Goal: Task Accomplishment & Management: Manage account settings

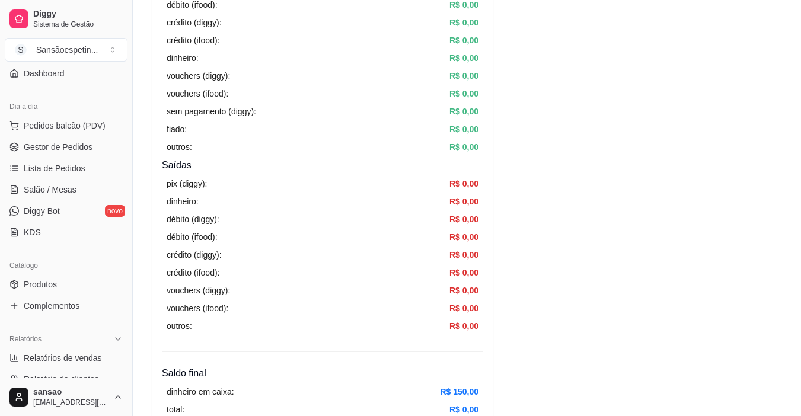
scroll to position [119, 0]
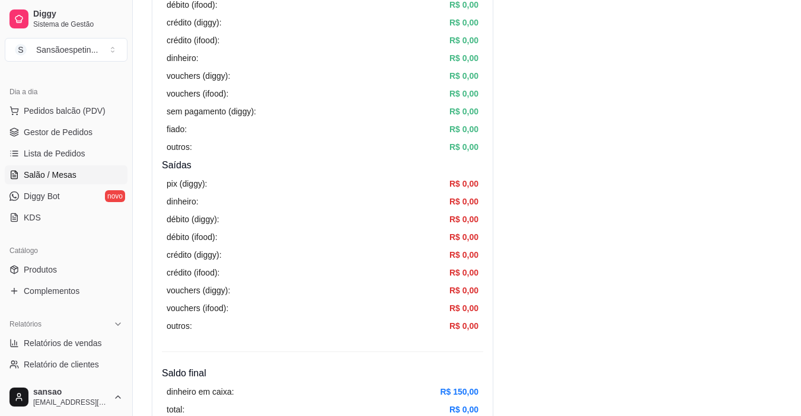
click at [71, 174] on span "Salão / Mesas" at bounding box center [50, 175] width 53 height 12
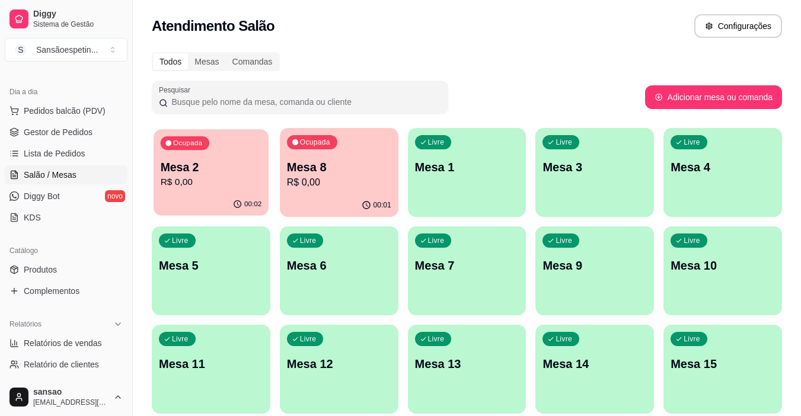
click at [233, 177] on p "R$ 0,00" at bounding box center [211, 183] width 101 height 14
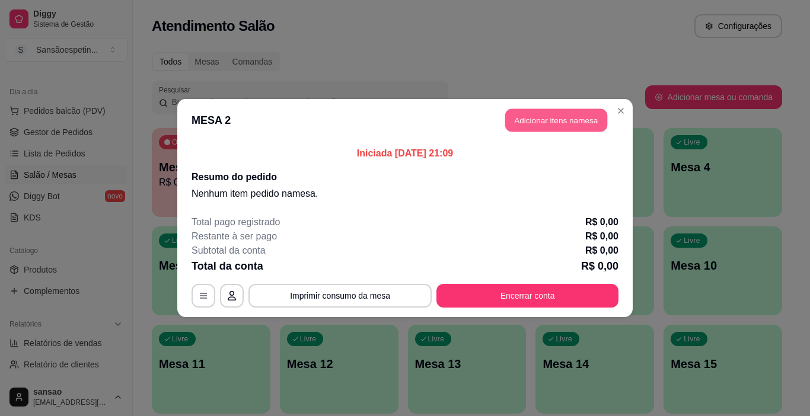
click at [576, 115] on button "Adicionar itens na mesa" at bounding box center [556, 120] width 102 height 23
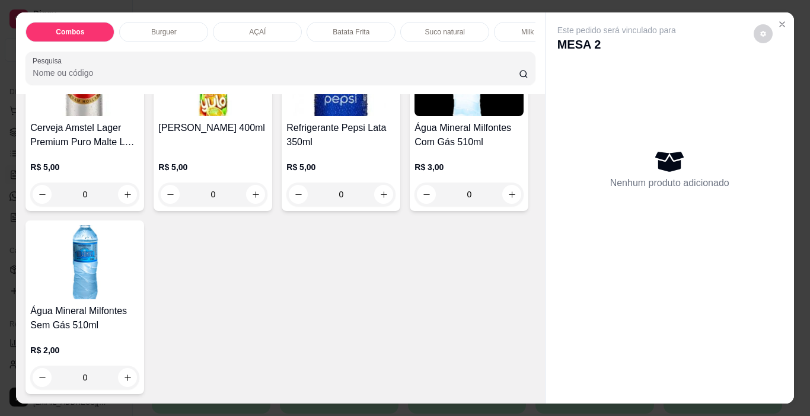
scroll to position [2729, 0]
click at [139, 116] on img at bounding box center [84, 79] width 109 height 74
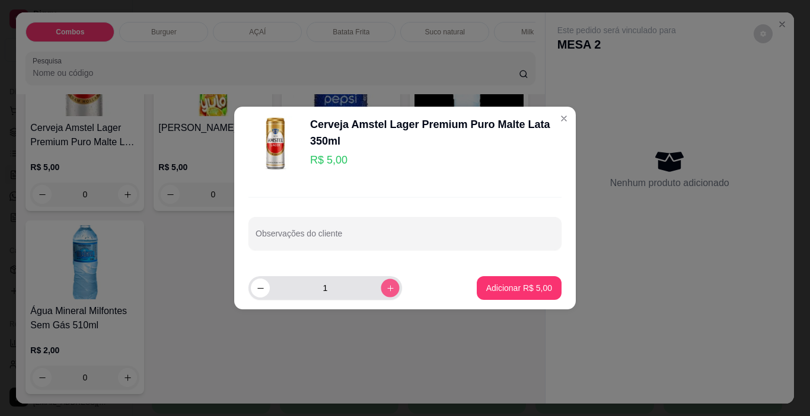
click at [386, 284] on icon "increase-product-quantity" at bounding box center [390, 288] width 9 height 9
click at [386, 285] on icon "increase-product-quantity" at bounding box center [390, 288] width 9 height 9
type input "3"
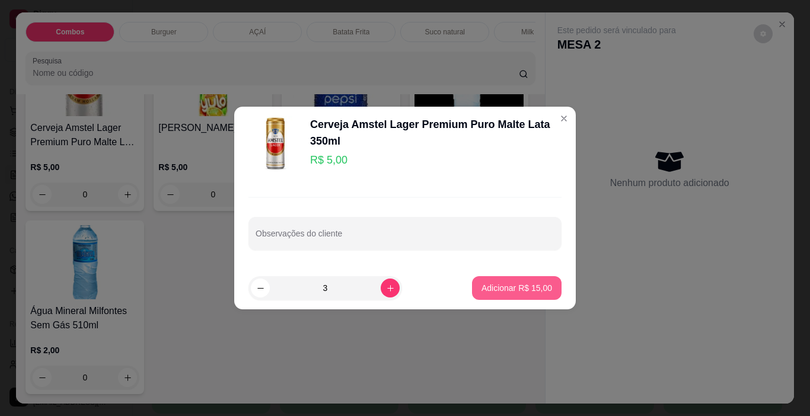
click at [483, 287] on p "Adicionar R$ 15,00" at bounding box center [517, 288] width 71 height 12
type input "3"
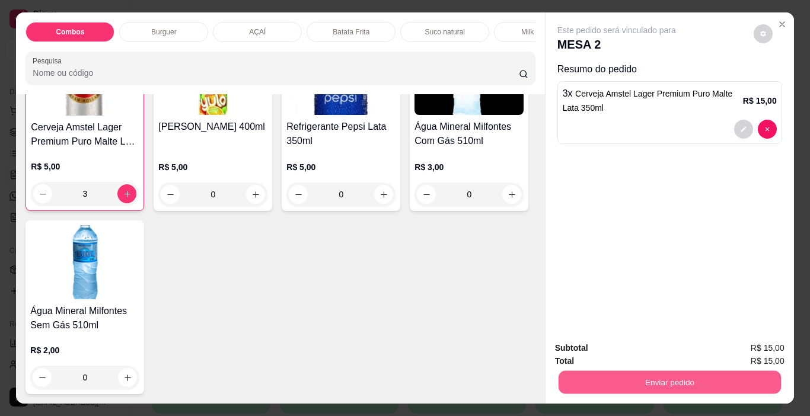
click at [714, 378] on button "Enviar pedido" at bounding box center [669, 382] width 222 height 23
click at [730, 351] on button "Sim, quero registrar" at bounding box center [743, 349] width 88 height 23
click at [718, 382] on button "Enviar pedido" at bounding box center [670, 383] width 230 height 24
click at [741, 350] on button "Sim, quero registrar" at bounding box center [743, 349] width 85 height 22
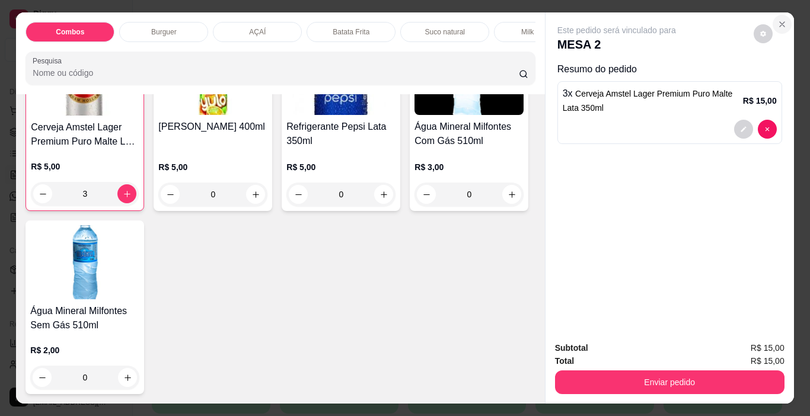
click at [778, 20] on icon "Close" at bounding box center [782, 24] width 9 height 9
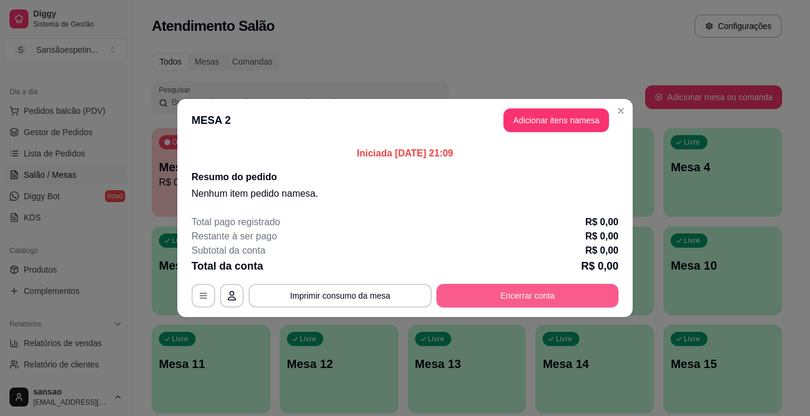
click at [485, 300] on button "Encerrar conta" at bounding box center [528, 296] width 182 height 24
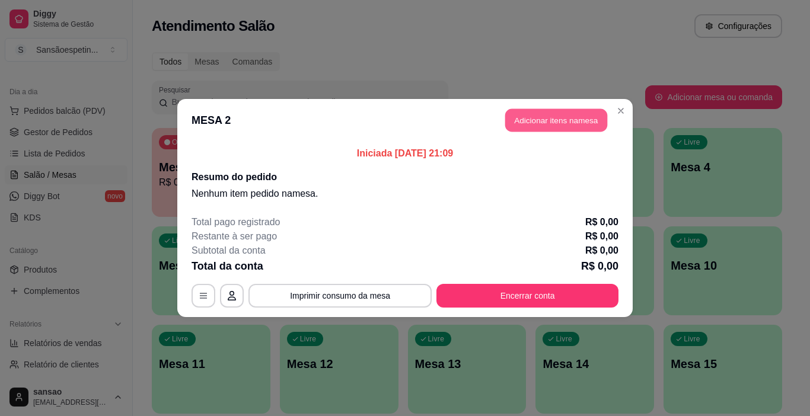
click at [565, 112] on button "Adicionar itens na mesa" at bounding box center [556, 120] width 102 height 23
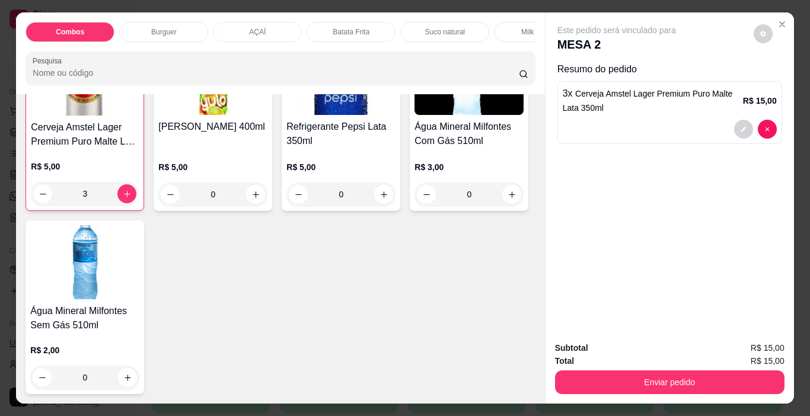
scroll to position [2966, 0]
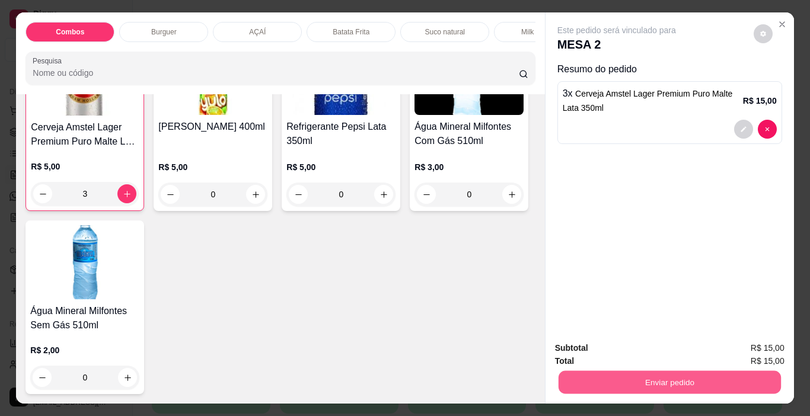
click at [646, 378] on button "Enviar pedido" at bounding box center [669, 382] width 222 height 23
click at [681, 348] on button "Não registrar e enviar pedido" at bounding box center [631, 349] width 120 height 22
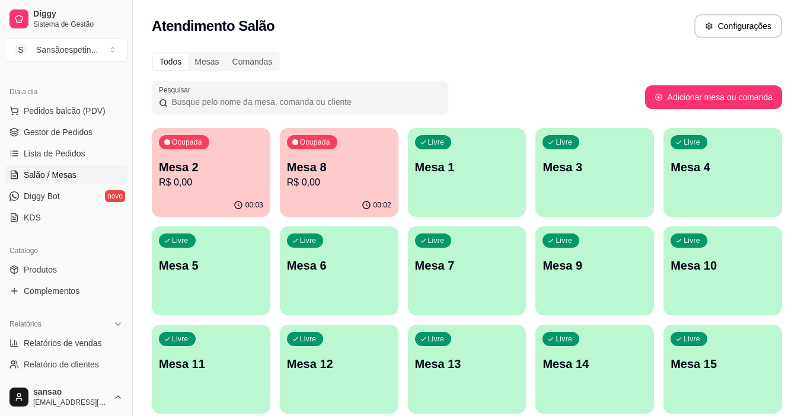
click at [236, 169] on p "Mesa 2" at bounding box center [211, 167] width 104 height 17
click at [349, 183] on p "R$ 0,00" at bounding box center [338, 183] width 101 height 14
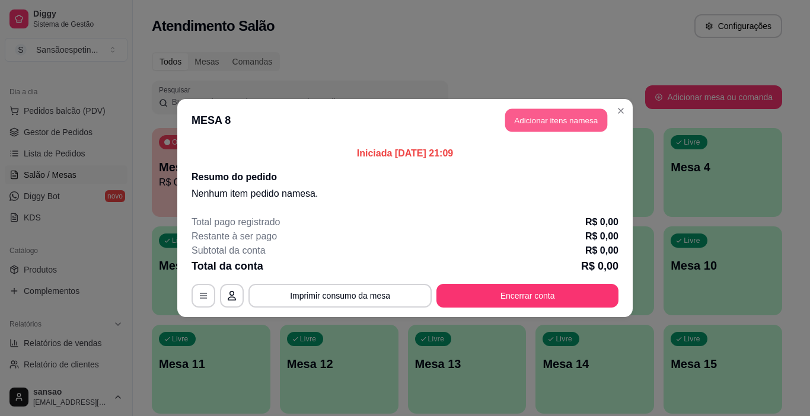
click at [596, 126] on button "Adicionar itens na mesa" at bounding box center [556, 120] width 102 height 23
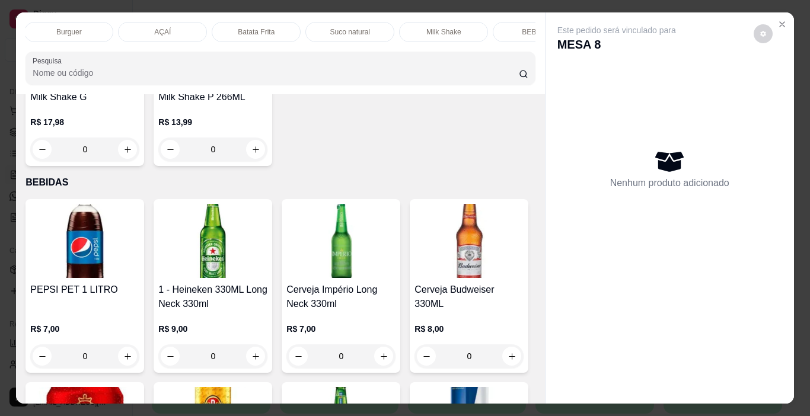
scroll to position [0, 141]
click at [479, 27] on p "BEBIDAS" at bounding box center [491, 31] width 31 height 9
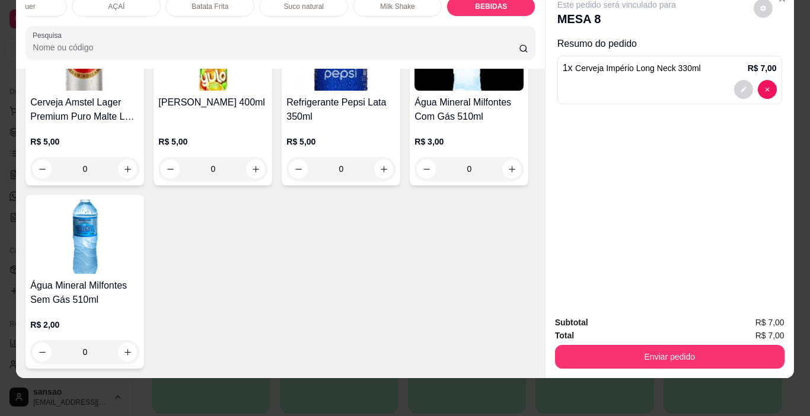
type input "2"
click at [139, 91] on img at bounding box center [84, 54] width 109 height 74
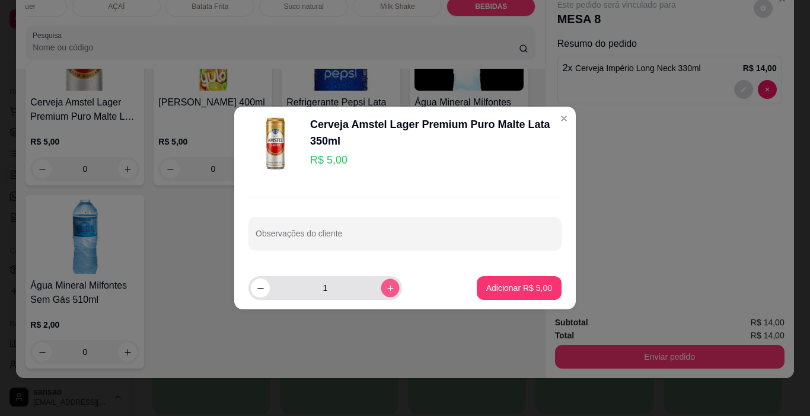
click at [377, 279] on div "1" at bounding box center [325, 288] width 149 height 24
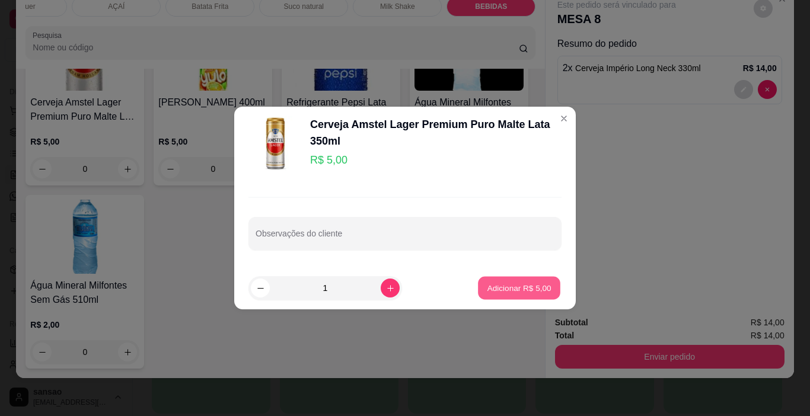
click at [489, 293] on p "Adicionar R$ 5,00" at bounding box center [519, 287] width 64 height 11
type input "1"
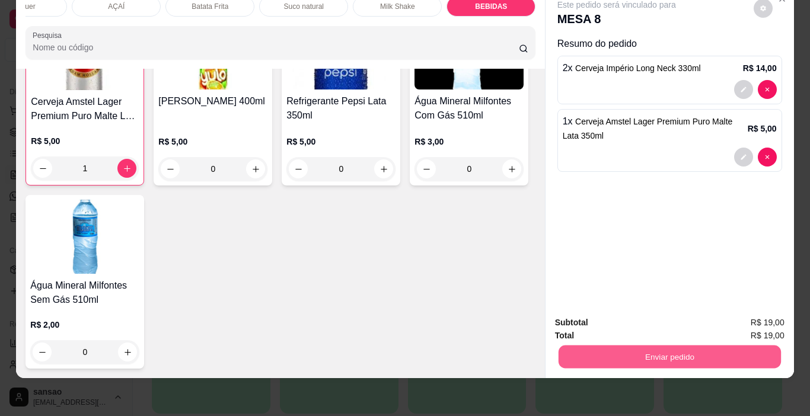
click at [666, 346] on button "Enviar pedido" at bounding box center [669, 357] width 222 height 23
click at [677, 323] on button "Não registrar e enviar pedido" at bounding box center [631, 319] width 120 height 22
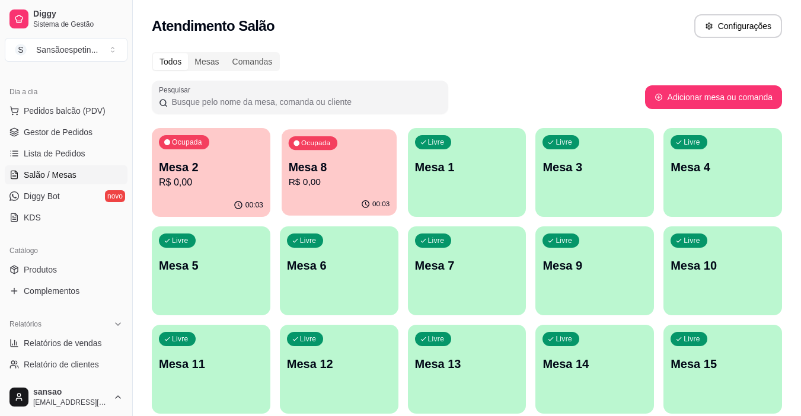
click at [365, 165] on p "Mesa 8" at bounding box center [338, 168] width 101 height 16
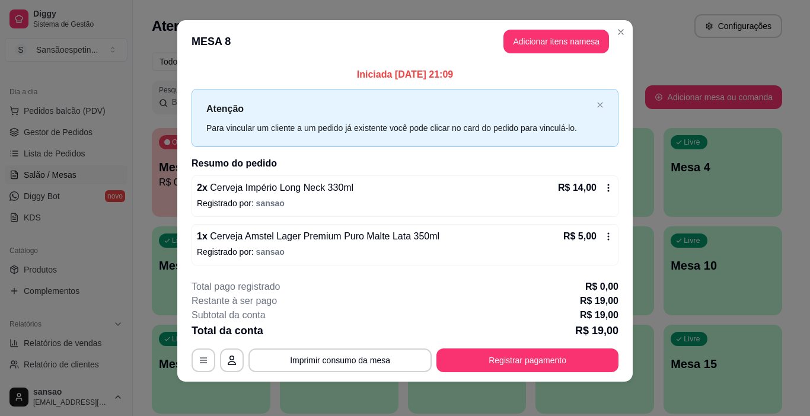
scroll to position [11, 0]
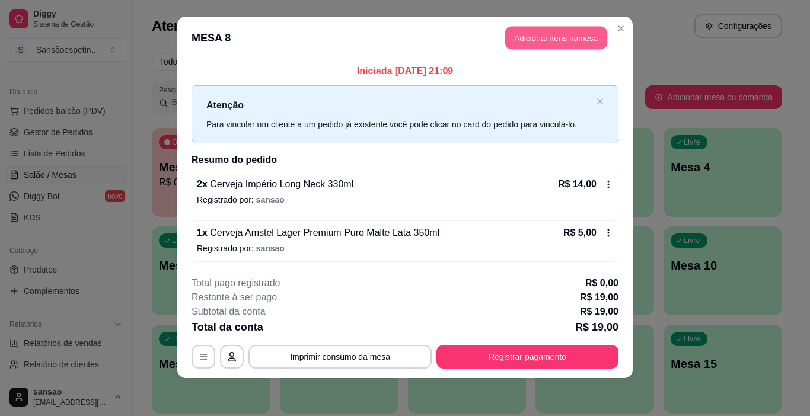
click at [539, 27] on button "Adicionar itens na mesa" at bounding box center [556, 38] width 102 height 23
click at [566, 43] on button "Adicionar itens na mesa" at bounding box center [557, 38] width 106 height 24
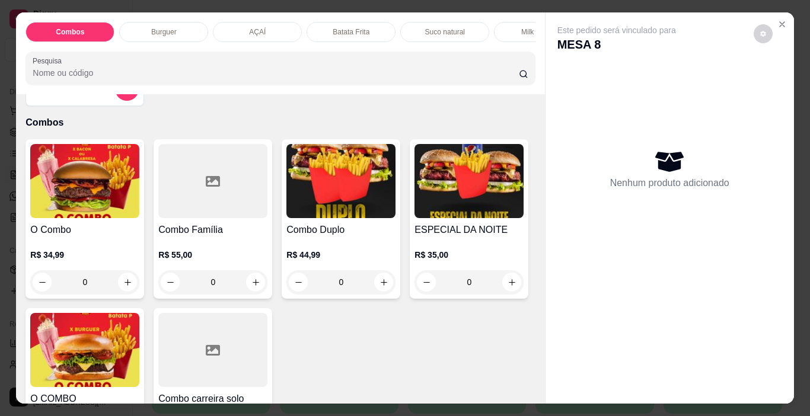
scroll to position [59, 0]
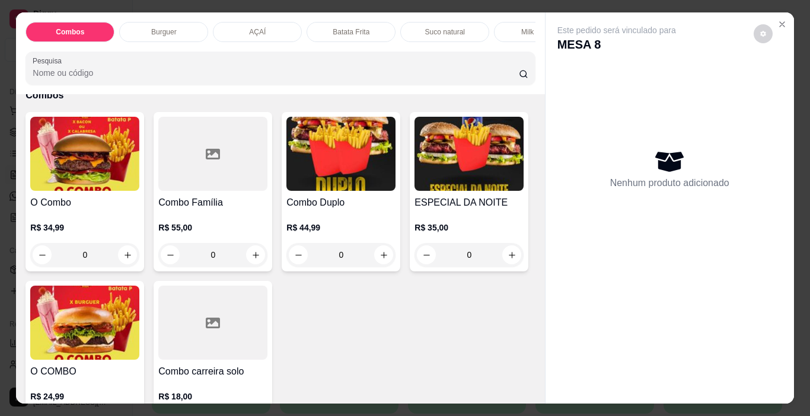
click at [526, 35] on div "Milk Shake" at bounding box center [538, 32] width 89 height 20
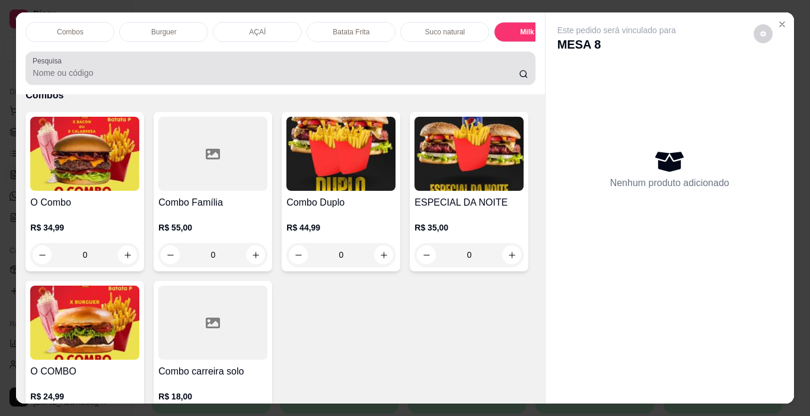
scroll to position [30, 0]
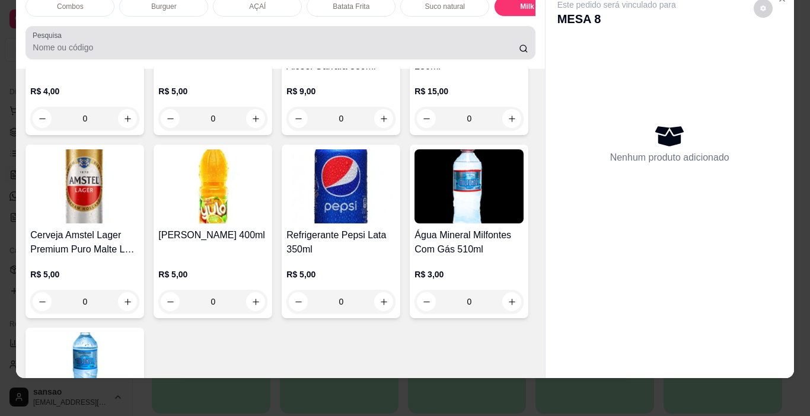
click at [526, 36] on div "Pesquisa" at bounding box center [281, 42] width 510 height 33
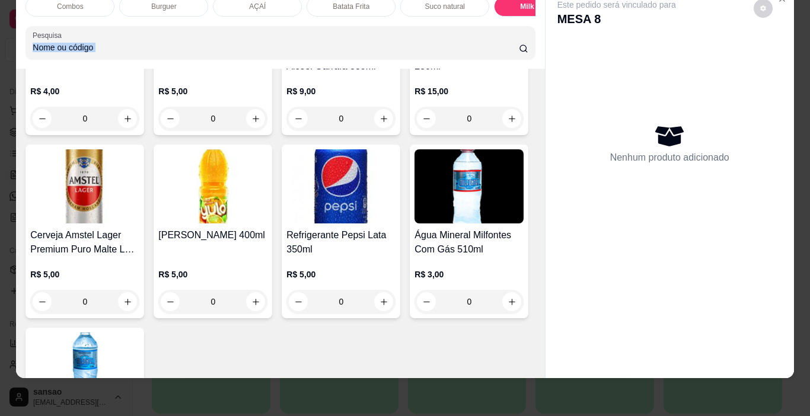
click at [526, 36] on div "Pesquisa" at bounding box center [281, 42] width 510 height 33
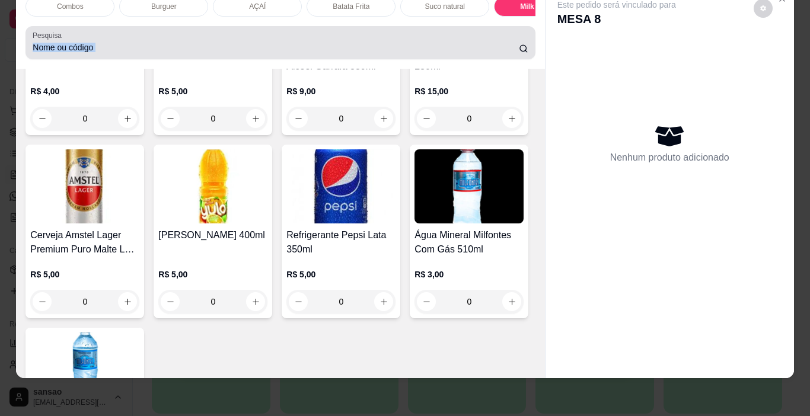
click at [526, 36] on div "Pesquisa" at bounding box center [281, 42] width 510 height 33
click at [526, 39] on div "Pesquisa" at bounding box center [281, 42] width 510 height 33
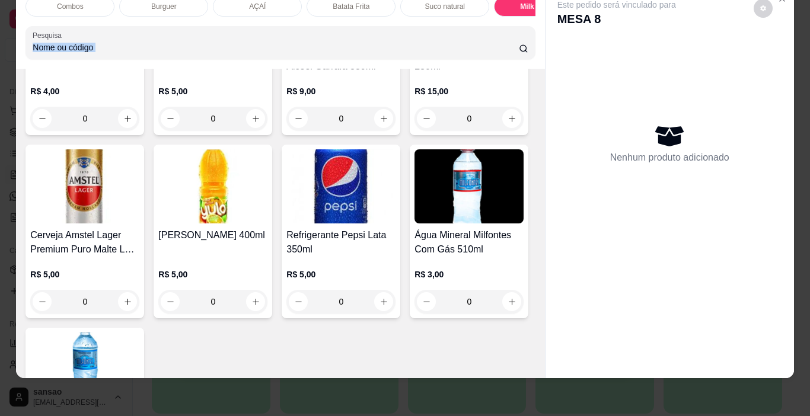
click at [525, 39] on div "Pesquisa" at bounding box center [281, 42] width 510 height 33
click at [524, 39] on div at bounding box center [280, 43] width 495 height 24
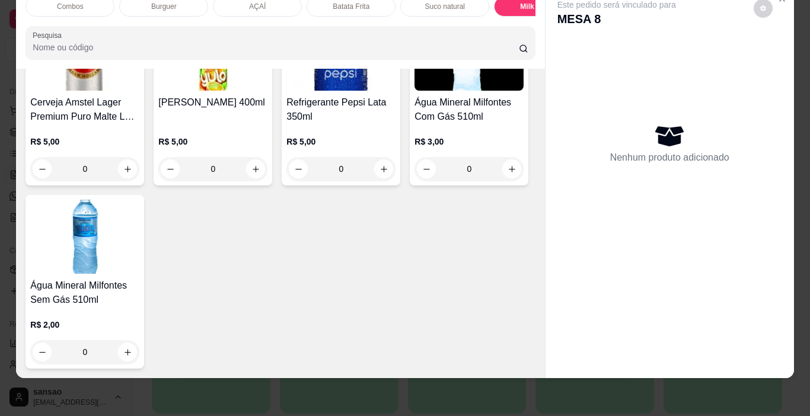
scroll to position [2828, 0]
click at [139, 91] on img at bounding box center [84, 54] width 109 height 74
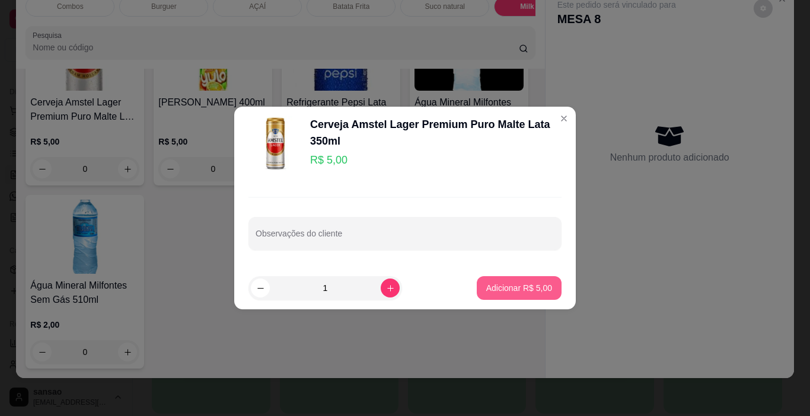
click at [515, 283] on p "Adicionar R$ 5,00" at bounding box center [519, 288] width 66 height 12
type input "1"
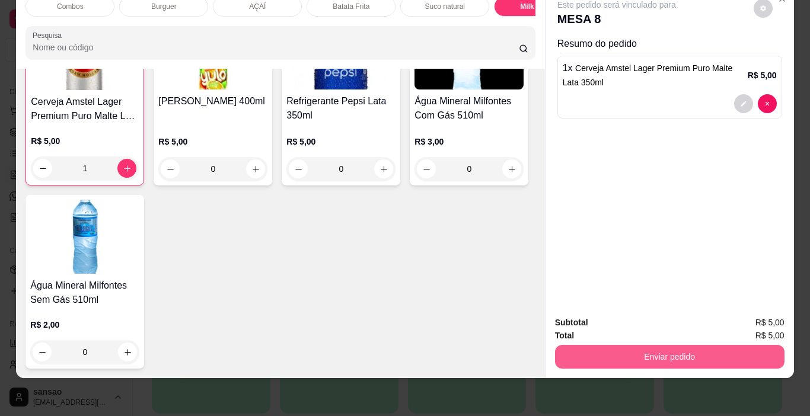
click at [683, 345] on button "Enviar pedido" at bounding box center [670, 357] width 230 height 24
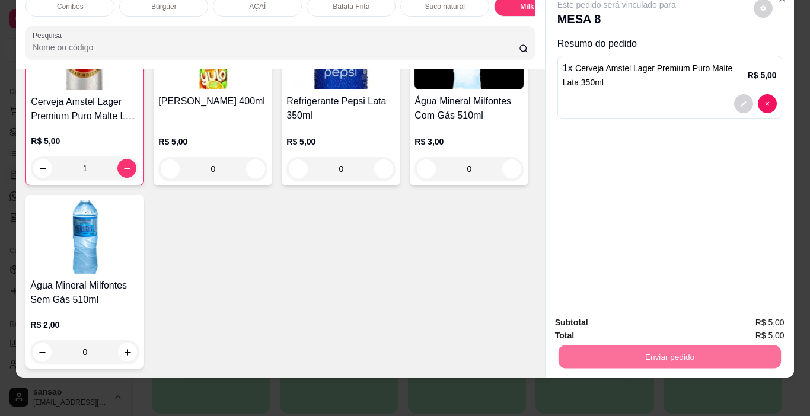
click at [667, 321] on button "Não registrar e enviar pedido" at bounding box center [630, 319] width 123 height 23
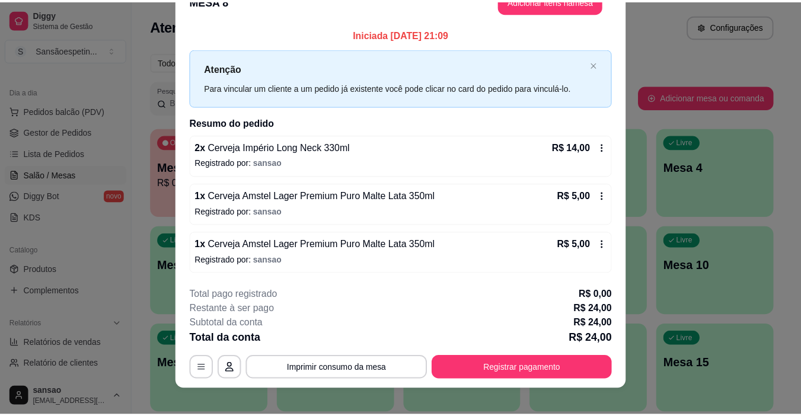
scroll to position [35, 0]
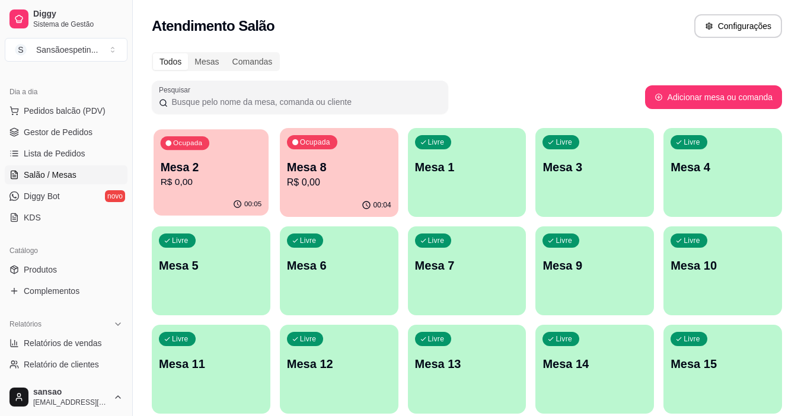
click at [234, 178] on p "R$ 0,00" at bounding box center [211, 183] width 101 height 14
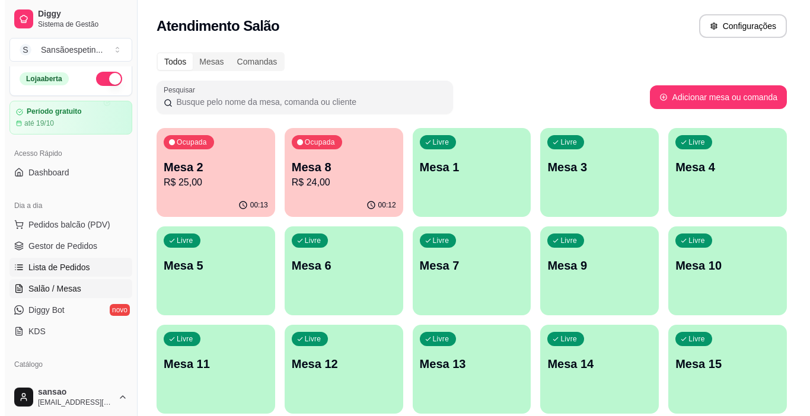
scroll to position [0, 0]
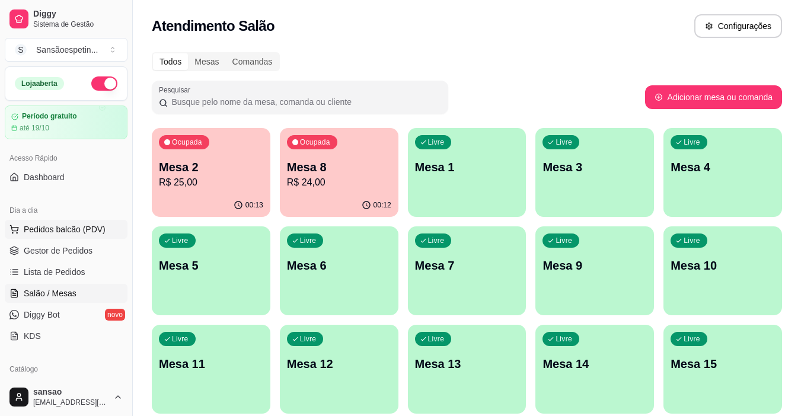
drag, startPoint x: 48, startPoint y: 225, endPoint x: 54, endPoint y: 228, distance: 6.4
click at [50, 225] on span "Pedidos balcão (PDV)" at bounding box center [65, 230] width 82 height 12
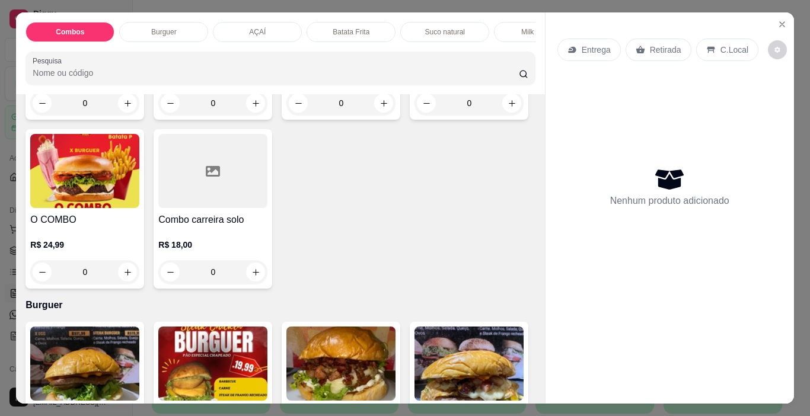
scroll to position [237, 0]
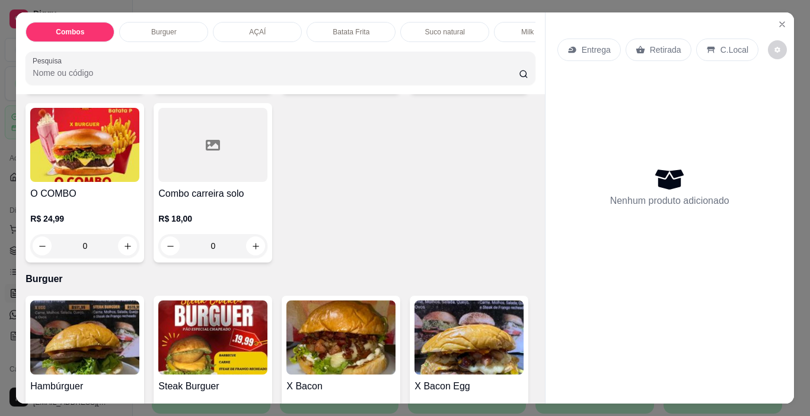
click at [450, 33] on div "Suco natural" at bounding box center [444, 32] width 89 height 20
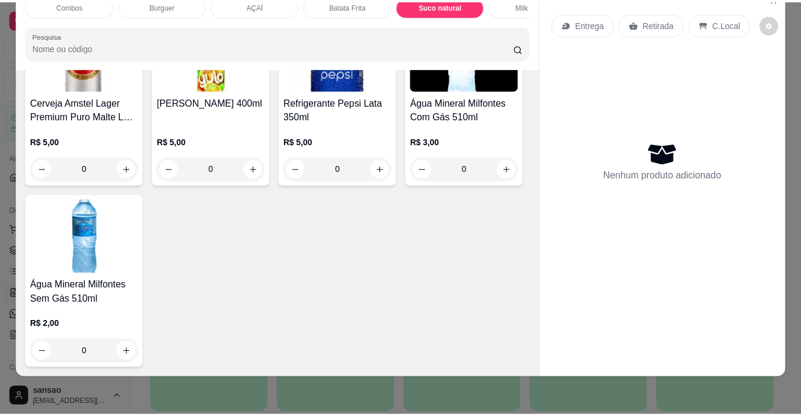
scroll to position [2621, 0]
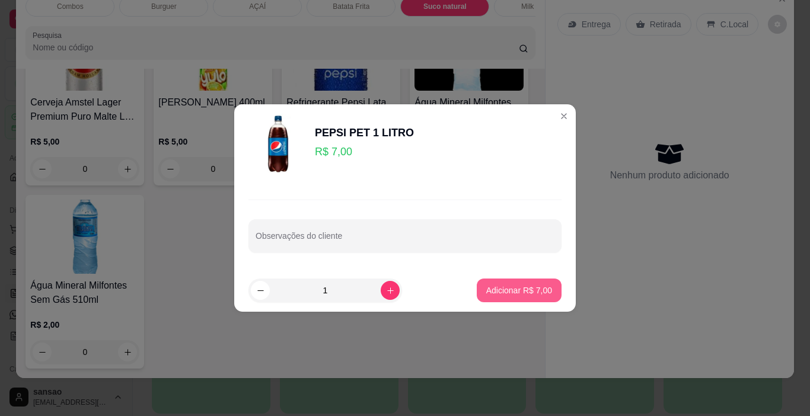
click at [495, 295] on p "Adicionar R$ 7,00" at bounding box center [519, 291] width 66 height 12
type input "1"
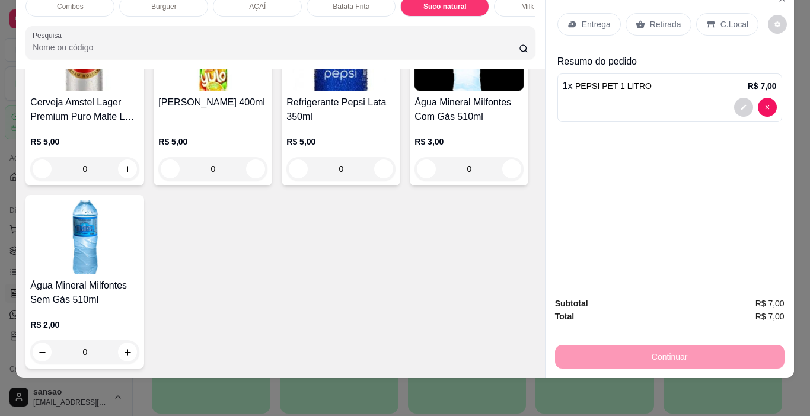
click at [652, 18] on p "Retirada" at bounding box center [665, 24] width 31 height 12
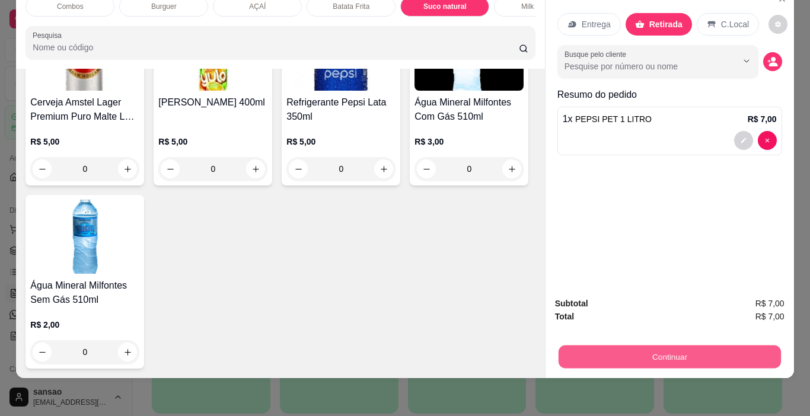
click at [717, 349] on button "Continuar" at bounding box center [669, 357] width 222 height 23
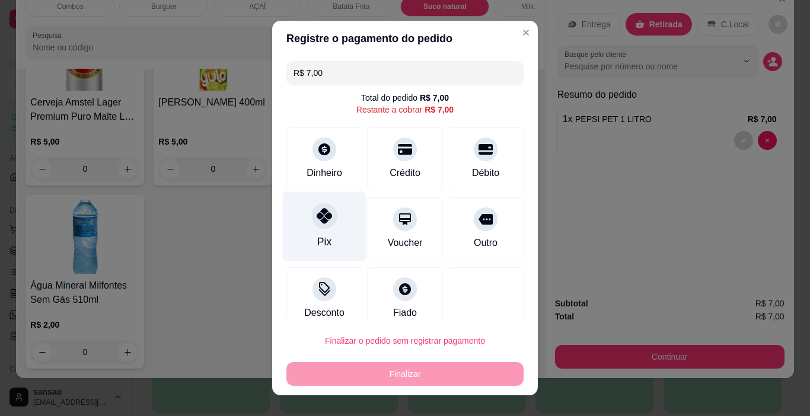
click at [317, 220] on icon at bounding box center [324, 215] width 15 height 15
type input "R$ 0,00"
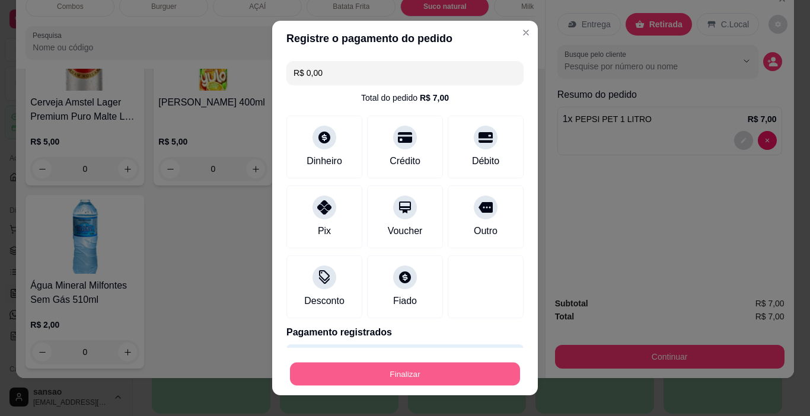
click at [435, 380] on button "Finalizar" at bounding box center [405, 374] width 230 height 23
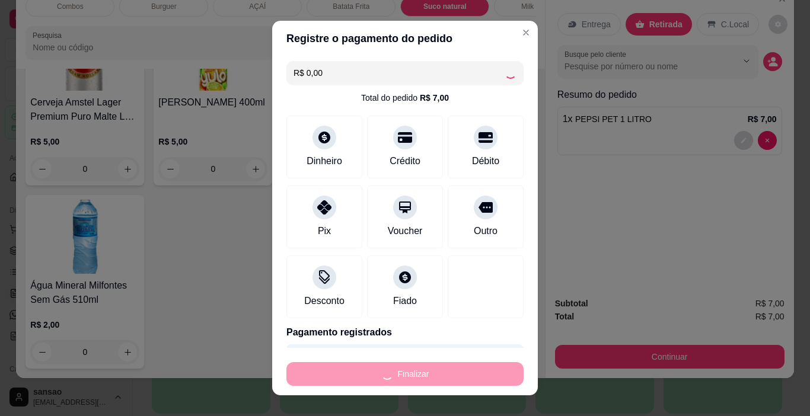
type input "0"
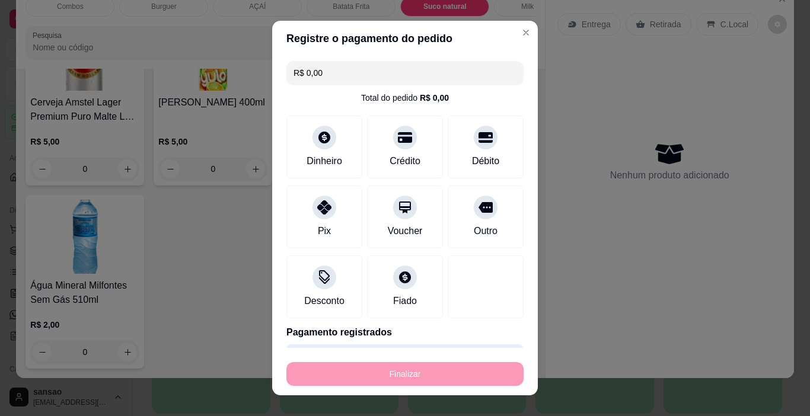
type input "-R$ 7,00"
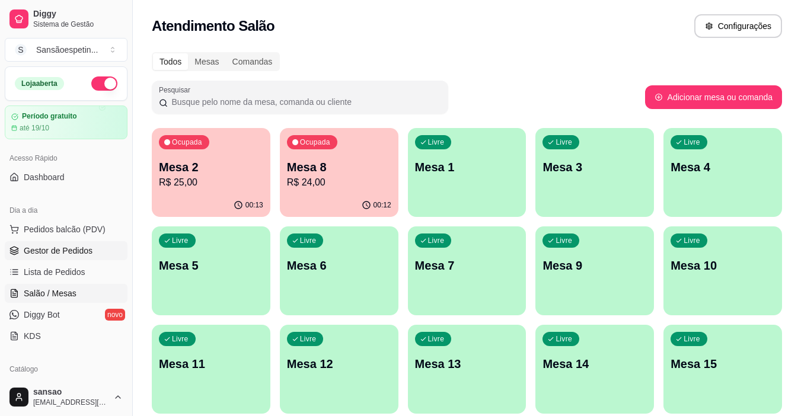
click at [70, 244] on link "Gestor de Pedidos" at bounding box center [66, 250] width 123 height 19
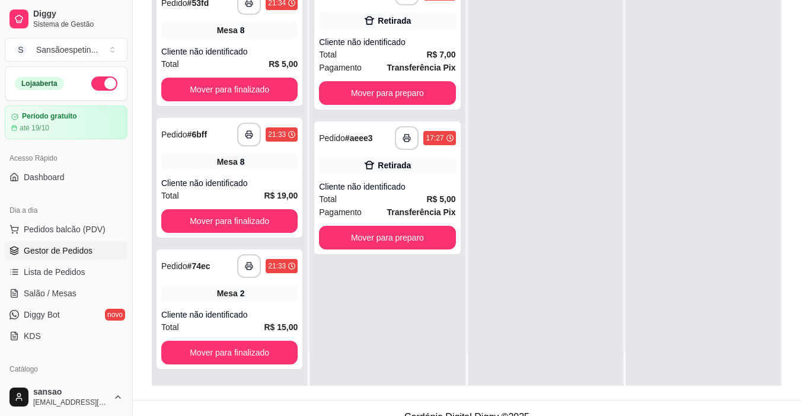
scroll to position [178, 0]
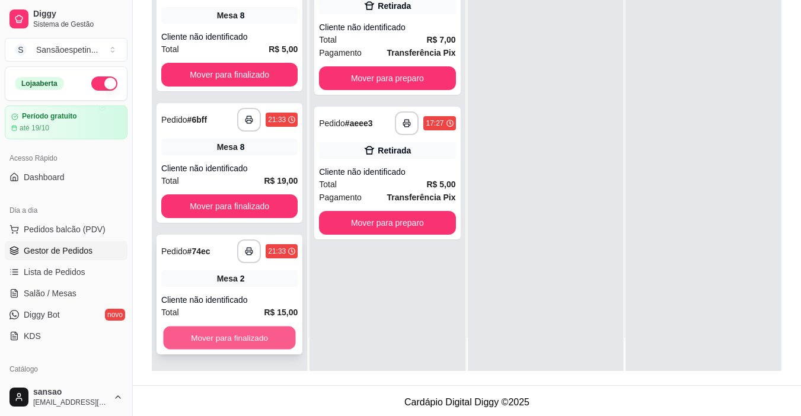
click at [240, 335] on button "Mover para finalizado" at bounding box center [229, 338] width 132 height 23
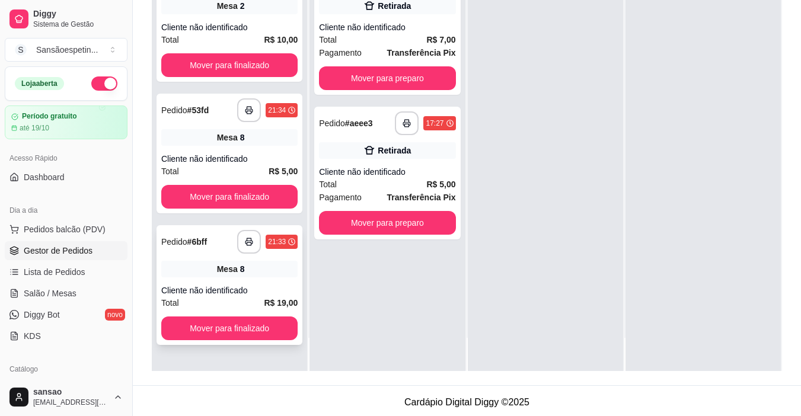
scroll to position [0, 0]
click at [269, 192] on button "Mover para finalizado" at bounding box center [229, 197] width 136 height 24
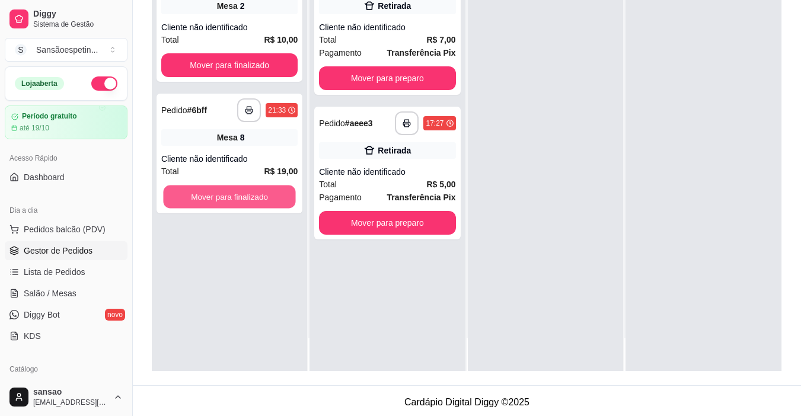
click at [273, 198] on button "Mover para finalizado" at bounding box center [229, 197] width 132 height 23
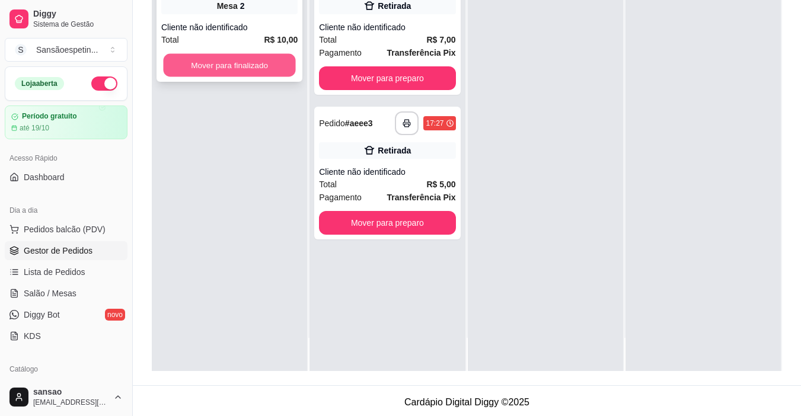
click at [247, 68] on button "Mover para finalizado" at bounding box center [229, 65] width 132 height 23
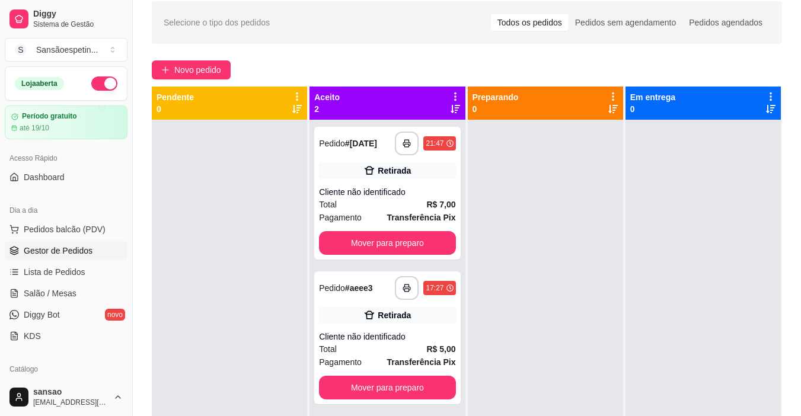
scroll to position [59, 0]
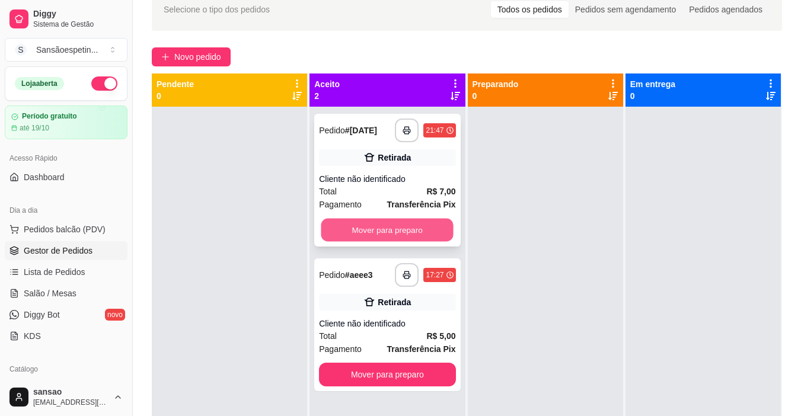
click at [438, 231] on button "Mover para preparo" at bounding box center [388, 230] width 132 height 23
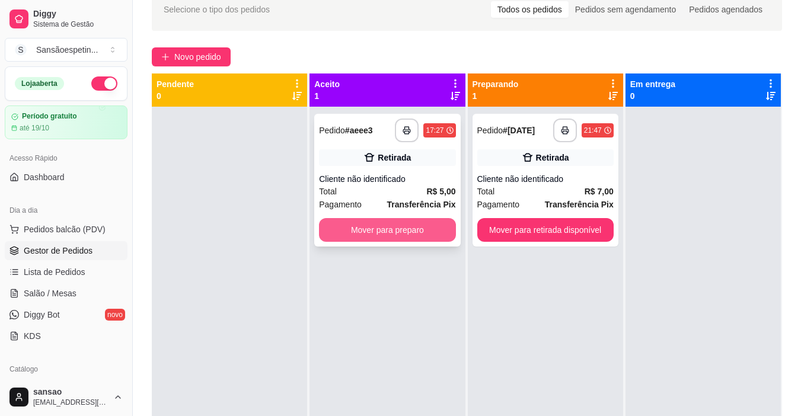
click at [429, 228] on button "Mover para preparo" at bounding box center [387, 230] width 136 height 24
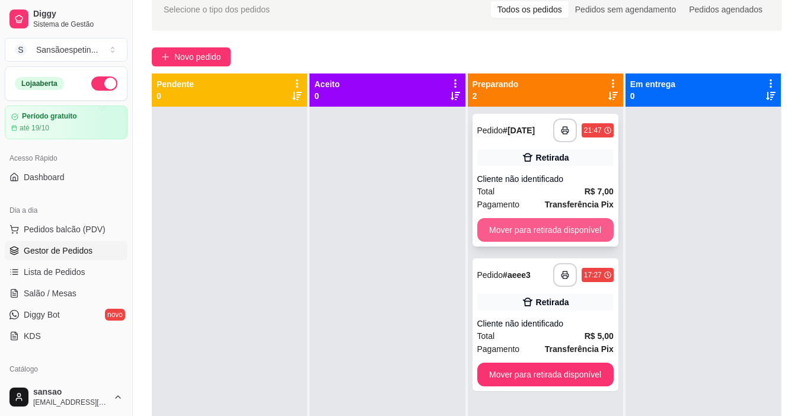
click at [523, 233] on button "Mover para retirada disponível" at bounding box center [546, 230] width 136 height 24
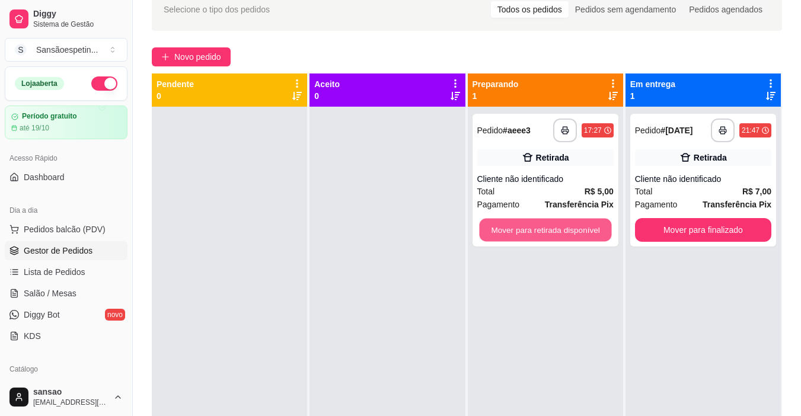
click at [523, 233] on button "Mover para retirada disponível" at bounding box center [545, 230] width 132 height 23
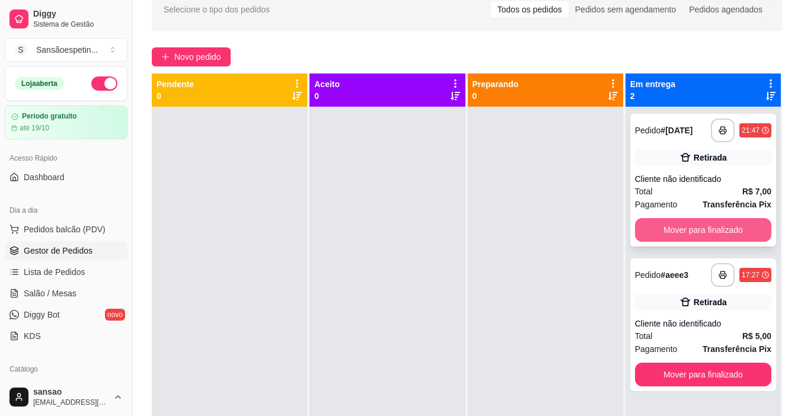
click at [682, 218] on button "Mover para finalizado" at bounding box center [703, 230] width 136 height 24
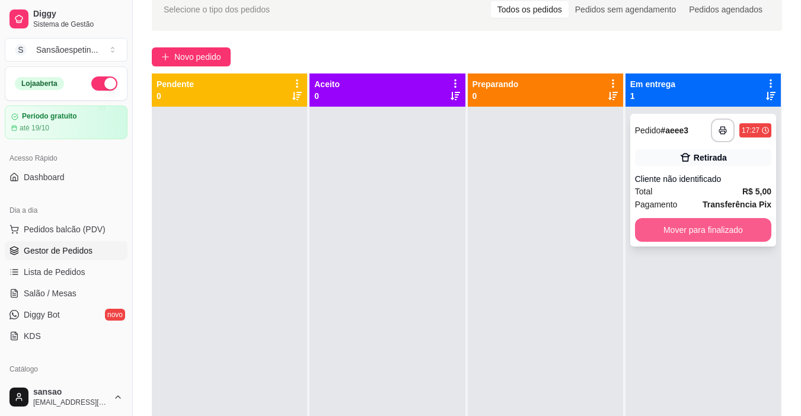
click at [709, 233] on button "Mover para finalizado" at bounding box center [703, 230] width 136 height 24
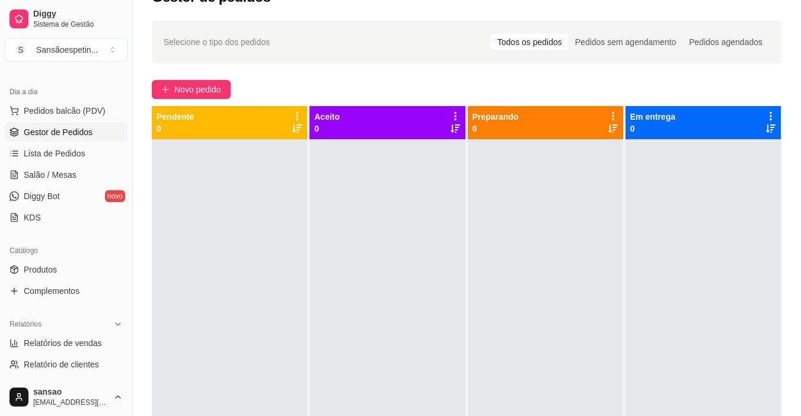
scroll to position [0, 0]
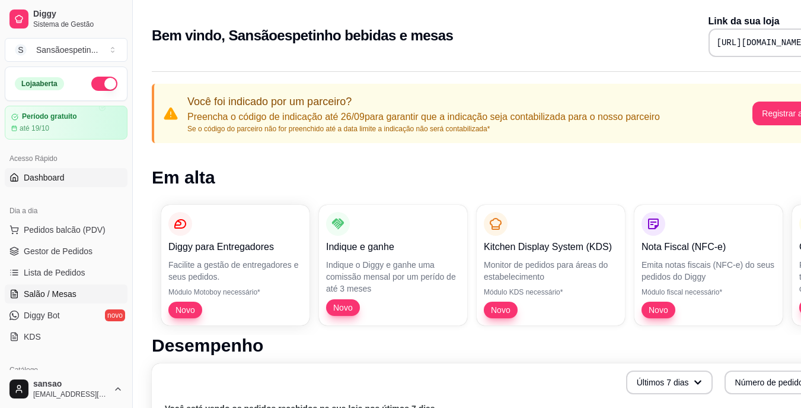
click at [60, 300] on link "Salão / Mesas" at bounding box center [66, 293] width 123 height 19
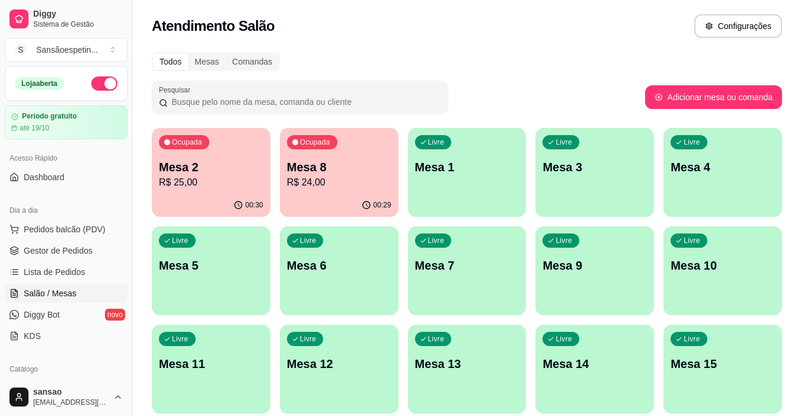
click at [241, 168] on p "Mesa 2" at bounding box center [211, 167] width 104 height 17
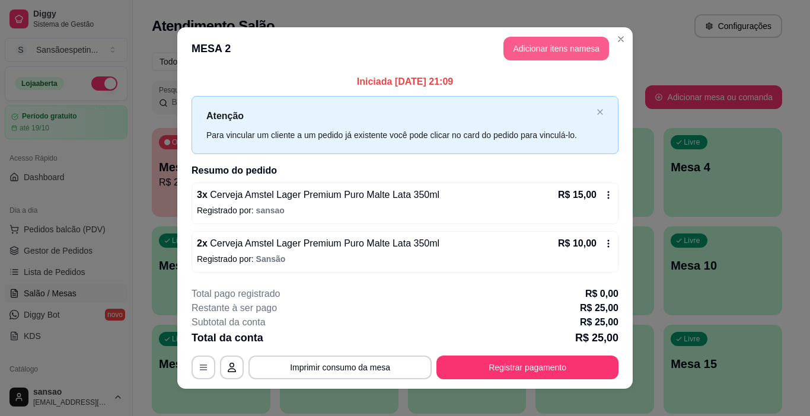
click at [581, 50] on button "Adicionar itens na mesa" at bounding box center [557, 49] width 106 height 24
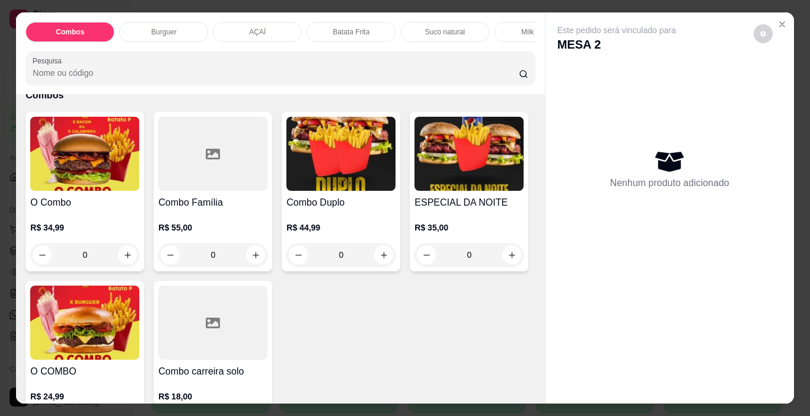
scroll to position [0, 142]
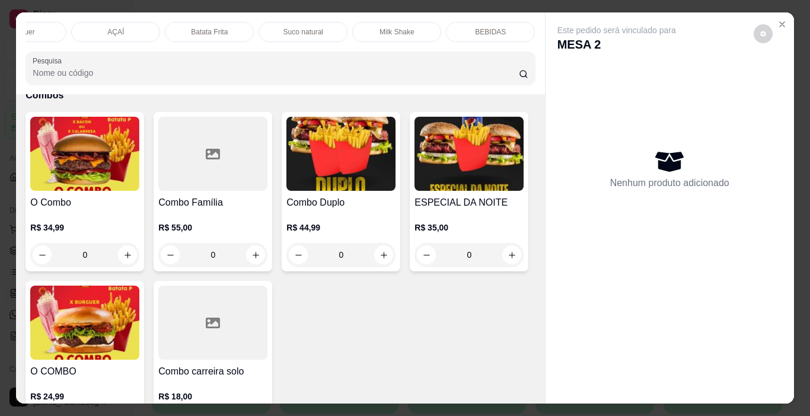
click at [475, 27] on p "BEBIDAS" at bounding box center [490, 31] width 31 height 9
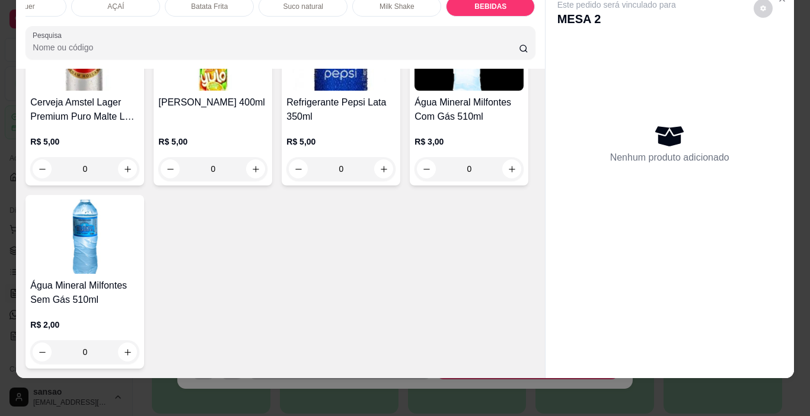
scroll to position [2961, 0]
click at [132, 174] on icon "increase-product-quantity" at bounding box center [127, 169] width 9 height 9
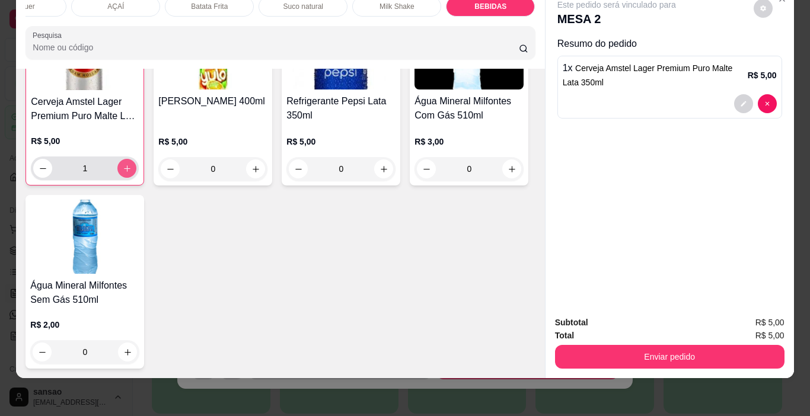
click at [132, 173] on icon "increase-product-quantity" at bounding box center [127, 168] width 9 height 9
type input "2"
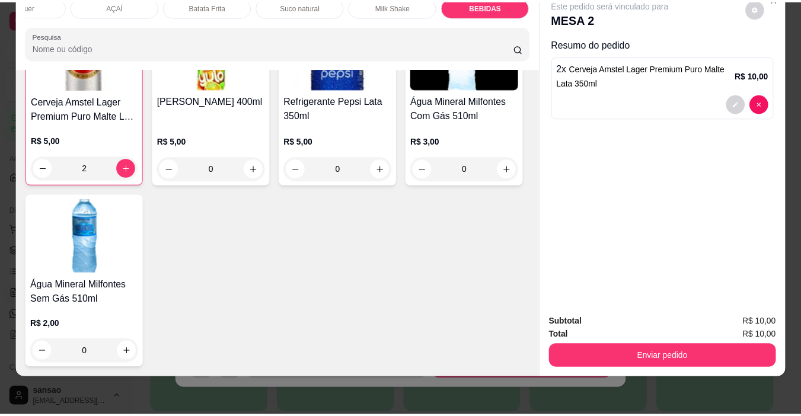
scroll to position [3232, 0]
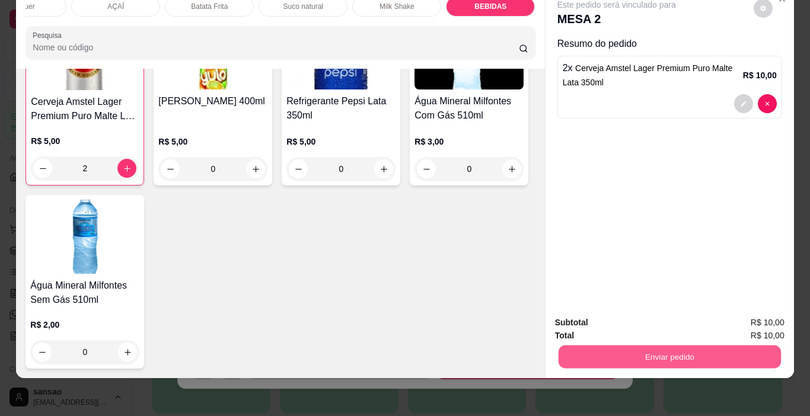
click at [704, 353] on button "Enviar pedido" at bounding box center [669, 357] width 222 height 23
click at [666, 322] on button "Não registrar e enviar pedido" at bounding box center [631, 319] width 120 height 22
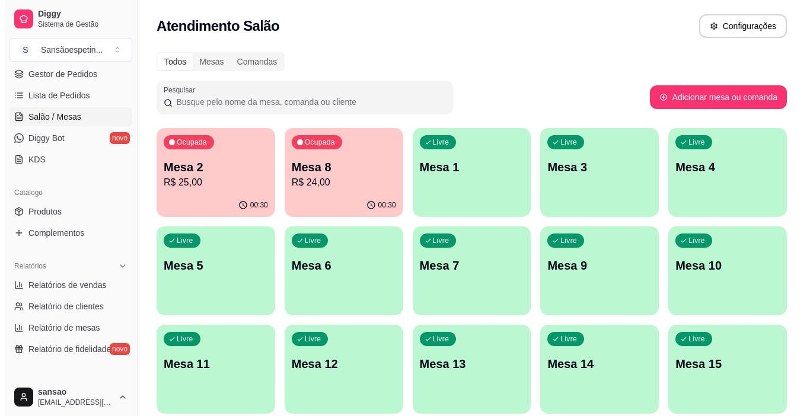
scroll to position [178, 0]
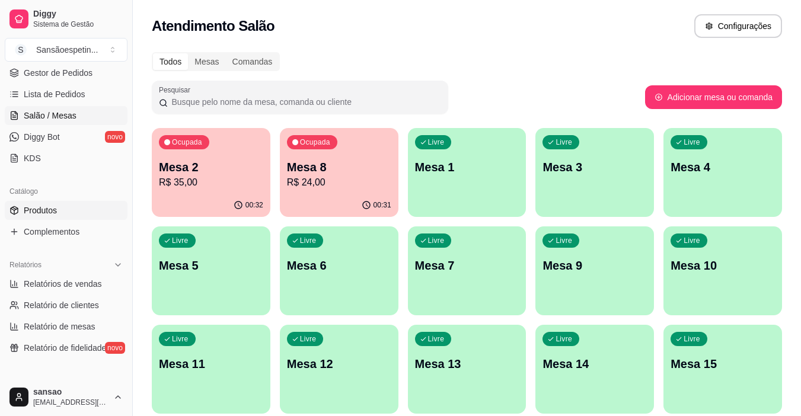
click at [71, 208] on link "Produtos" at bounding box center [66, 210] width 123 height 19
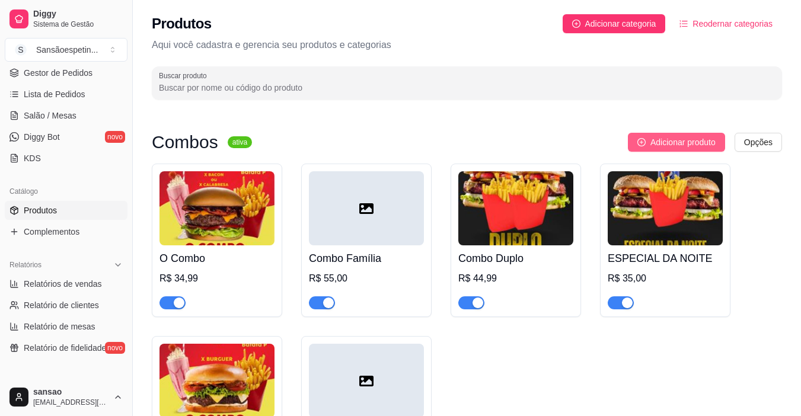
click at [713, 144] on span "Adicionar produto" at bounding box center [683, 142] width 65 height 13
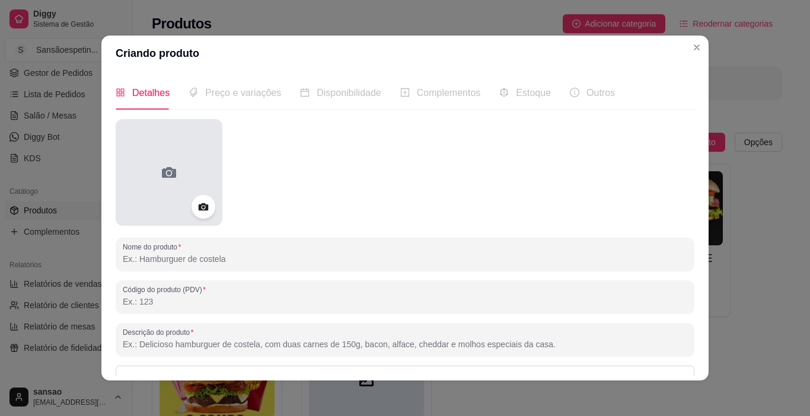
click at [169, 171] on icon at bounding box center [169, 172] width 14 height 11
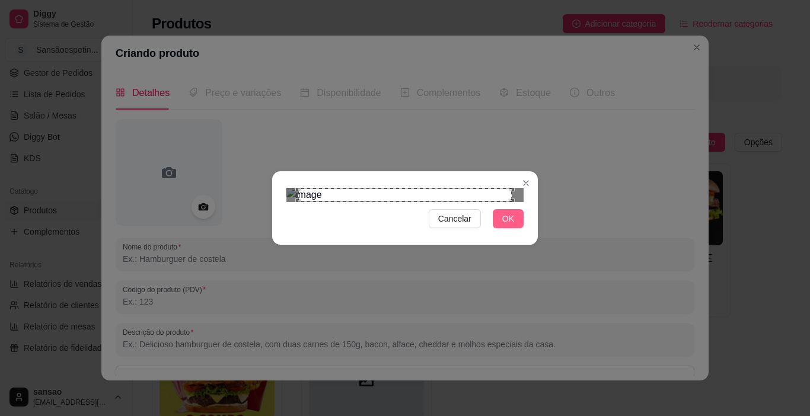
click at [511, 225] on span "OK" at bounding box center [508, 218] width 12 height 13
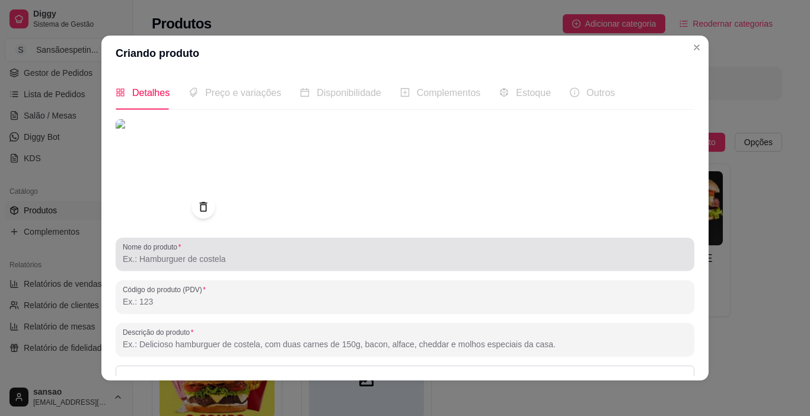
click at [229, 253] on input "Nome do produto" at bounding box center [405, 259] width 565 height 12
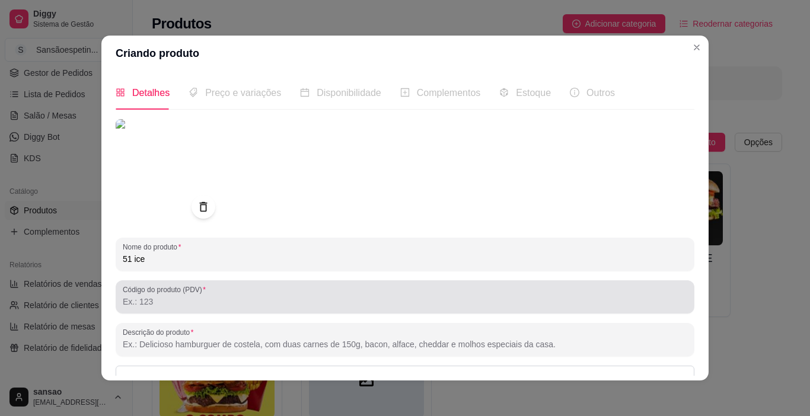
type input "51 ice"
click at [252, 296] on input "Código do produto (PDV)" at bounding box center [405, 302] width 565 height 12
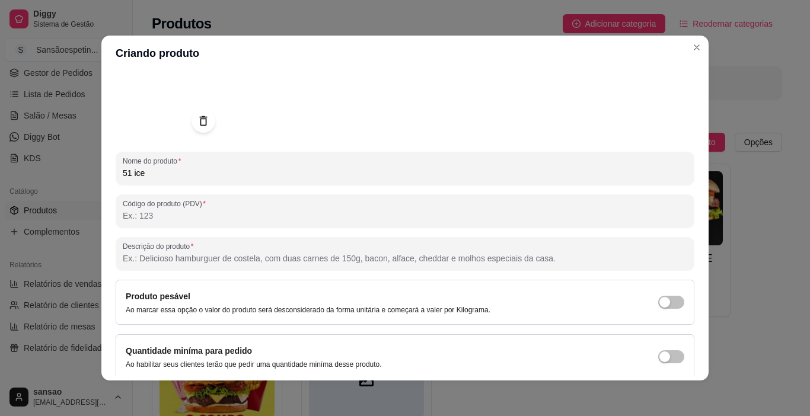
scroll to position [2, 0]
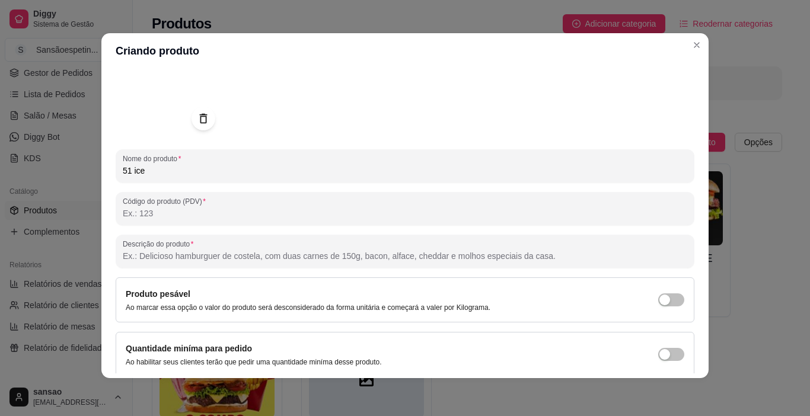
click at [663, 397] on button "Salvar" at bounding box center [670, 409] width 47 height 24
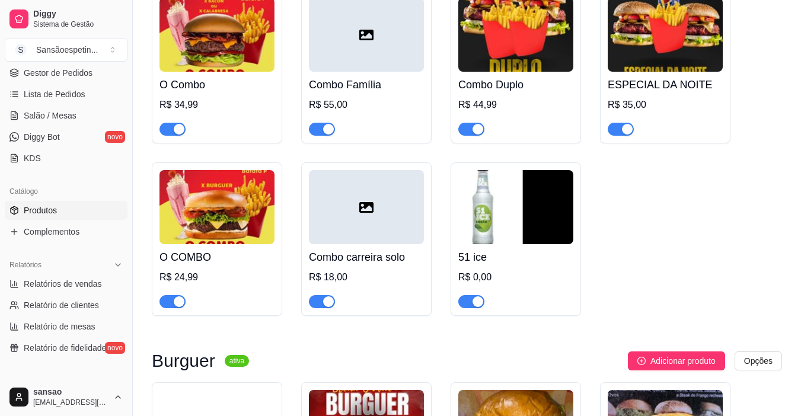
scroll to position [178, 0]
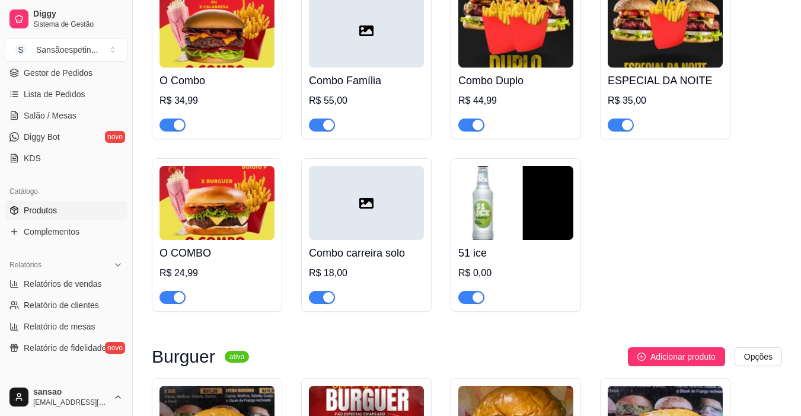
click at [496, 204] on img at bounding box center [516, 203] width 115 height 74
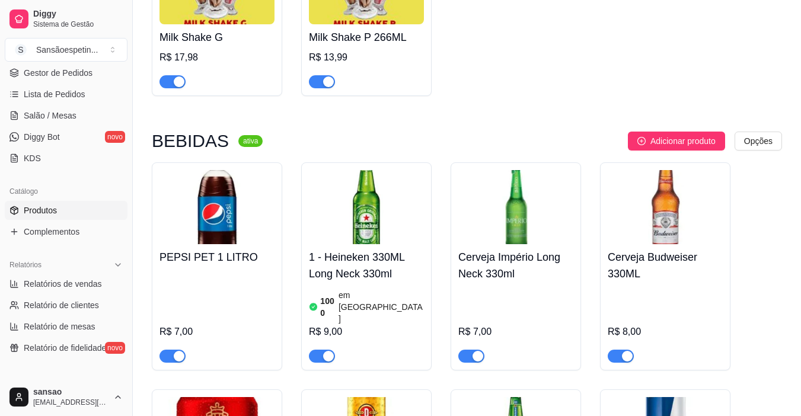
scroll to position [2313, 0]
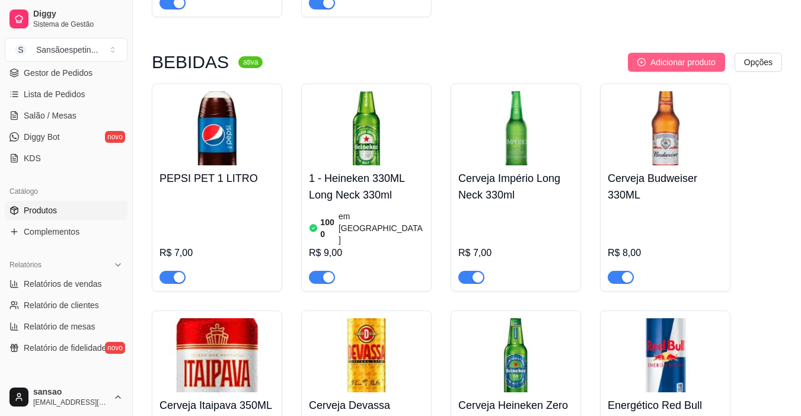
click at [702, 69] on span "Adicionar produto" at bounding box center [683, 62] width 65 height 13
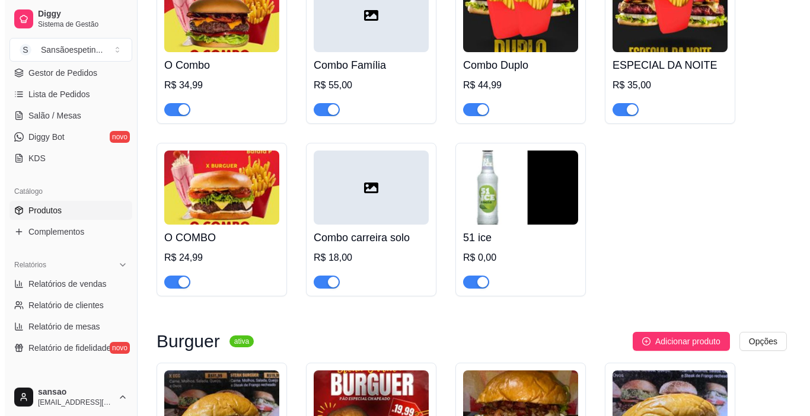
scroll to position [178, 0]
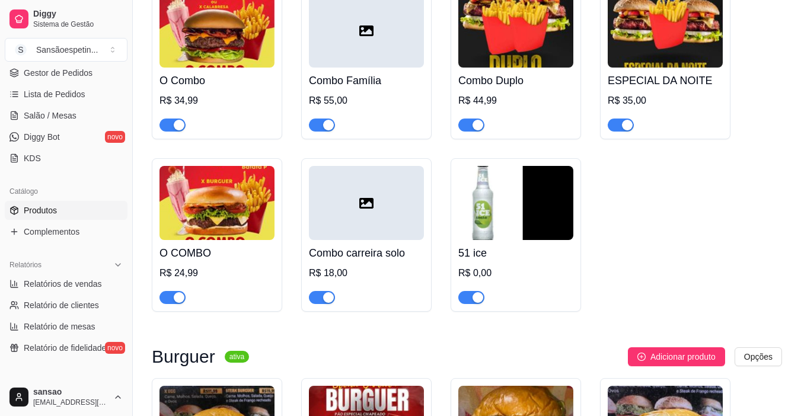
click at [499, 193] on img at bounding box center [516, 203] width 115 height 74
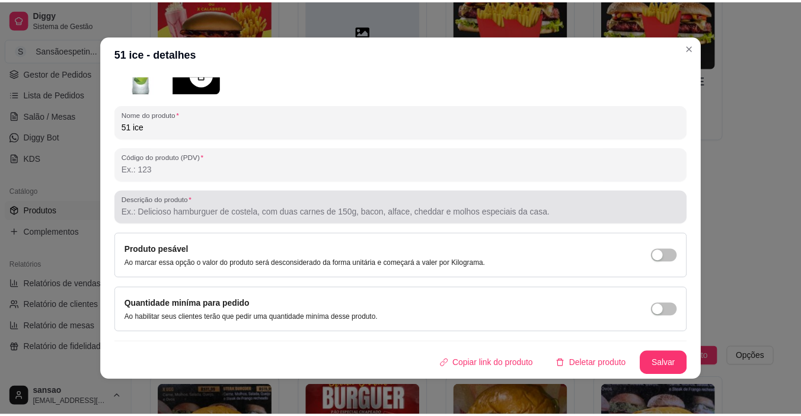
scroll to position [2, 0]
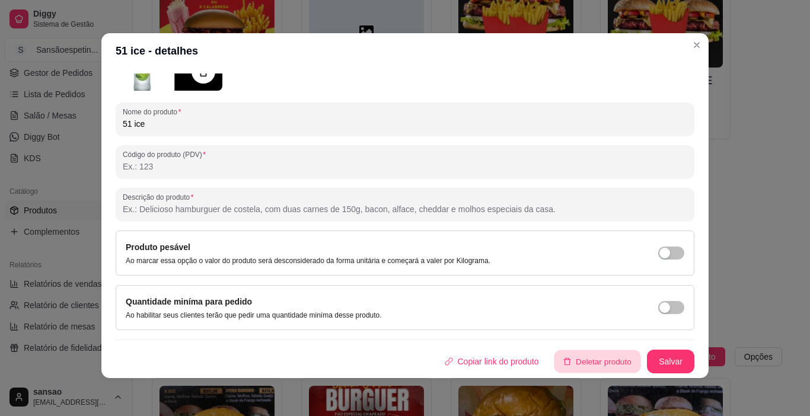
click at [615, 357] on button "Deletar produto" at bounding box center [598, 361] width 87 height 23
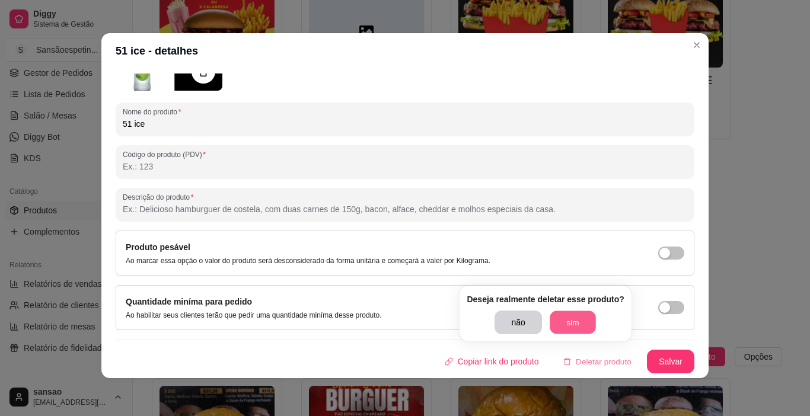
click at [571, 332] on button "sim" at bounding box center [573, 322] width 46 height 23
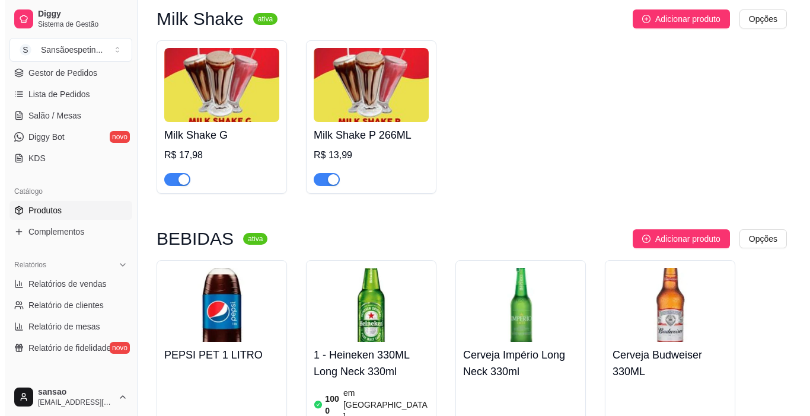
scroll to position [2163, 0]
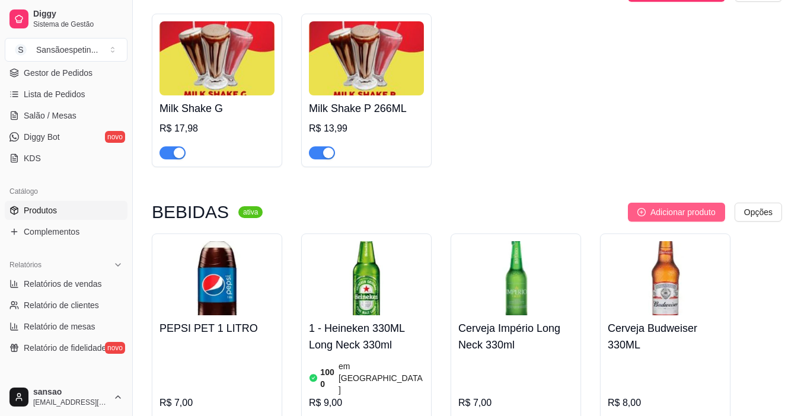
click at [688, 219] on span "Adicionar produto" at bounding box center [683, 212] width 65 height 13
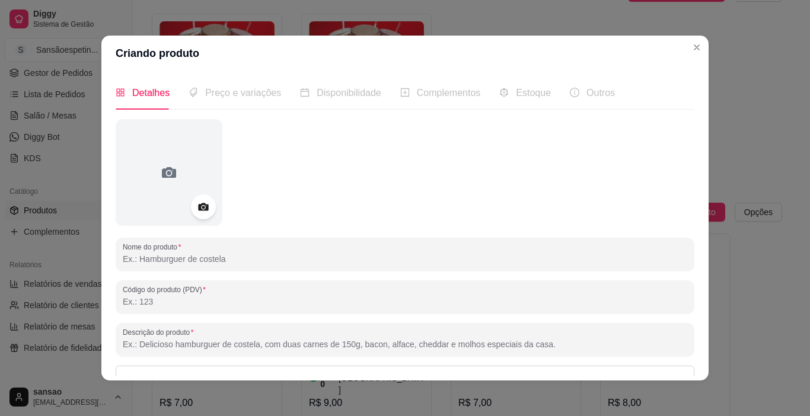
click at [206, 207] on icon at bounding box center [203, 207] width 14 height 14
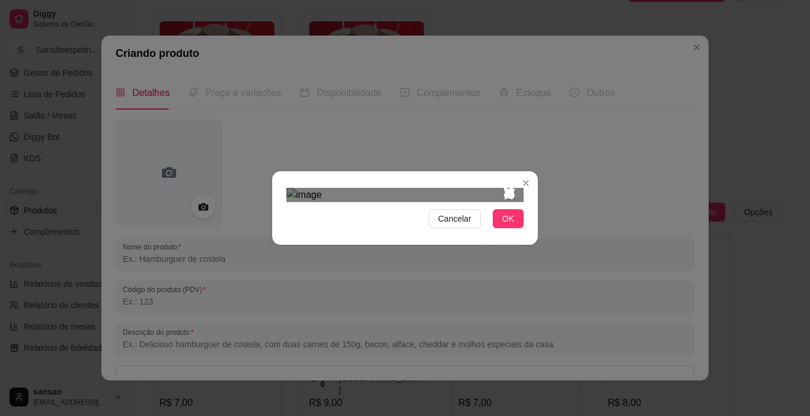
click at [406, 188] on div at bounding box center [405, 195] width 237 height 14
click at [367, 188] on img at bounding box center [405, 195] width 237 height 14
click at [409, 188] on div at bounding box center [405, 195] width 237 height 14
click at [348, 233] on div "Cancelar OK" at bounding box center [405, 208] width 266 height 50
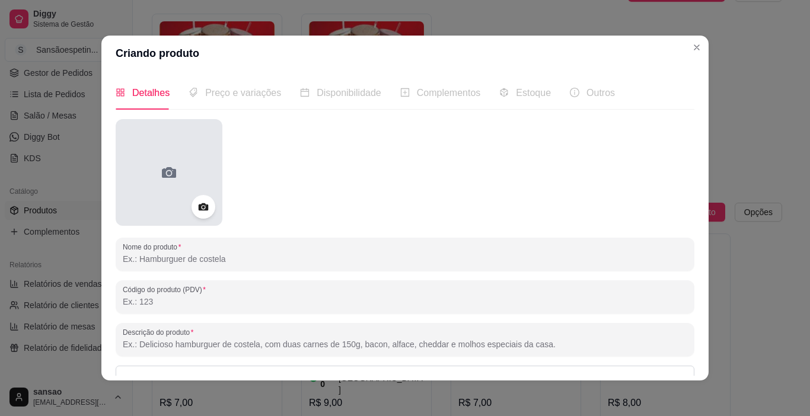
click at [160, 165] on icon at bounding box center [169, 172] width 19 height 19
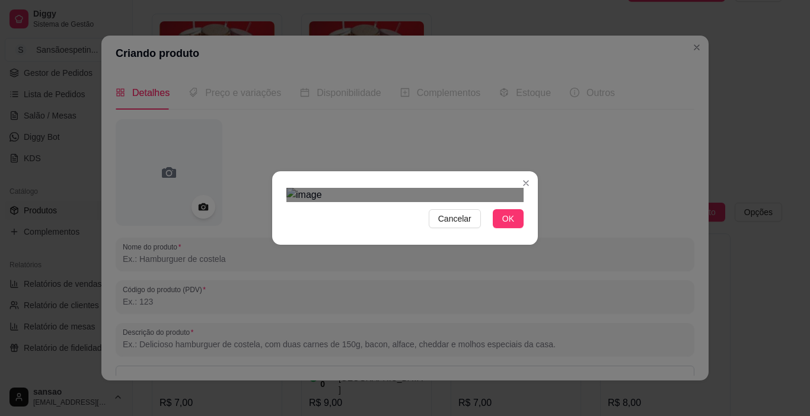
click at [172, 161] on div "Cancelar OK" at bounding box center [405, 208] width 810 height 416
click at [352, 245] on section "Cancelar OK" at bounding box center [405, 208] width 266 height 74
click at [471, 225] on span "Cancelar" at bounding box center [454, 218] width 33 height 13
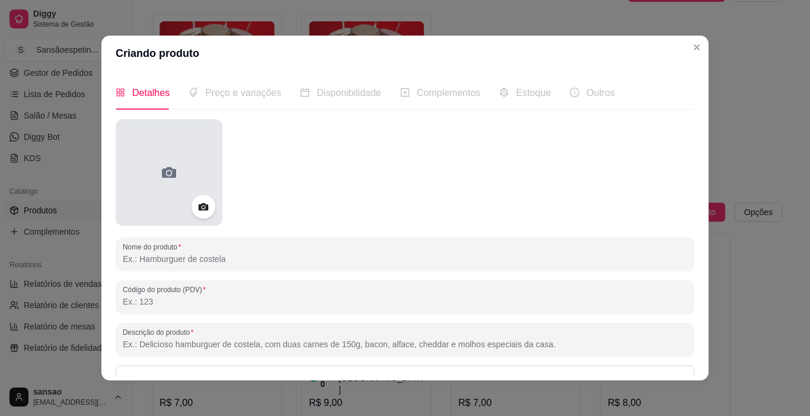
click at [171, 184] on div at bounding box center [169, 172] width 107 height 107
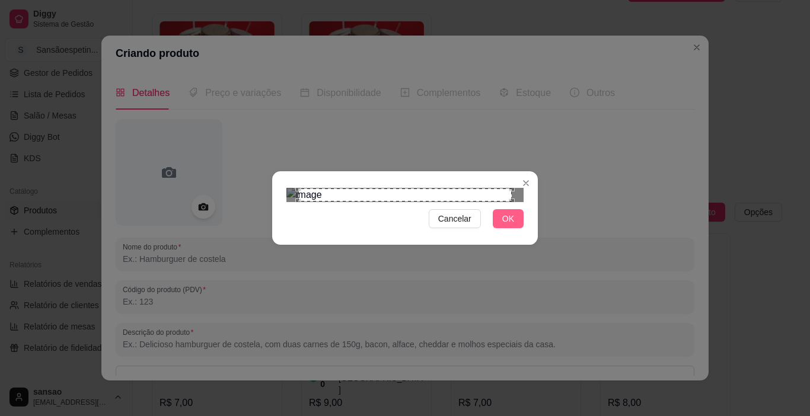
click at [513, 225] on span "OK" at bounding box center [508, 218] width 12 height 13
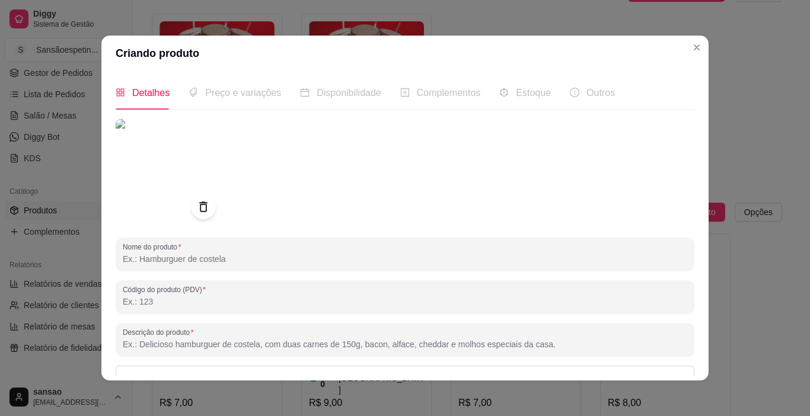
click at [196, 200] on icon at bounding box center [203, 207] width 14 height 14
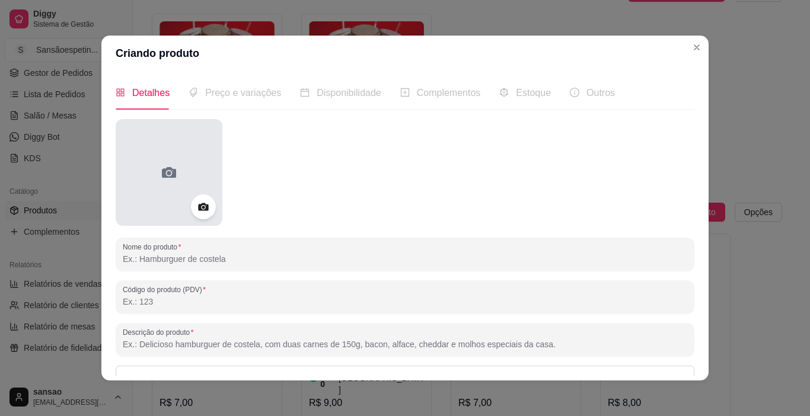
click at [172, 177] on icon at bounding box center [169, 172] width 19 height 19
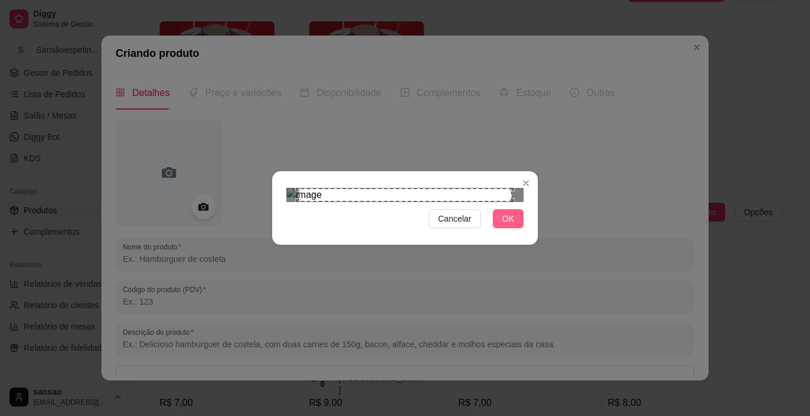
click at [507, 228] on button "OK" at bounding box center [508, 218] width 31 height 19
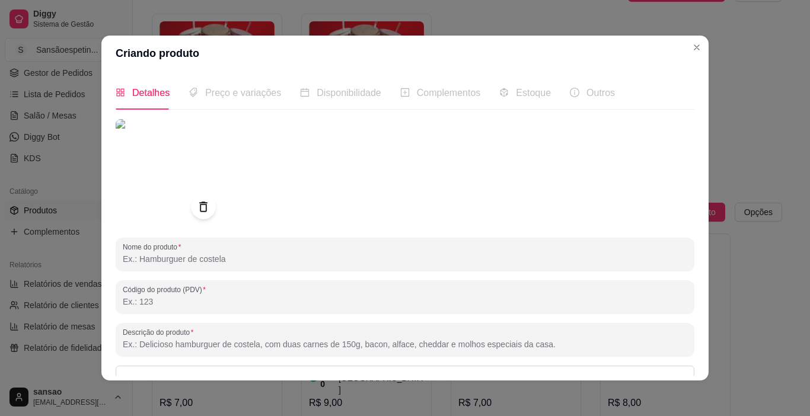
click at [206, 130] on img at bounding box center [169, 172] width 107 height 107
click at [241, 92] on span "Preço e variações" at bounding box center [243, 93] width 76 height 10
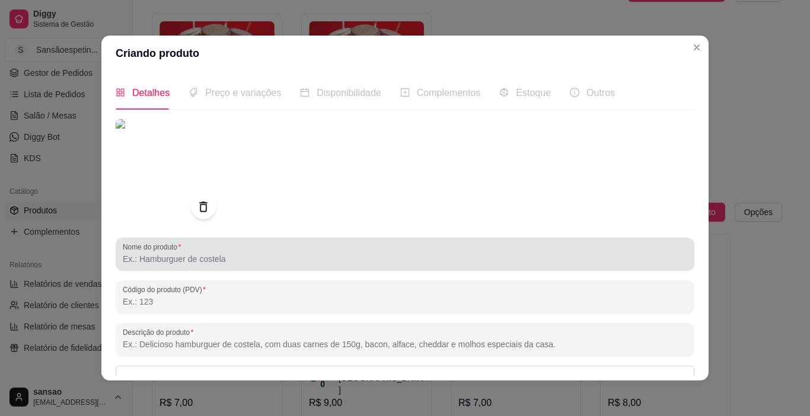
click at [145, 242] on label "Nome do produto" at bounding box center [154, 247] width 62 height 10
click at [145, 253] on input "Nome do produto" at bounding box center [405, 259] width 565 height 12
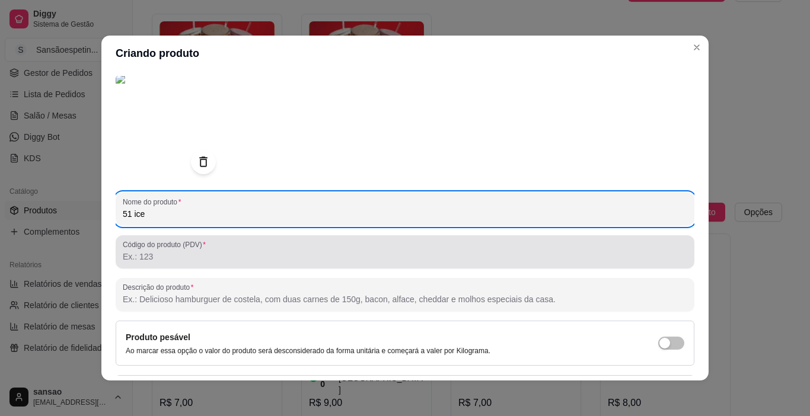
scroll to position [0, 0]
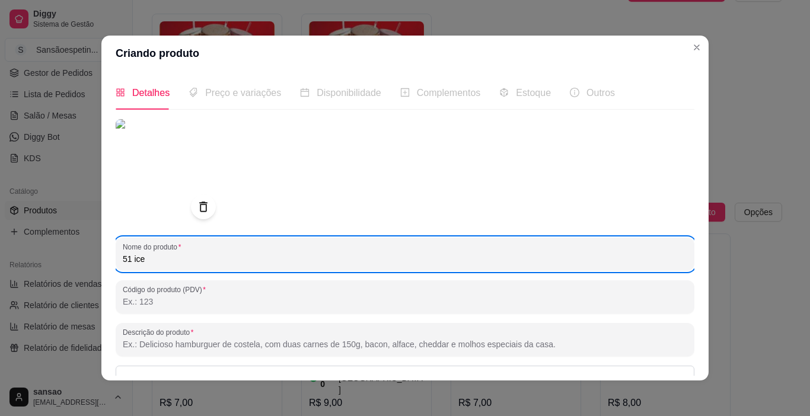
type input "51 ice"
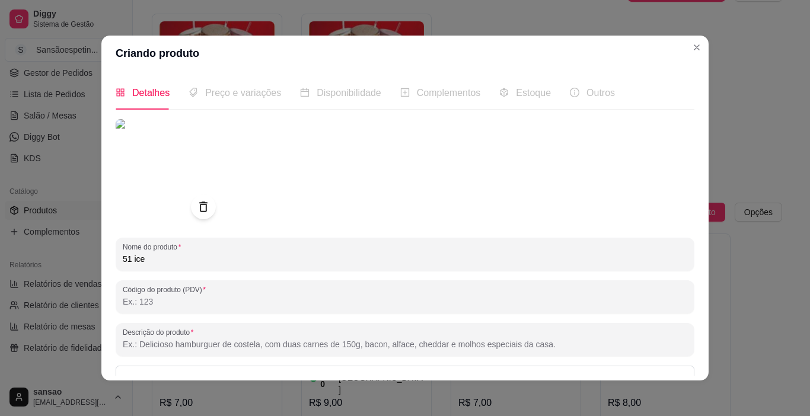
click at [257, 97] on span "Preço e variações" at bounding box center [243, 93] width 76 height 10
click at [255, 96] on span "Preço e variações" at bounding box center [243, 93] width 76 height 10
click at [356, 93] on span "Disponibilidade" at bounding box center [349, 93] width 65 height 10
click at [524, 104] on div "Estoque" at bounding box center [525, 93] width 52 height 34
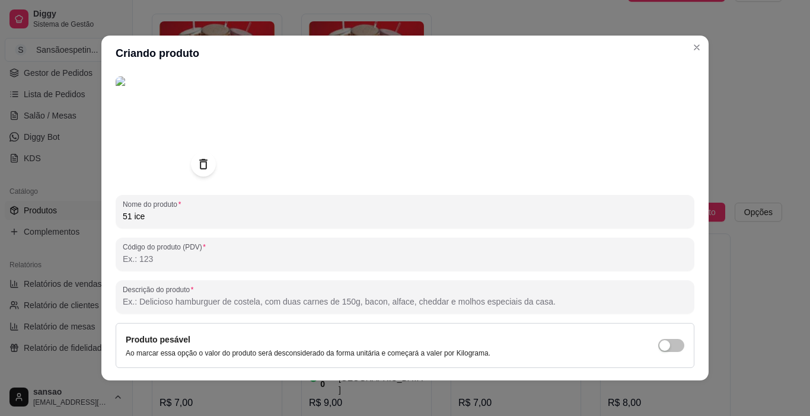
scroll to position [86, 0]
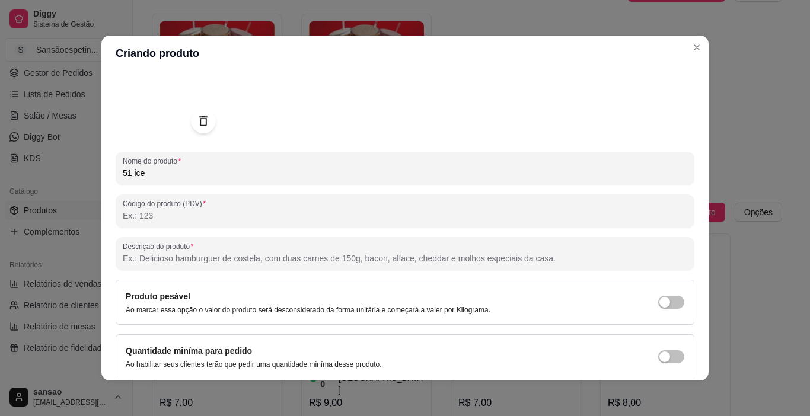
click at [663, 400] on button "Salvar" at bounding box center [671, 411] width 46 height 23
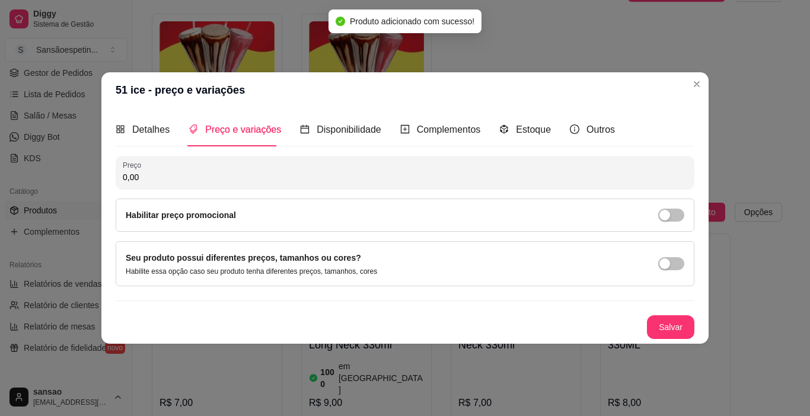
scroll to position [0, 0]
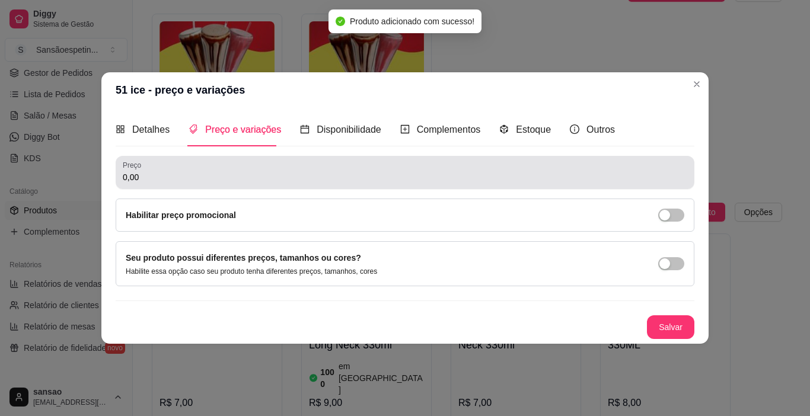
click at [208, 163] on div "0,00" at bounding box center [405, 173] width 565 height 24
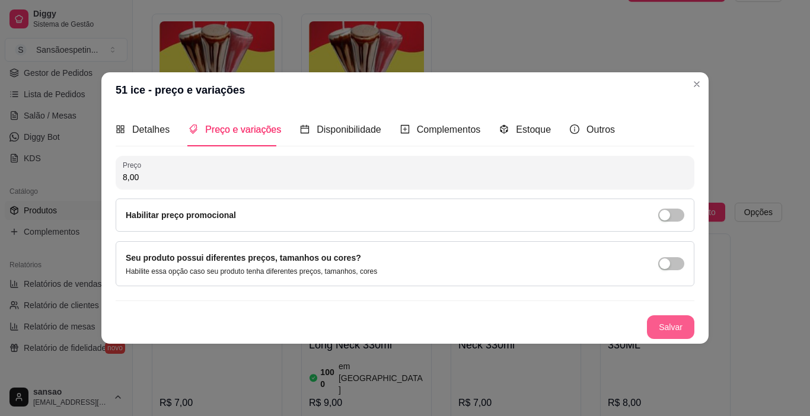
type input "8,00"
click at [671, 323] on button "Salvar" at bounding box center [670, 328] width 47 height 24
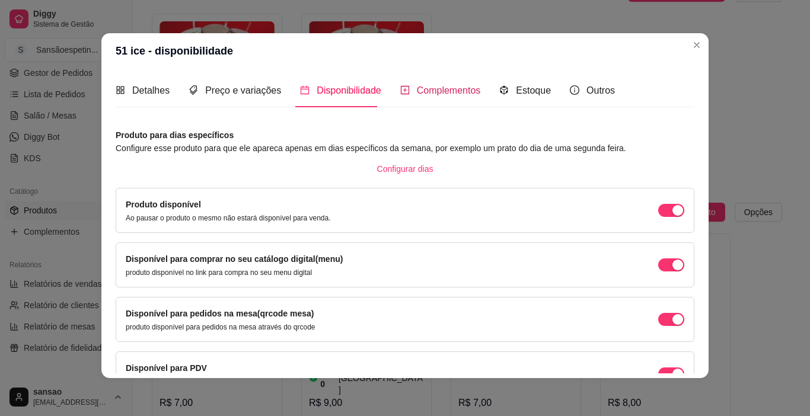
click at [450, 87] on span "Complementos" at bounding box center [449, 90] width 64 height 10
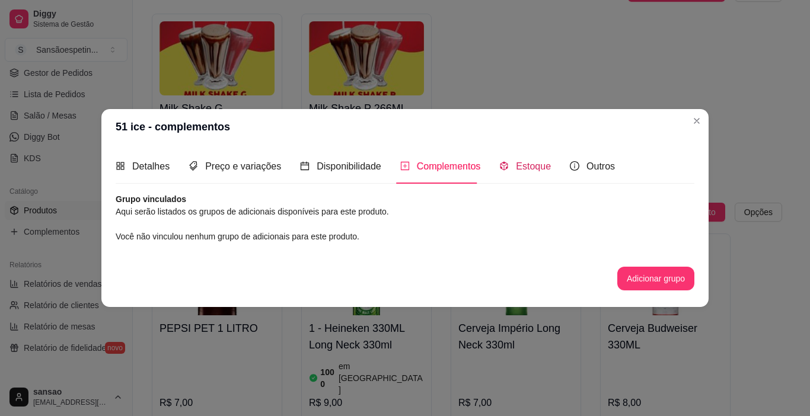
click at [523, 171] on span "Estoque" at bounding box center [533, 166] width 35 height 10
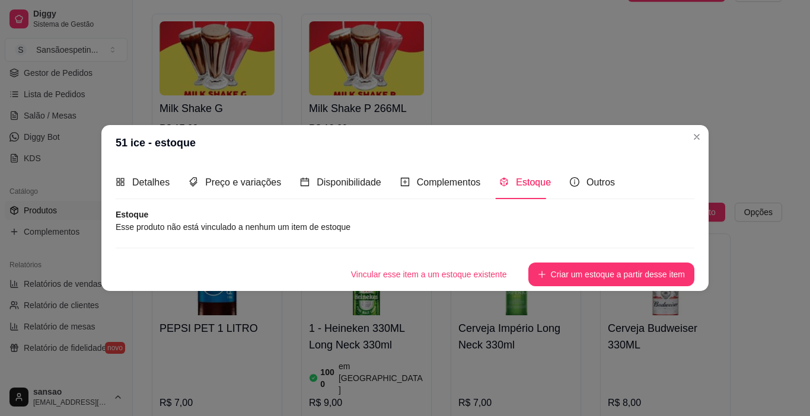
click at [534, 230] on article "Esse produto não está vinculado a nenhum um item de estoque" at bounding box center [405, 227] width 579 height 13
drag, startPoint x: 357, startPoint y: 228, endPoint x: 343, endPoint y: 228, distance: 13.6
click at [355, 228] on article "Esse produto não está vinculado a nenhum um item de estoque" at bounding box center [405, 227] width 579 height 13
click at [334, 227] on article "Esse produto não está vinculado a nenhum um item de estoque" at bounding box center [405, 227] width 579 height 13
click at [324, 224] on article "Esse produto não está vinculado a nenhum um item de estoque" at bounding box center [405, 227] width 579 height 13
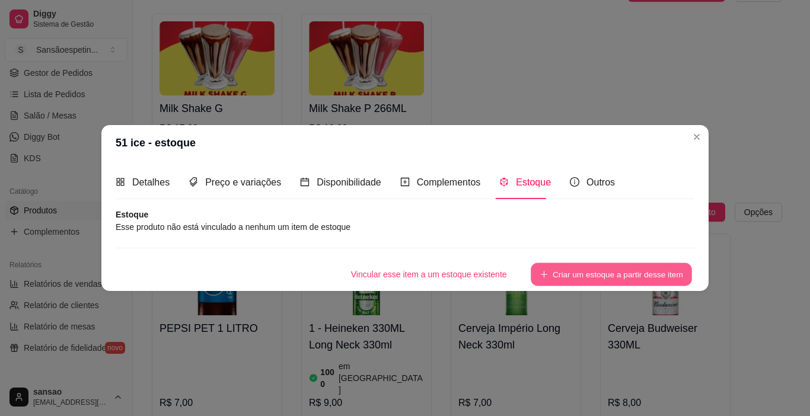
click at [596, 277] on button "Criar um estoque a partir desse item" at bounding box center [611, 274] width 161 height 23
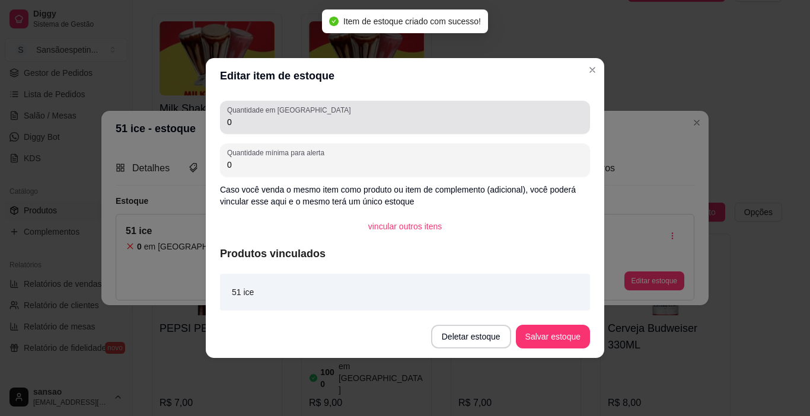
click at [275, 129] on div "Quantidade em estoque 0" at bounding box center [405, 117] width 370 height 33
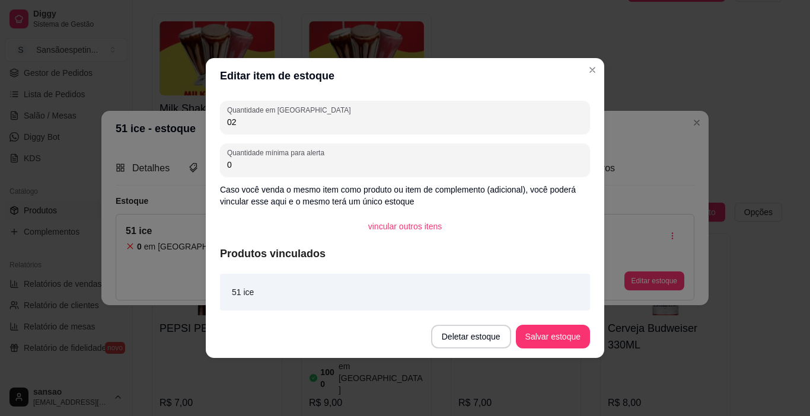
type input "0"
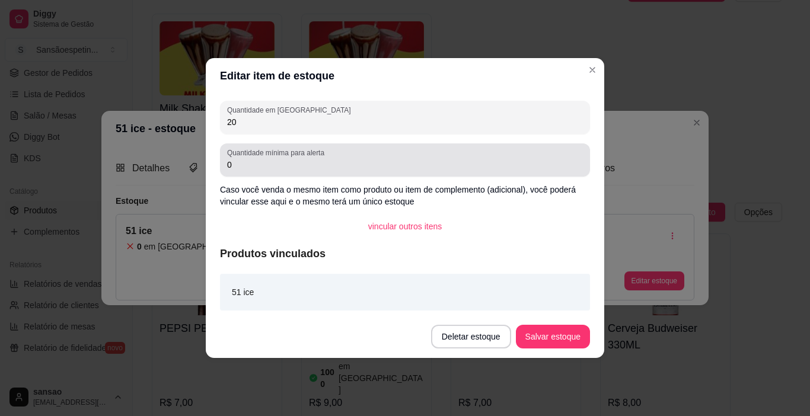
type input "20"
click at [295, 164] on input "0" at bounding box center [405, 165] width 356 height 12
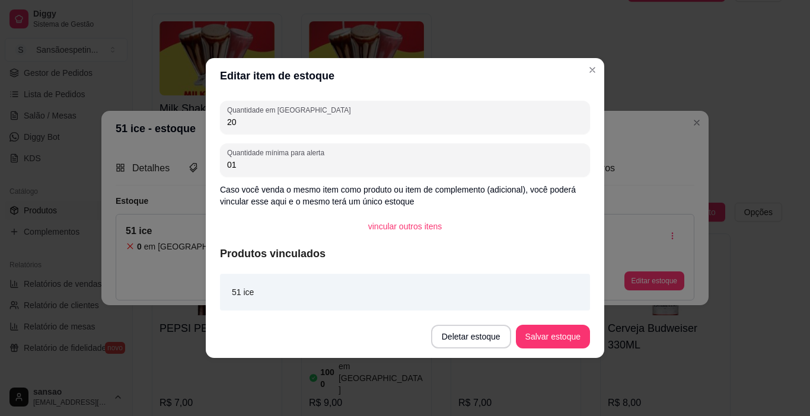
type input "0"
click at [533, 326] on button "Salvar estoque" at bounding box center [553, 337] width 72 height 23
click at [566, 332] on button "Salvar estoque" at bounding box center [553, 337] width 74 height 24
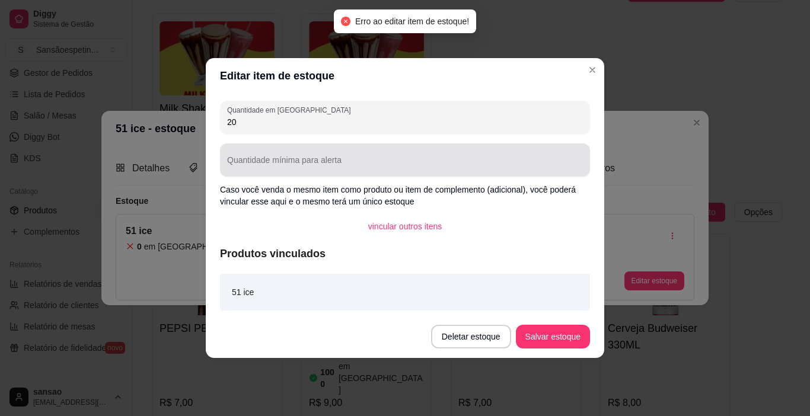
click at [327, 157] on div at bounding box center [405, 160] width 356 height 24
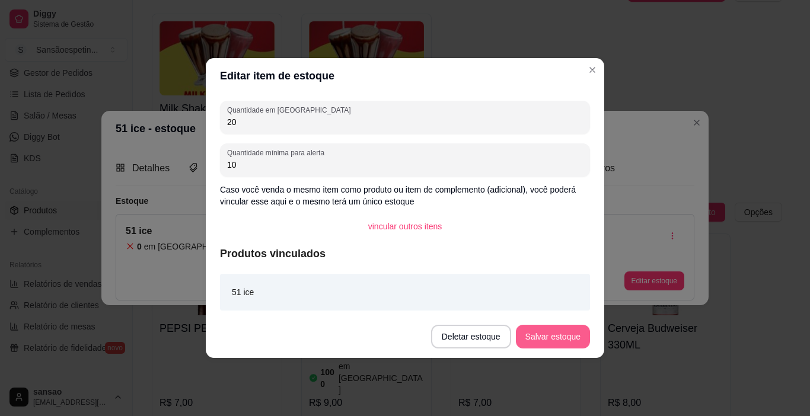
type input "10"
click at [578, 335] on button "Salvar estoque" at bounding box center [553, 337] width 72 height 23
click at [541, 335] on button "Salvar estoque" at bounding box center [553, 337] width 74 height 24
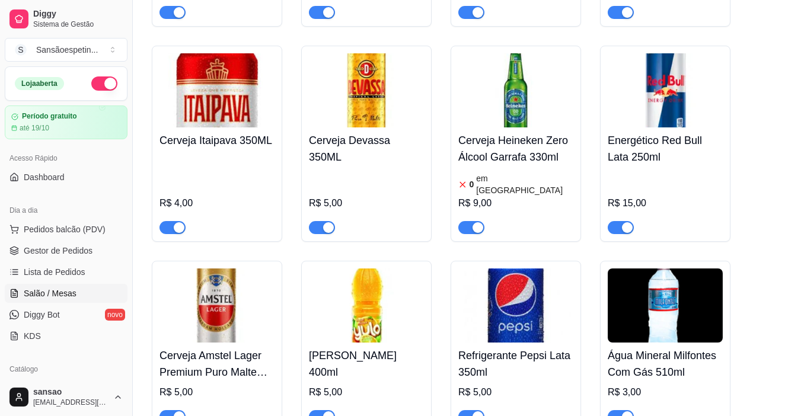
click at [63, 284] on link "Salão / Mesas" at bounding box center [66, 293] width 123 height 19
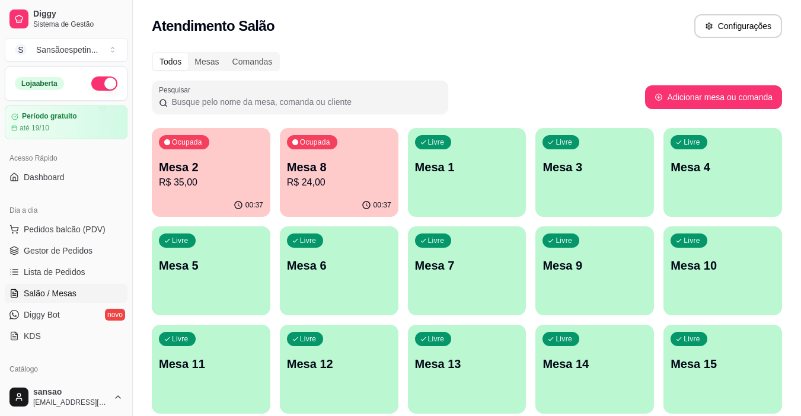
click at [242, 165] on p "Mesa 2" at bounding box center [211, 167] width 104 height 17
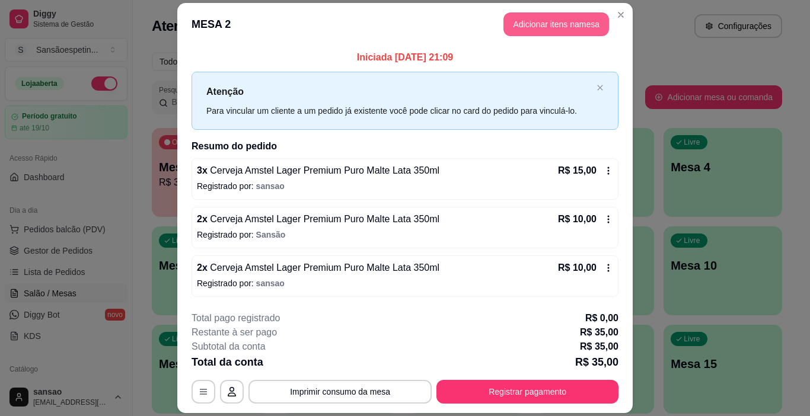
click at [532, 18] on button "Adicionar itens na mesa" at bounding box center [557, 24] width 106 height 24
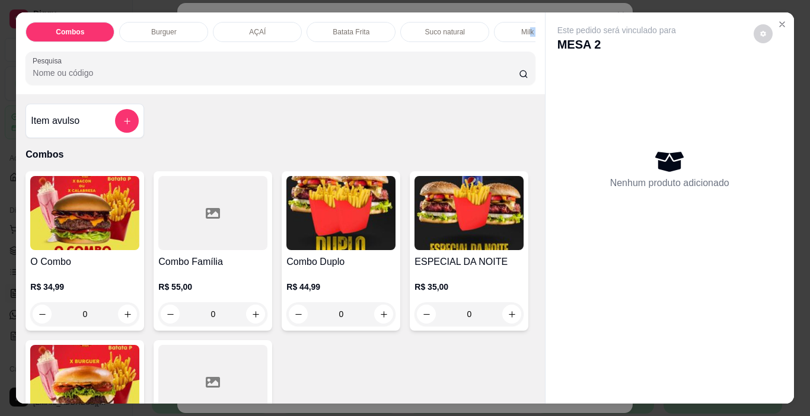
scroll to position [0, 15]
drag, startPoint x: 528, startPoint y: 21, endPoint x: 396, endPoint y: 18, distance: 131.7
click at [396, 22] on div "Combos Burguer AÇAÍ Batata Frita Suco natural Milk Shake BEBIDAS" at bounding box center [281, 32] width 510 height 20
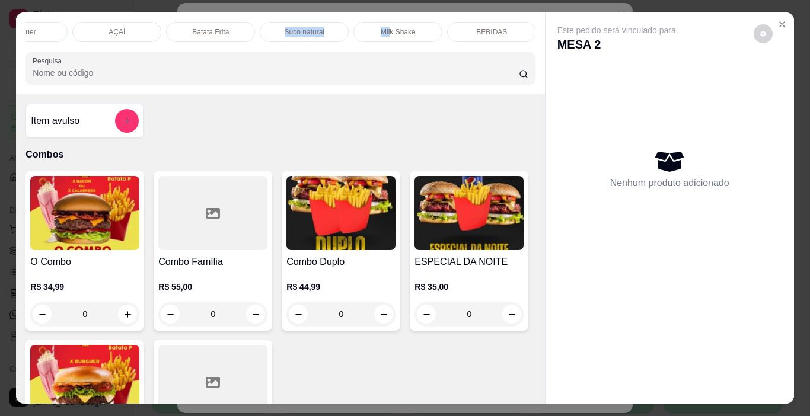
scroll to position [0, 142]
click at [498, 31] on p "BEBIDAS" at bounding box center [490, 31] width 31 height 9
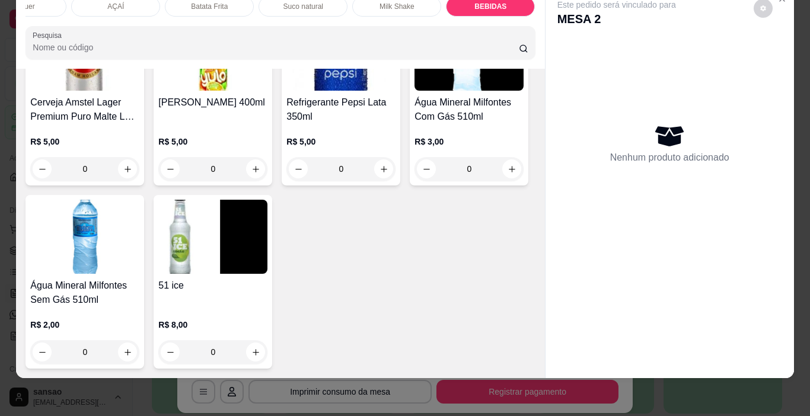
scroll to position [3230, 0]
click at [188, 228] on img at bounding box center [212, 237] width 109 height 74
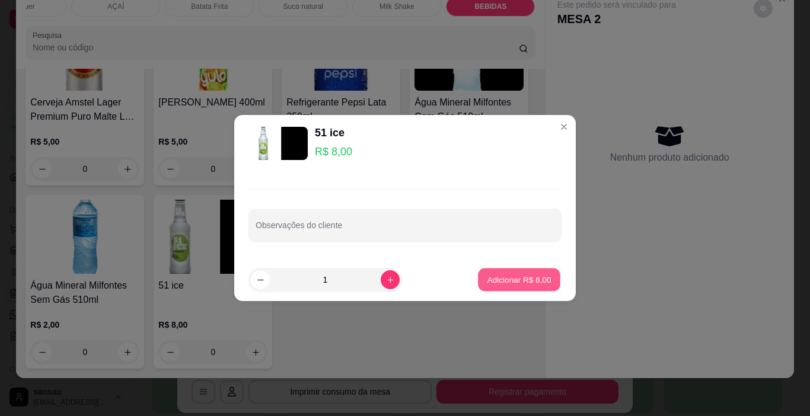
click at [521, 278] on p "Adicionar R$ 8,00" at bounding box center [519, 279] width 64 height 11
type input "1"
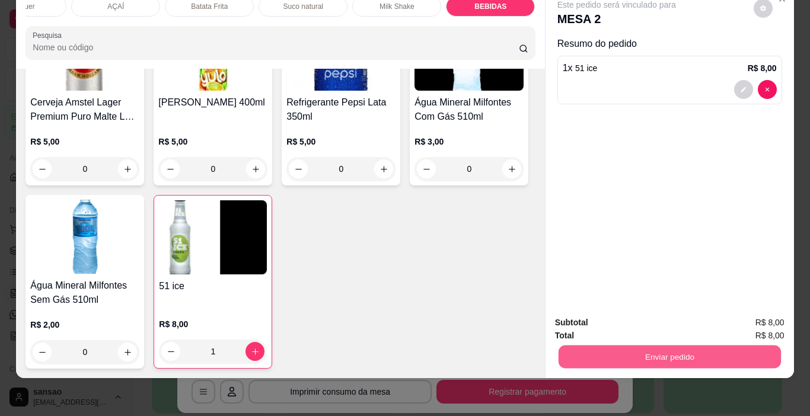
click at [662, 349] on button "Enviar pedido" at bounding box center [669, 357] width 222 height 23
click at [661, 315] on button "Não registrar e enviar pedido" at bounding box center [630, 319] width 123 height 23
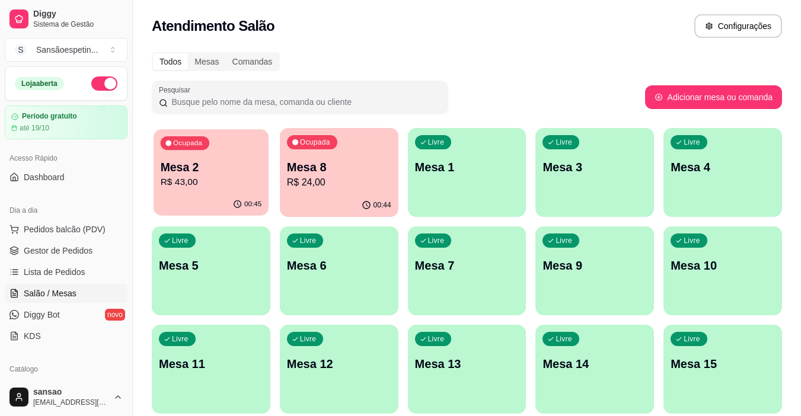
click at [189, 177] on p "R$ 43,00" at bounding box center [211, 183] width 101 height 14
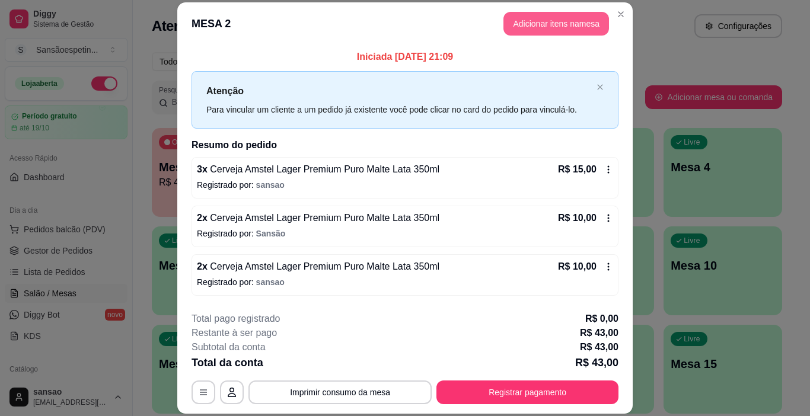
click at [544, 23] on button "Adicionar itens na mesa" at bounding box center [557, 24] width 106 height 24
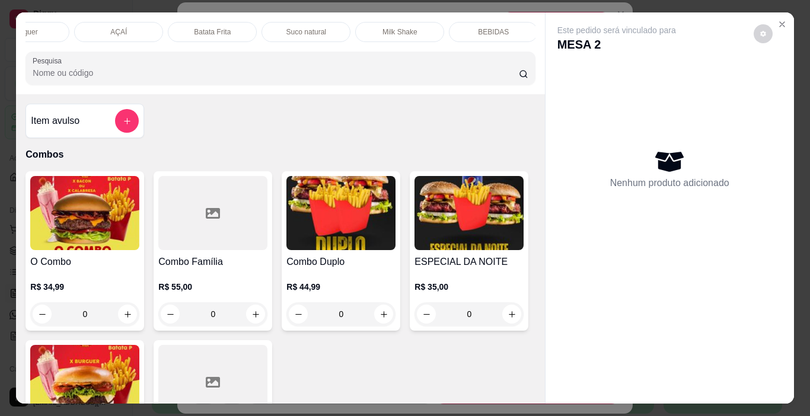
scroll to position [0, 142]
click at [485, 30] on p "BEBIDAS" at bounding box center [490, 31] width 31 height 9
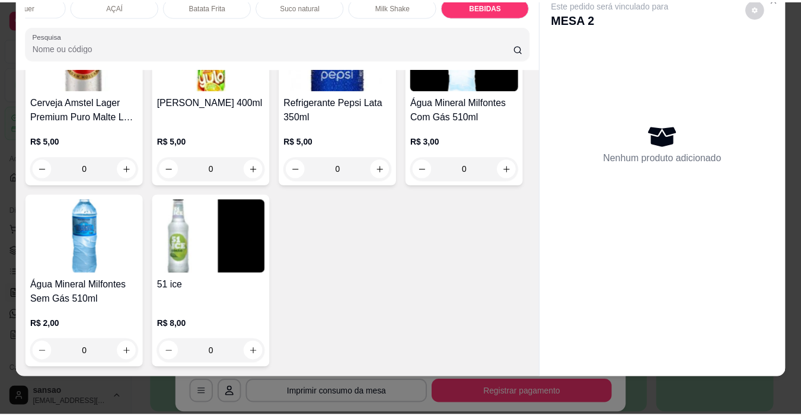
scroll to position [3230, 0]
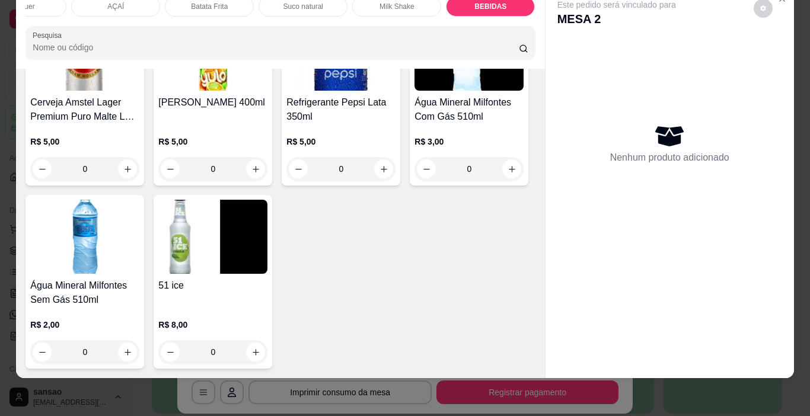
click at [181, 222] on img at bounding box center [212, 237] width 109 height 74
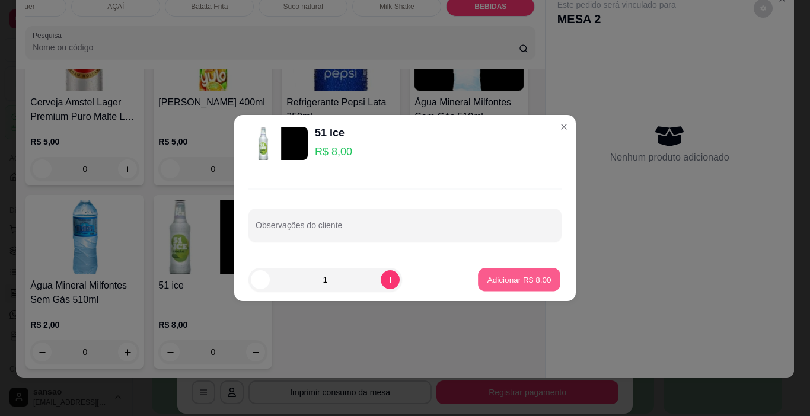
click at [543, 283] on button "Adicionar R$ 8,00" at bounding box center [519, 280] width 82 height 23
type input "1"
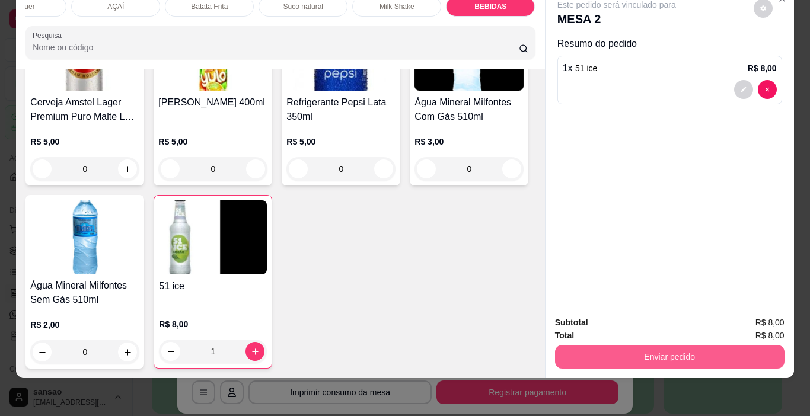
click at [718, 355] on button "Enviar pedido" at bounding box center [670, 357] width 230 height 24
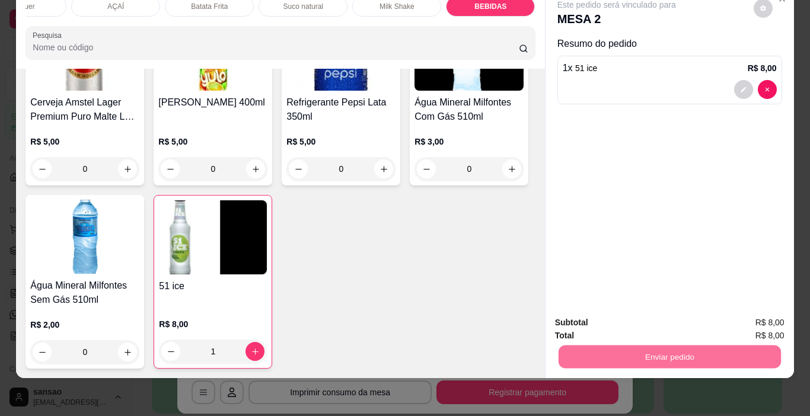
click at [664, 322] on button "Não registrar e enviar pedido" at bounding box center [631, 319] width 120 height 22
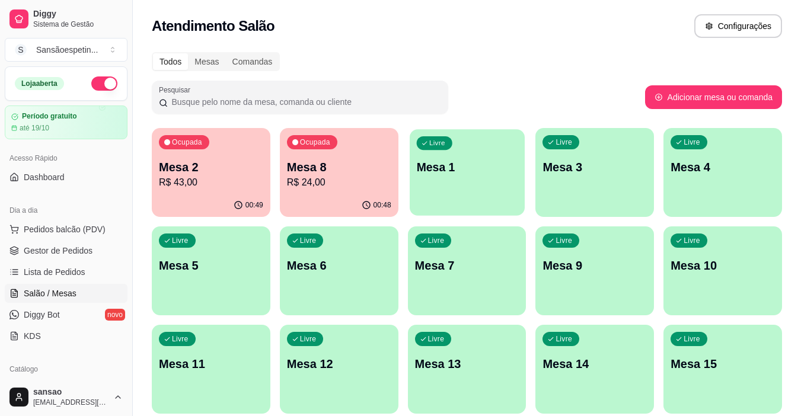
click at [426, 193] on div "Livre Mesa 1" at bounding box center [467, 165] width 115 height 72
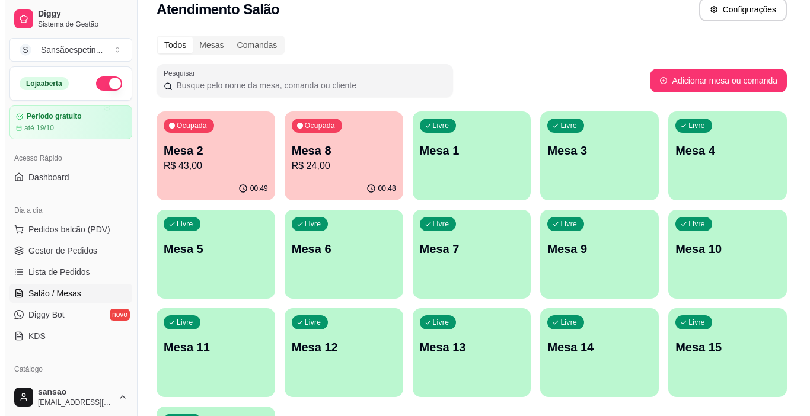
scroll to position [0, 0]
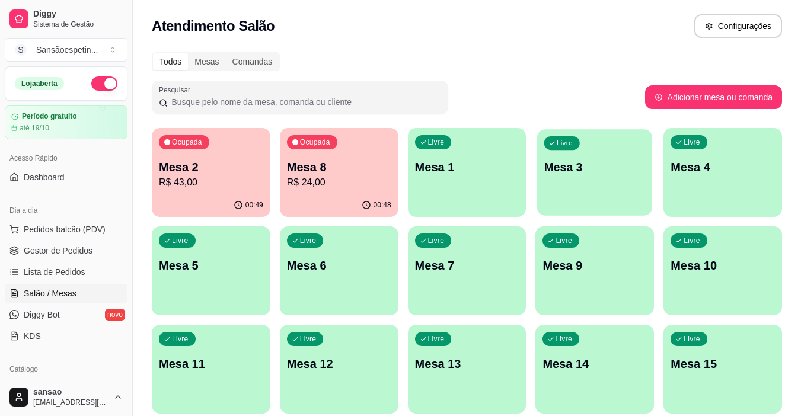
click at [596, 163] on p "Mesa 3" at bounding box center [595, 168] width 101 height 16
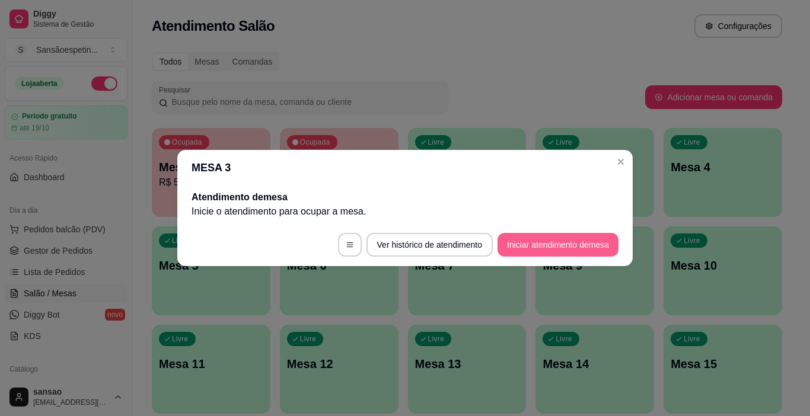
click at [580, 247] on button "Iniciar atendimento de mesa" at bounding box center [558, 245] width 121 height 24
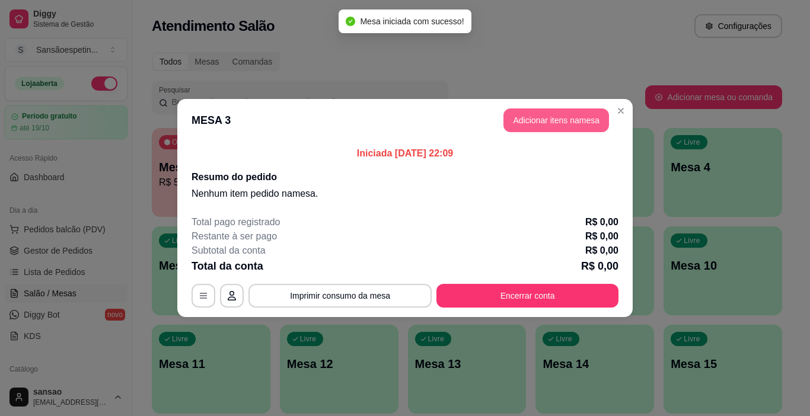
click at [576, 114] on button "Adicionar itens na mesa" at bounding box center [557, 121] width 106 height 24
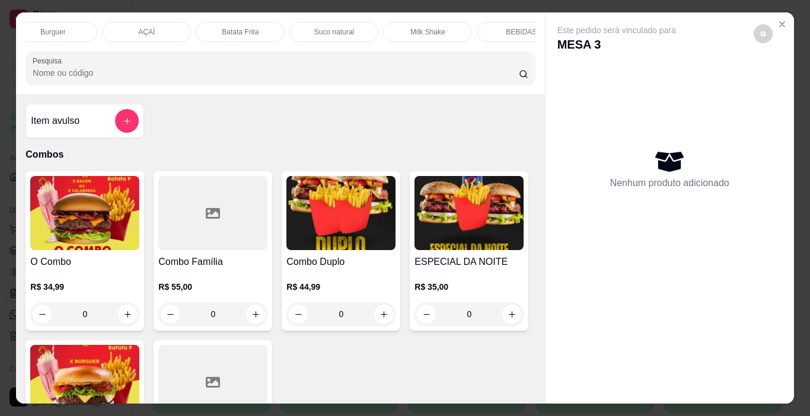
scroll to position [0, 142]
click at [492, 22] on div "BEBIDAS" at bounding box center [490, 32] width 89 height 20
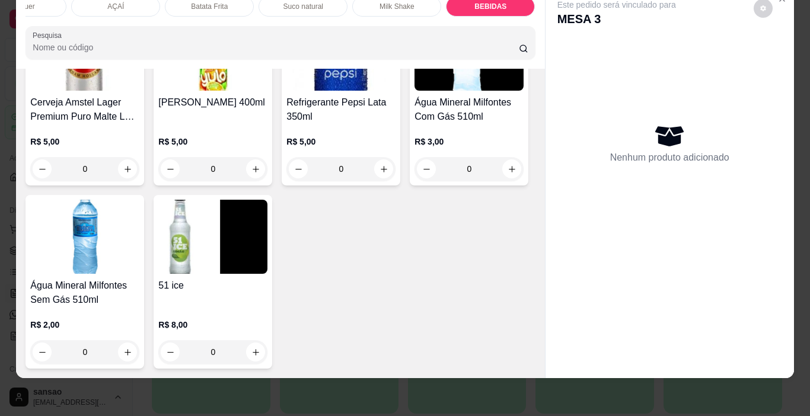
scroll to position [2902, 0]
click at [139, 91] on img at bounding box center [84, 54] width 109 height 74
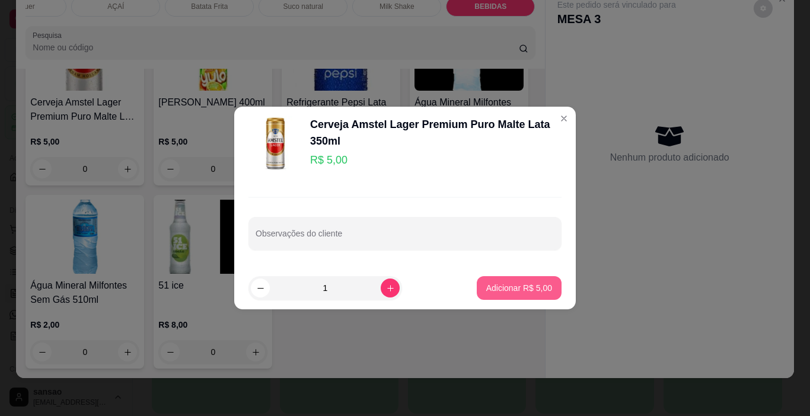
click at [489, 289] on p "Adicionar R$ 5,00" at bounding box center [519, 288] width 66 height 12
type input "1"
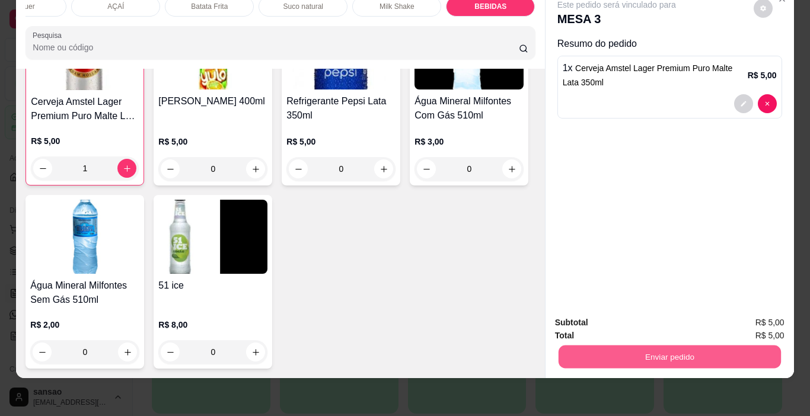
click at [741, 346] on button "Enviar pedido" at bounding box center [669, 357] width 222 height 23
click at [674, 316] on button "Não registrar e enviar pedido" at bounding box center [630, 319] width 123 height 23
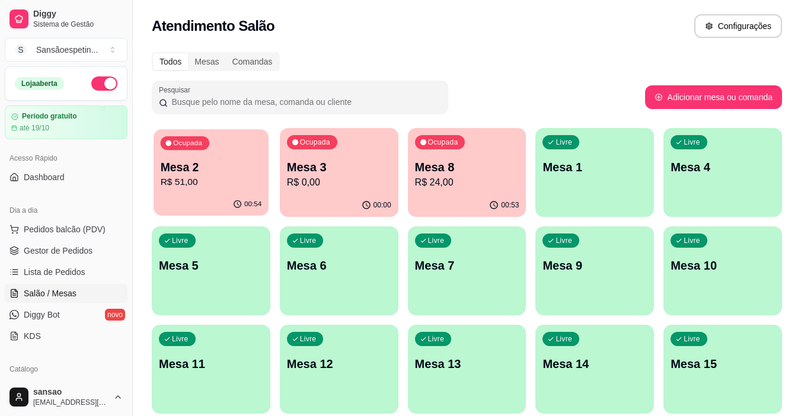
click at [247, 163] on p "Mesa 2" at bounding box center [211, 168] width 101 height 16
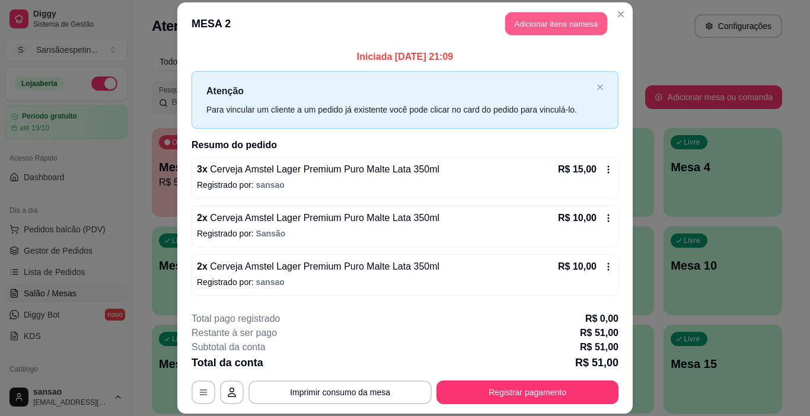
click at [579, 19] on button "Adicionar itens na mesa" at bounding box center [556, 23] width 102 height 23
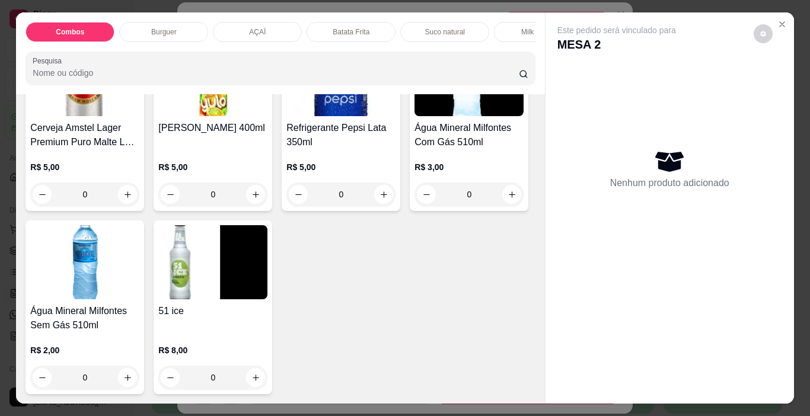
scroll to position [2966, 0]
click at [132, 199] on icon "increase-product-quantity" at bounding box center [127, 194] width 9 height 9
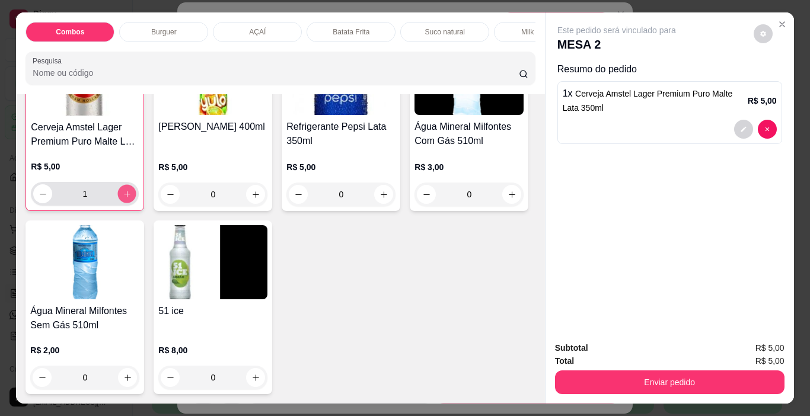
click at [132, 199] on icon "increase-product-quantity" at bounding box center [127, 194] width 9 height 9
type input "2"
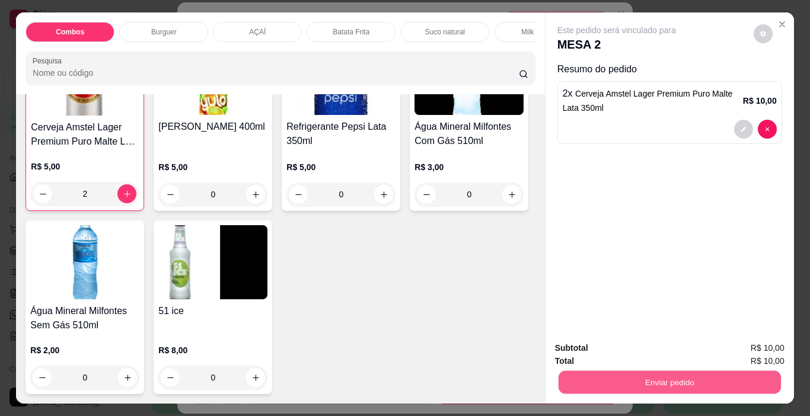
click at [645, 371] on button "Enviar pedido" at bounding box center [669, 382] width 222 height 23
click at [636, 342] on button "Não registrar e enviar pedido" at bounding box center [630, 349] width 123 height 23
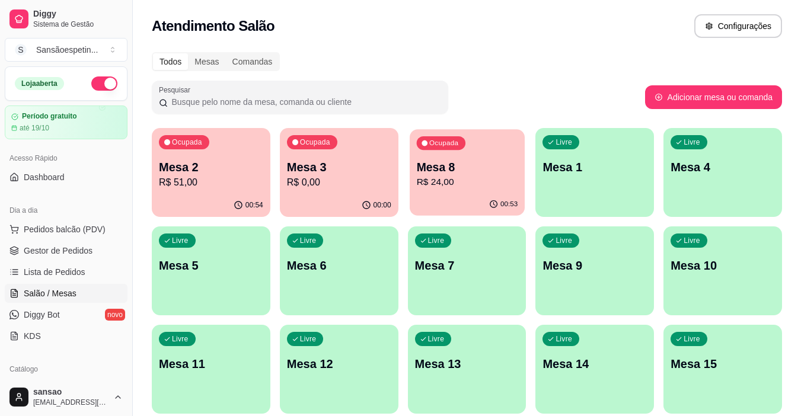
click at [479, 185] on p "R$ 24,00" at bounding box center [466, 183] width 101 height 14
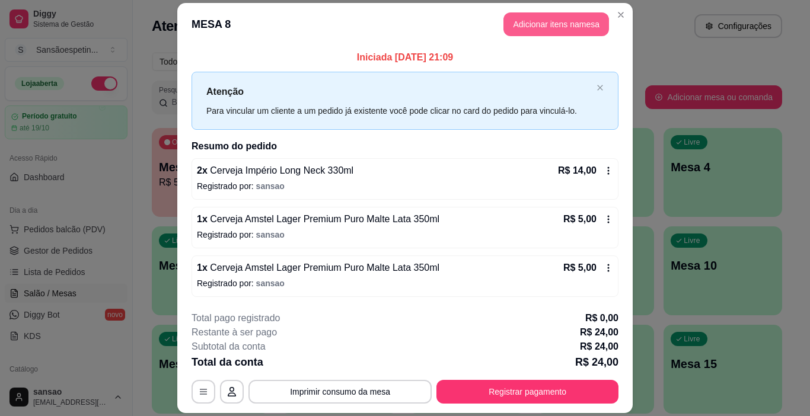
click at [581, 18] on button "Adicionar itens na mesa" at bounding box center [557, 24] width 106 height 24
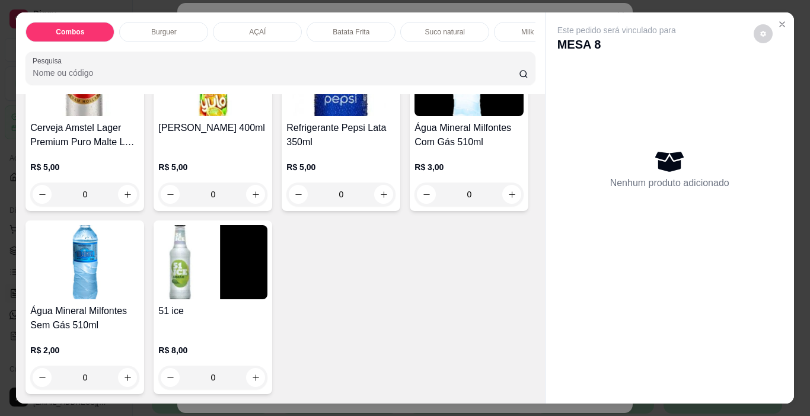
scroll to position [2907, 0]
click at [132, 199] on icon "increase-product-quantity" at bounding box center [127, 194] width 9 height 9
type input "1"
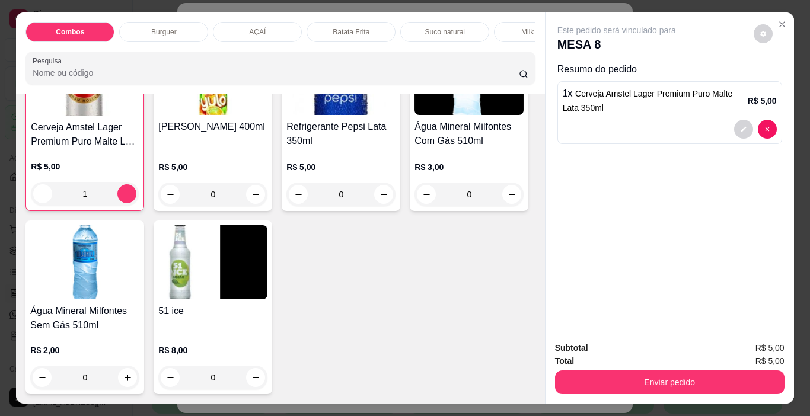
scroll to position [2551, 0]
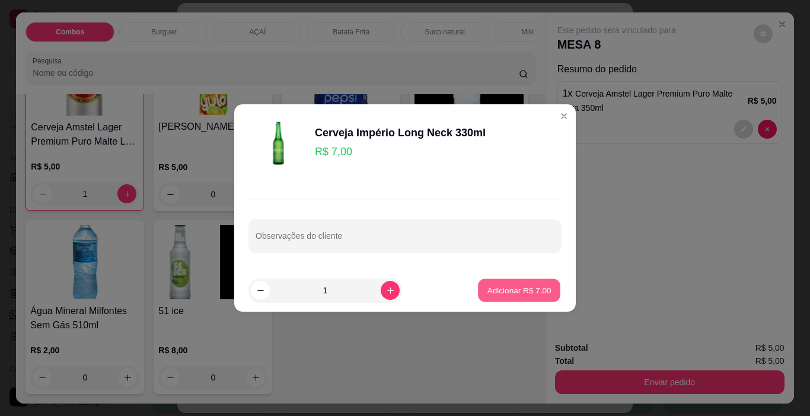
click at [487, 292] on p "Adicionar R$ 7,00" at bounding box center [519, 290] width 64 height 11
type input "1"
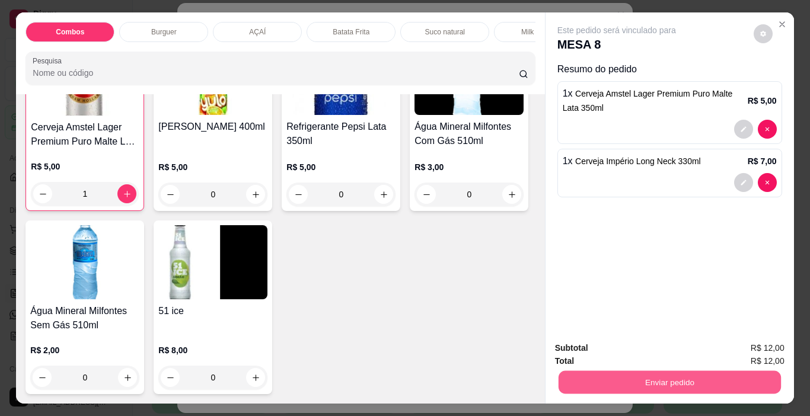
click at [720, 379] on button "Enviar pedido" at bounding box center [669, 382] width 222 height 23
click at [662, 347] on button "Não registrar e enviar pedido" at bounding box center [630, 349] width 123 height 23
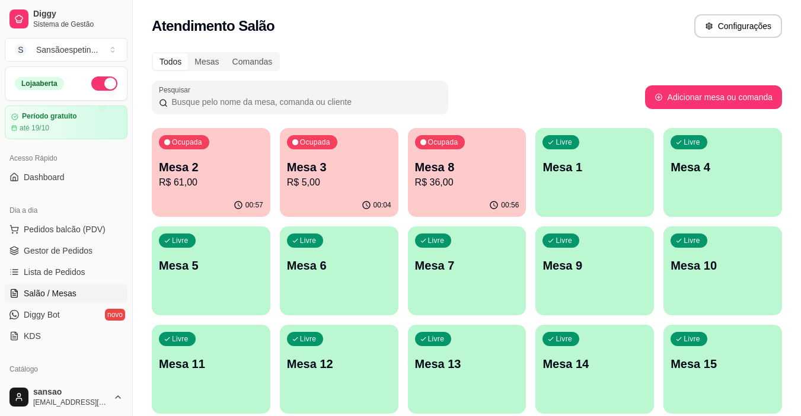
click at [482, 171] on p "Mesa 8" at bounding box center [467, 167] width 104 height 17
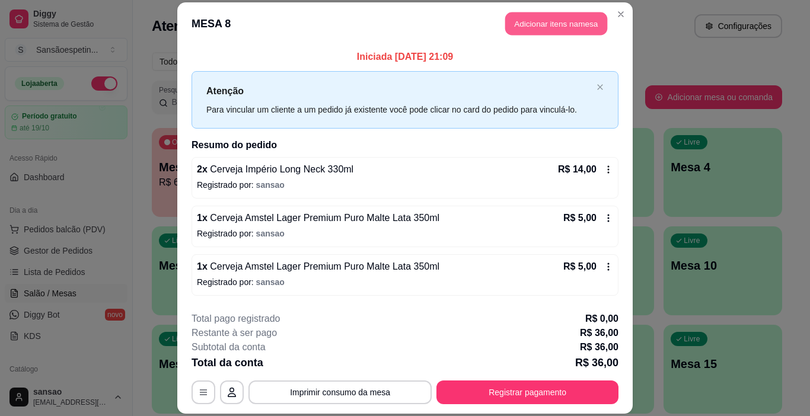
click at [558, 18] on button "Adicionar itens na mesa" at bounding box center [556, 23] width 102 height 23
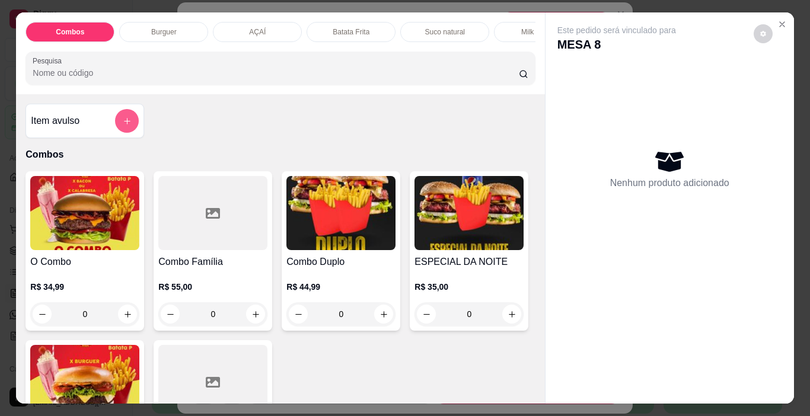
click at [123, 123] on icon "add-separate-item" at bounding box center [127, 121] width 9 height 9
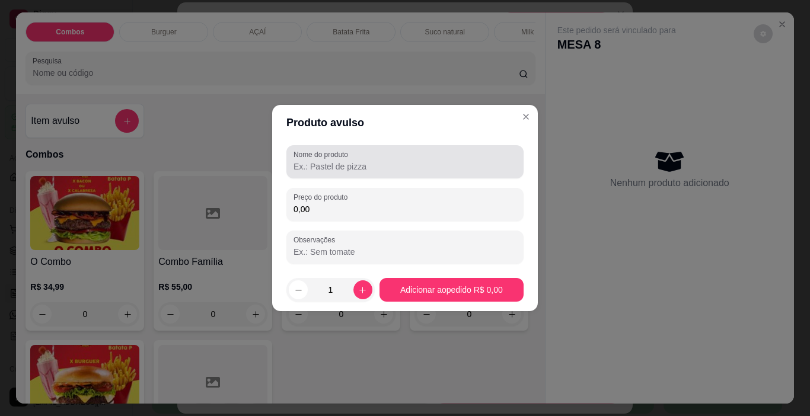
click at [389, 160] on div at bounding box center [405, 162] width 223 height 24
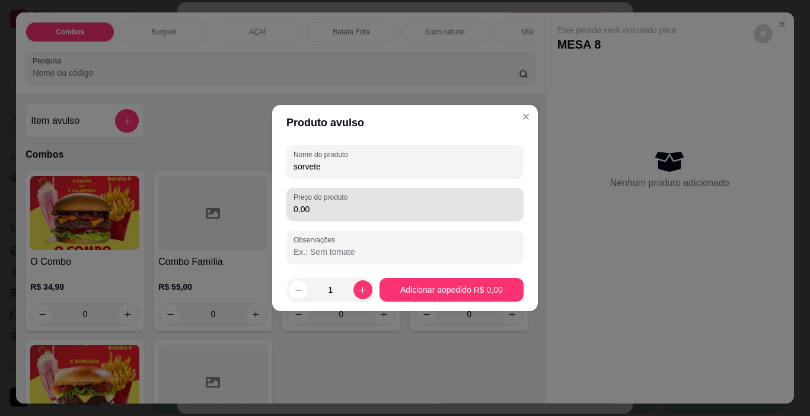
type input "sorvete"
click at [378, 220] on div "Preço do produto 0,00" at bounding box center [405, 204] width 237 height 33
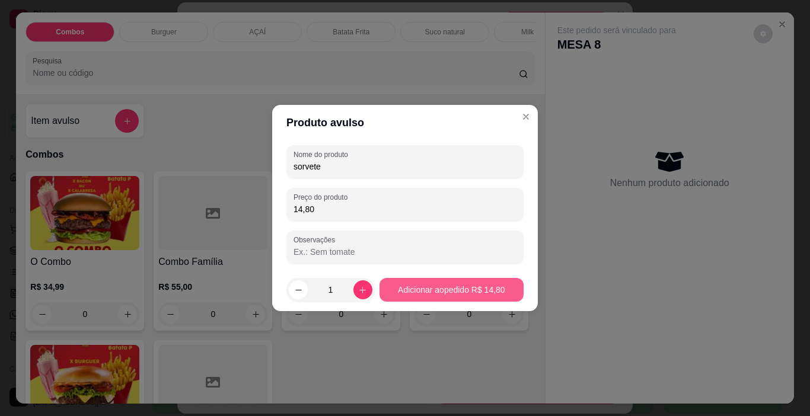
type input "14,80"
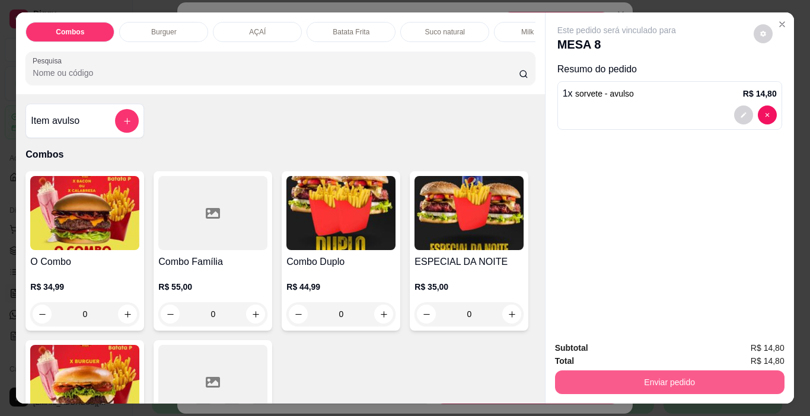
click at [653, 374] on button "Enviar pedido" at bounding box center [670, 383] width 230 height 24
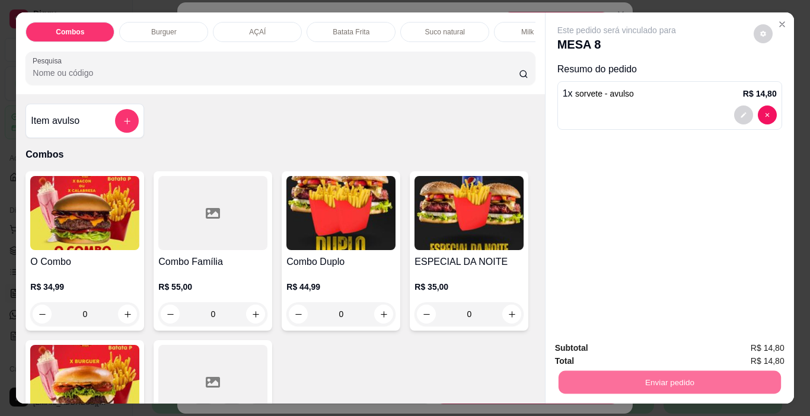
click at [677, 353] on button "Não registrar e enviar pedido" at bounding box center [631, 349] width 120 height 22
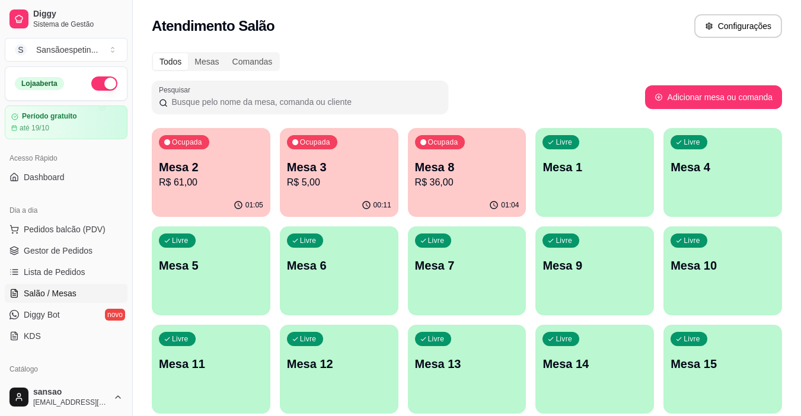
click at [339, 184] on p "R$ 5,00" at bounding box center [339, 183] width 104 height 14
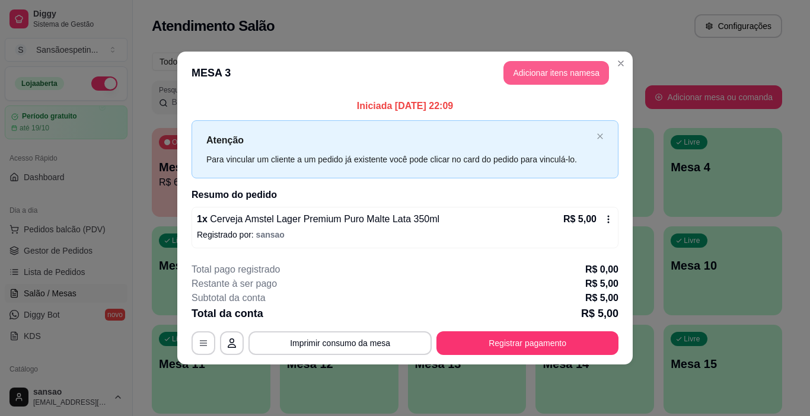
click at [591, 66] on button "Adicionar itens na mesa" at bounding box center [557, 73] width 106 height 24
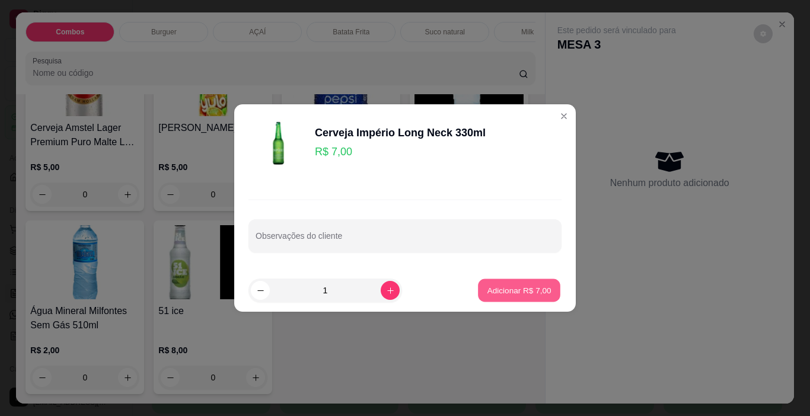
click at [487, 288] on p "Adicionar R$ 7,00" at bounding box center [519, 290] width 64 height 11
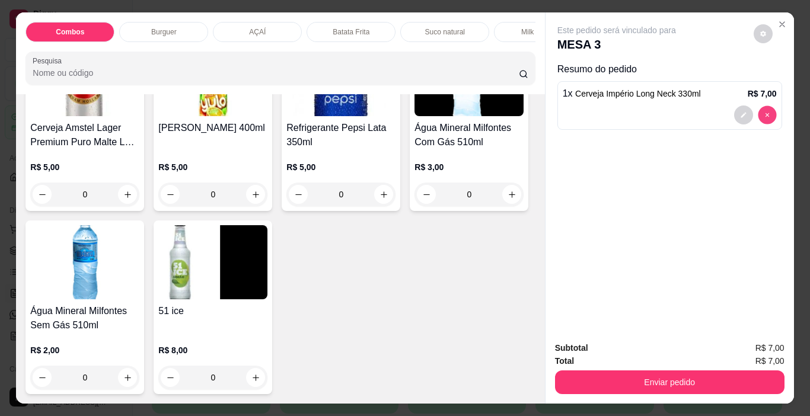
type input "0"
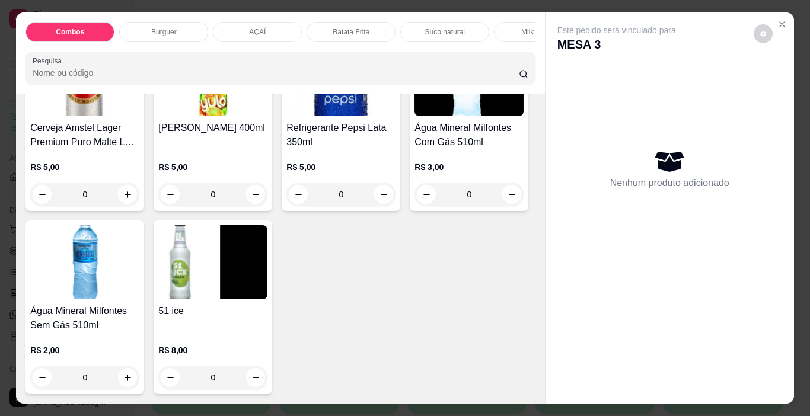
scroll to position [2907, 0]
click at [139, 116] on img at bounding box center [84, 79] width 109 height 74
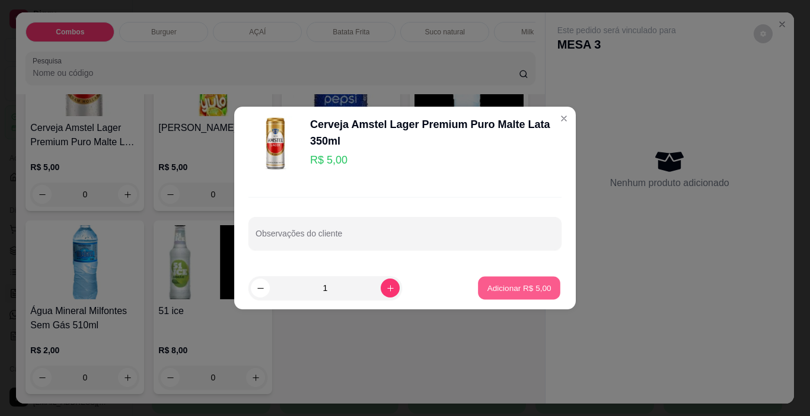
click at [478, 281] on button "Adicionar R$ 5,00" at bounding box center [519, 288] width 82 height 23
type input "1"
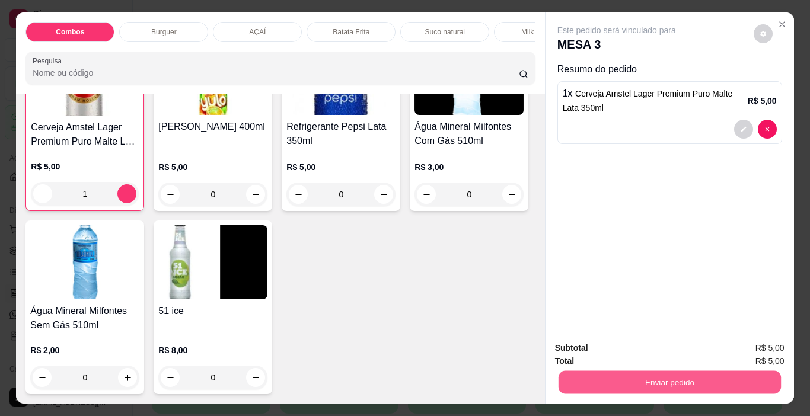
click at [709, 380] on button "Enviar pedido" at bounding box center [669, 382] width 222 height 23
click at [658, 349] on button "Não registrar e enviar pedido" at bounding box center [631, 349] width 120 height 22
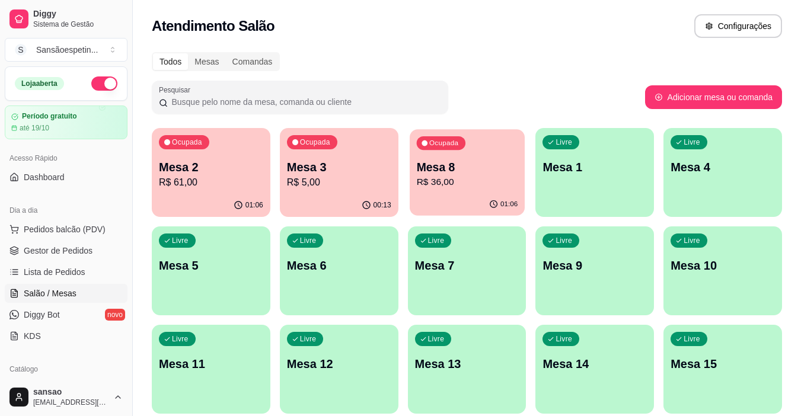
click at [424, 179] on p "R$ 36,00" at bounding box center [466, 183] width 101 height 14
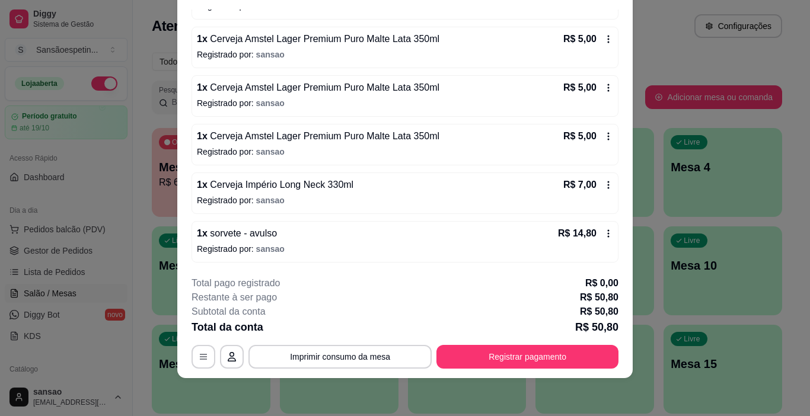
scroll to position [0, 0]
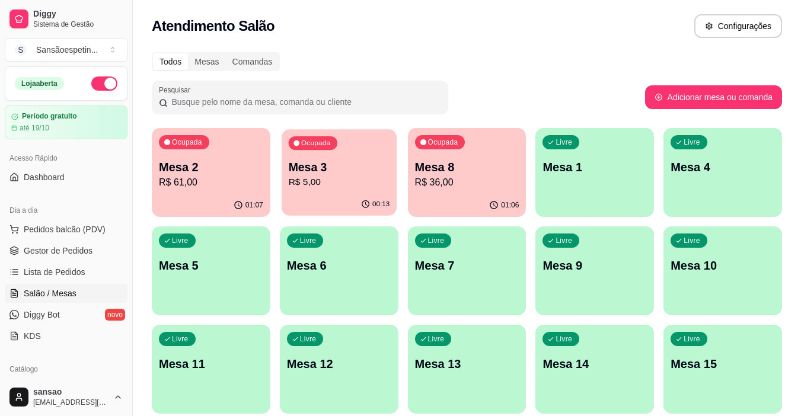
click at [324, 176] on p "R$ 5,00" at bounding box center [338, 183] width 101 height 14
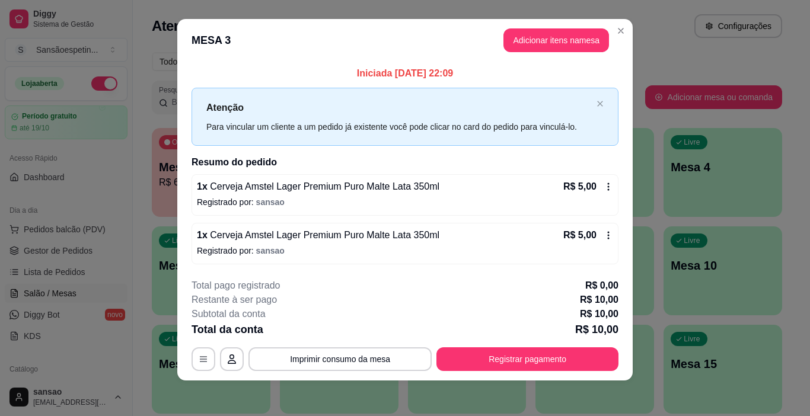
scroll to position [11, 0]
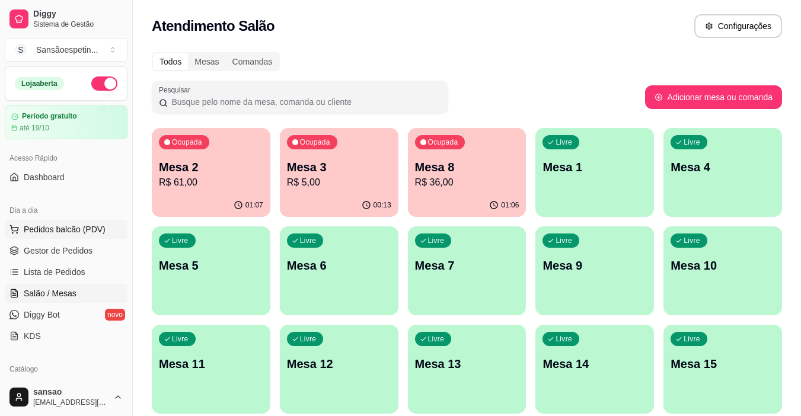
click at [80, 223] on button "Pedidos balcão (PDV)" at bounding box center [66, 229] width 123 height 19
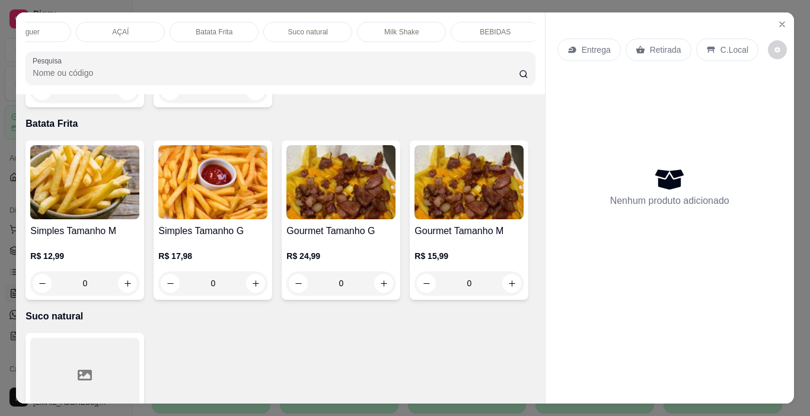
scroll to position [0, 142]
click at [488, 28] on p "BEBIDAS" at bounding box center [490, 31] width 31 height 9
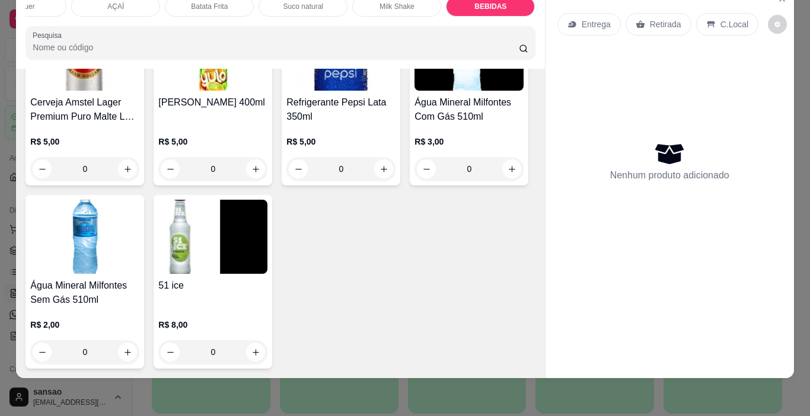
scroll to position [3171, 0]
click at [172, 274] on img at bounding box center [212, 237] width 109 height 74
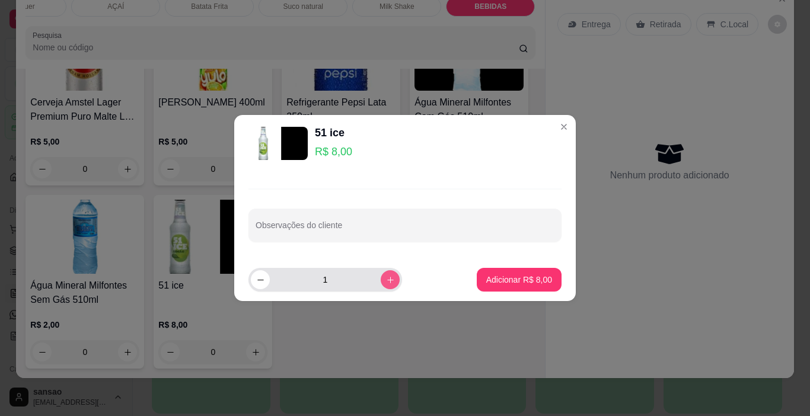
click at [386, 284] on icon "increase-product-quantity" at bounding box center [390, 280] width 9 height 9
type input "2"
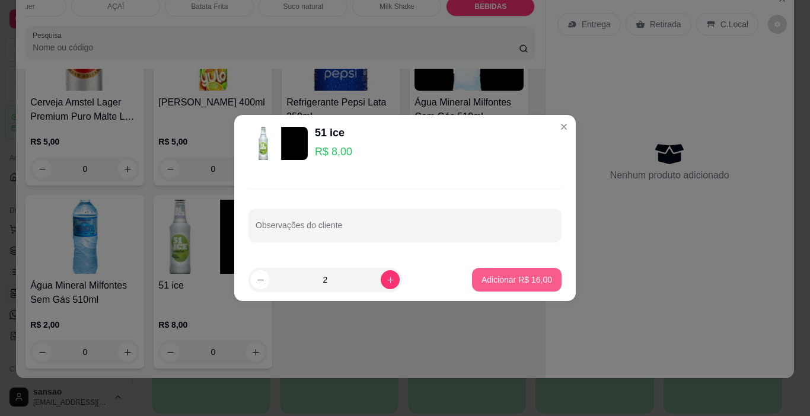
click at [493, 277] on p "Adicionar R$ 16,00" at bounding box center [517, 280] width 71 height 12
type input "2"
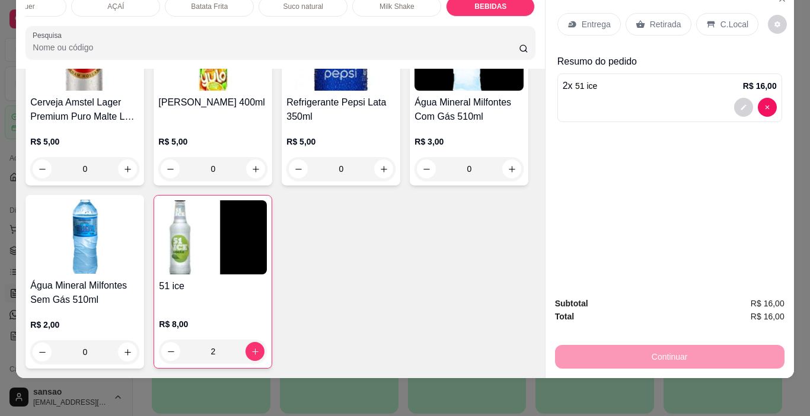
click at [657, 18] on p "Retirada" at bounding box center [665, 24] width 31 height 12
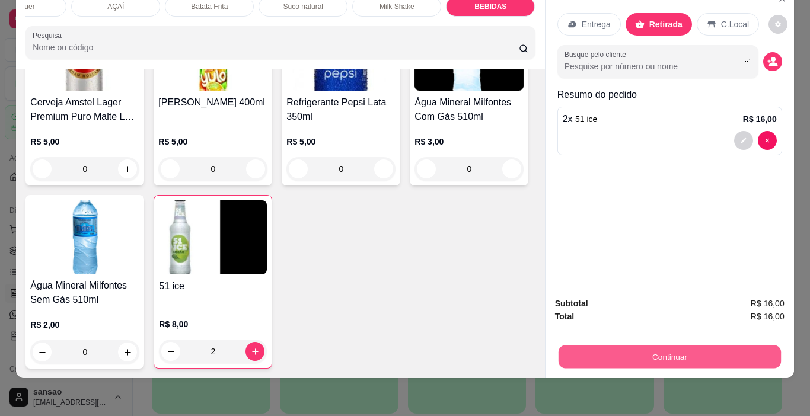
click at [708, 346] on button "Continuar" at bounding box center [669, 357] width 222 height 23
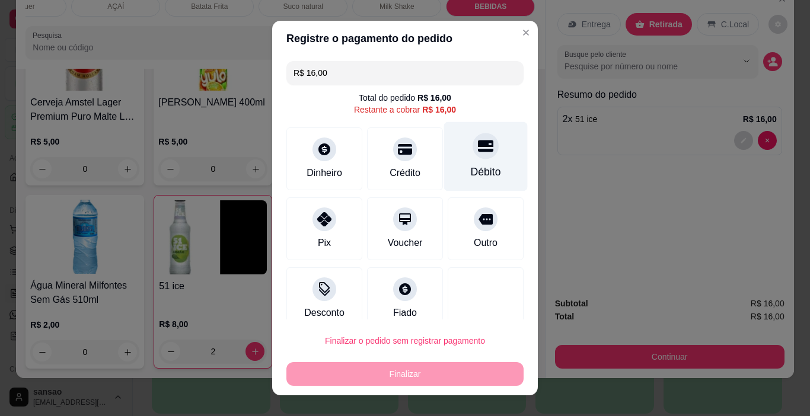
click at [471, 167] on div "Débito" at bounding box center [486, 171] width 30 height 15
type input "R$ 0,00"
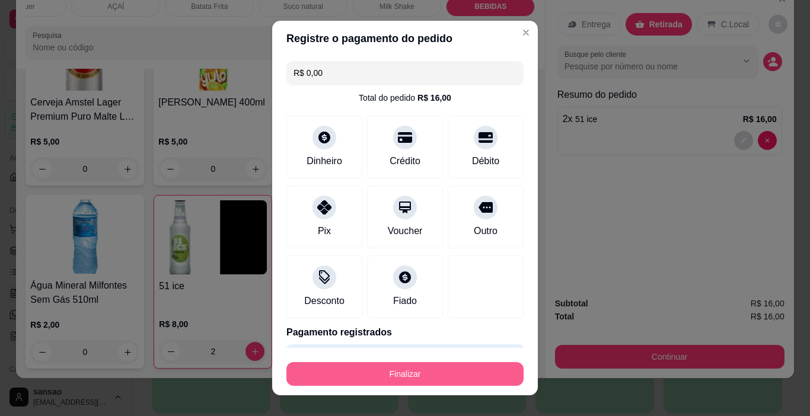
click at [435, 375] on button "Finalizar" at bounding box center [405, 374] width 237 height 24
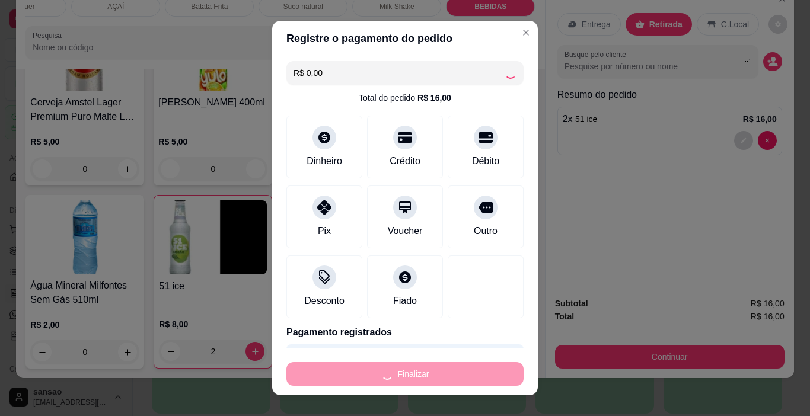
type input "0"
type input "-R$ 16,00"
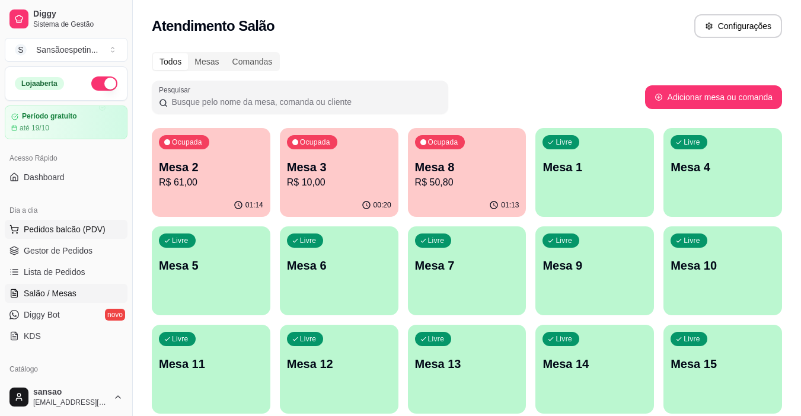
click at [70, 228] on span "Pedidos balcão (PDV)" at bounding box center [65, 230] width 82 height 12
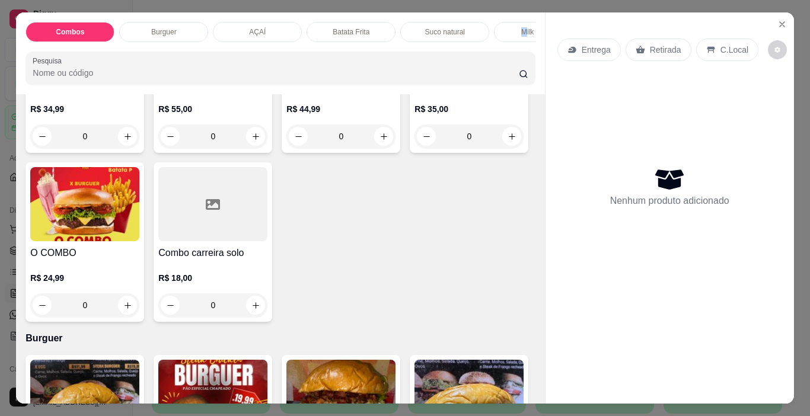
scroll to position [0, 2]
drag, startPoint x: 523, startPoint y: 31, endPoint x: 386, endPoint y: 27, distance: 137.1
click at [386, 27] on div "Combos Burguer AÇAÍ Batata Frita Suco natural Milk Shake BEBIDAS" at bounding box center [281, 32] width 510 height 20
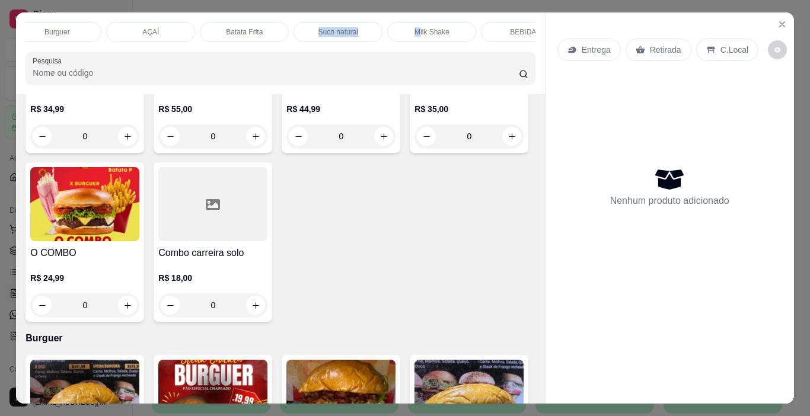
scroll to position [0, 142]
click at [489, 33] on div "BEBIDAS" at bounding box center [490, 32] width 89 height 20
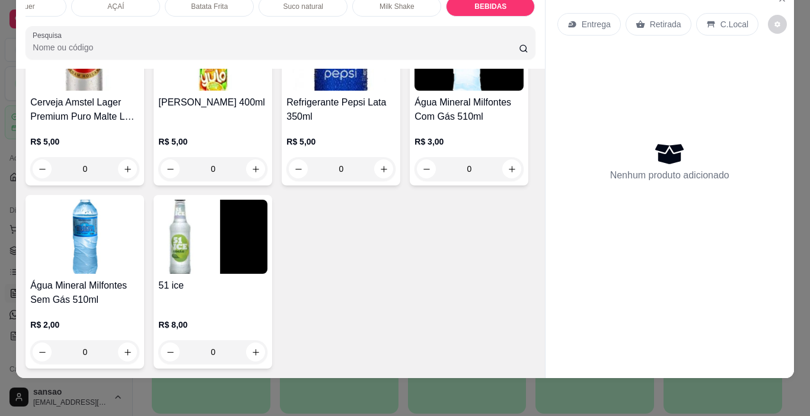
scroll to position [2902, 0]
click at [137, 179] on button "increase-product-quantity" at bounding box center [127, 169] width 19 height 19
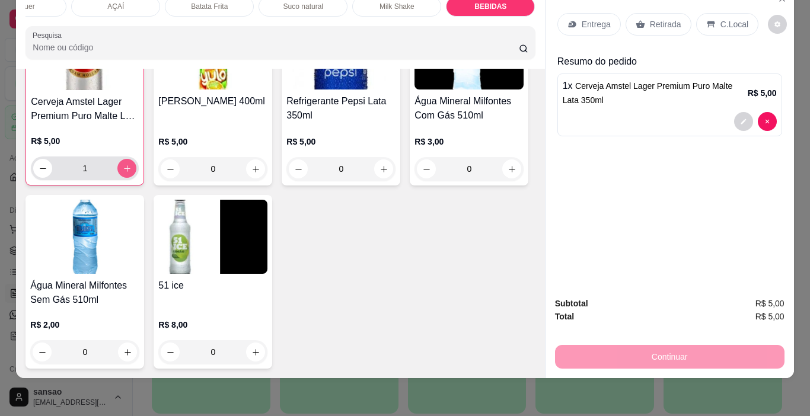
click at [136, 178] on button "increase-product-quantity" at bounding box center [126, 168] width 19 height 19
click at [136, 178] on button "increase-product-quantity" at bounding box center [127, 169] width 18 height 18
click at [136, 178] on button "increase-product-quantity" at bounding box center [126, 168] width 19 height 19
click at [136, 178] on button "increase-product-quantity" at bounding box center [127, 169] width 18 height 18
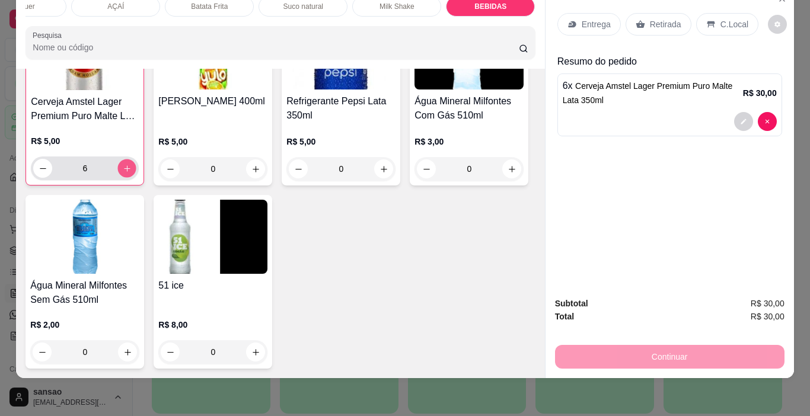
click at [136, 178] on button "increase-product-quantity" at bounding box center [127, 169] width 18 height 18
click at [136, 178] on button "increase-product-quantity" at bounding box center [126, 168] width 19 height 19
click at [47, 173] on icon "decrease-product-quantity" at bounding box center [43, 168] width 9 height 9
click at [132, 173] on icon "increase-product-quantity" at bounding box center [127, 168] width 9 height 9
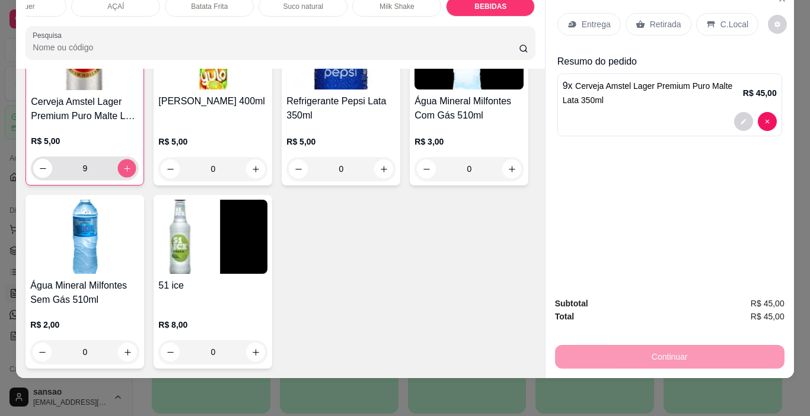
click at [132, 173] on icon "increase-product-quantity" at bounding box center [127, 168] width 9 height 9
type input "13"
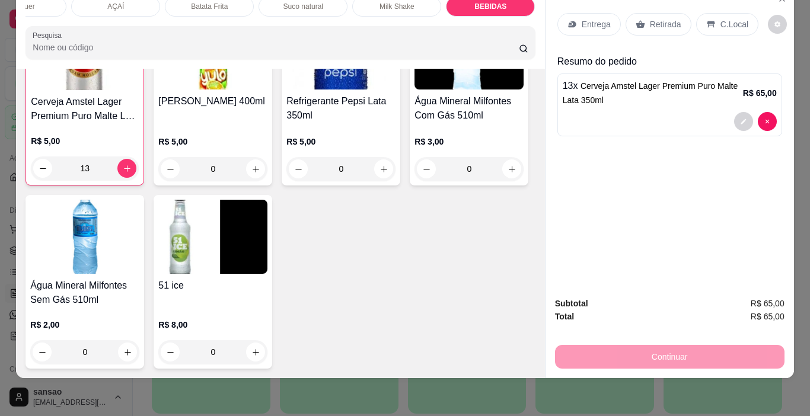
scroll to position [2546, 0]
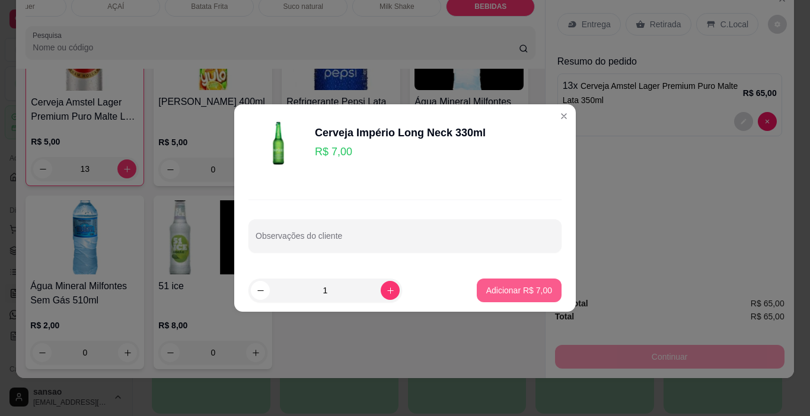
click at [527, 292] on p "Adicionar R$ 7,00" at bounding box center [519, 291] width 66 height 12
type input "1"
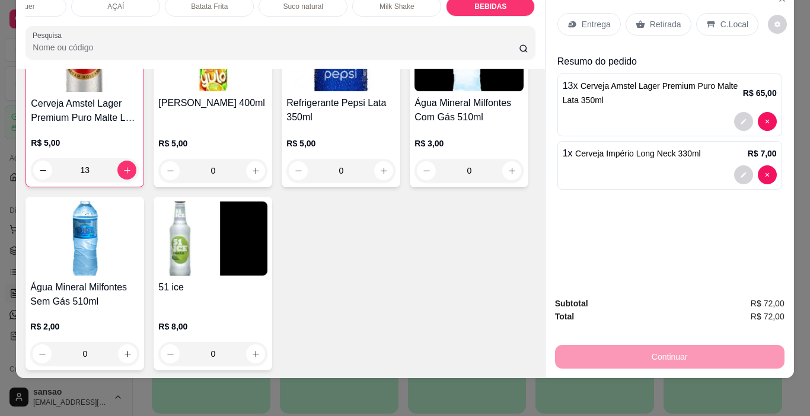
click at [661, 18] on p "Retirada" at bounding box center [665, 24] width 31 height 12
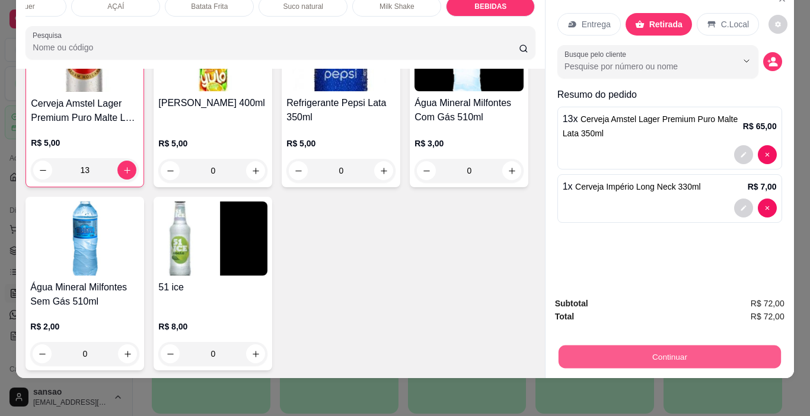
click at [712, 351] on button "Continuar" at bounding box center [669, 357] width 222 height 23
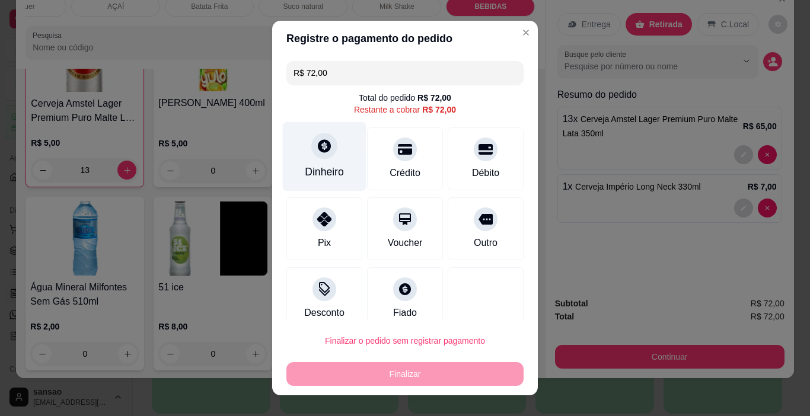
click at [314, 164] on div "Dinheiro" at bounding box center [324, 171] width 39 height 15
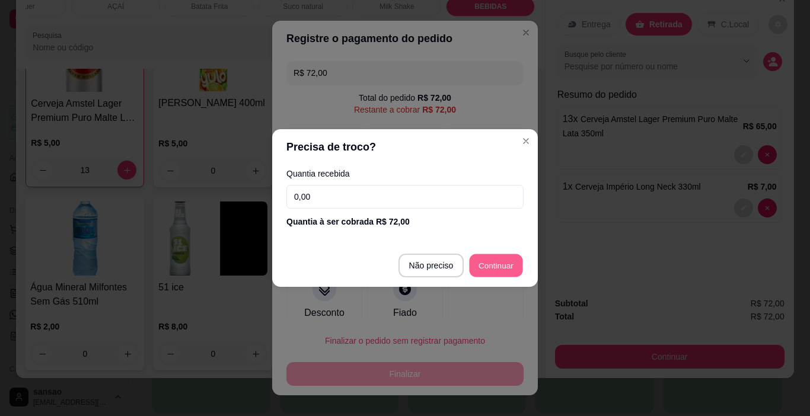
type input "R$ 0,00"
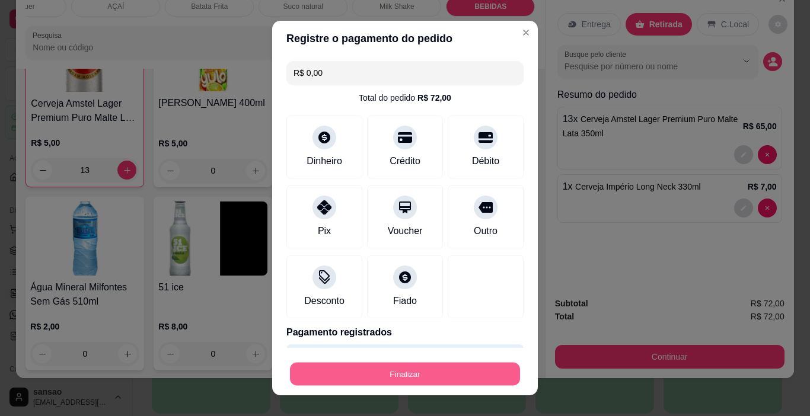
click at [457, 365] on button "Finalizar" at bounding box center [405, 374] width 230 height 23
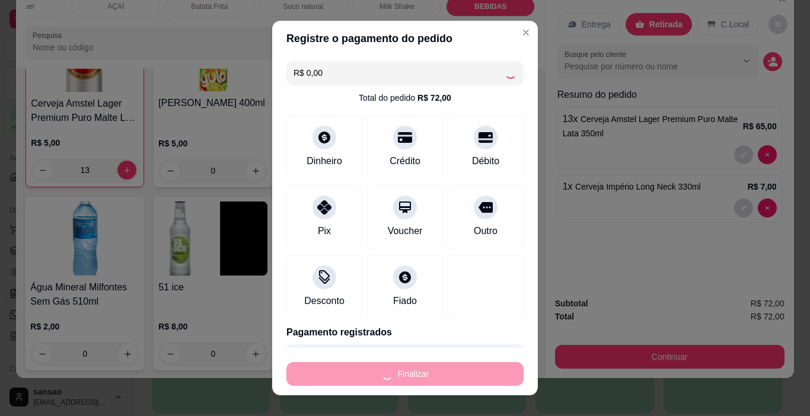
type input "0"
type input "-R$ 72,00"
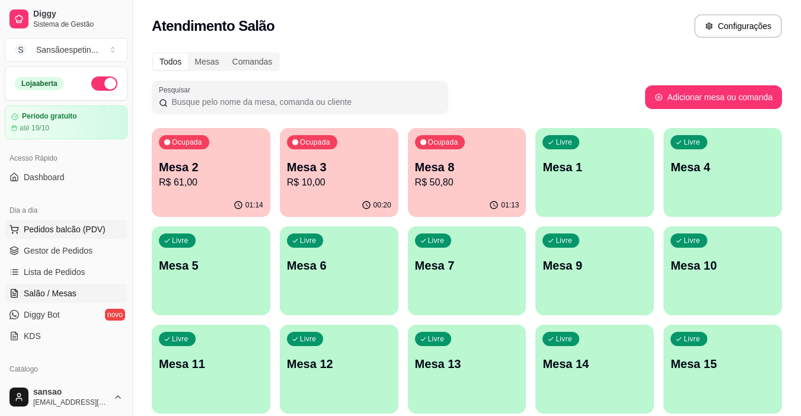
click at [56, 231] on span "Pedidos balcão (PDV)" at bounding box center [65, 230] width 82 height 12
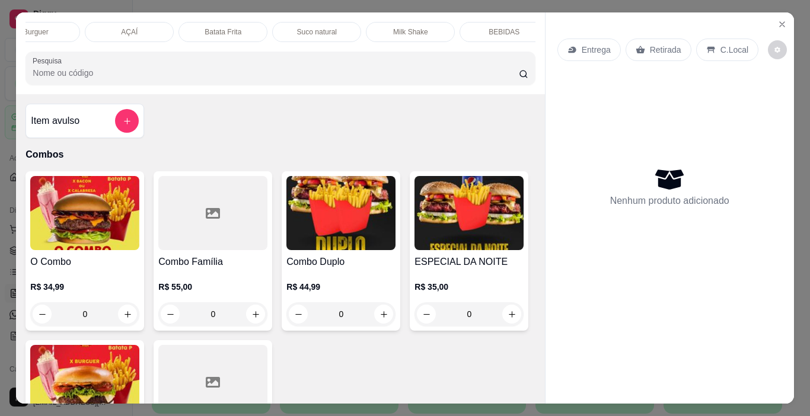
scroll to position [0, 142]
click at [507, 24] on div "BEBIDAS" at bounding box center [490, 32] width 89 height 20
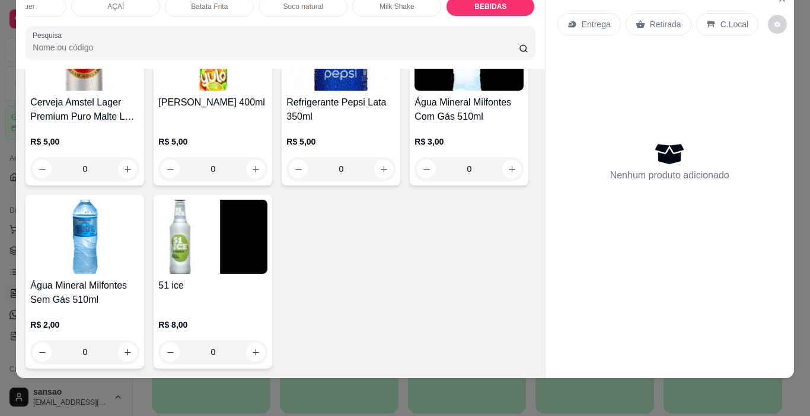
scroll to position [2875, 0]
click at [139, 91] on img at bounding box center [84, 54] width 109 height 74
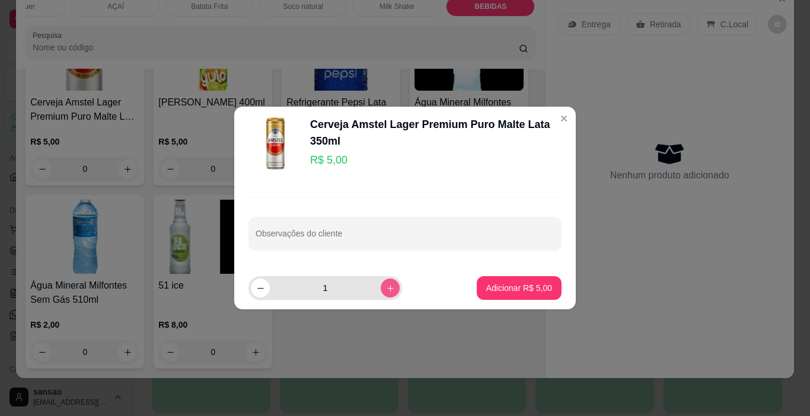
click at [386, 289] on button "increase-product-quantity" at bounding box center [390, 288] width 19 height 19
click at [386, 289] on button "increase-product-quantity" at bounding box center [390, 288] width 18 height 18
click at [386, 288] on button "increase-product-quantity" at bounding box center [390, 288] width 18 height 18
click at [386, 287] on icon "increase-product-quantity" at bounding box center [390, 288] width 9 height 9
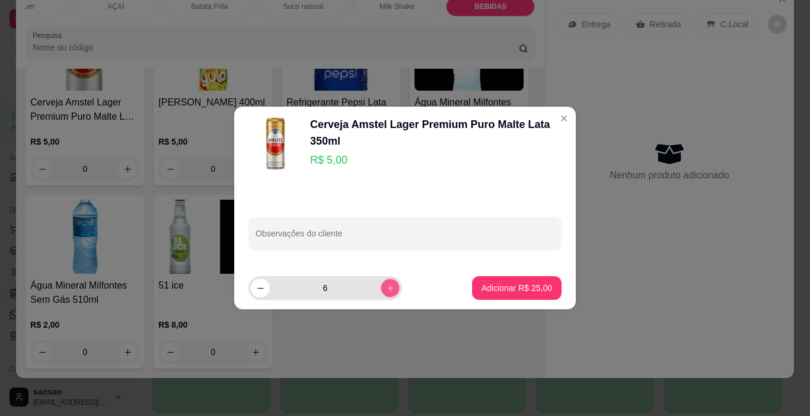
click at [386, 287] on icon "increase-product-quantity" at bounding box center [390, 288] width 9 height 9
click at [381, 283] on button "increase-product-quantity" at bounding box center [390, 288] width 18 height 18
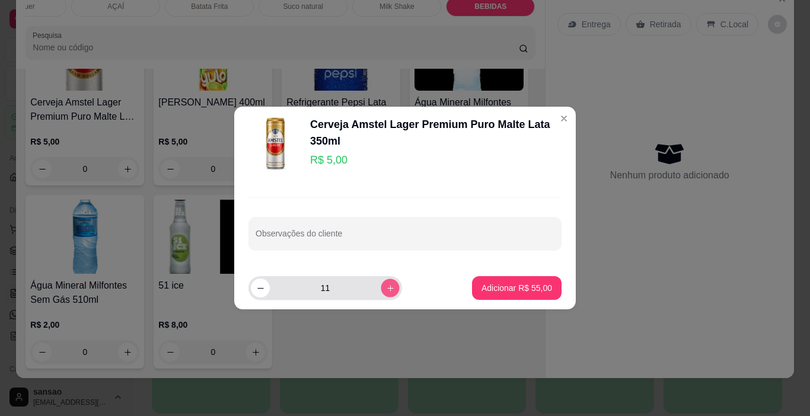
click at [381, 283] on button "increase-product-quantity" at bounding box center [390, 288] width 18 height 18
type input "12"
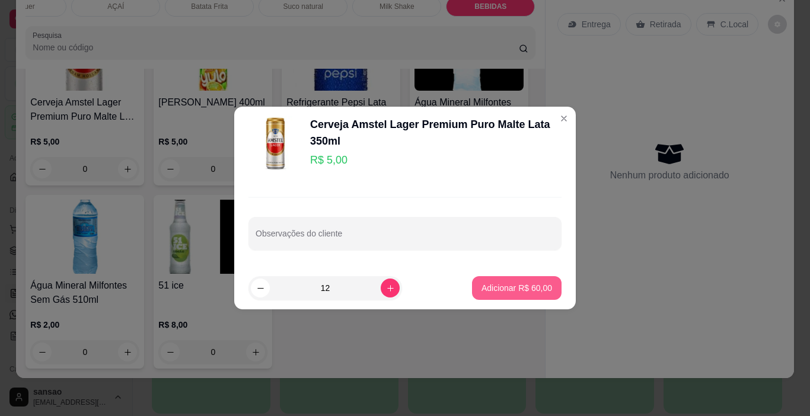
click at [486, 288] on p "Adicionar R$ 60,00" at bounding box center [517, 288] width 71 height 12
type input "12"
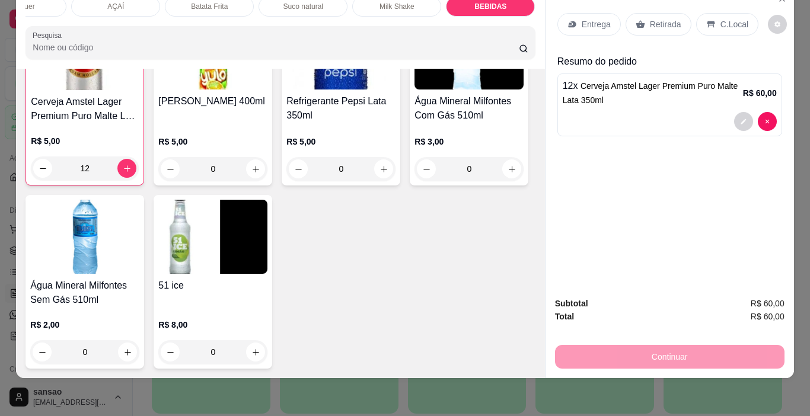
click at [654, 18] on p "Retirada" at bounding box center [665, 24] width 31 height 12
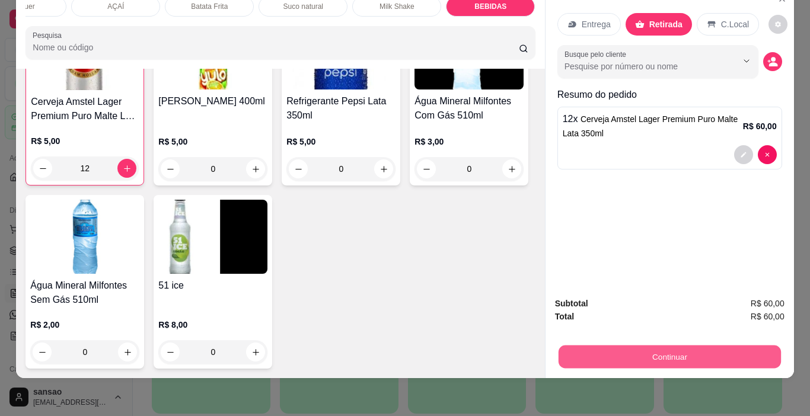
click at [661, 346] on button "Continuar" at bounding box center [669, 357] width 222 height 23
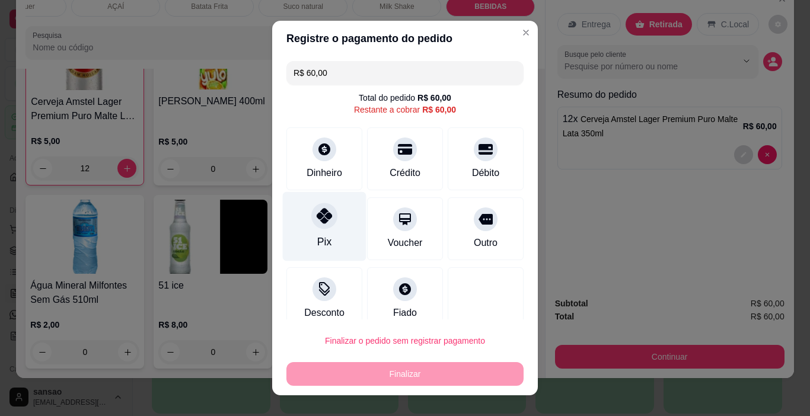
click at [322, 230] on div "Pix" at bounding box center [325, 226] width 84 height 69
type input "R$ 0,00"
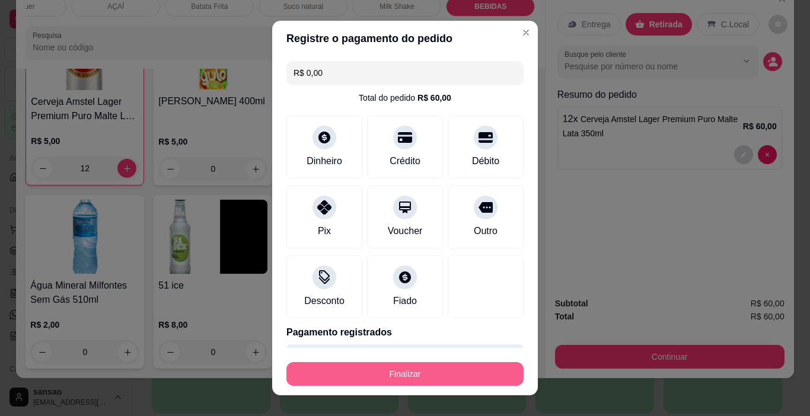
click at [419, 365] on button "Finalizar" at bounding box center [405, 374] width 237 height 24
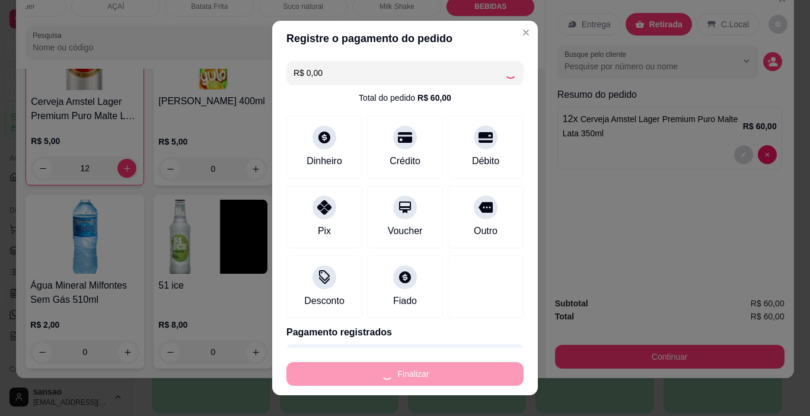
type input "0"
type input "-R$ 60,00"
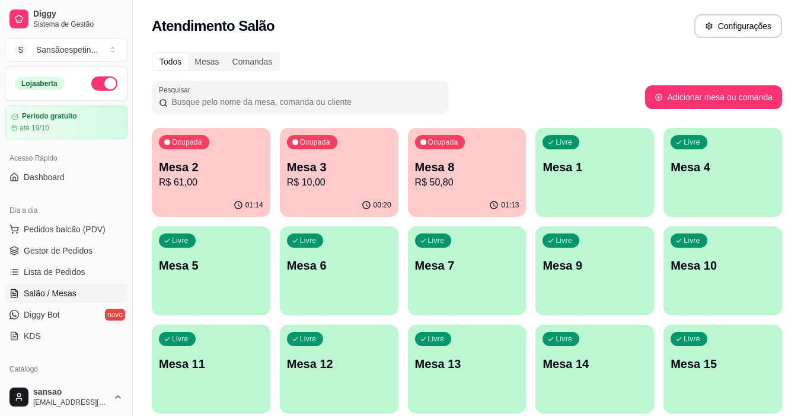
click at [220, 176] on p "R$ 61,00" at bounding box center [211, 183] width 104 height 14
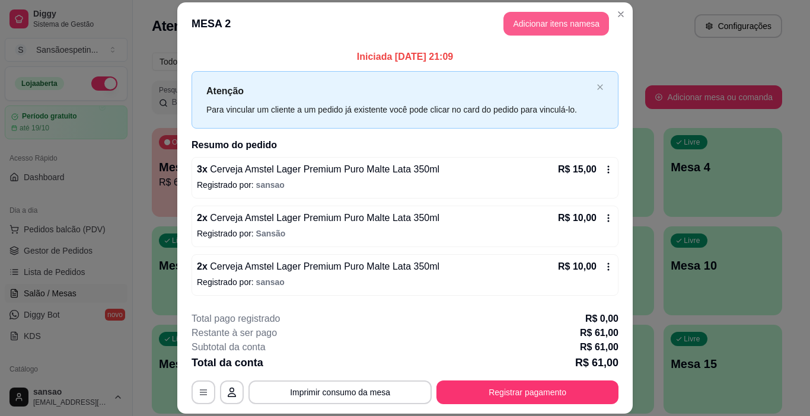
click at [581, 17] on button "Adicionar itens na mesa" at bounding box center [557, 24] width 106 height 24
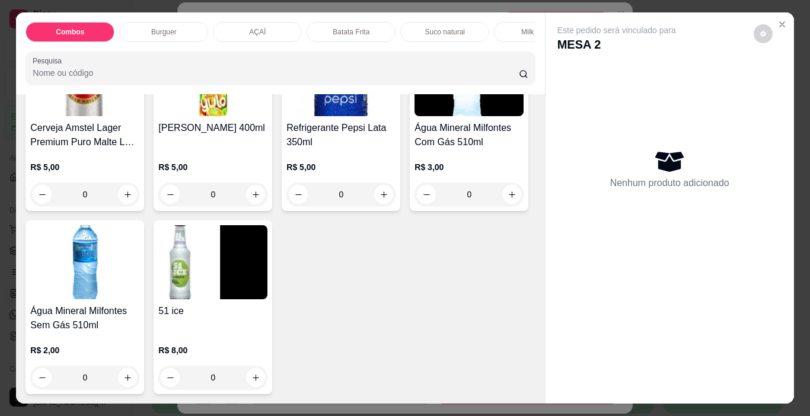
scroll to position [2966, 0]
click at [132, 199] on icon "increase-product-quantity" at bounding box center [127, 194] width 9 height 9
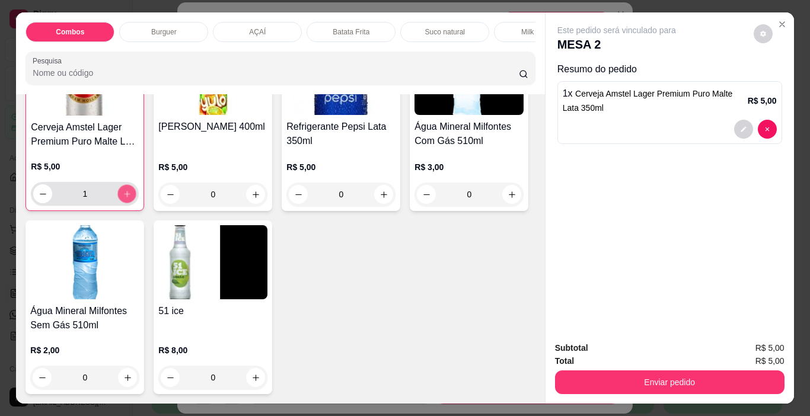
click at [132, 199] on icon "increase-product-quantity" at bounding box center [127, 194] width 9 height 9
type input "2"
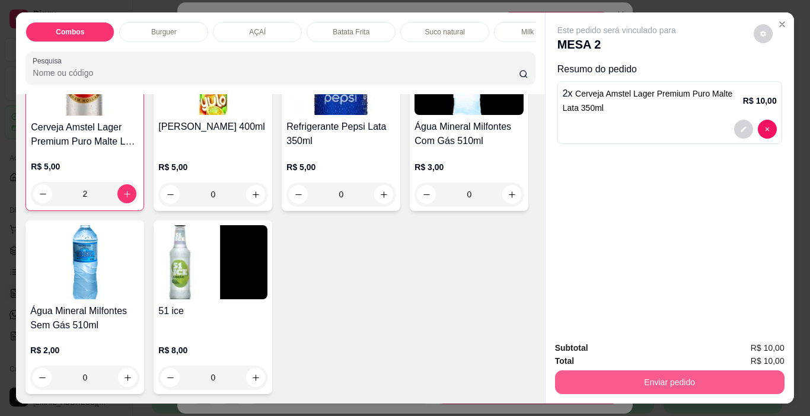
click at [706, 371] on button "Enviar pedido" at bounding box center [670, 383] width 230 height 24
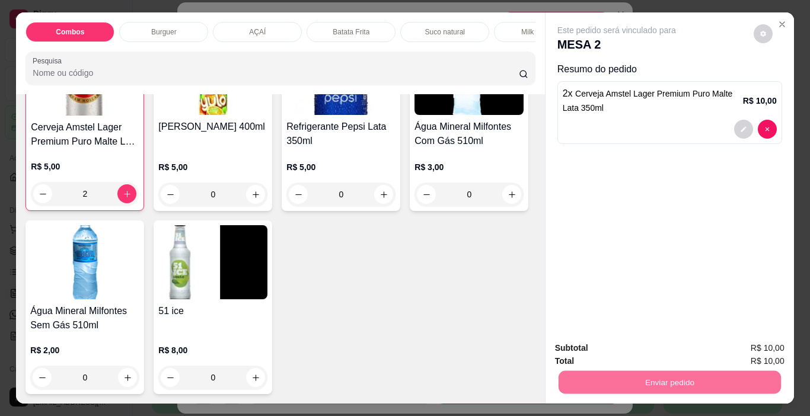
click at [660, 354] on button "Não registrar e enviar pedido" at bounding box center [630, 349] width 123 height 23
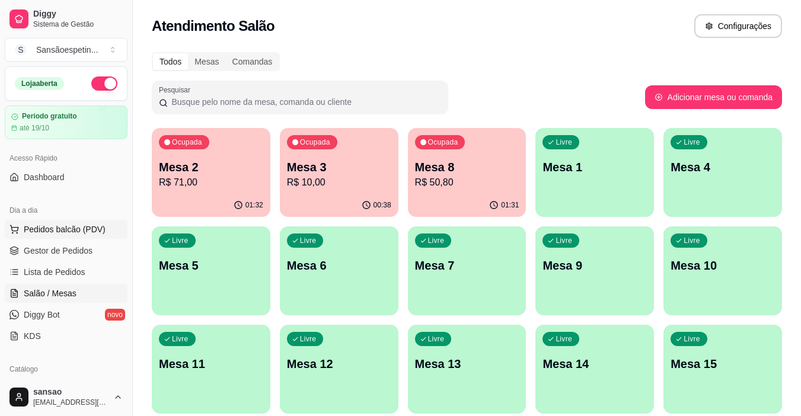
click at [90, 229] on span "Pedidos balcão (PDV)" at bounding box center [65, 230] width 82 height 12
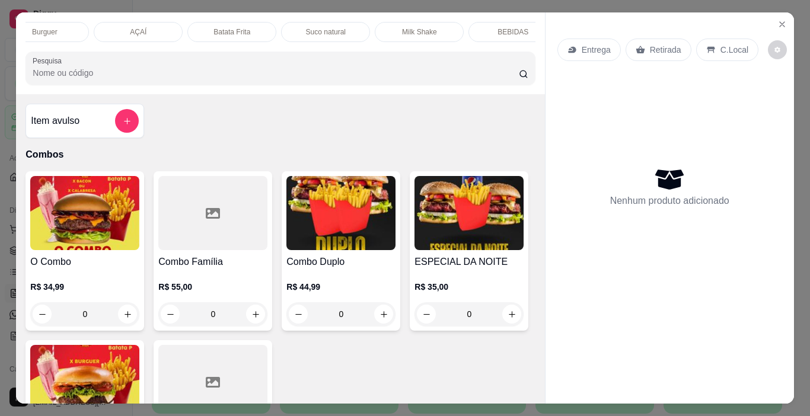
scroll to position [0, 142]
click at [485, 27] on p "BEBIDAS" at bounding box center [490, 31] width 31 height 9
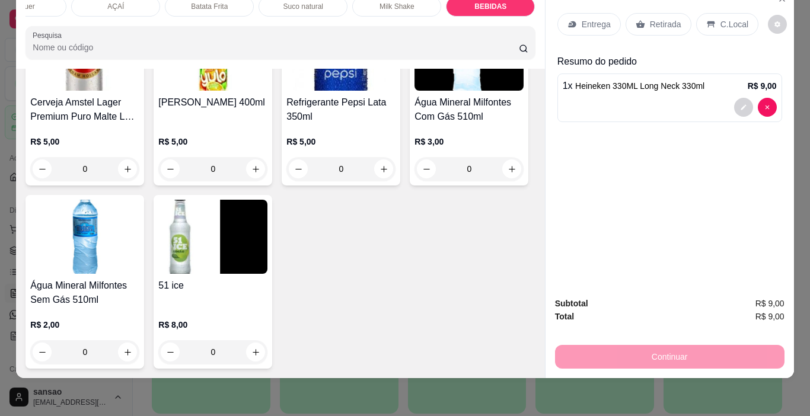
type input "5"
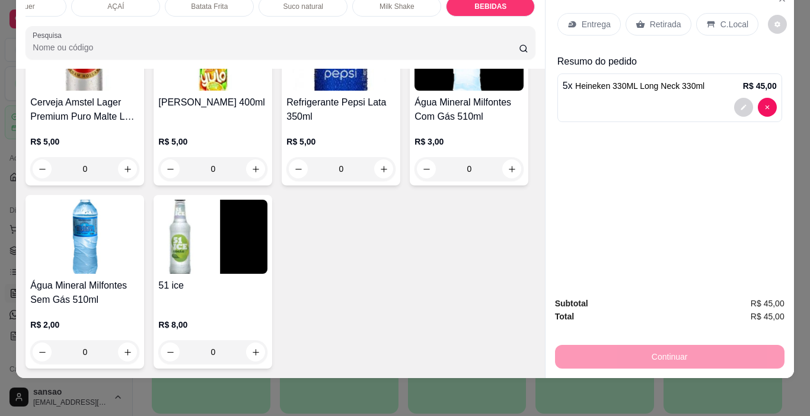
click at [664, 18] on p "Retirada" at bounding box center [665, 24] width 31 height 12
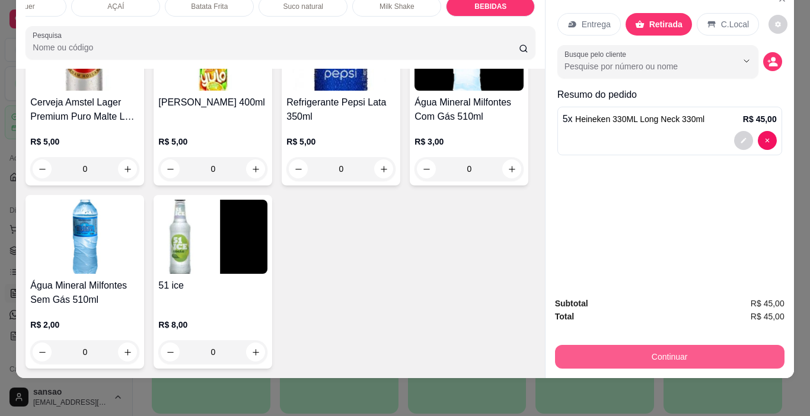
click at [712, 345] on button "Continuar" at bounding box center [670, 357] width 230 height 24
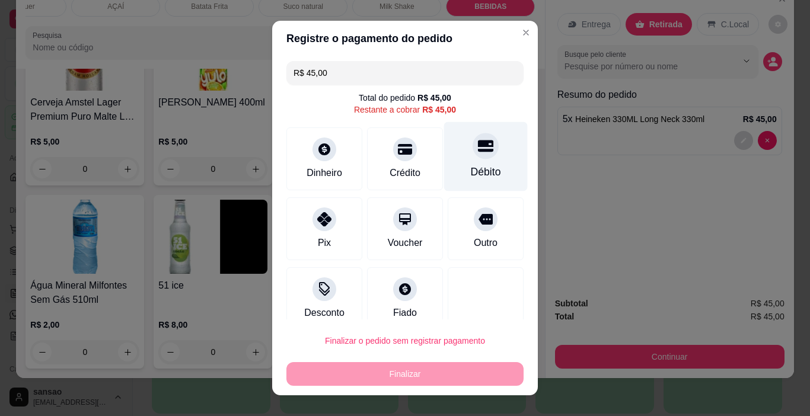
click at [473, 154] on div at bounding box center [486, 146] width 26 height 26
type input "R$ 0,00"
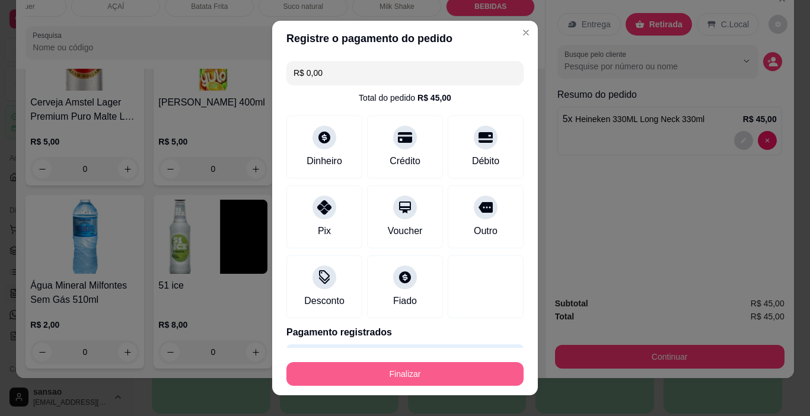
click at [451, 377] on button "Finalizar" at bounding box center [405, 374] width 237 height 24
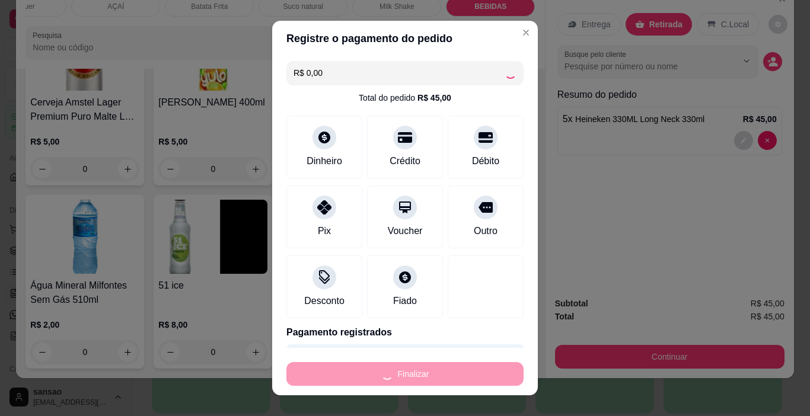
type input "0"
type input "-R$ 45,00"
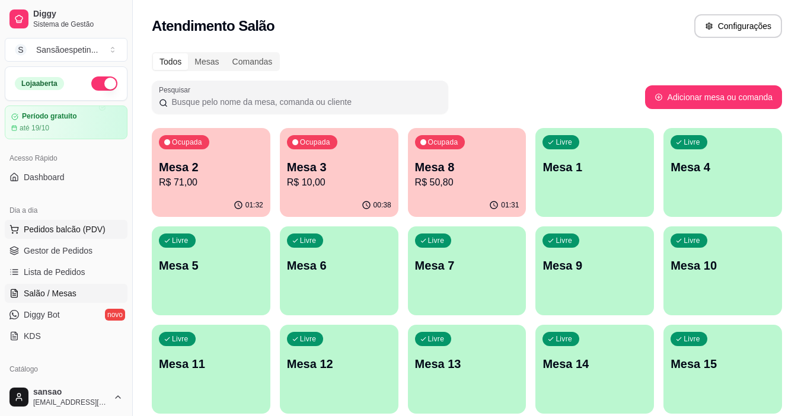
click at [75, 223] on button "Pedidos balcão (PDV)" at bounding box center [66, 229] width 123 height 19
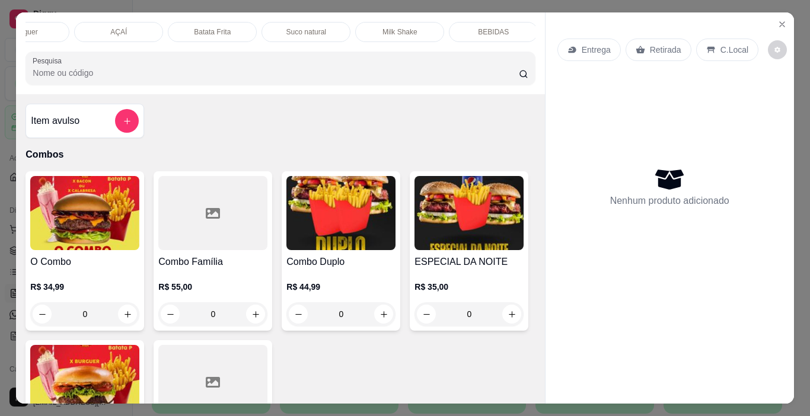
scroll to position [0, 142]
click at [486, 28] on p "BEBIDAS" at bounding box center [490, 31] width 31 height 9
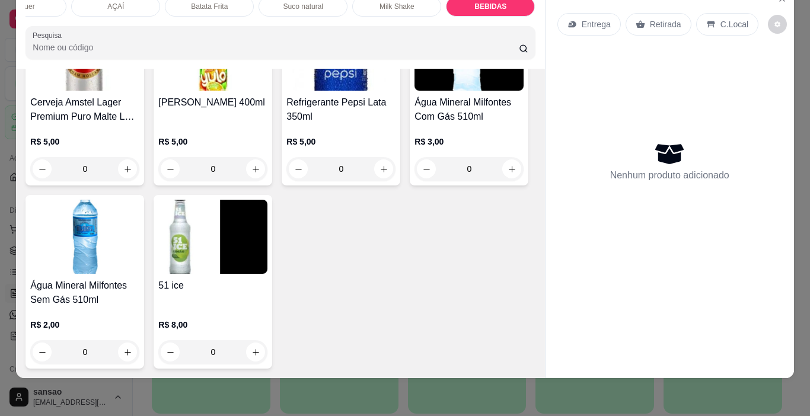
scroll to position [2665, 0]
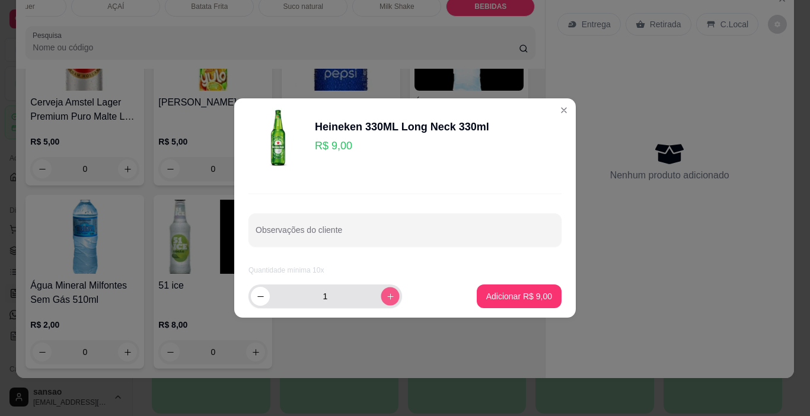
click at [381, 300] on button "increase-product-quantity" at bounding box center [390, 296] width 18 height 18
click at [265, 293] on button "decrease-product-quantity" at bounding box center [260, 296] width 19 height 19
type input "1"
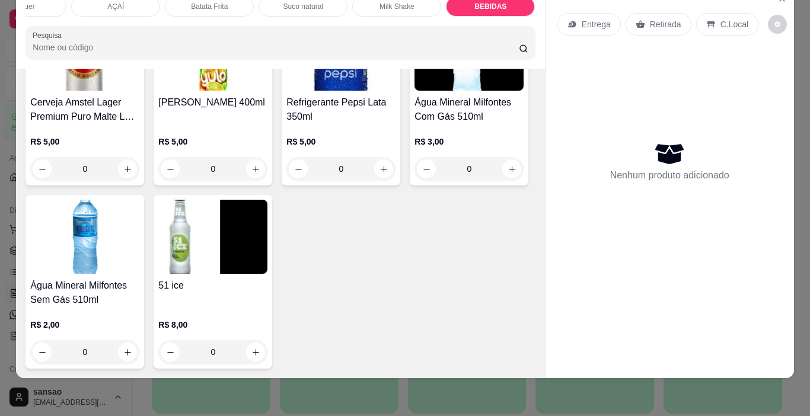
type input "1"
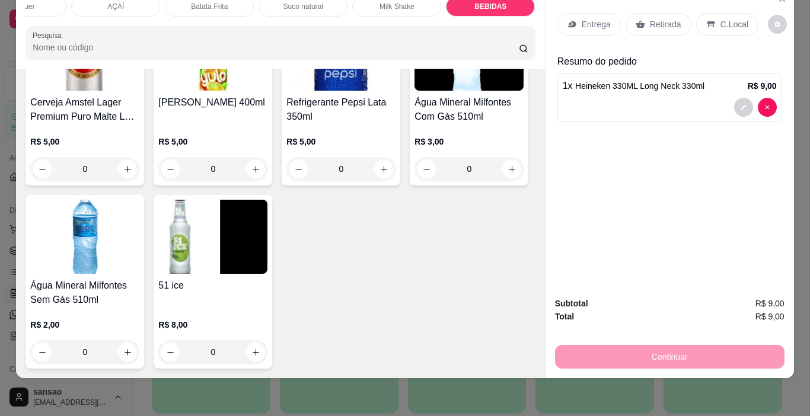
click at [662, 19] on p "Retirada" at bounding box center [665, 24] width 31 height 12
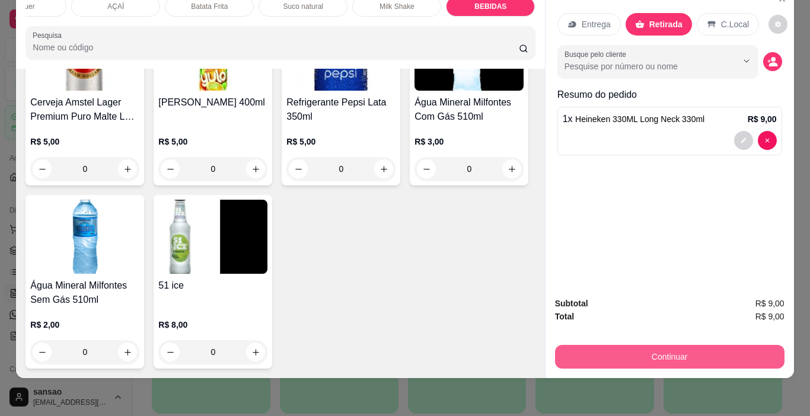
click at [709, 346] on button "Continuar" at bounding box center [670, 357] width 230 height 24
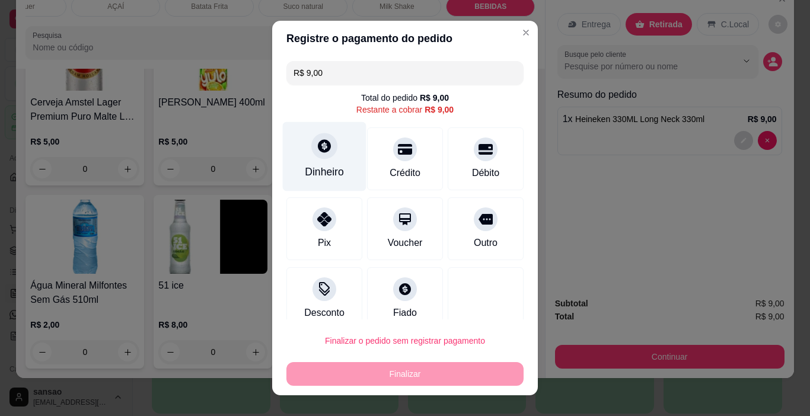
click at [318, 147] on icon at bounding box center [324, 146] width 13 height 13
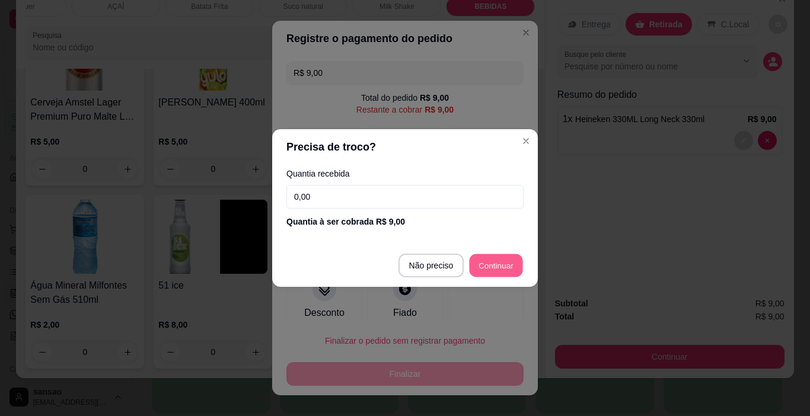
type input "R$ 0,00"
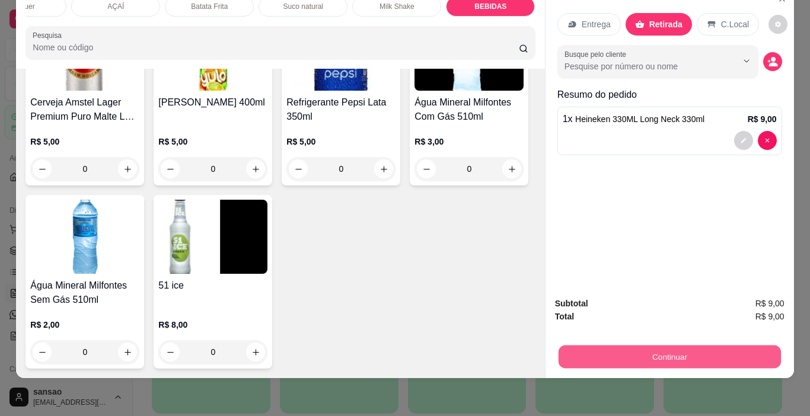
click at [676, 346] on button "Continuar" at bounding box center [669, 357] width 222 height 23
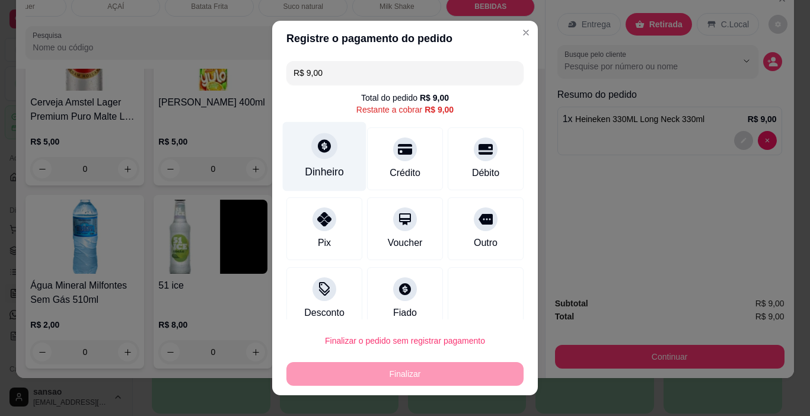
click at [319, 130] on div "Dinheiro" at bounding box center [325, 156] width 84 height 69
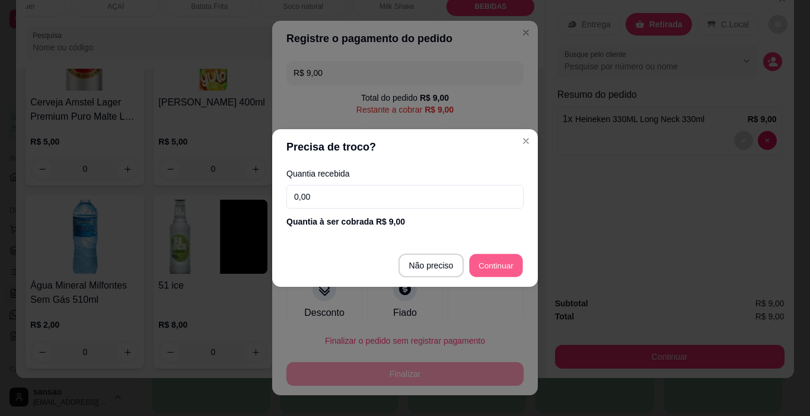
type input "R$ 0,00"
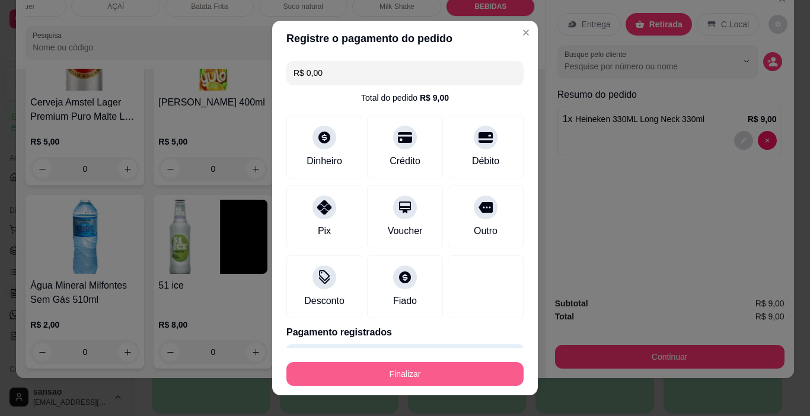
click at [445, 370] on button "Finalizar" at bounding box center [405, 374] width 237 height 24
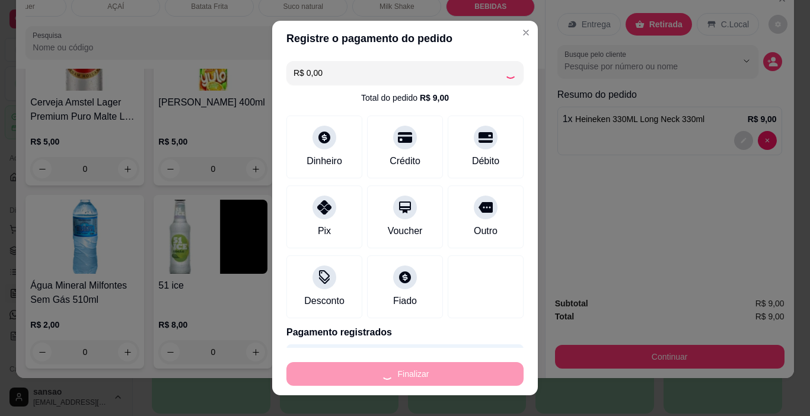
type input "0"
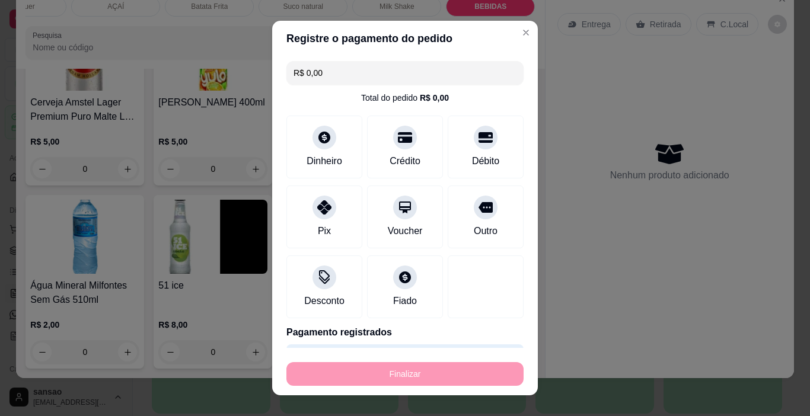
type input "-R$ 9,00"
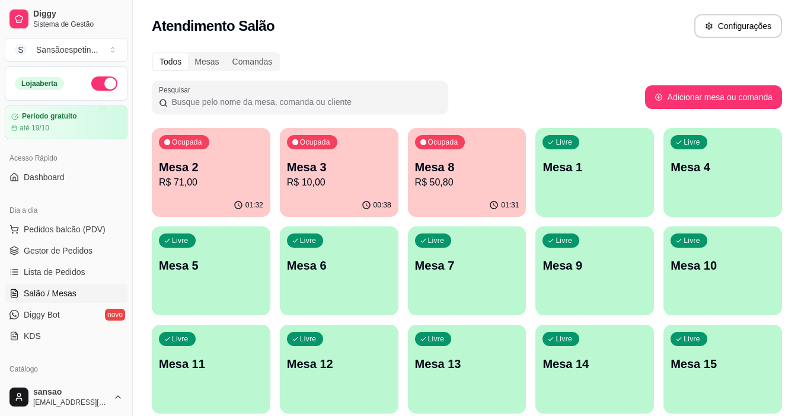
click at [384, 186] on p "R$ 10,00" at bounding box center [339, 183] width 104 height 14
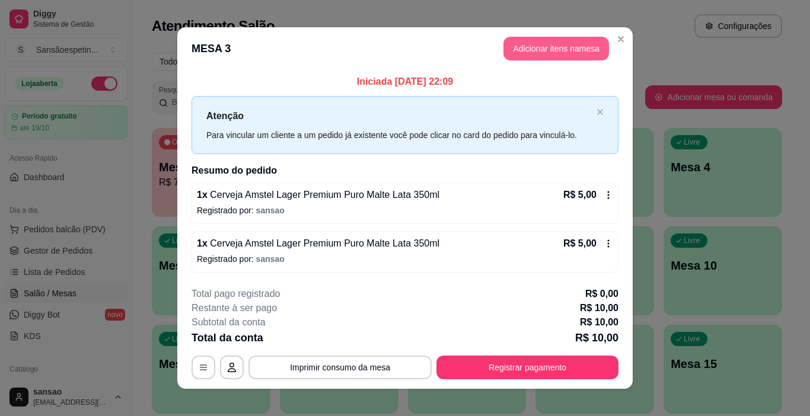
click at [577, 54] on button "Adicionar itens na mesa" at bounding box center [557, 49] width 106 height 24
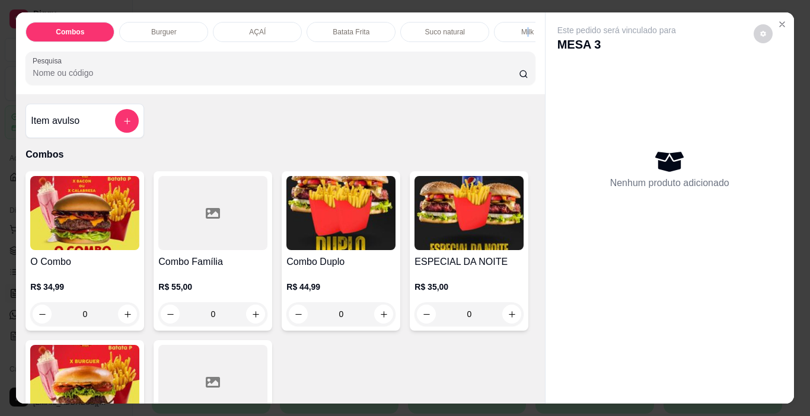
scroll to position [0, 12]
drag, startPoint x: 525, startPoint y: 29, endPoint x: 386, endPoint y: 42, distance: 140.0
click at [386, 42] on div "Combos Burguer AÇAÍ Batata Frita Suco natural Milk Shake BEBIDAS" at bounding box center [281, 32] width 510 height 20
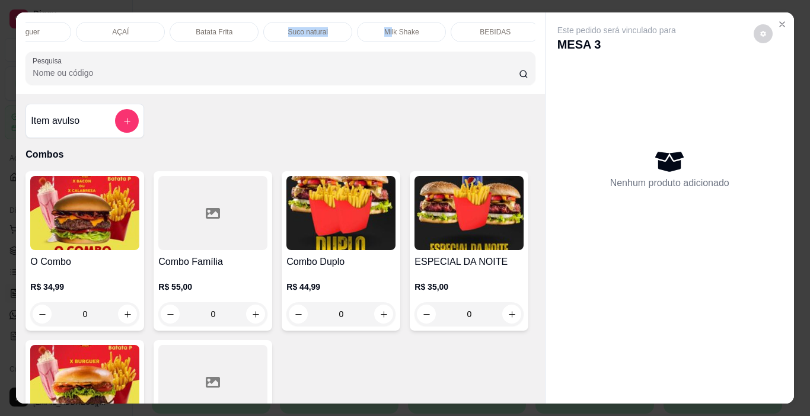
scroll to position [0, 142]
click at [491, 22] on div "BEBIDAS" at bounding box center [490, 32] width 89 height 20
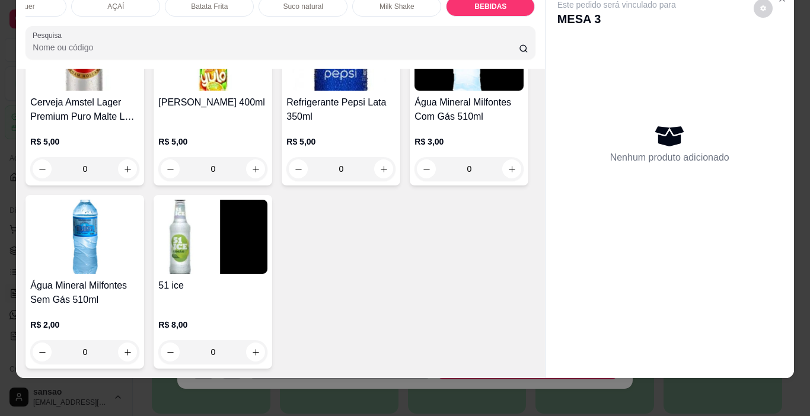
scroll to position [2902, 0]
click at [139, 91] on img at bounding box center [84, 54] width 109 height 74
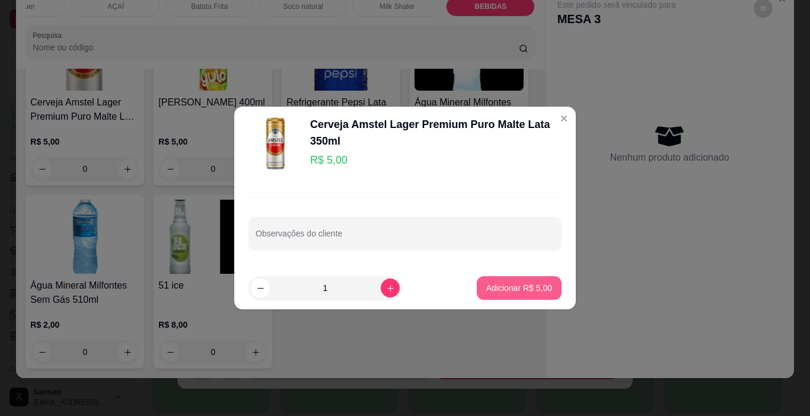
click at [546, 282] on button "Adicionar R$ 5,00" at bounding box center [519, 288] width 85 height 24
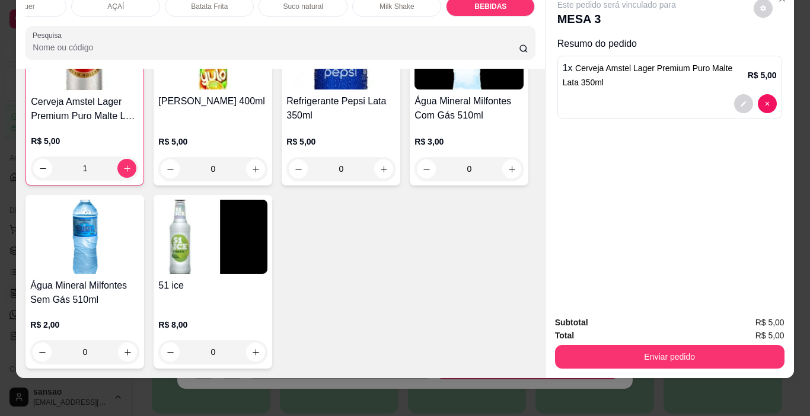
type input "1"
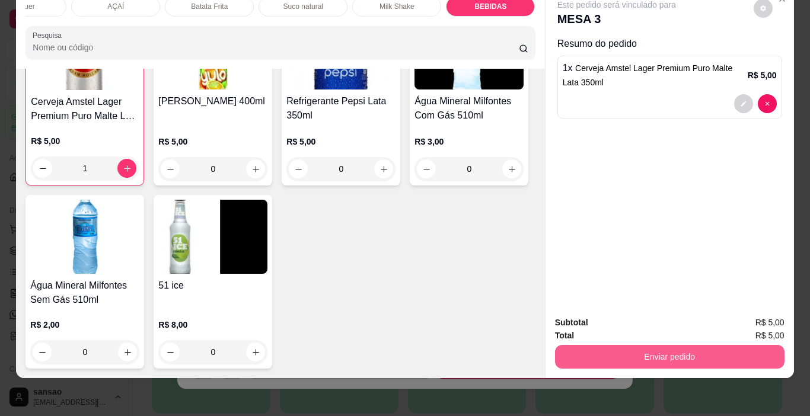
click at [637, 345] on button "Enviar pedido" at bounding box center [670, 357] width 230 height 24
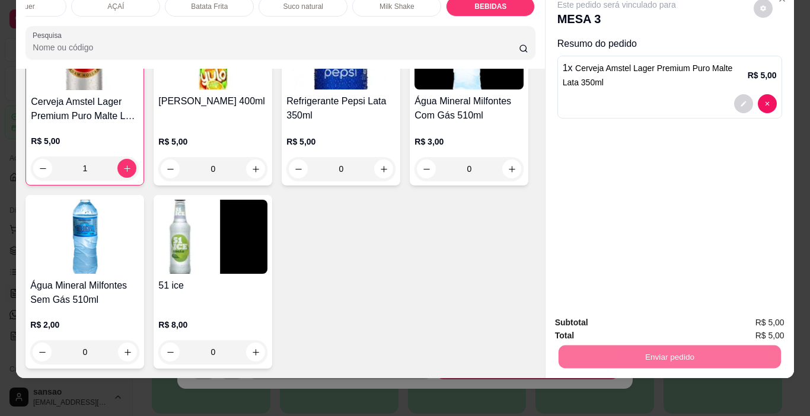
click at [674, 316] on button "Não registrar e enviar pedido" at bounding box center [630, 319] width 123 height 23
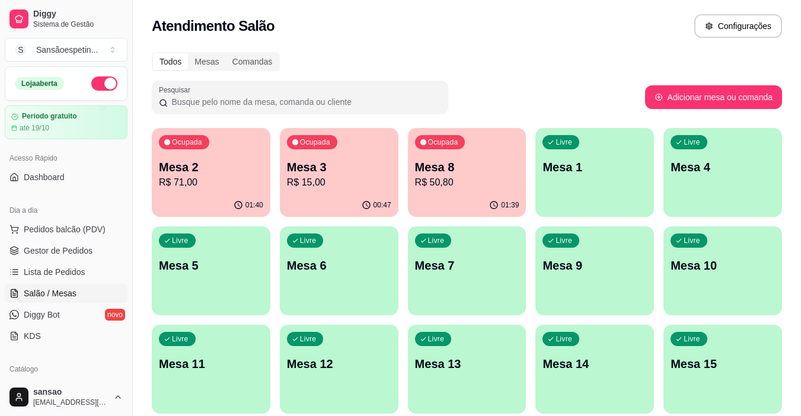
click at [218, 173] on p "Mesa 2" at bounding box center [211, 167] width 104 height 17
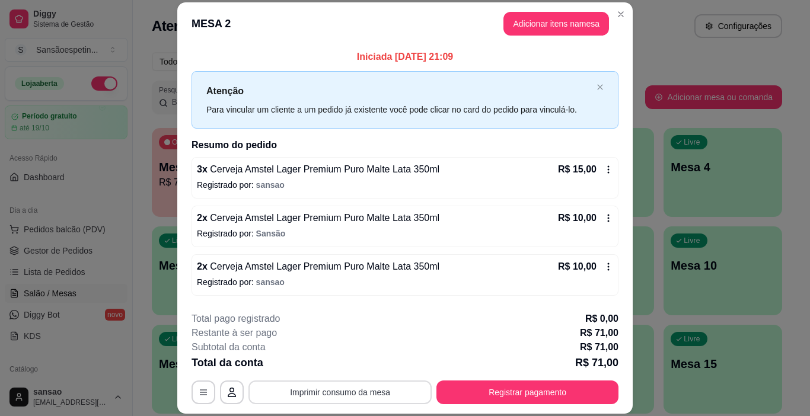
click at [386, 393] on button "Imprimir consumo da mesa" at bounding box center [340, 393] width 183 height 24
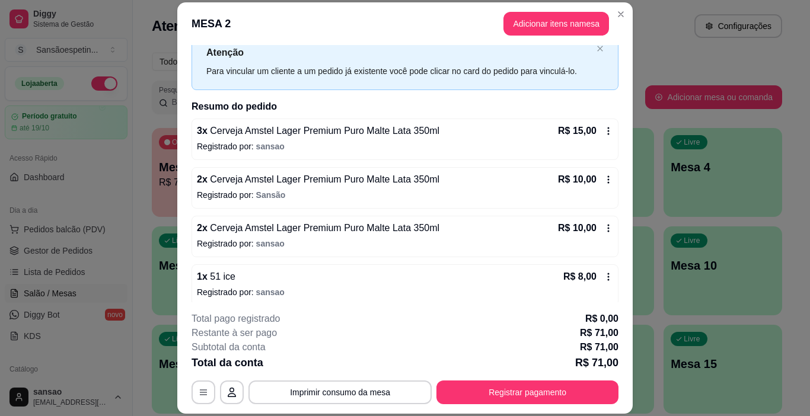
scroll to position [59, 0]
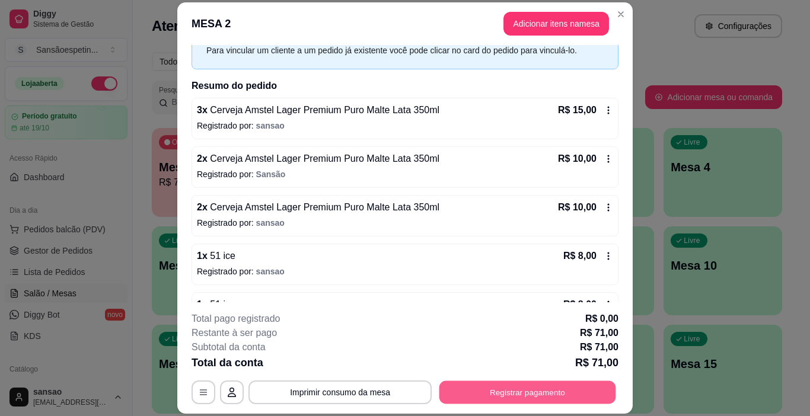
click at [538, 390] on button "Registrar pagamento" at bounding box center [528, 392] width 177 height 23
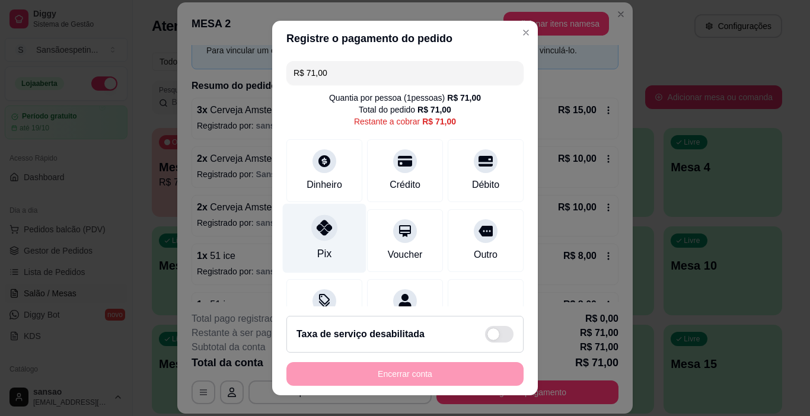
click at [316, 243] on div "Pix" at bounding box center [325, 238] width 84 height 69
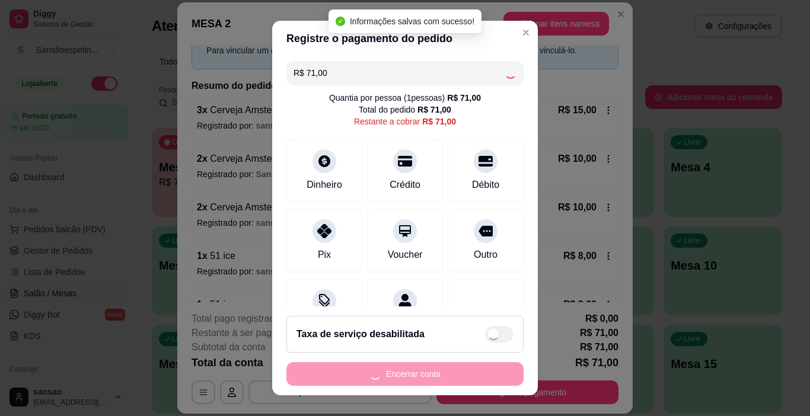
type input "R$ 0,00"
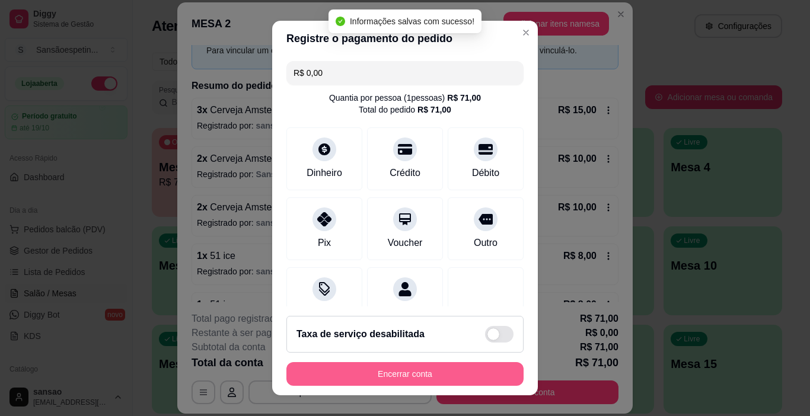
click at [441, 365] on button "Encerrar conta" at bounding box center [405, 374] width 237 height 24
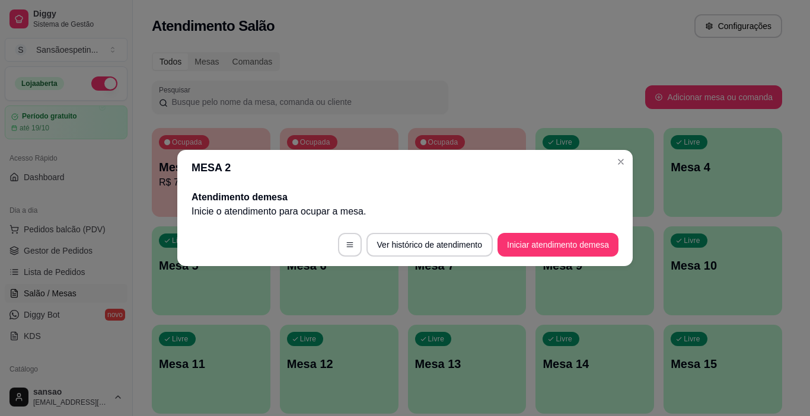
scroll to position [0, 0]
click at [483, 245] on button "Ver histórico de atendimento" at bounding box center [429, 245] width 123 height 23
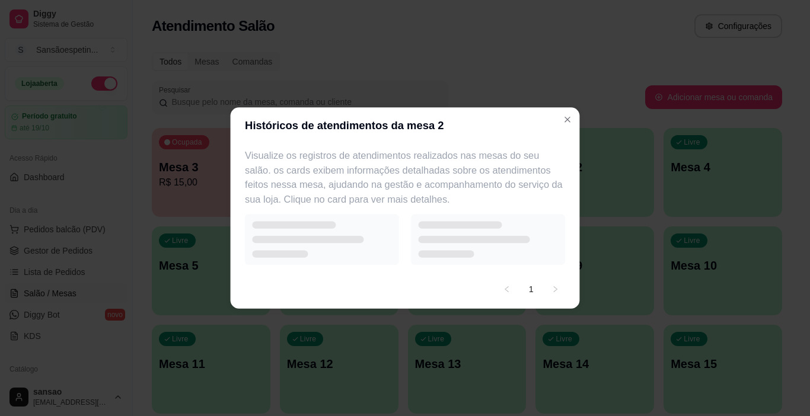
select select "7"
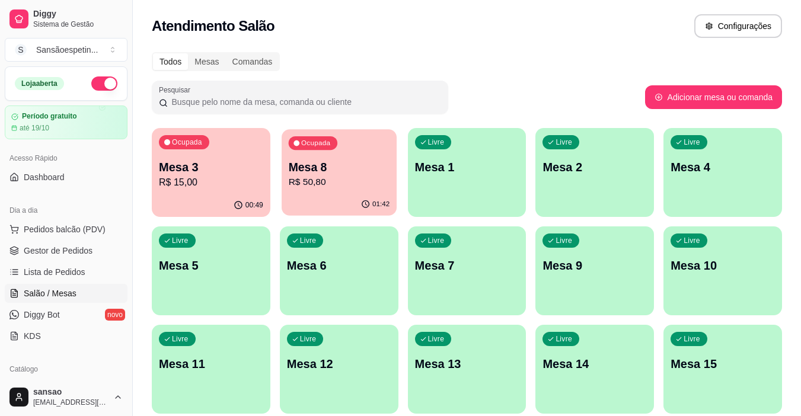
click at [326, 178] on p "R$ 50,80" at bounding box center [338, 183] width 101 height 14
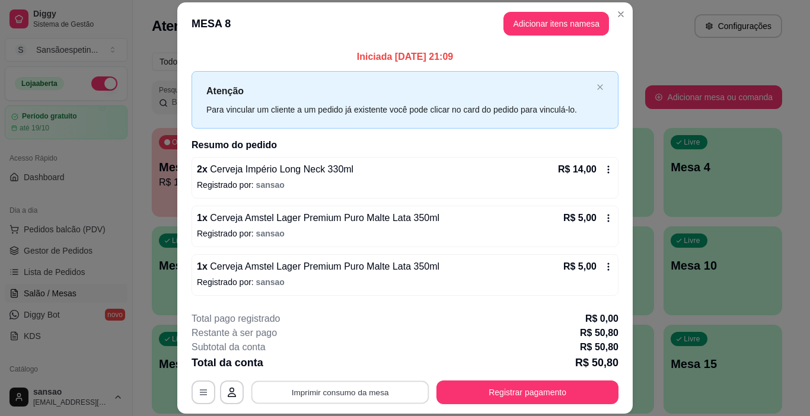
click at [366, 399] on button "Imprimir consumo da mesa" at bounding box center [341, 392] width 178 height 23
click at [578, 18] on button "Adicionar itens na mesa" at bounding box center [557, 24] width 106 height 24
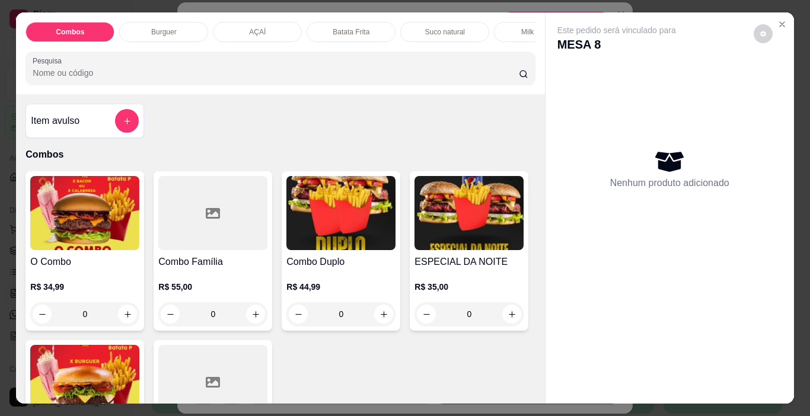
click at [97, 128] on div "Item avulso" at bounding box center [85, 121] width 108 height 24
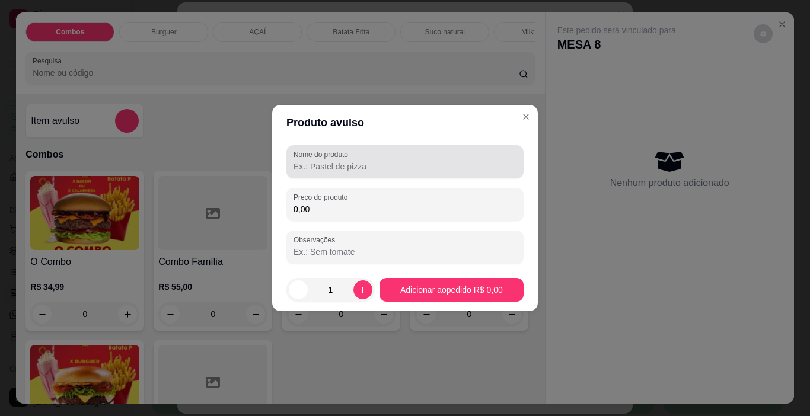
click at [364, 165] on input "Nome do produto" at bounding box center [405, 167] width 223 height 12
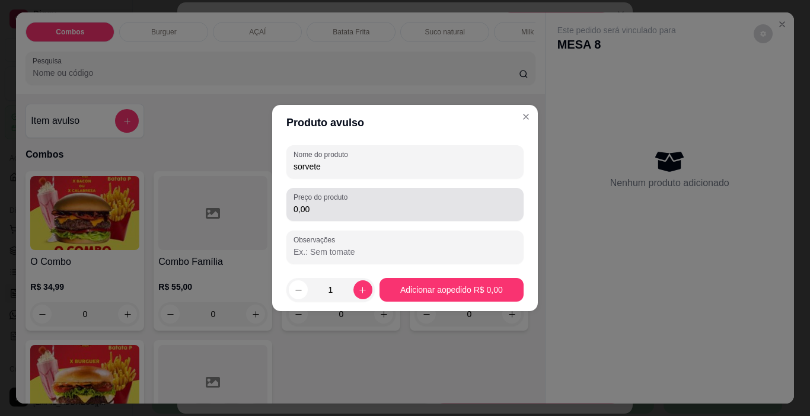
type input "sorvete"
click at [354, 218] on div "Preço do produto 0,00" at bounding box center [405, 204] width 237 height 33
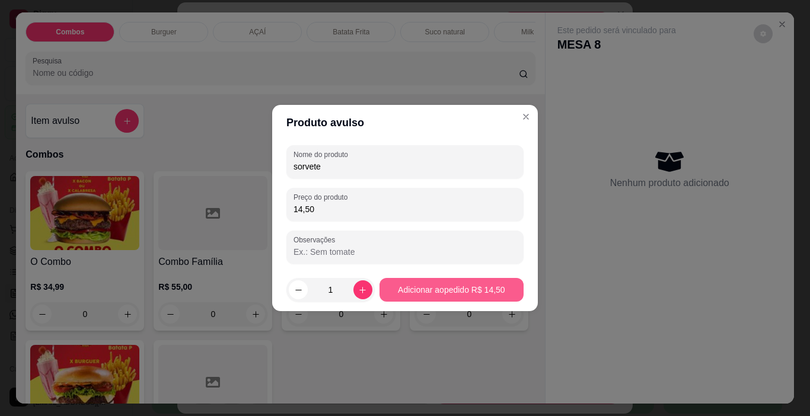
type input "14,50"
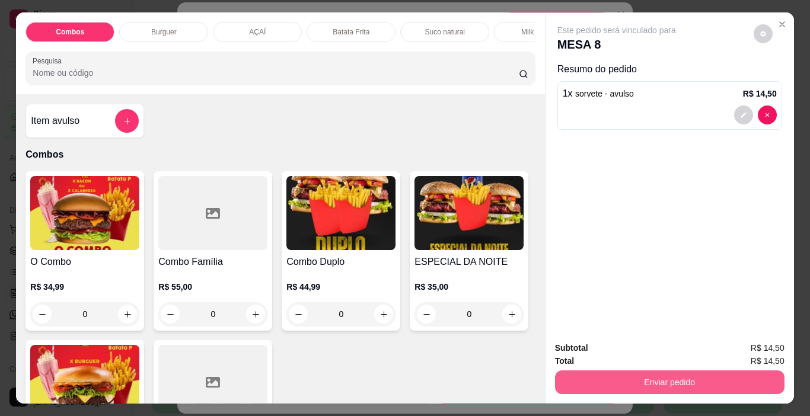
click at [669, 377] on button "Enviar pedido" at bounding box center [670, 383] width 230 height 24
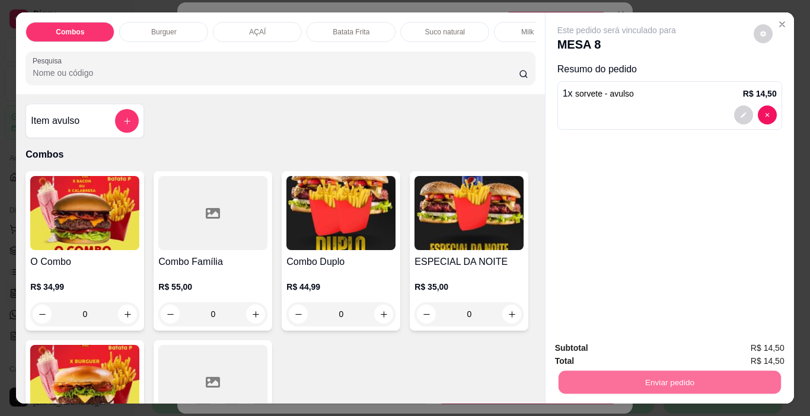
click at [660, 348] on button "Não registrar e enviar pedido" at bounding box center [631, 349] width 120 height 22
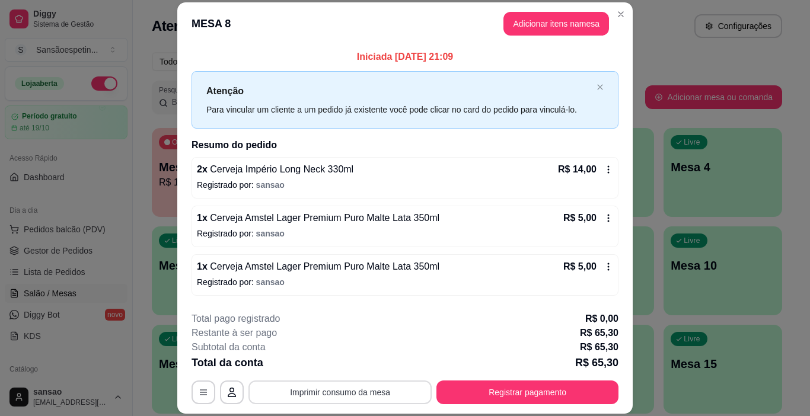
click at [389, 390] on button "Imprimir consumo da mesa" at bounding box center [340, 393] width 183 height 24
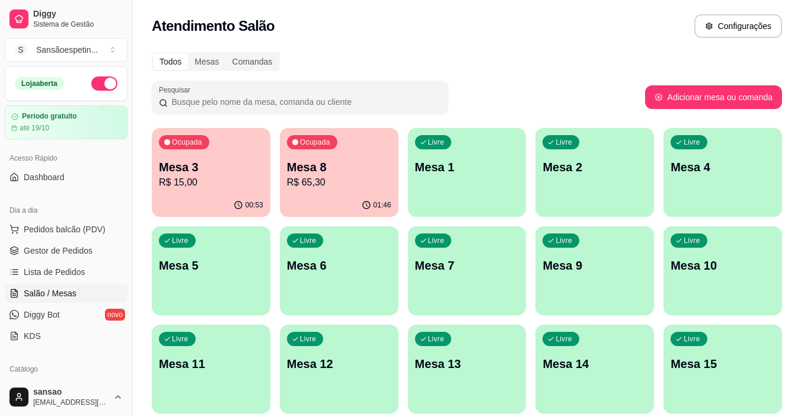
click at [196, 171] on p "Mesa 3" at bounding box center [211, 167] width 104 height 17
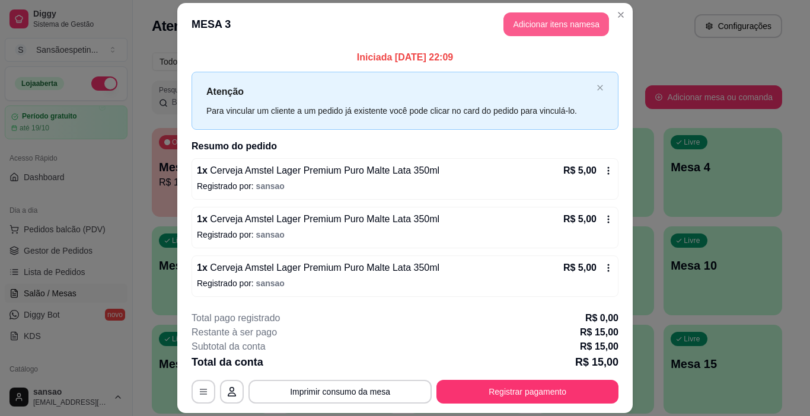
click at [586, 18] on button "Adicionar itens na mesa" at bounding box center [557, 24] width 106 height 24
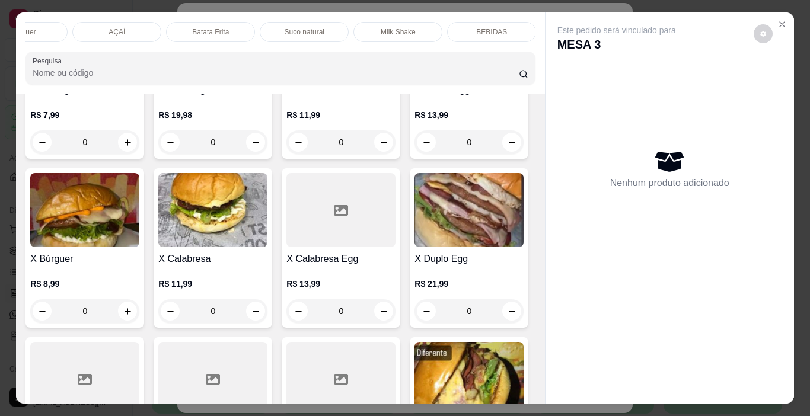
scroll to position [0, 142]
click at [480, 30] on p "BEBIDAS" at bounding box center [490, 31] width 31 height 9
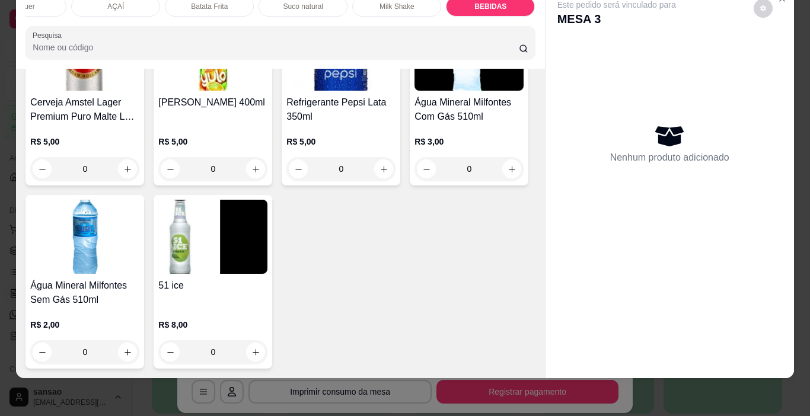
scroll to position [2934, 0]
click at [139, 91] on img at bounding box center [84, 54] width 109 height 74
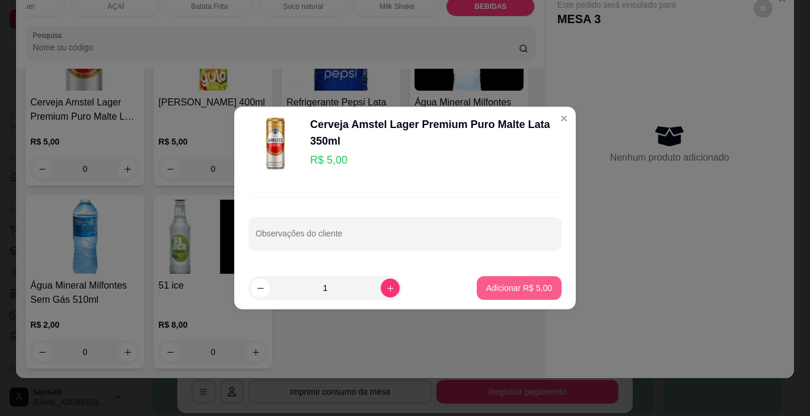
click at [500, 287] on p "Adicionar R$ 5,00" at bounding box center [519, 288] width 66 height 12
type input "1"
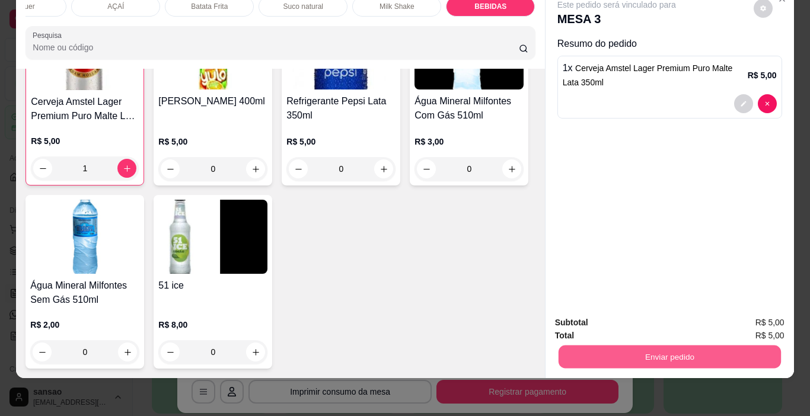
click at [650, 346] on button "Enviar pedido" at bounding box center [669, 357] width 222 height 23
click at [644, 319] on button "Não registrar e enviar pedido" at bounding box center [630, 319] width 123 height 23
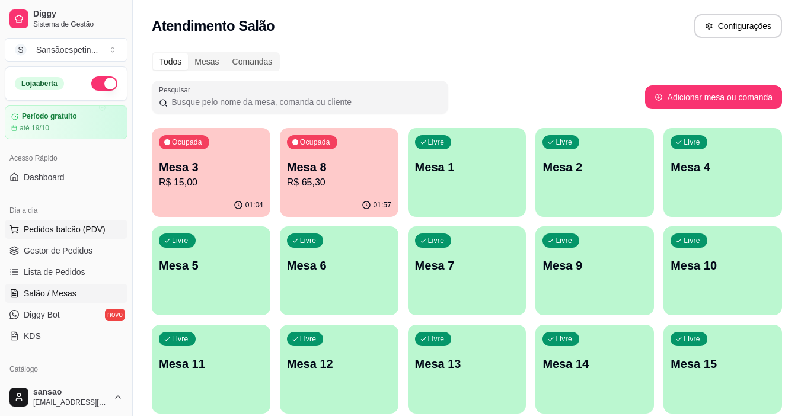
click at [66, 222] on button "Pedidos balcão (PDV)" at bounding box center [66, 229] width 123 height 19
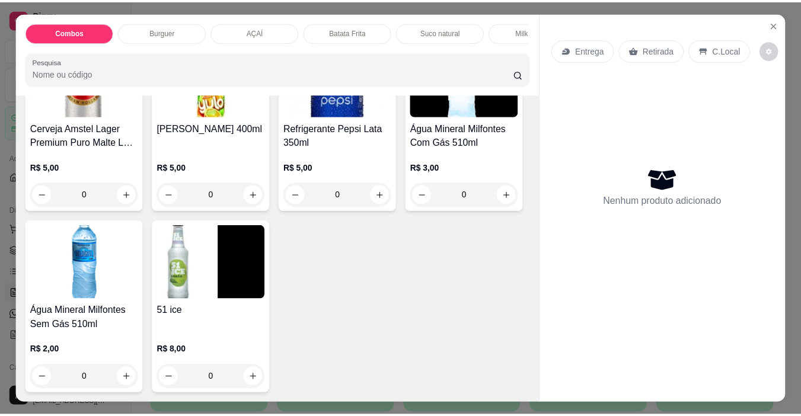
scroll to position [2907, 0]
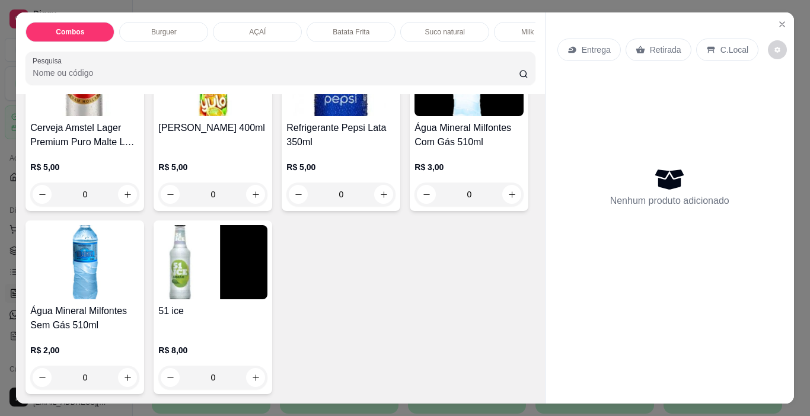
click at [139, 116] on img at bounding box center [84, 79] width 109 height 74
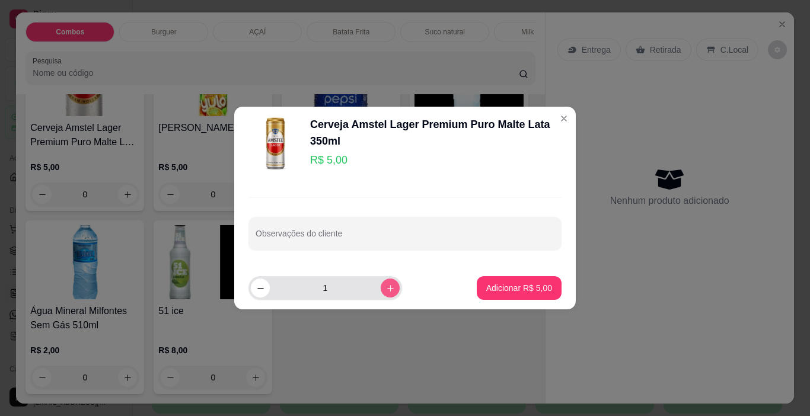
click at [386, 288] on button "increase-product-quantity" at bounding box center [390, 288] width 19 height 19
type input "2"
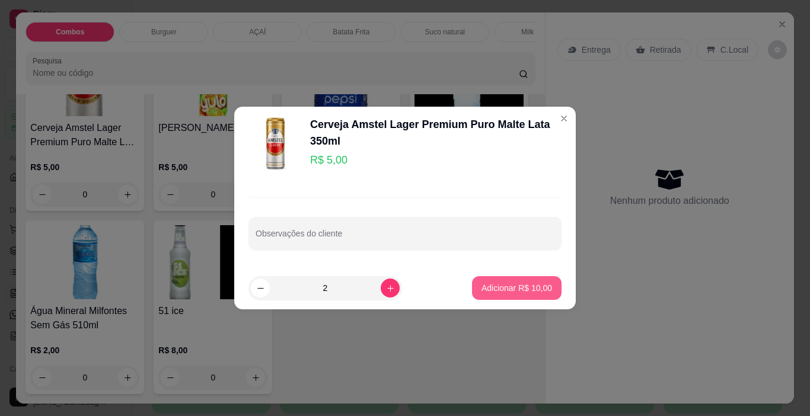
click at [517, 287] on p "Adicionar R$ 10,00" at bounding box center [517, 288] width 71 height 12
type input "2"
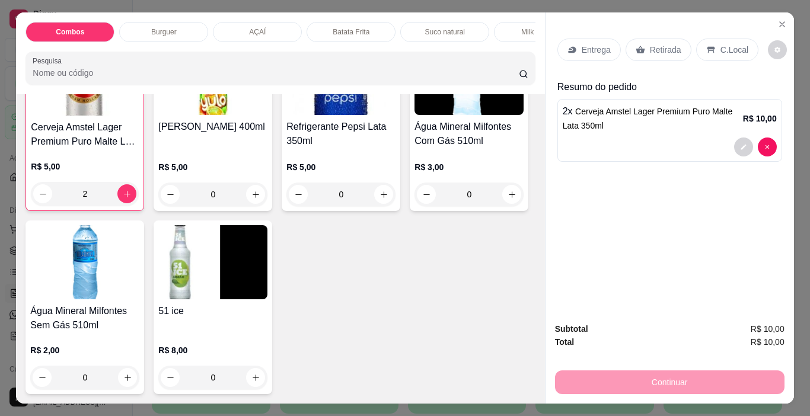
click at [671, 44] on p "Retirada" at bounding box center [665, 50] width 31 height 12
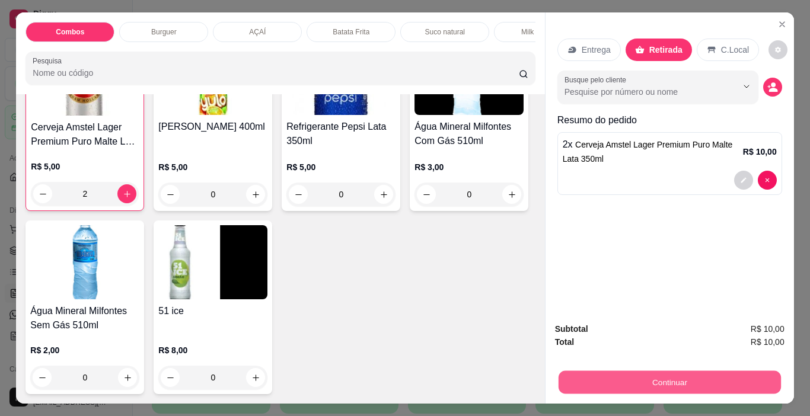
click at [705, 371] on button "Continuar" at bounding box center [669, 382] width 222 height 23
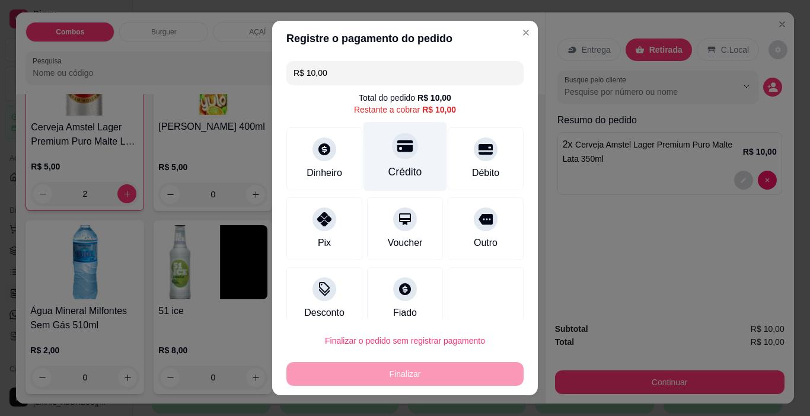
click at [397, 168] on div "Crédito" at bounding box center [406, 171] width 34 height 15
type input "R$ 0,00"
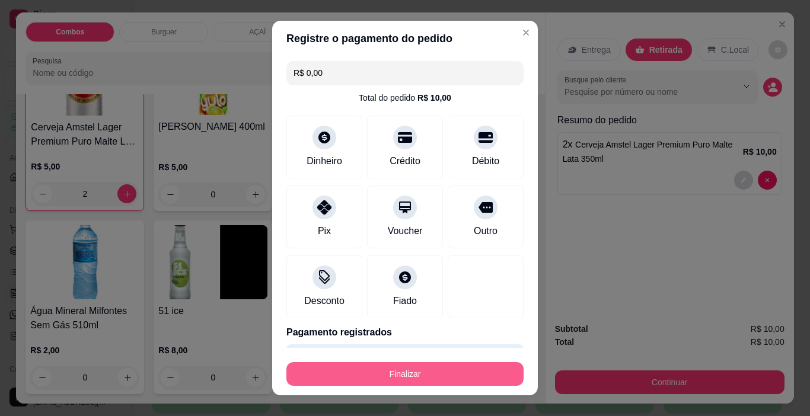
click at [476, 382] on button "Finalizar" at bounding box center [405, 374] width 237 height 24
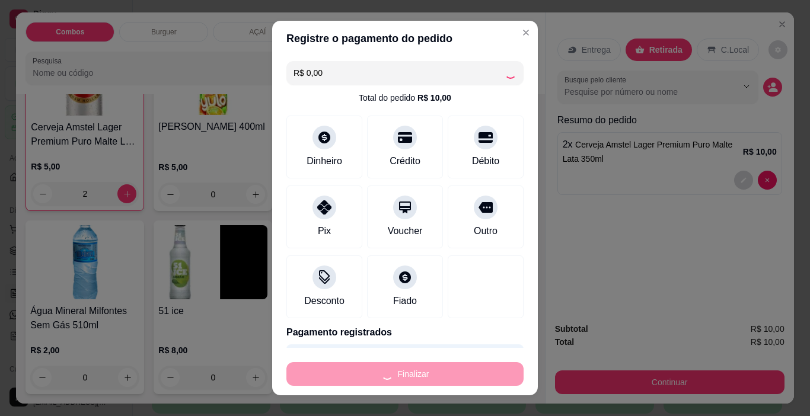
type input "0"
type input "-R$ 10,00"
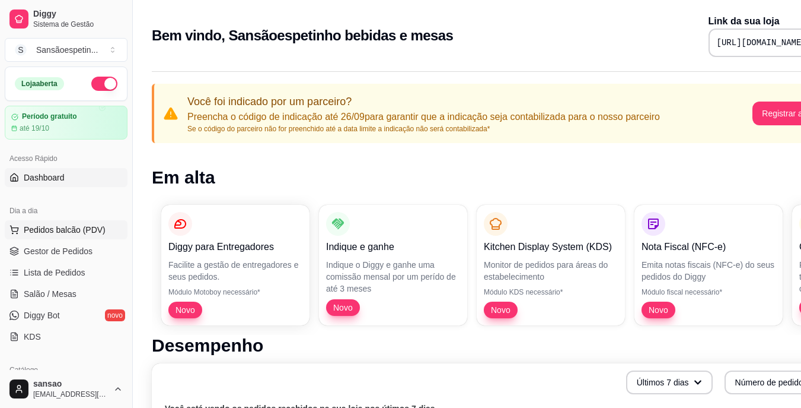
click at [91, 221] on button "Pedidos balcão (PDV)" at bounding box center [66, 229] width 123 height 19
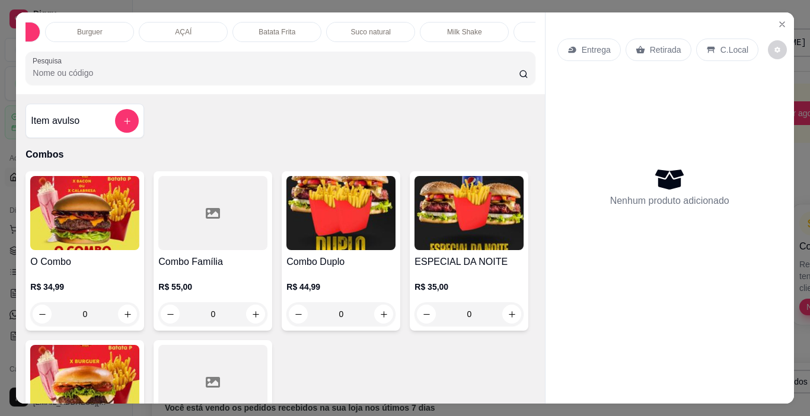
scroll to position [0, 142]
click at [490, 22] on div "BEBIDAS" at bounding box center [490, 32] width 89 height 20
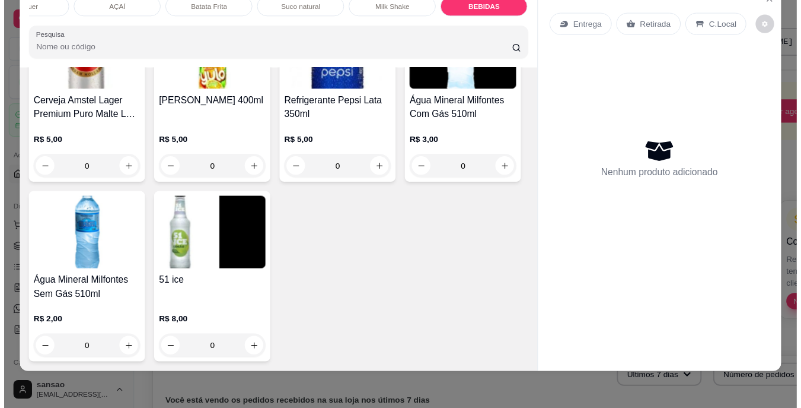
scroll to position [2724, 0]
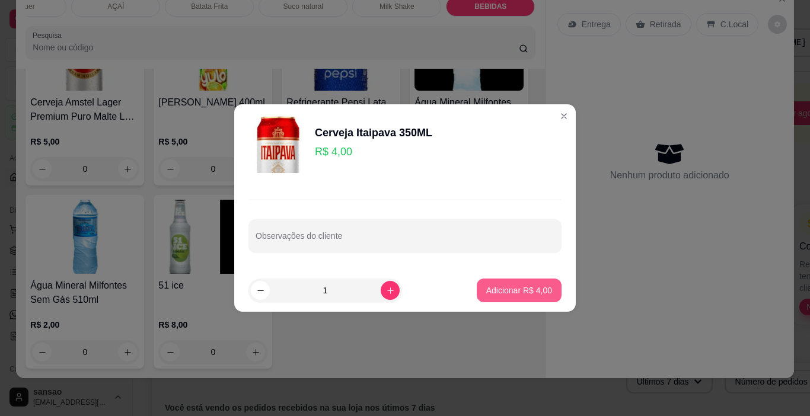
click at [514, 292] on p "Adicionar R$ 4,00" at bounding box center [519, 291] width 66 height 12
type input "1"
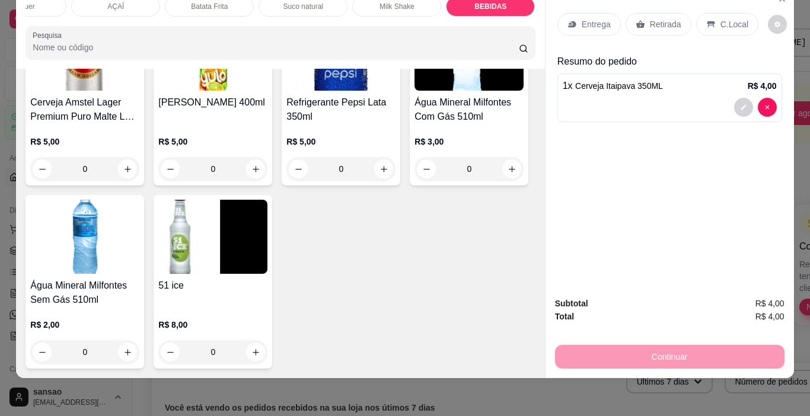
click at [658, 13] on div "Retirada" at bounding box center [659, 24] width 66 height 23
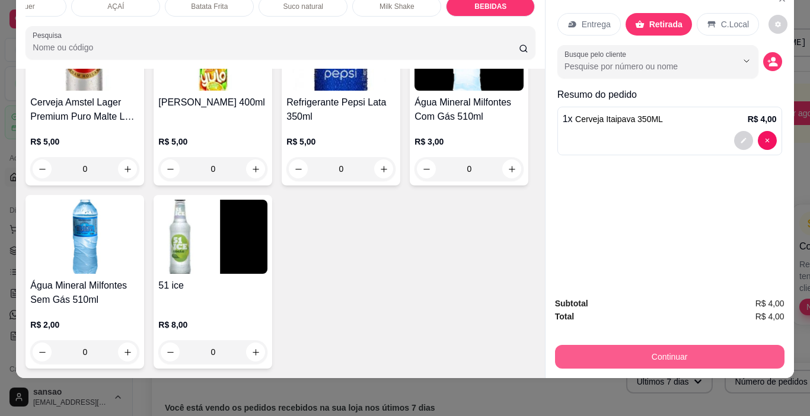
click at [731, 353] on button "Continuar" at bounding box center [670, 357] width 230 height 24
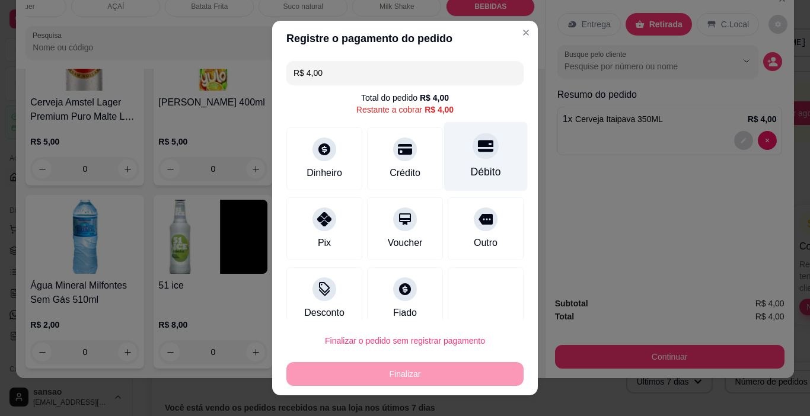
click at [476, 154] on div at bounding box center [486, 146] width 26 height 26
type input "R$ 0,00"
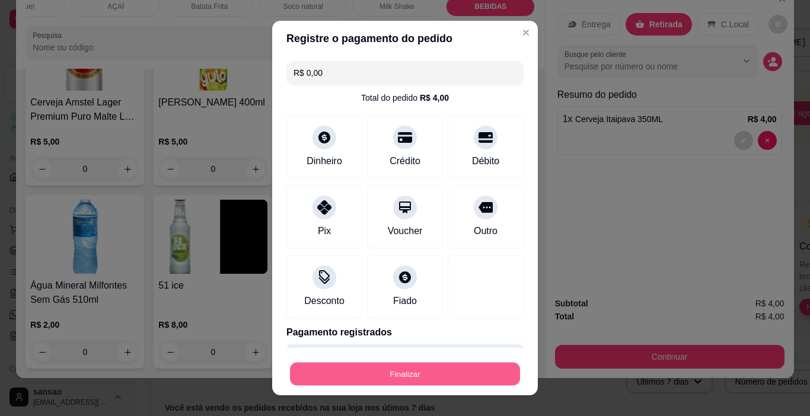
click at [455, 377] on button "Finalizar" at bounding box center [405, 374] width 230 height 23
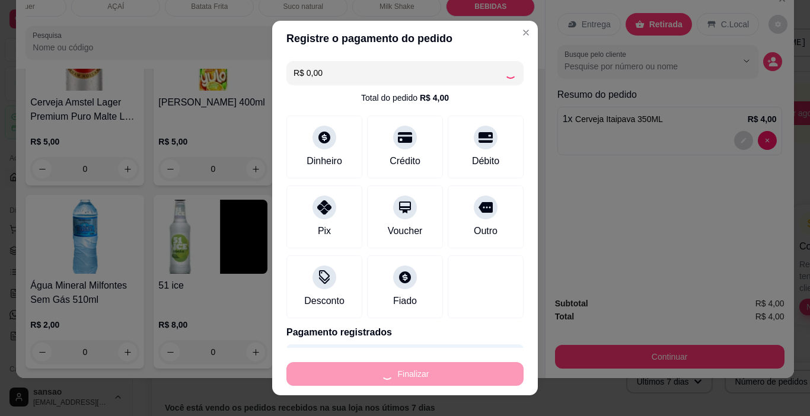
type input "0"
type input "-R$ 4,00"
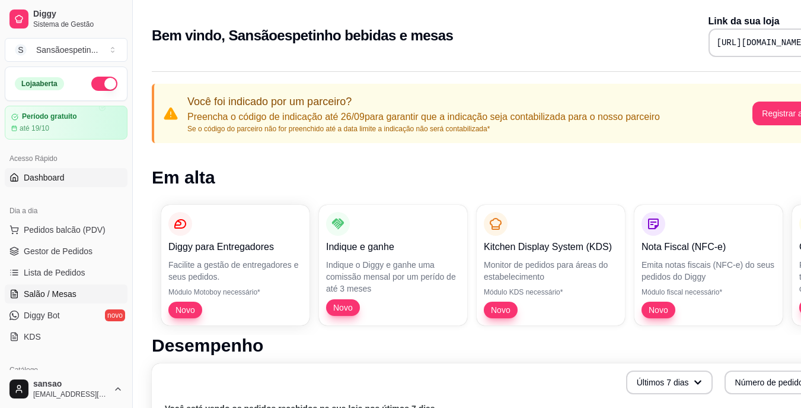
click at [50, 285] on link "Salão / Mesas" at bounding box center [66, 293] width 123 height 19
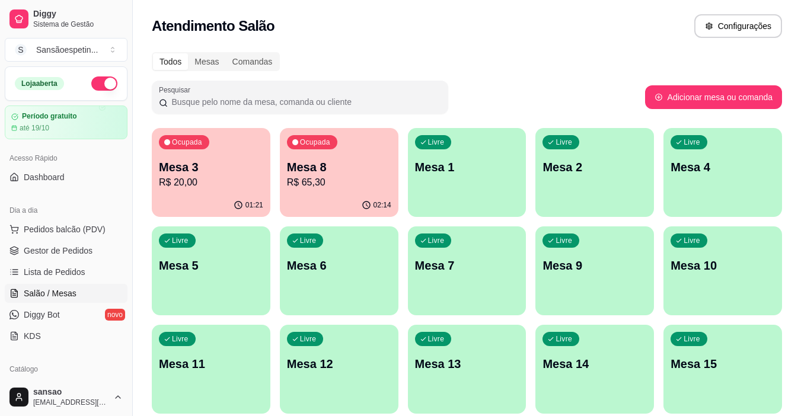
click at [342, 182] on p "R$ 65,30" at bounding box center [339, 183] width 104 height 14
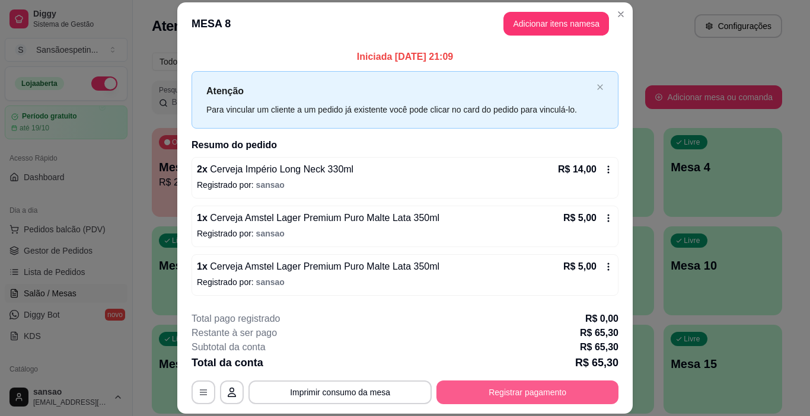
click at [552, 398] on button "Registrar pagamento" at bounding box center [528, 393] width 182 height 24
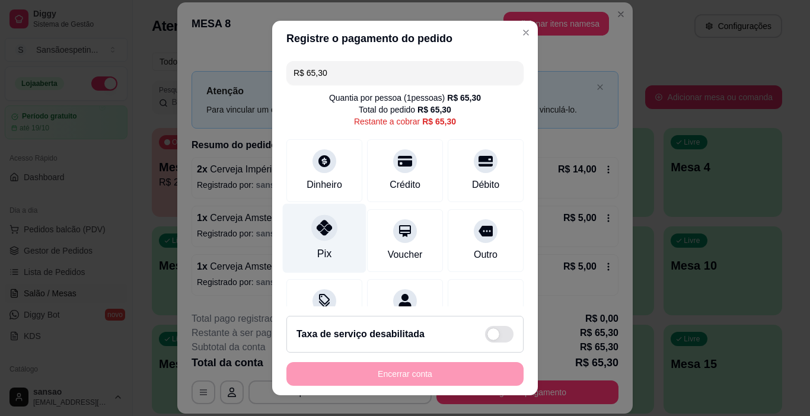
click at [317, 222] on icon at bounding box center [324, 227] width 15 height 15
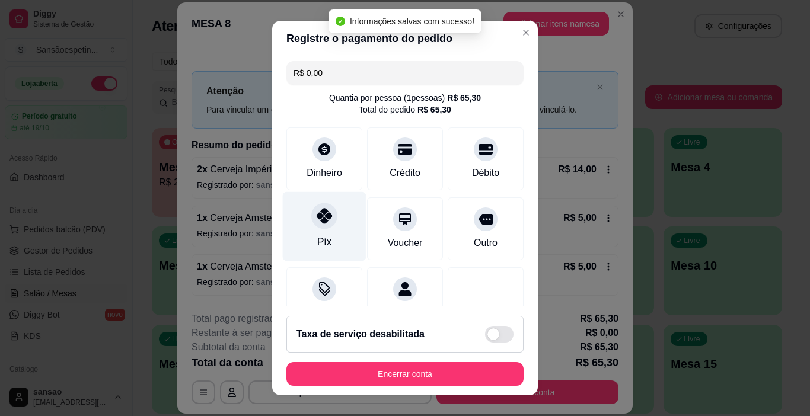
type input "R$ 0,00"
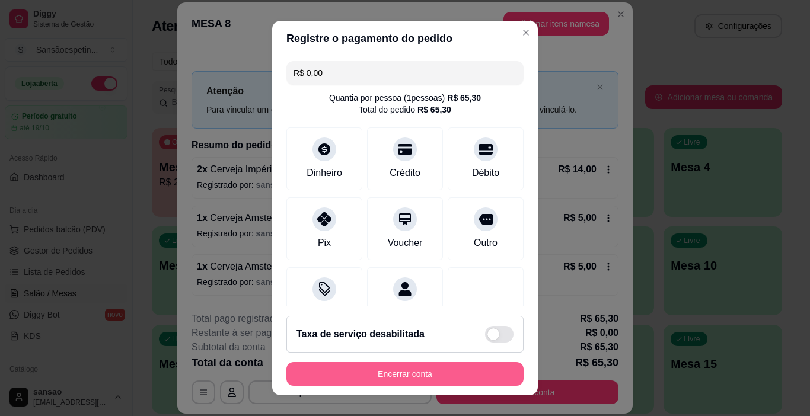
click at [463, 378] on button "Encerrar conta" at bounding box center [405, 374] width 237 height 24
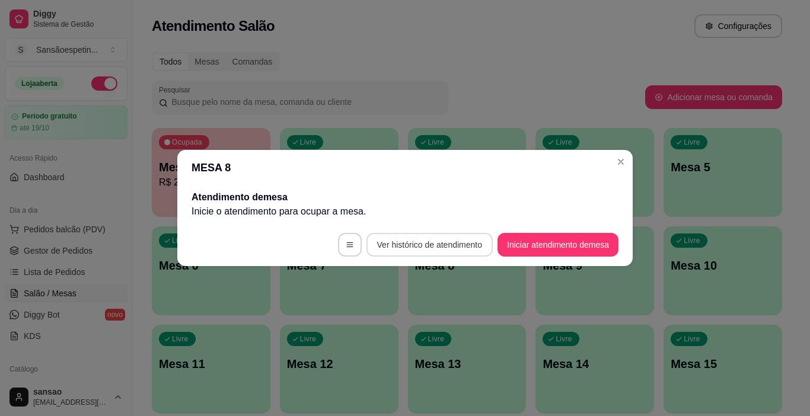
click at [437, 255] on button "Ver histórico de atendimento" at bounding box center [430, 245] width 126 height 24
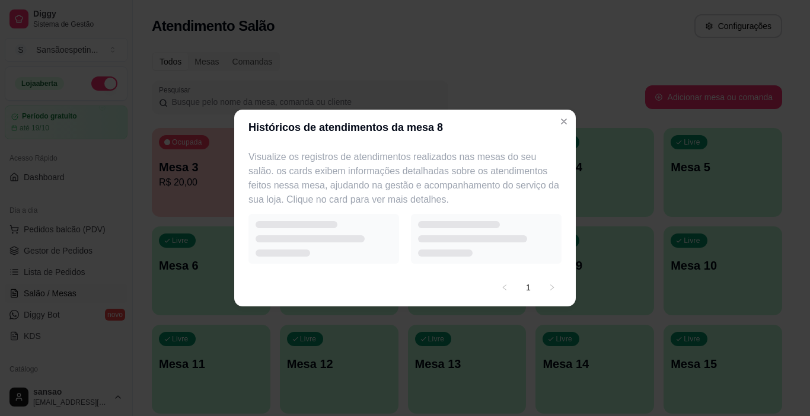
select select "7"
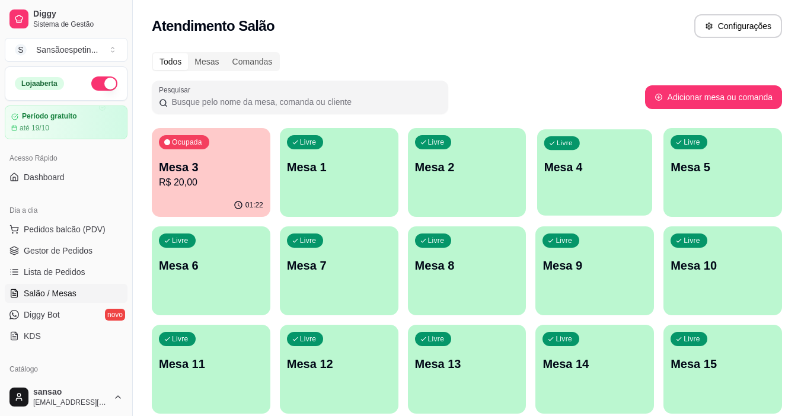
click at [571, 174] on p "Mesa 4" at bounding box center [595, 168] width 101 height 16
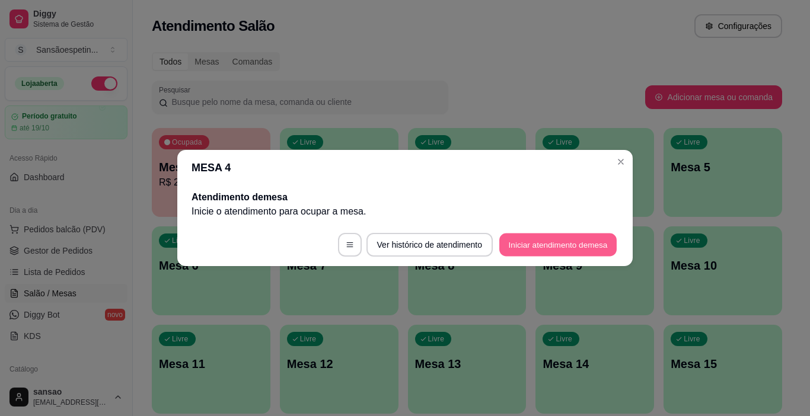
click at [517, 247] on button "Iniciar atendimento de mesa" at bounding box center [557, 245] width 117 height 23
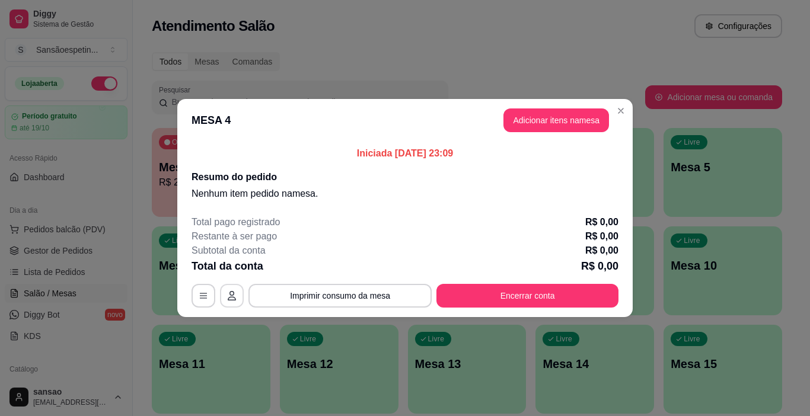
click at [228, 300] on icon "button" at bounding box center [231, 295] width 9 height 9
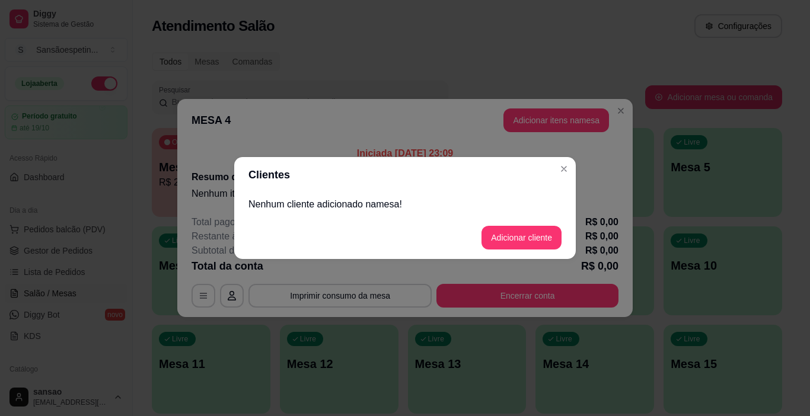
click at [421, 194] on div "Nenhum cliente adicionado na mesa !" at bounding box center [405, 205] width 342 height 24
click at [433, 201] on p "Nenhum cliente adicionado na mesa !" at bounding box center [405, 205] width 313 height 14
click at [403, 211] on p "Nenhum cliente adicionado na mesa !" at bounding box center [405, 205] width 313 height 14
click at [522, 231] on button "Adicionar cliente" at bounding box center [522, 238] width 78 height 23
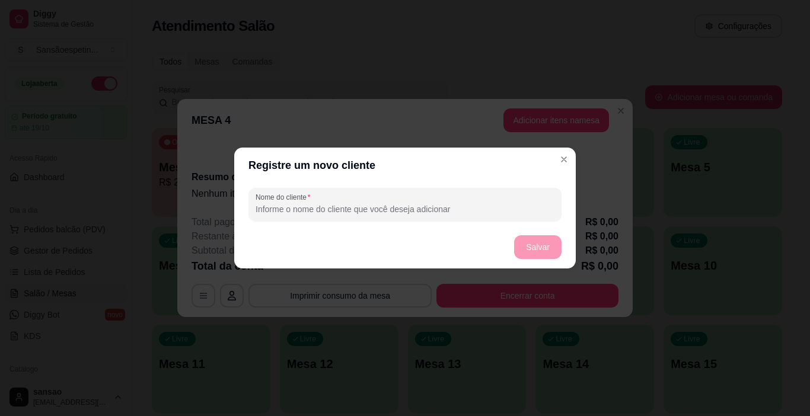
click at [346, 209] on input "Nome do cliente" at bounding box center [405, 209] width 299 height 12
type input "casal"
click at [546, 243] on button "Salvar" at bounding box center [537, 247] width 47 height 24
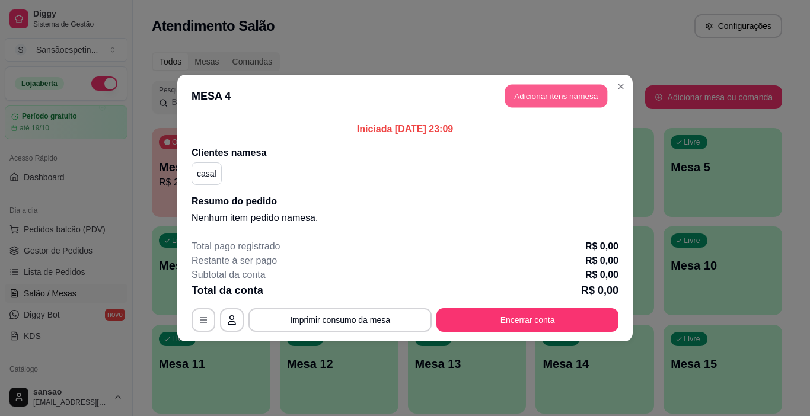
click at [584, 95] on button "Adicionar itens na mesa" at bounding box center [556, 96] width 102 height 23
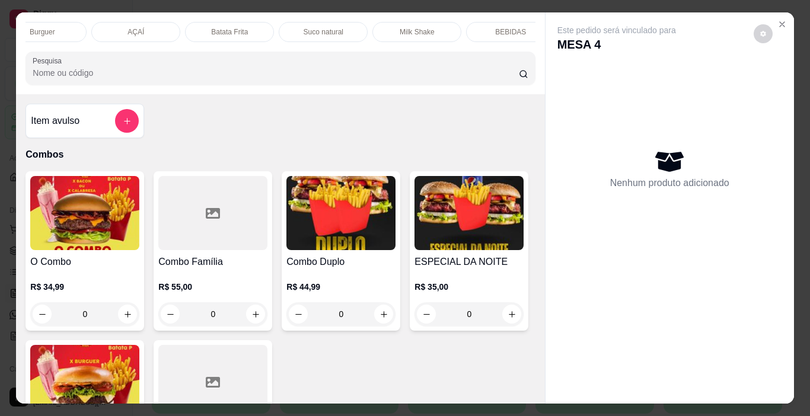
scroll to position [0, 142]
click at [492, 27] on p "BEBIDAS" at bounding box center [490, 31] width 31 height 9
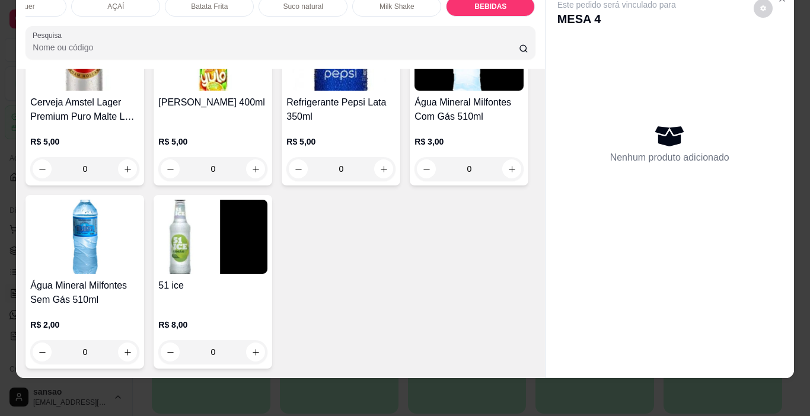
scroll to position [2843, 0]
click at [139, 91] on img at bounding box center [84, 54] width 109 height 74
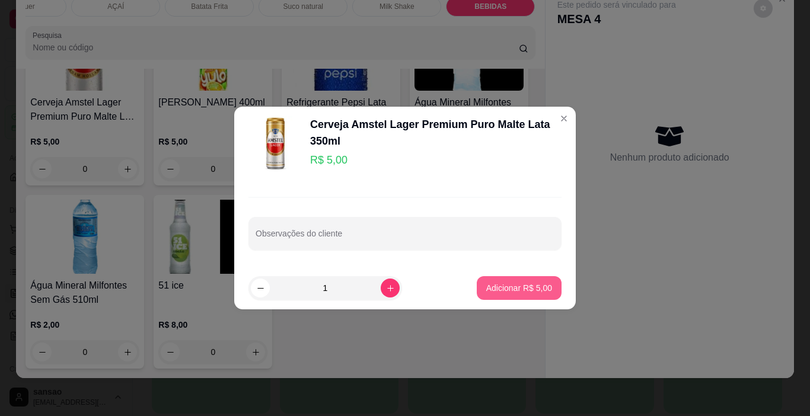
click at [540, 284] on p "Adicionar R$ 5,00" at bounding box center [519, 288] width 66 height 12
type input "1"
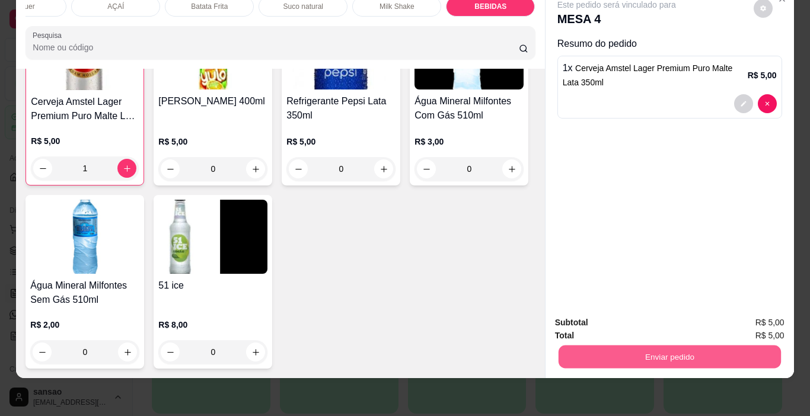
click at [655, 347] on button "Enviar pedido" at bounding box center [669, 357] width 222 height 23
click at [652, 314] on button "Não registrar e enviar pedido" at bounding box center [631, 319] width 120 height 22
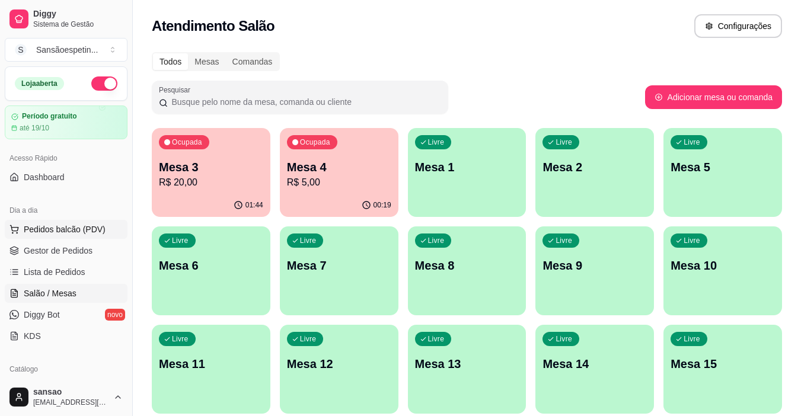
click at [67, 230] on span "Pedidos balcão (PDV)" at bounding box center [65, 230] width 82 height 12
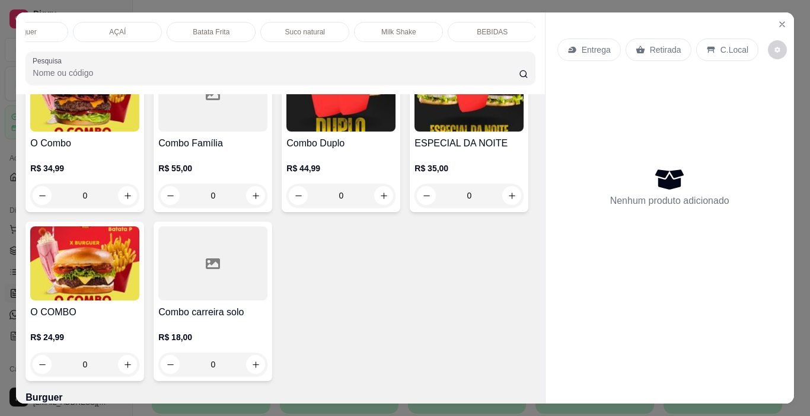
scroll to position [0, 142]
click at [489, 22] on div "BEBIDAS" at bounding box center [490, 32] width 89 height 20
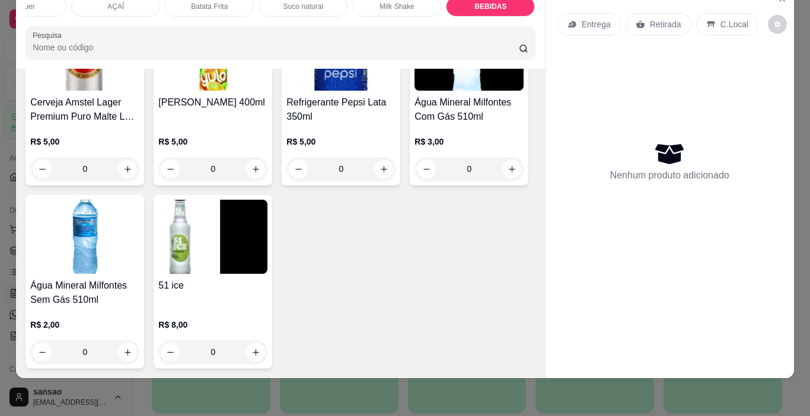
scroll to position [2724, 0]
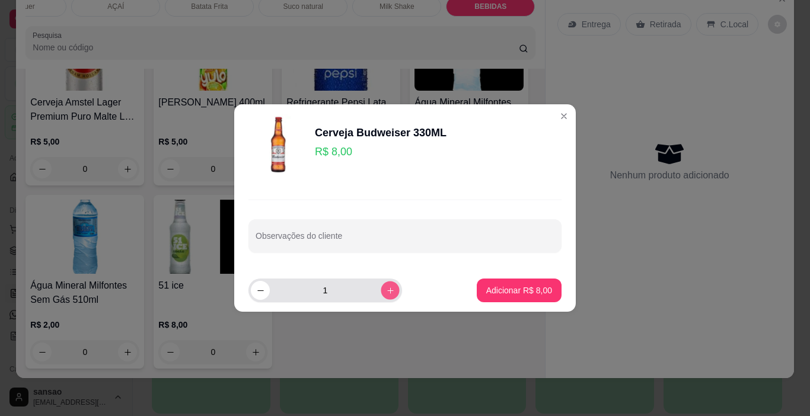
click at [387, 291] on icon "increase-product-quantity" at bounding box center [390, 291] width 6 height 6
type input "2"
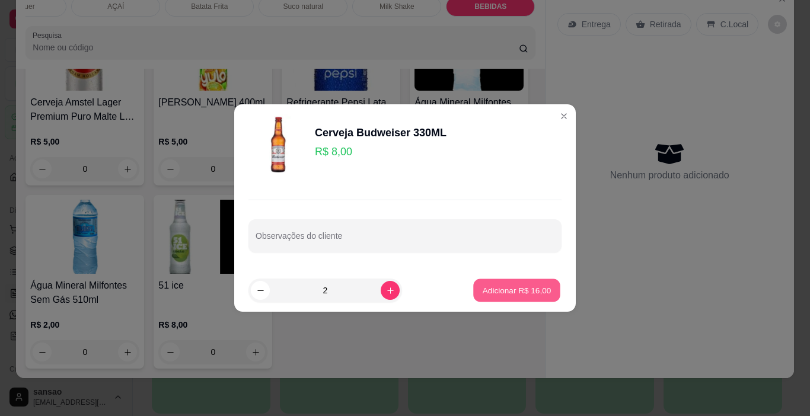
click at [506, 288] on p "Adicionar R$ 16,00" at bounding box center [517, 290] width 69 height 11
type input "2"
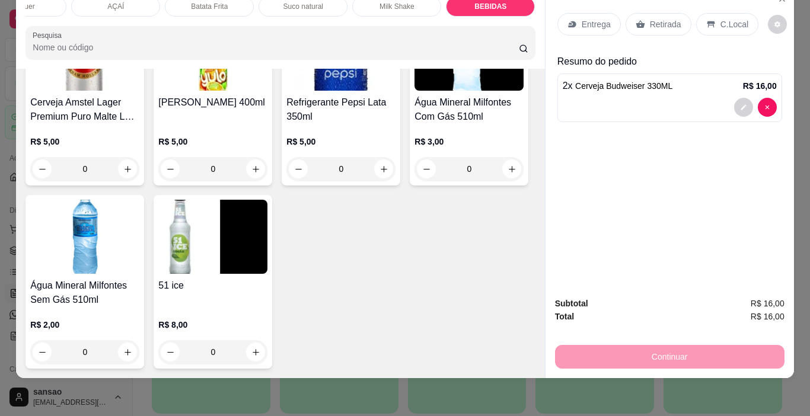
type input "1"
click at [666, 18] on p "Retirada" at bounding box center [665, 24] width 31 height 12
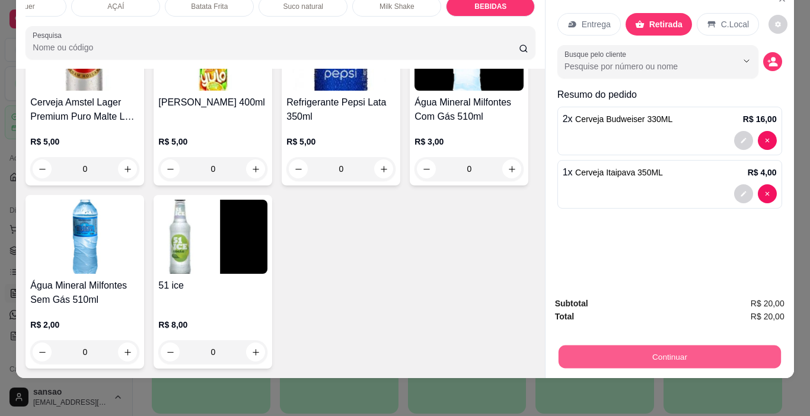
click at [663, 349] on button "Continuar" at bounding box center [669, 357] width 222 height 23
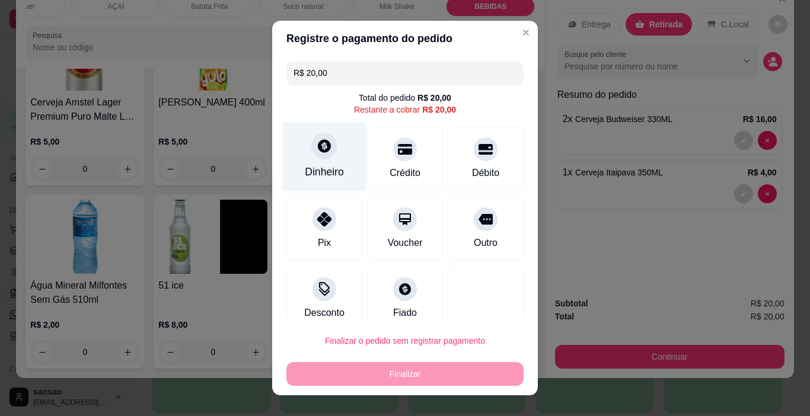
click at [317, 154] on div at bounding box center [324, 146] width 26 height 26
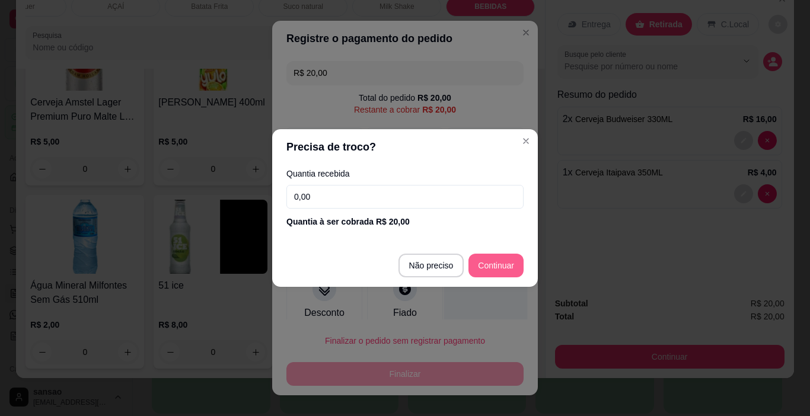
type input "R$ 0,00"
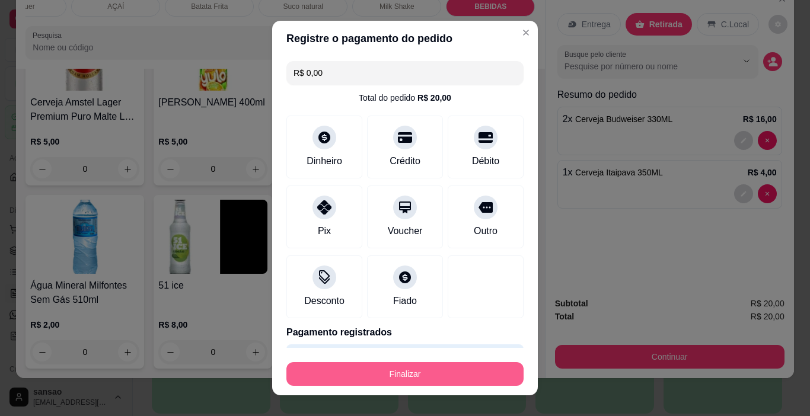
click at [425, 367] on button "Finalizar" at bounding box center [405, 374] width 237 height 24
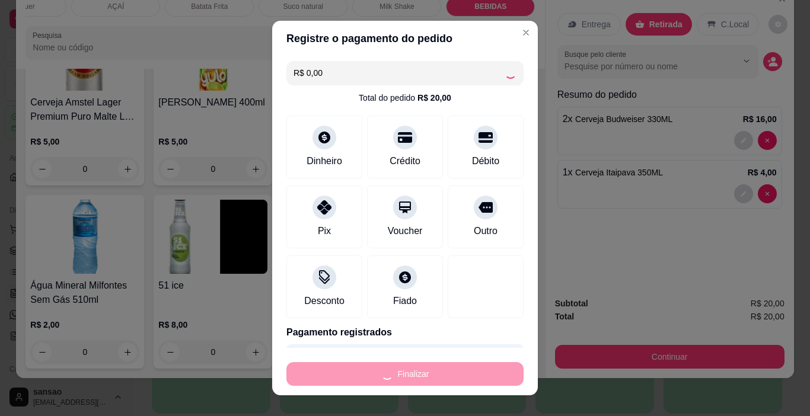
type input "0"
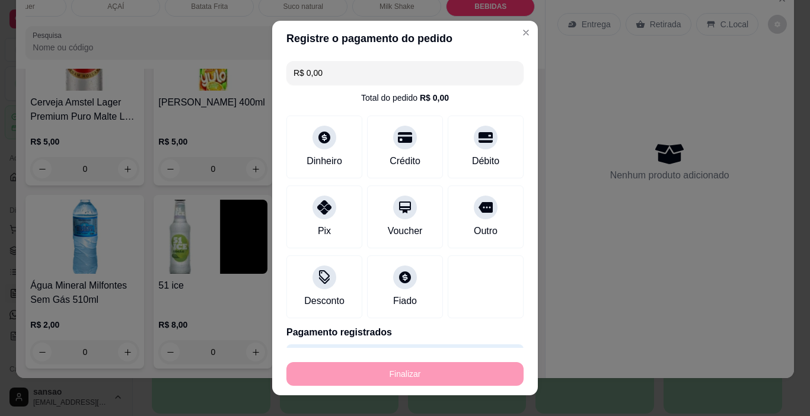
type input "-R$ 20,00"
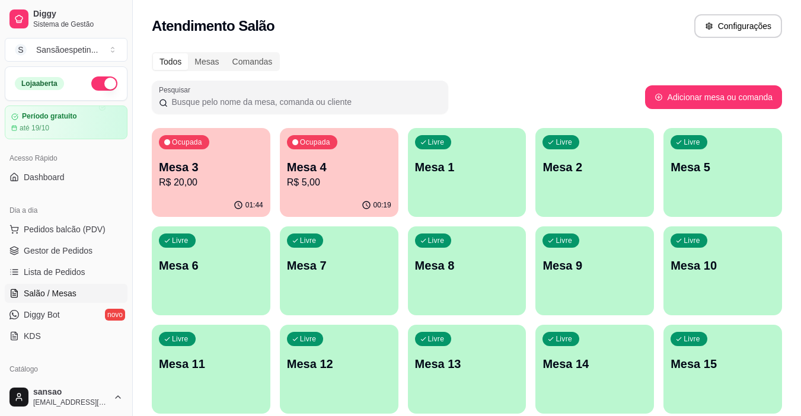
click at [225, 171] on p "Mesa 3" at bounding box center [211, 167] width 104 height 17
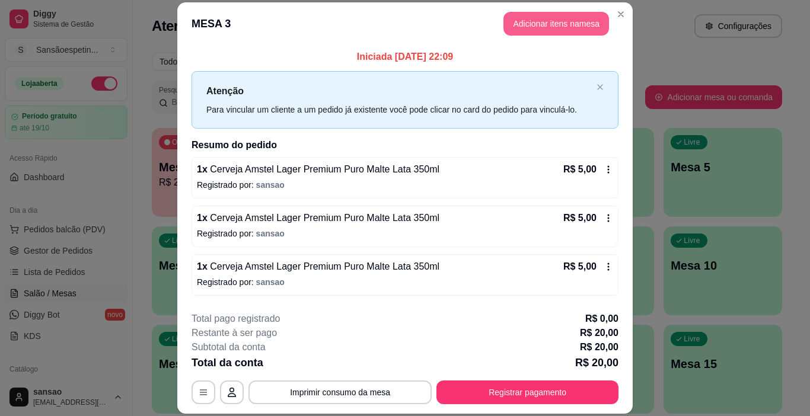
click at [579, 14] on button "Adicionar itens na mesa" at bounding box center [557, 24] width 106 height 24
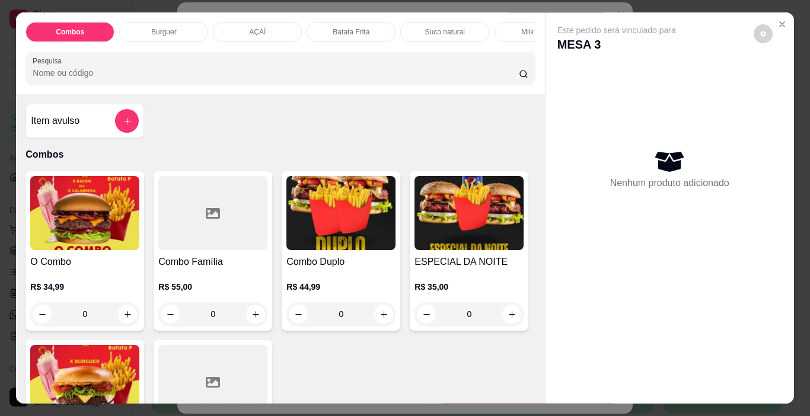
click at [526, 47] on div "Combos Burguer AÇAÍ Batata Frita Suco natural Milk Shake BEBIDAS Pesquisa" at bounding box center [280, 53] width 529 height 82
click at [524, 37] on div "Milk Shake" at bounding box center [538, 32] width 89 height 20
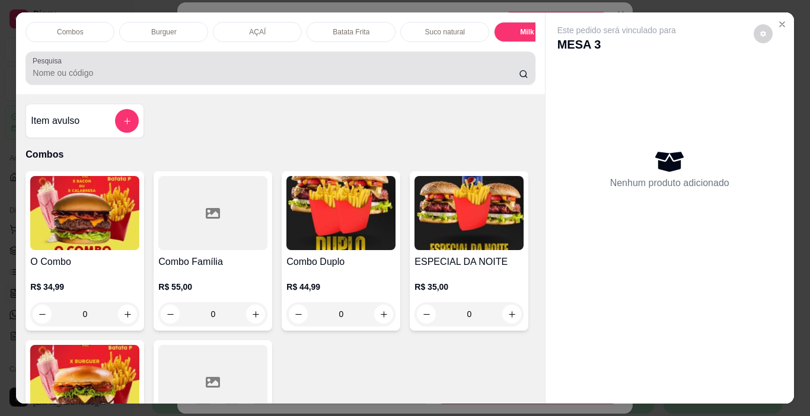
scroll to position [30, 0]
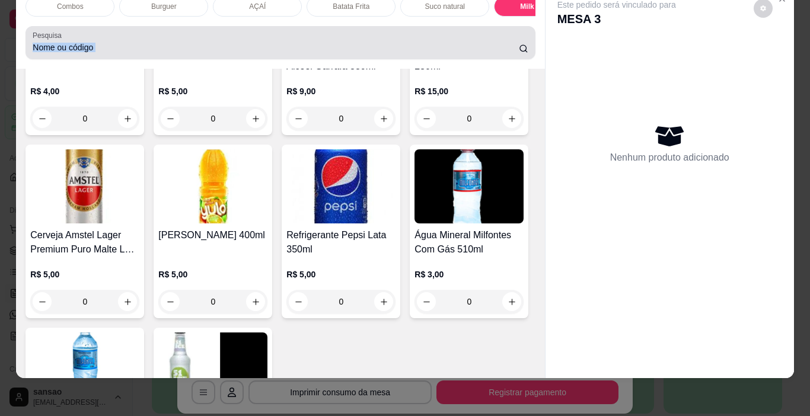
click at [524, 37] on div at bounding box center [280, 43] width 495 height 24
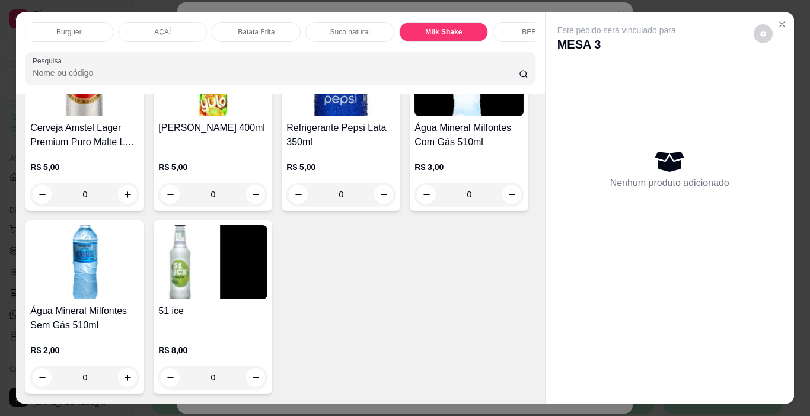
scroll to position [2709, 0]
click at [139, 116] on img at bounding box center [84, 79] width 109 height 74
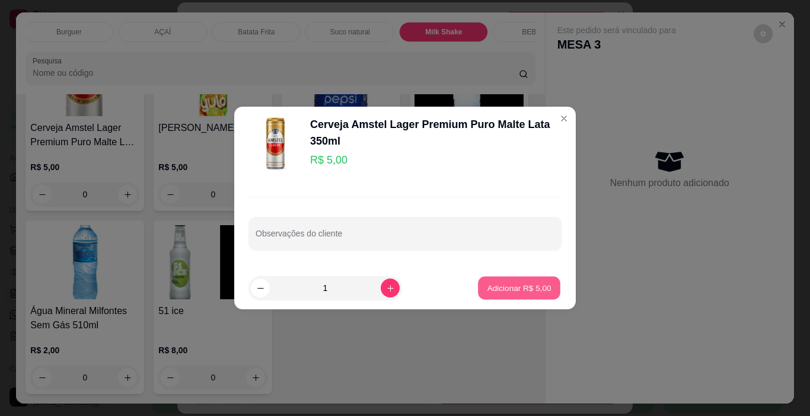
click at [490, 294] on p "Adicionar R$ 5,00" at bounding box center [519, 287] width 64 height 11
type input "1"
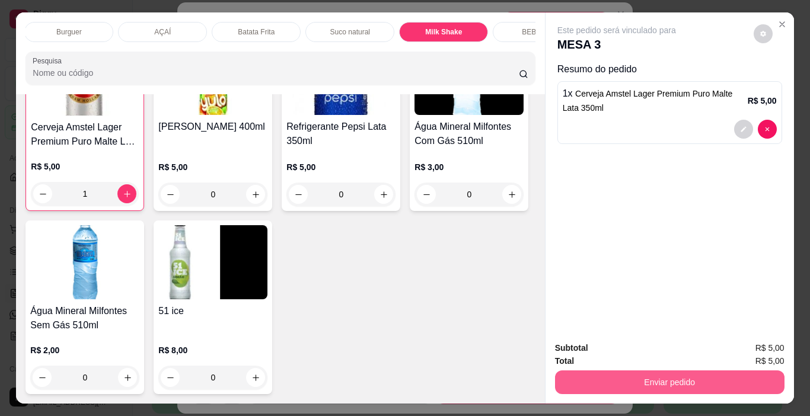
click at [730, 375] on button "Enviar pedido" at bounding box center [670, 383] width 230 height 24
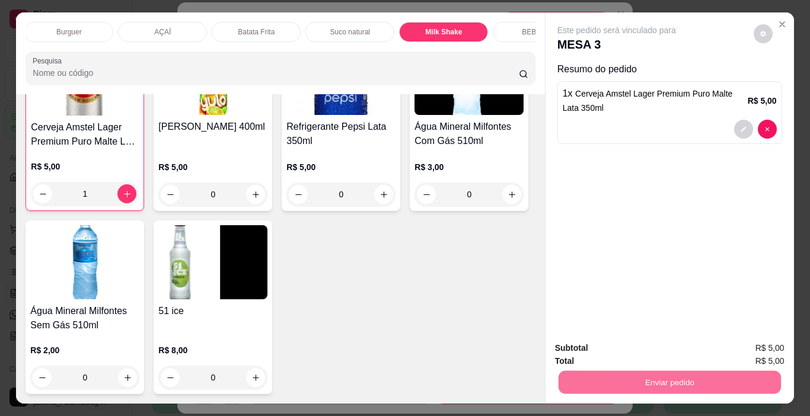
click at [679, 345] on button "Não registrar e enviar pedido" at bounding box center [631, 349] width 120 height 22
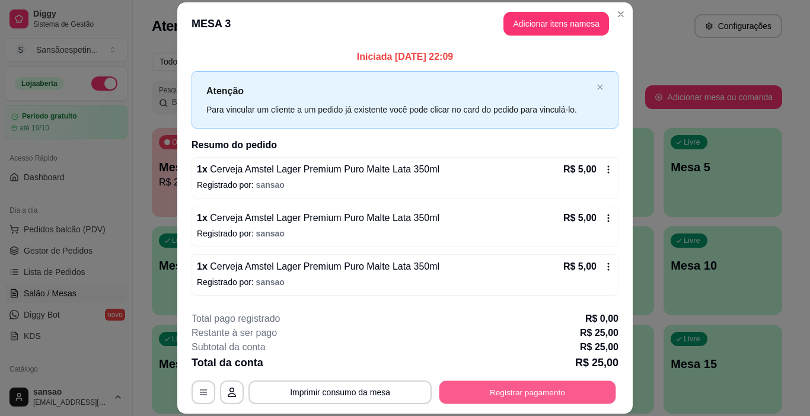
click at [566, 390] on button "Registrar pagamento" at bounding box center [528, 392] width 177 height 23
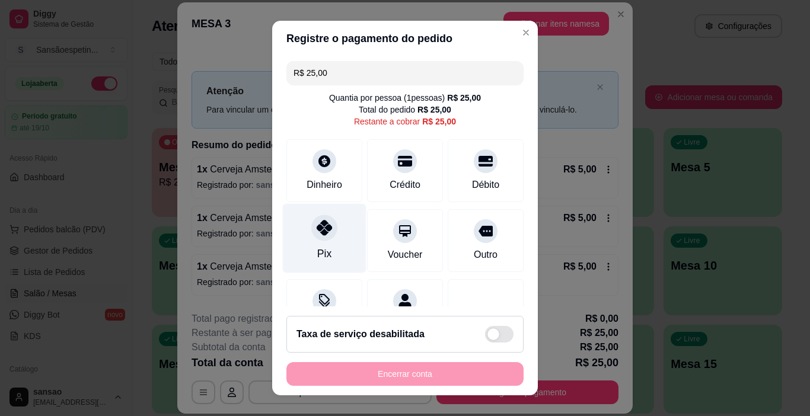
click at [322, 230] on icon at bounding box center [324, 227] width 15 height 15
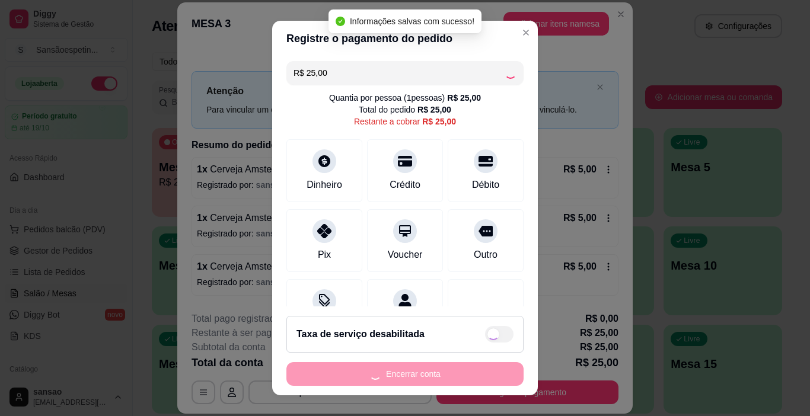
type input "R$ 0,00"
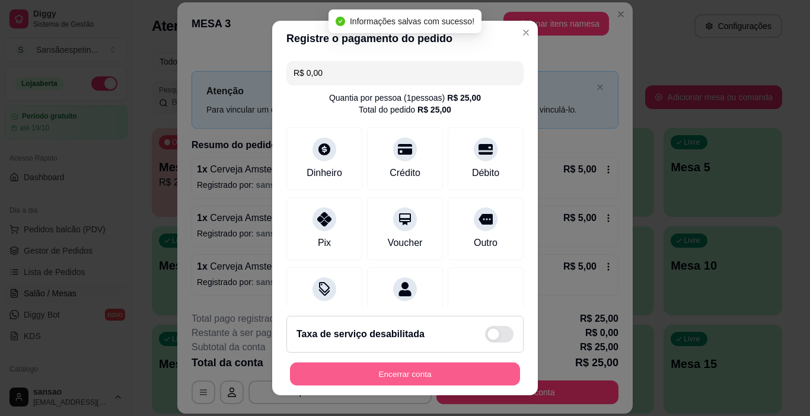
click at [396, 371] on button "Encerrar conta" at bounding box center [405, 374] width 230 height 23
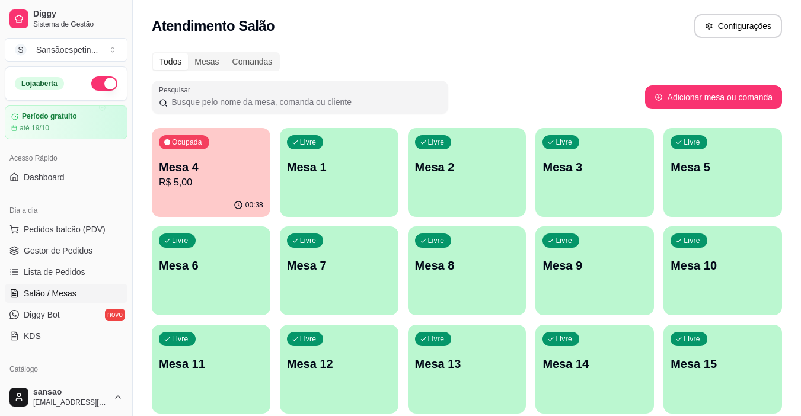
click at [249, 168] on p "Mesa 4" at bounding box center [211, 167] width 104 height 17
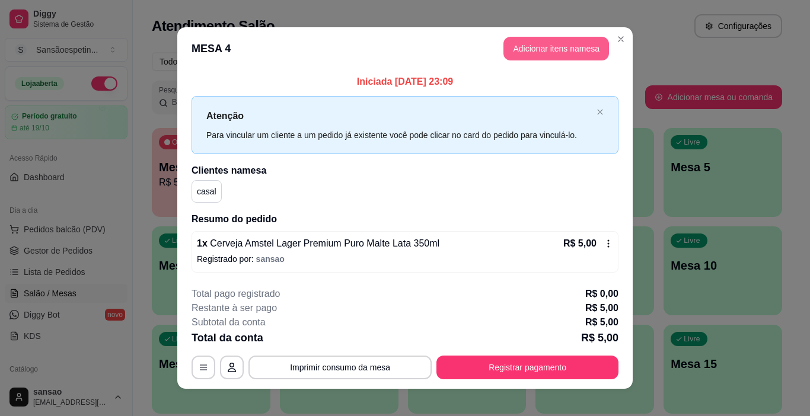
click at [577, 44] on button "Adicionar itens na mesa" at bounding box center [557, 49] width 106 height 24
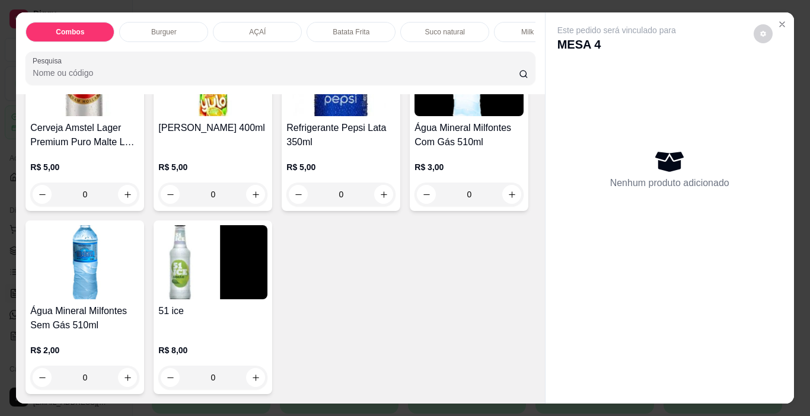
scroll to position [2729, 0]
click at [139, 116] on img at bounding box center [84, 79] width 109 height 74
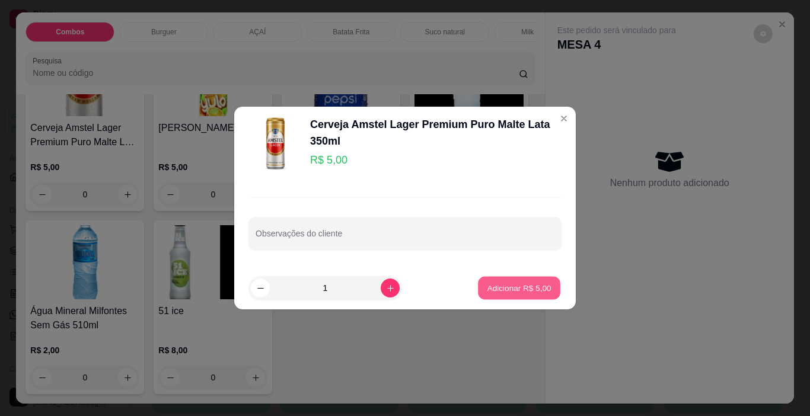
click at [513, 281] on button "Adicionar R$ 5,00" at bounding box center [519, 288] width 82 height 23
type input "1"
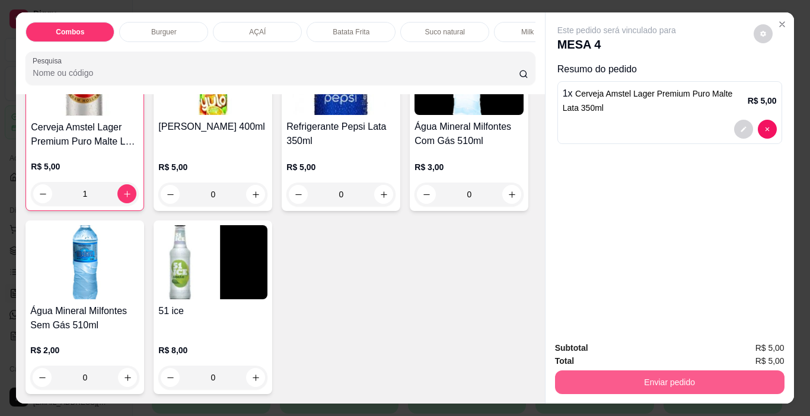
click at [634, 378] on button "Enviar pedido" at bounding box center [670, 383] width 230 height 24
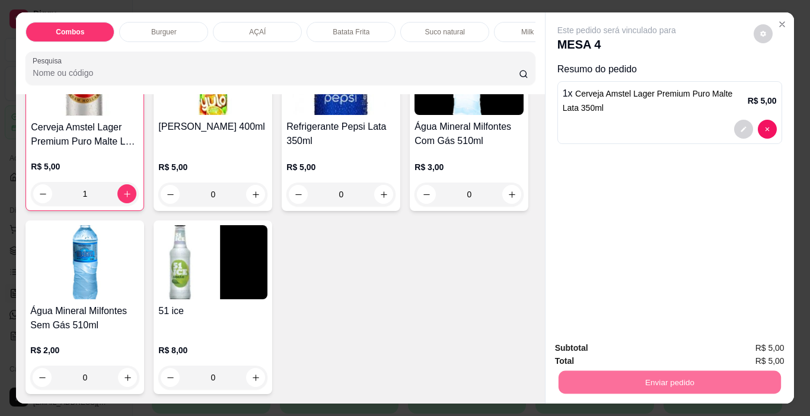
click at [664, 347] on button "Não registrar e enviar pedido" at bounding box center [631, 349] width 120 height 22
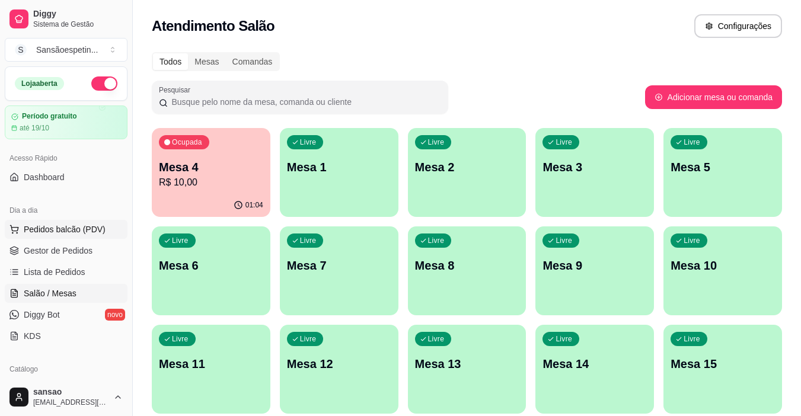
click at [87, 235] on span "Pedidos balcão (PDV)" at bounding box center [65, 230] width 82 height 12
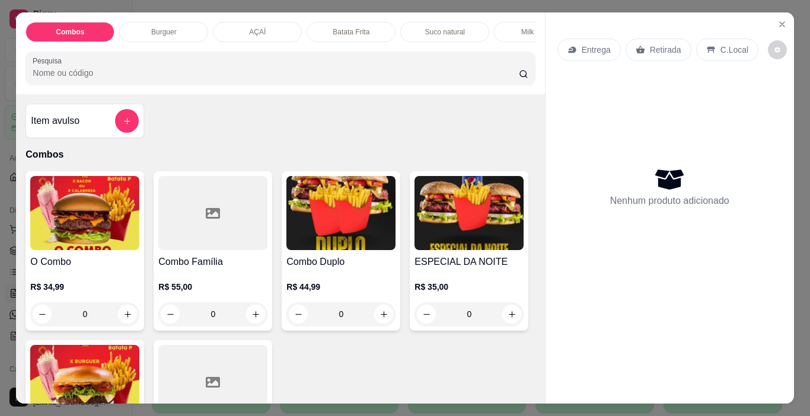
click at [443, 27] on p "Suco natural" at bounding box center [445, 31] width 40 height 9
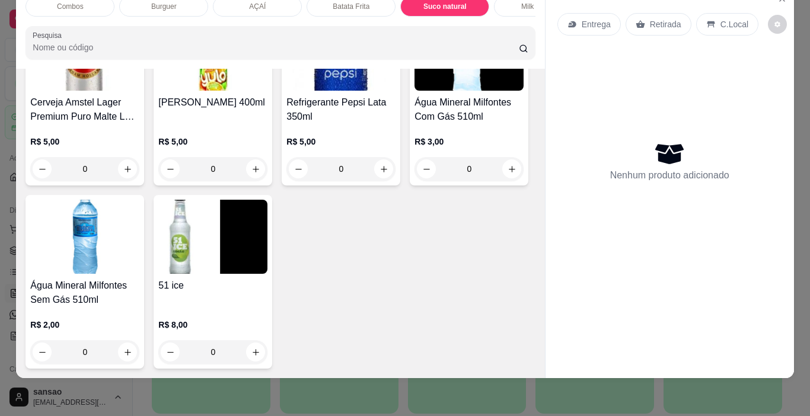
scroll to position [2680, 0]
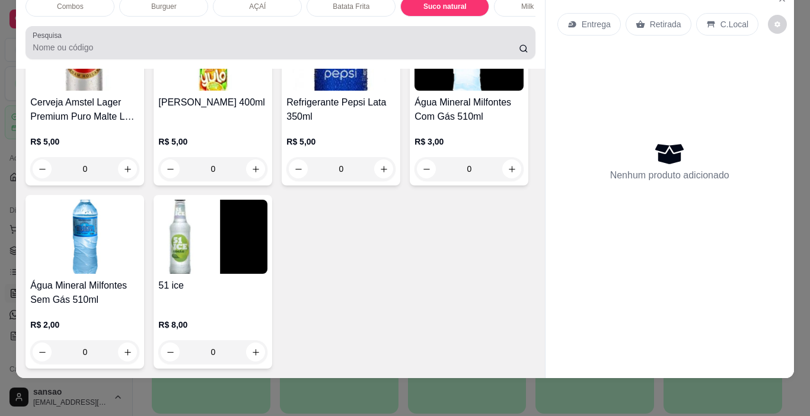
click at [87, 47] on input "Pesquisa" at bounding box center [276, 48] width 486 height 12
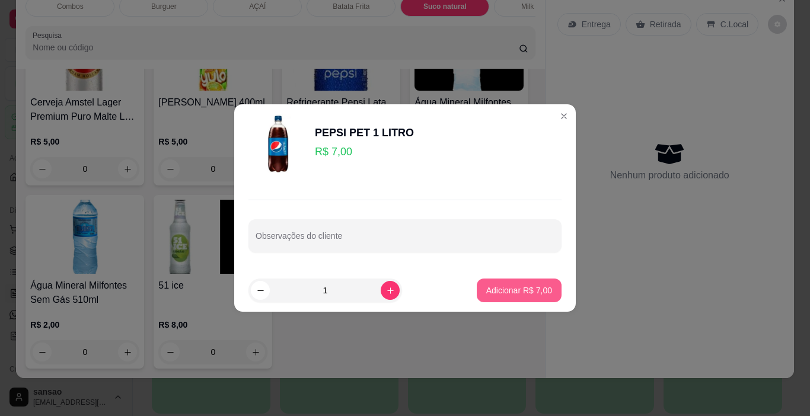
click at [492, 294] on p "Adicionar R$ 7,00" at bounding box center [519, 291] width 66 height 12
type input "1"
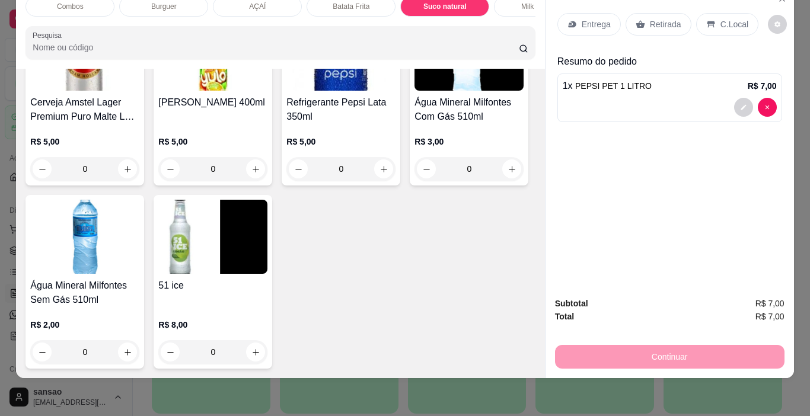
scroll to position [2681, 0]
click at [676, 13] on div "Retirada" at bounding box center [659, 24] width 66 height 23
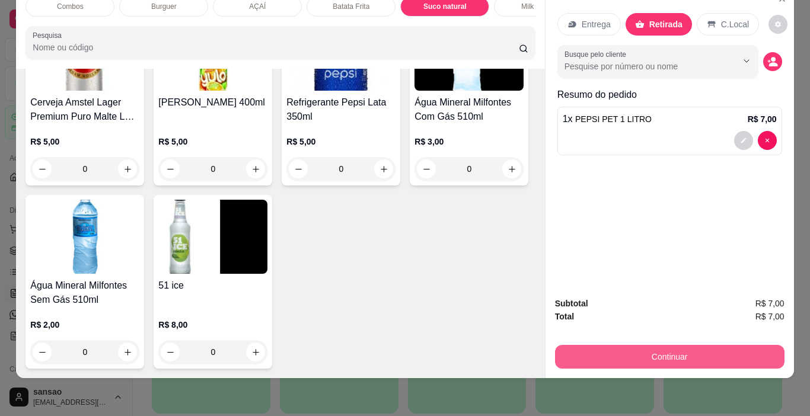
click at [606, 345] on button "Continuar" at bounding box center [670, 357] width 230 height 24
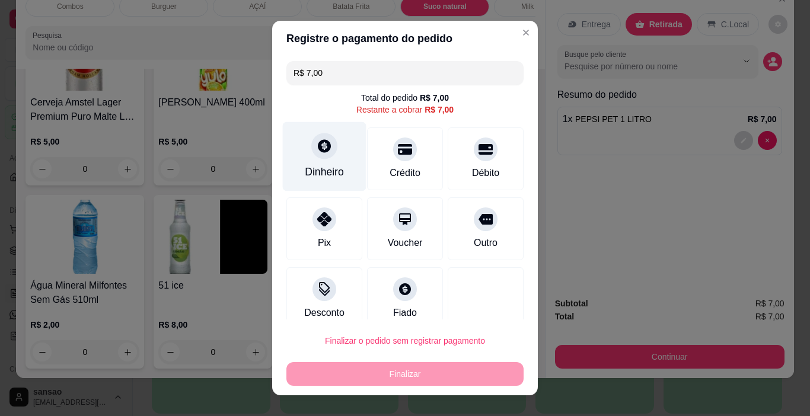
click at [324, 172] on div "Dinheiro" at bounding box center [324, 171] width 39 height 15
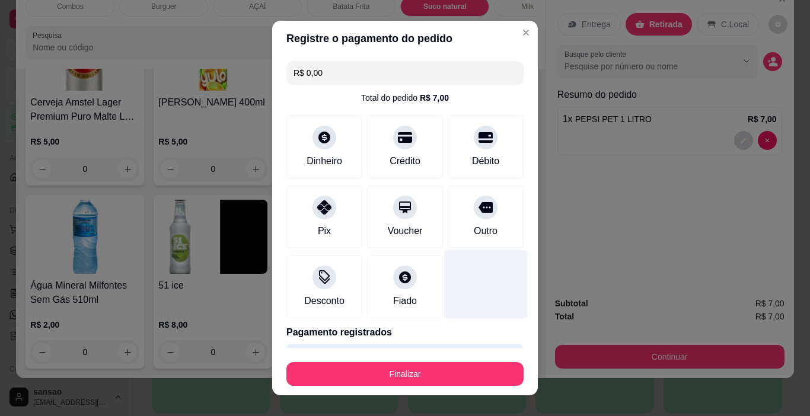
type input "R$ 0,00"
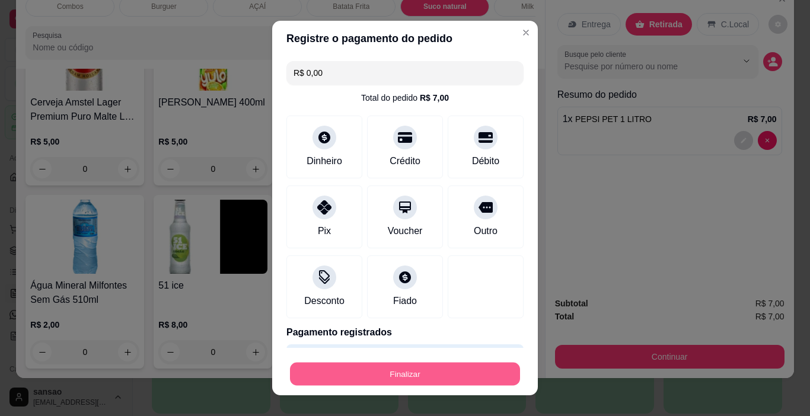
click at [445, 370] on button "Finalizar" at bounding box center [405, 374] width 230 height 23
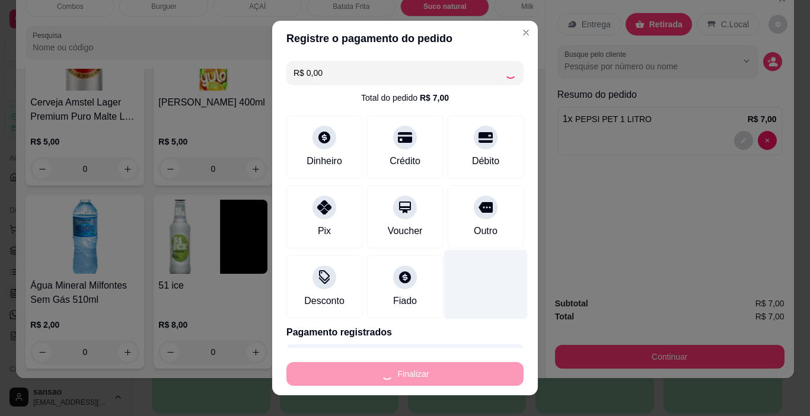
type input "0"
type input "-R$ 7,00"
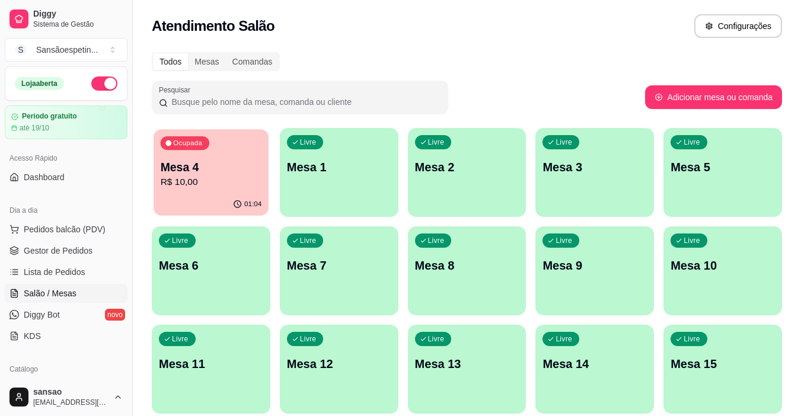
click at [182, 173] on p "Mesa 4" at bounding box center [211, 168] width 101 height 16
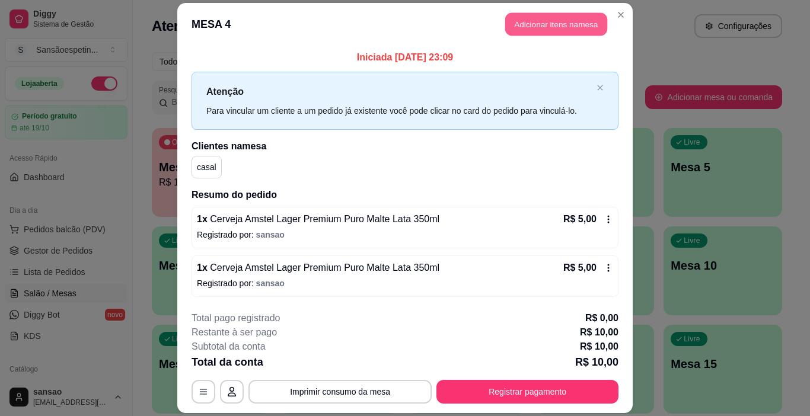
click at [600, 24] on button "Adicionar itens na mesa" at bounding box center [556, 24] width 102 height 23
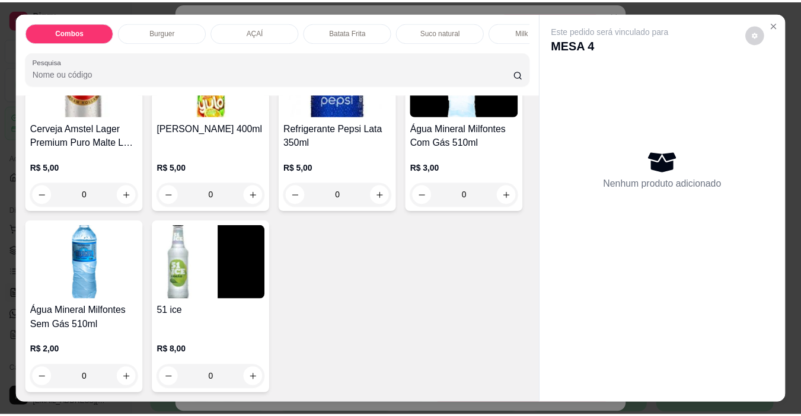
scroll to position [2907, 0]
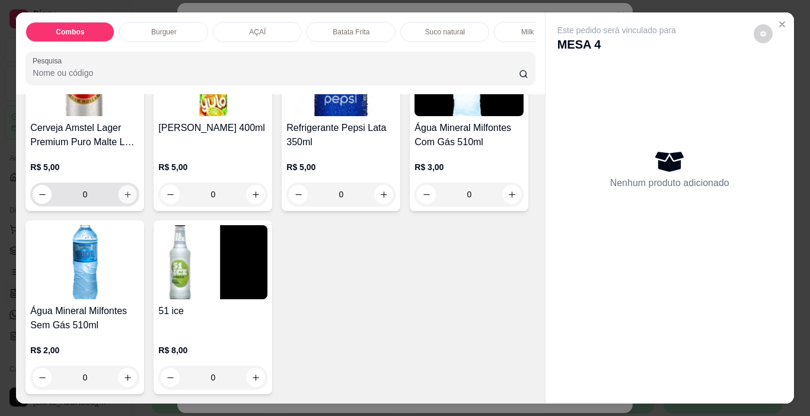
click at [132, 199] on icon "increase-product-quantity" at bounding box center [127, 194] width 9 height 9
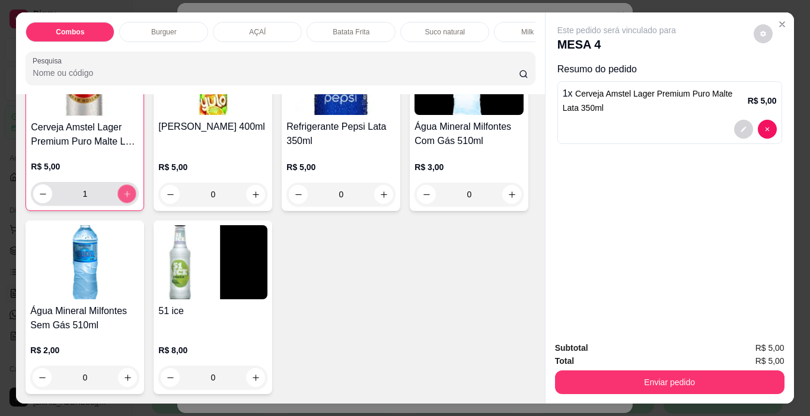
click at [132, 199] on icon "increase-product-quantity" at bounding box center [127, 194] width 9 height 9
type input "4"
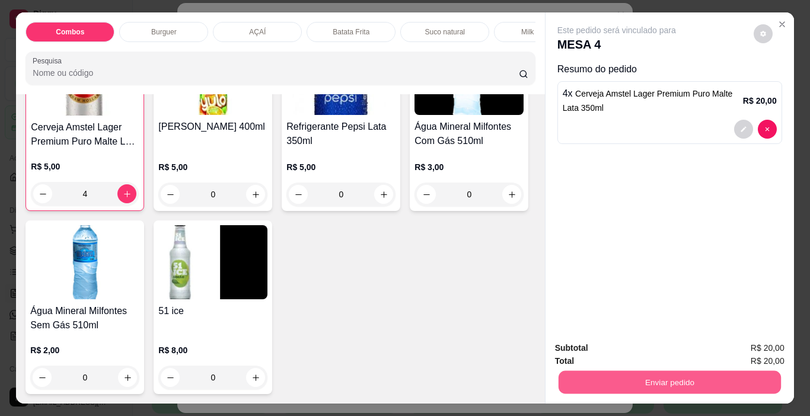
click at [635, 377] on button "Enviar pedido" at bounding box center [669, 382] width 222 height 23
click at [678, 348] on button "Não registrar e enviar pedido" at bounding box center [630, 349] width 123 height 23
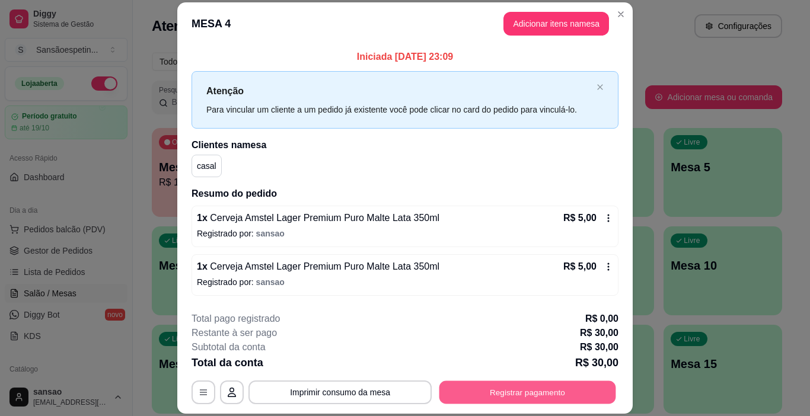
click at [490, 393] on button "Registrar pagamento" at bounding box center [528, 392] width 177 height 23
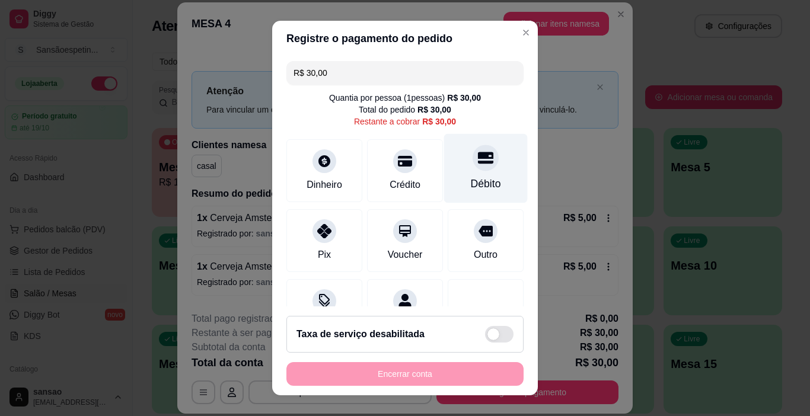
click at [453, 174] on div "Débito" at bounding box center [486, 168] width 84 height 69
type input "R$ 0,00"
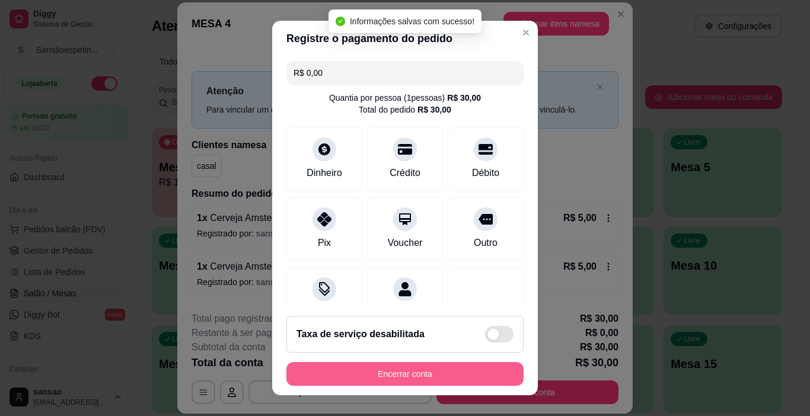
click at [399, 377] on button "Encerrar conta" at bounding box center [405, 374] width 237 height 24
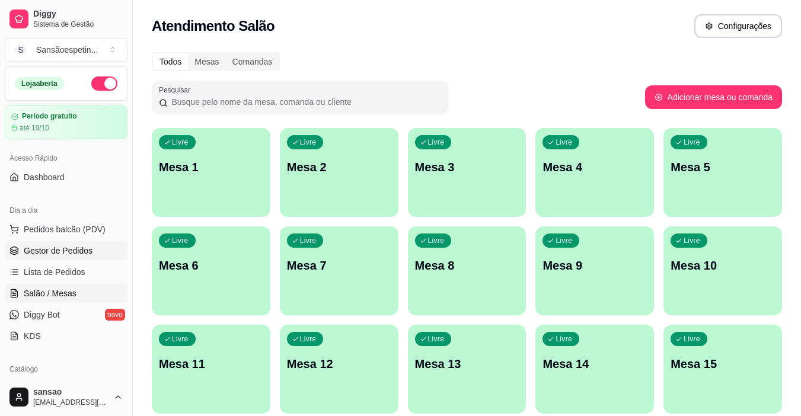
click at [83, 253] on span "Gestor de Pedidos" at bounding box center [58, 251] width 69 height 12
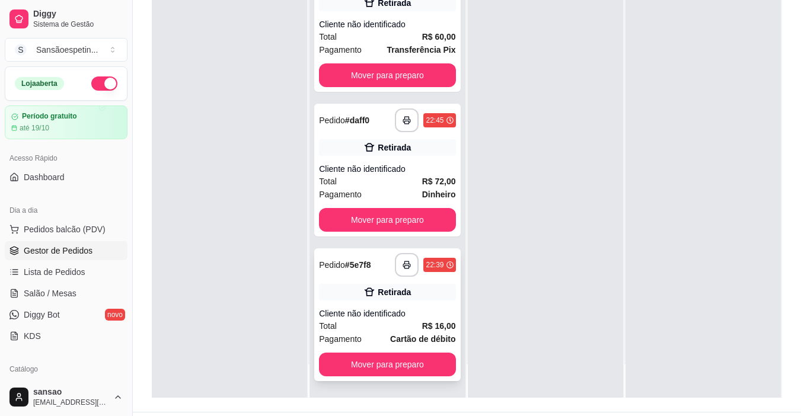
scroll to position [181, 0]
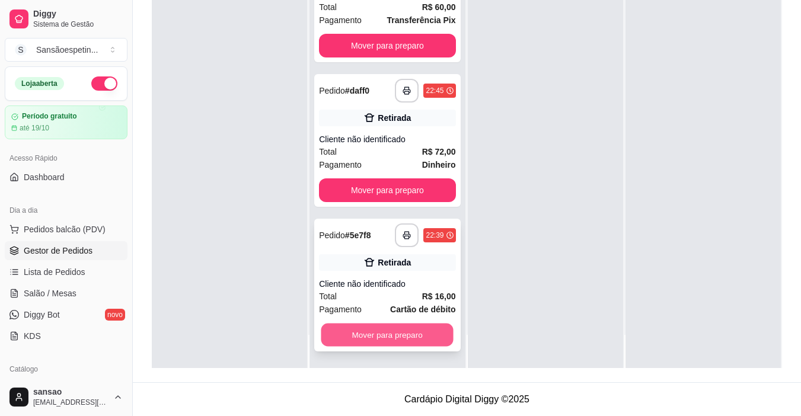
click at [418, 335] on button "Mover para preparo" at bounding box center [388, 335] width 132 height 23
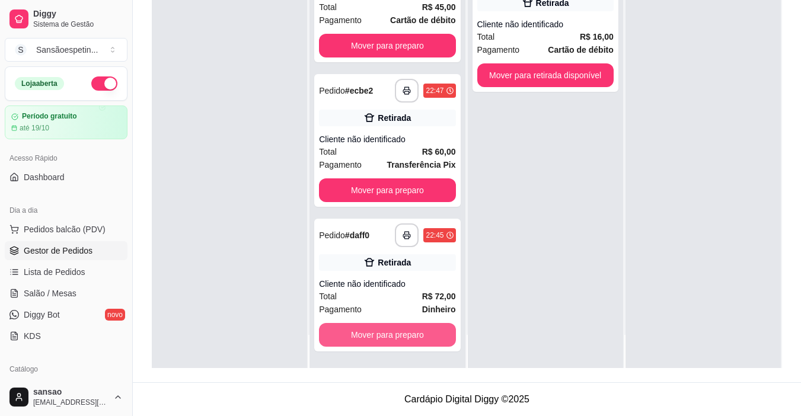
scroll to position [753, 0]
click at [418, 335] on button "Mover para preparo" at bounding box center [388, 335] width 132 height 23
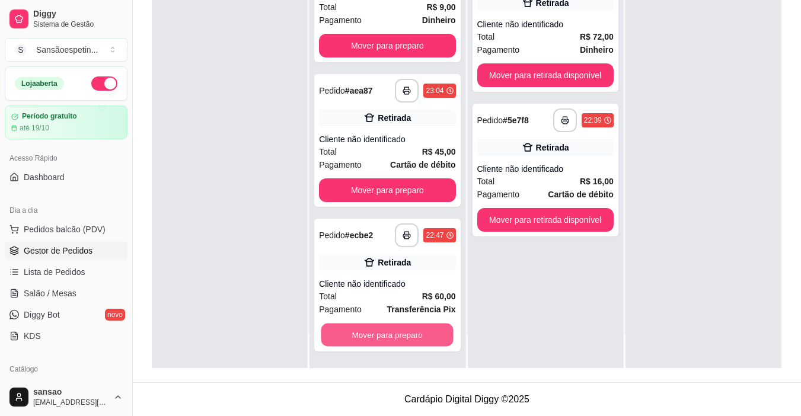
click at [418, 335] on button "Mover para preparo" at bounding box center [388, 335] width 132 height 23
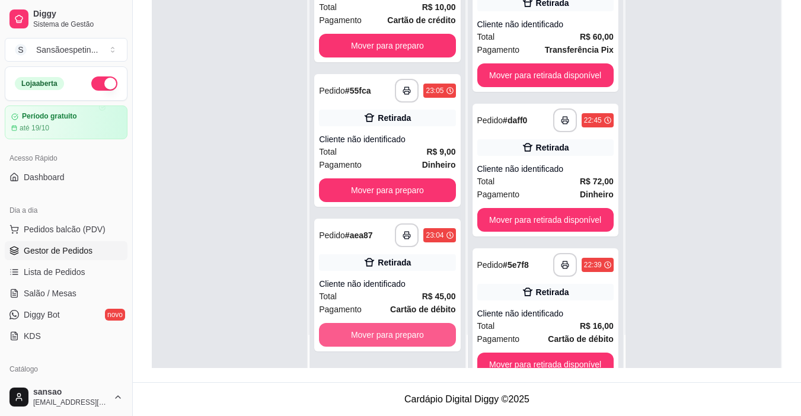
click at [418, 335] on button "Mover para preparo" at bounding box center [387, 335] width 136 height 24
click at [418, 335] on button "Mover para preparo" at bounding box center [388, 335] width 132 height 23
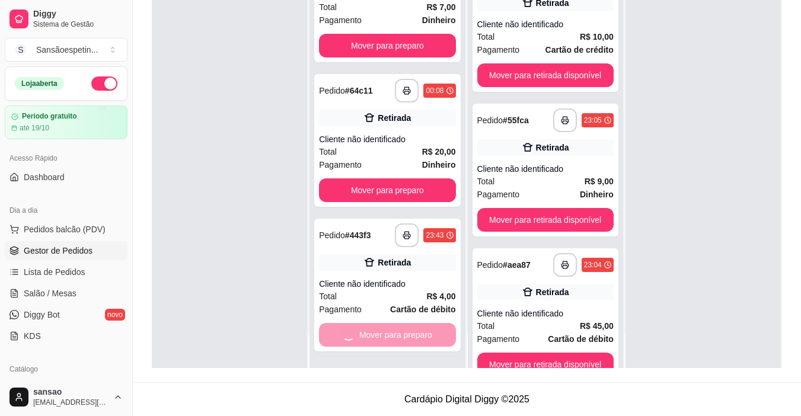
scroll to position [0, 0]
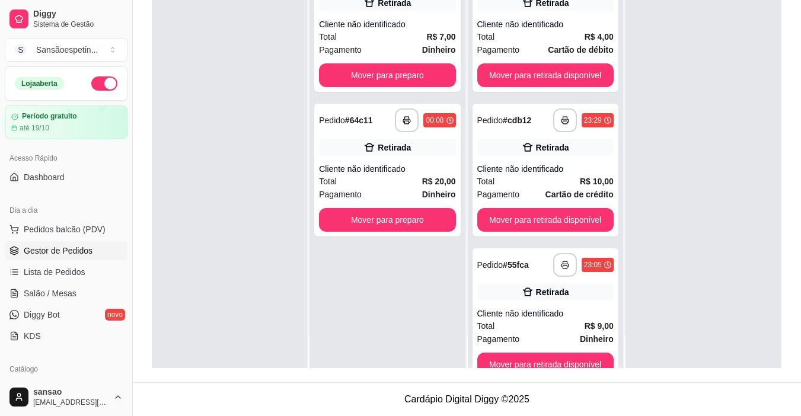
click at [418, 335] on div "**********" at bounding box center [387, 160] width 155 height 416
click at [390, 212] on button "Mover para preparo" at bounding box center [388, 220] width 132 height 23
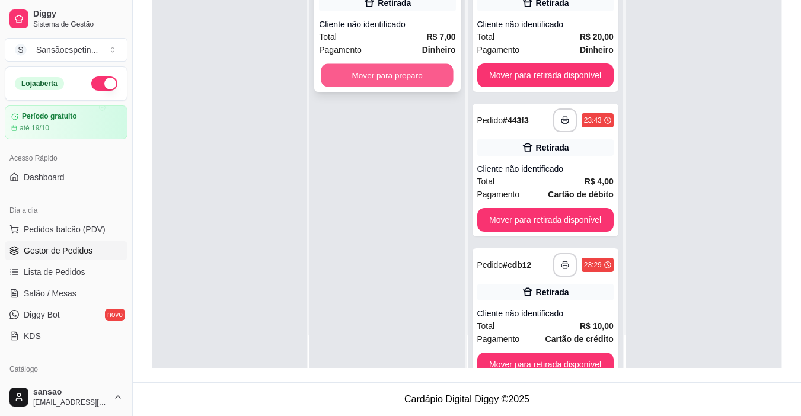
click at [395, 69] on button "Mover para preparo" at bounding box center [388, 75] width 132 height 23
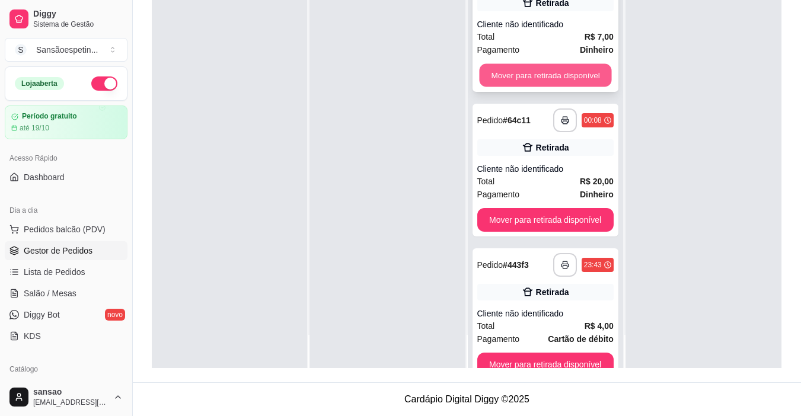
click at [504, 78] on button "Mover para retirada disponível" at bounding box center [545, 75] width 132 height 23
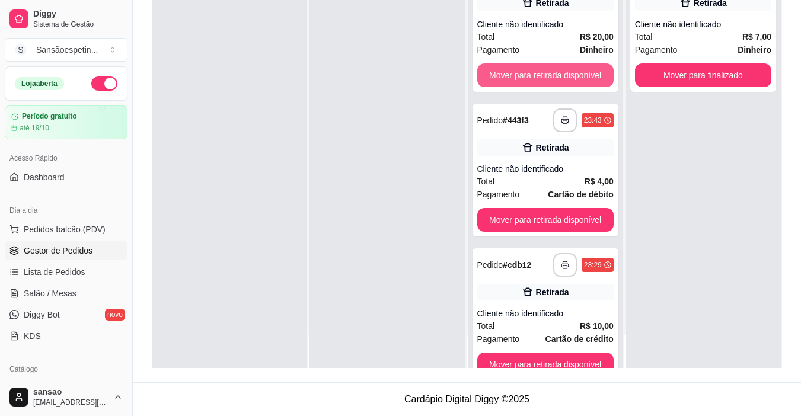
click at [504, 78] on button "Mover para retirada disponível" at bounding box center [546, 75] width 136 height 24
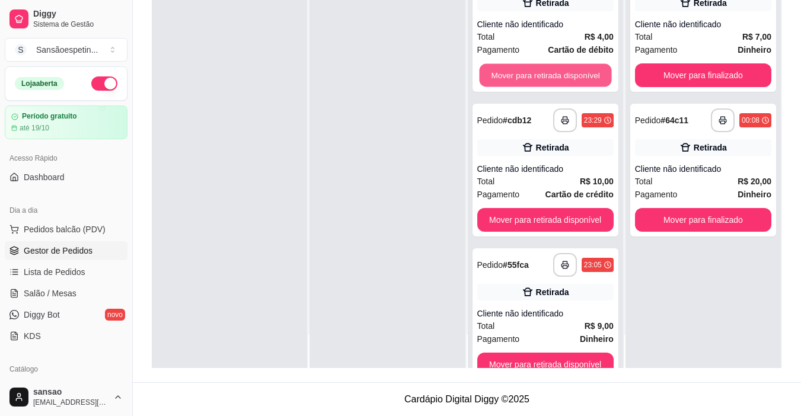
click at [504, 78] on button "Mover para retirada disponível" at bounding box center [545, 75] width 132 height 23
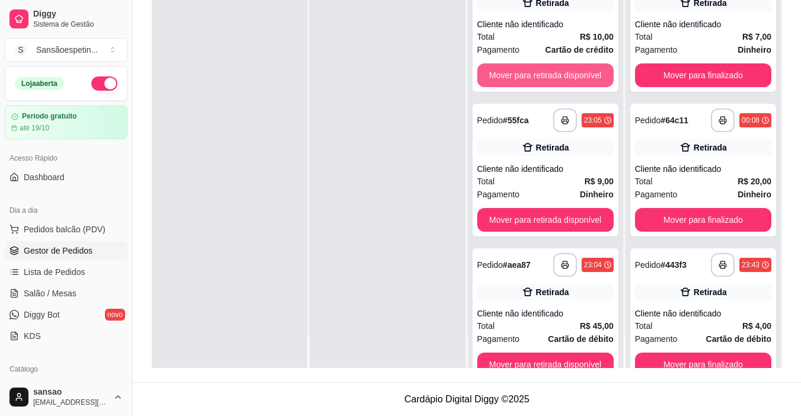
click at [504, 78] on button "Mover para retirada disponível" at bounding box center [546, 75] width 136 height 24
click at [504, 78] on button "Mover para retirada disponível" at bounding box center [545, 75] width 132 height 23
click at [504, 78] on button "Mover para retirada disponível" at bounding box center [546, 75] width 136 height 24
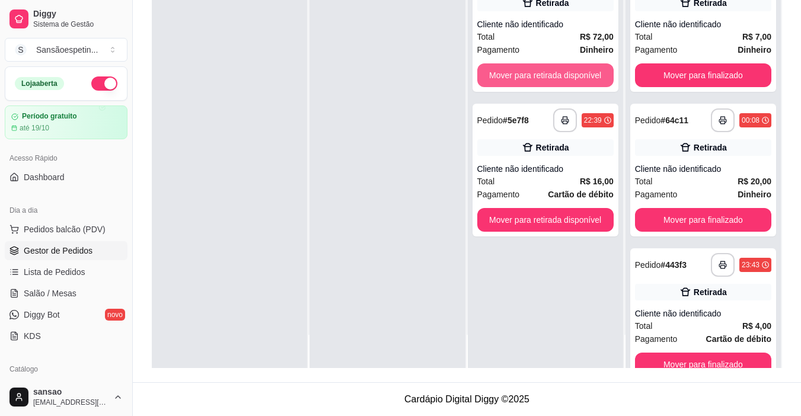
click at [504, 78] on button "Mover para retirada disponível" at bounding box center [546, 75] width 136 height 24
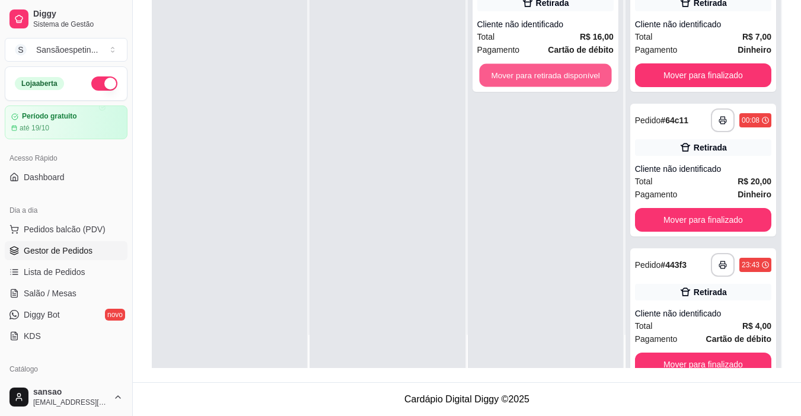
click at [504, 78] on button "Mover para retirada disponível" at bounding box center [545, 75] width 132 height 23
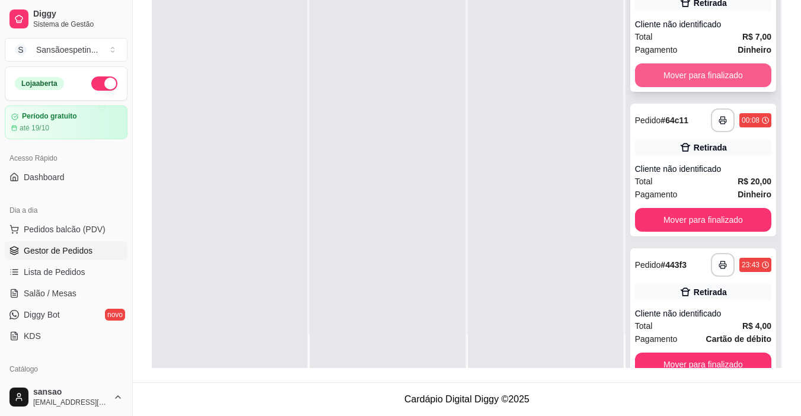
click at [666, 68] on button "Mover para finalizado" at bounding box center [703, 75] width 136 height 24
click at [666, 68] on button "Mover para finalizado" at bounding box center [703, 75] width 132 height 23
click at [666, 68] on button "Mover para finalizado" at bounding box center [703, 75] width 136 height 24
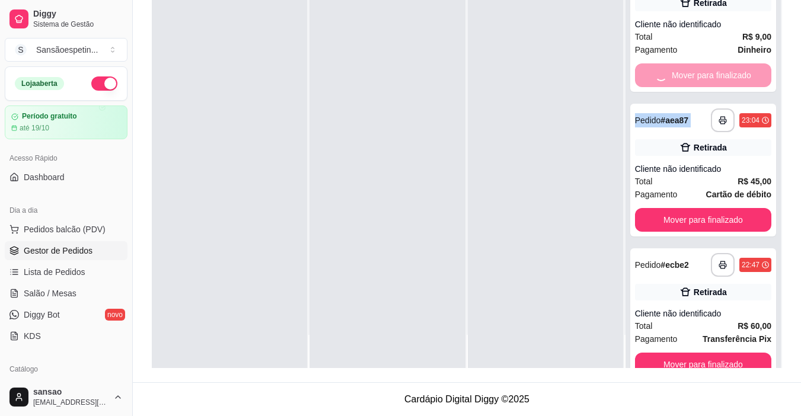
click at [666, 68] on div "Mover para finalizado" at bounding box center [703, 75] width 136 height 24
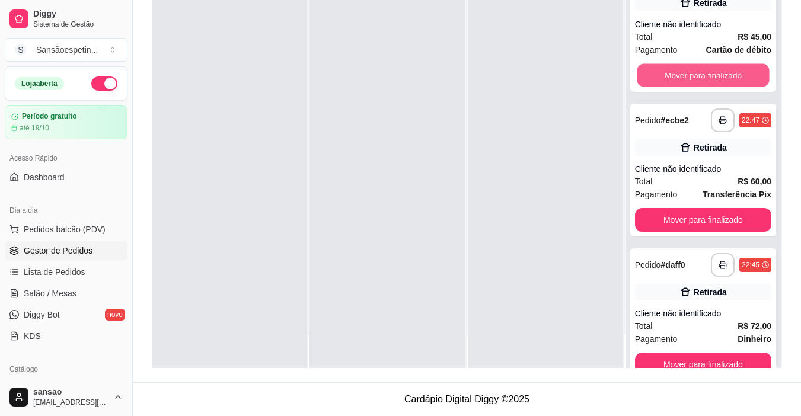
click at [666, 68] on button "Mover para finalizado" at bounding box center [703, 75] width 132 height 23
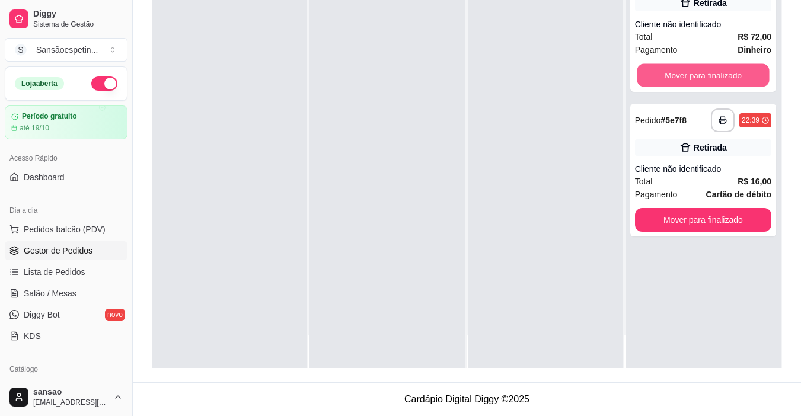
click at [666, 68] on button "Mover para finalizado" at bounding box center [703, 75] width 132 height 23
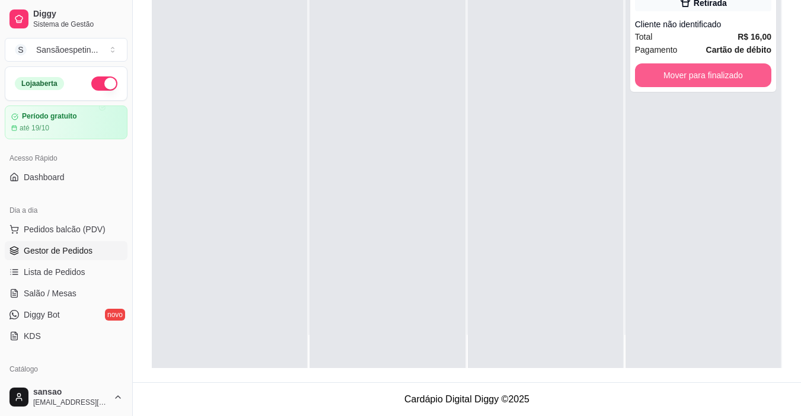
click at [666, 68] on button "Mover para finalizado" at bounding box center [703, 75] width 136 height 24
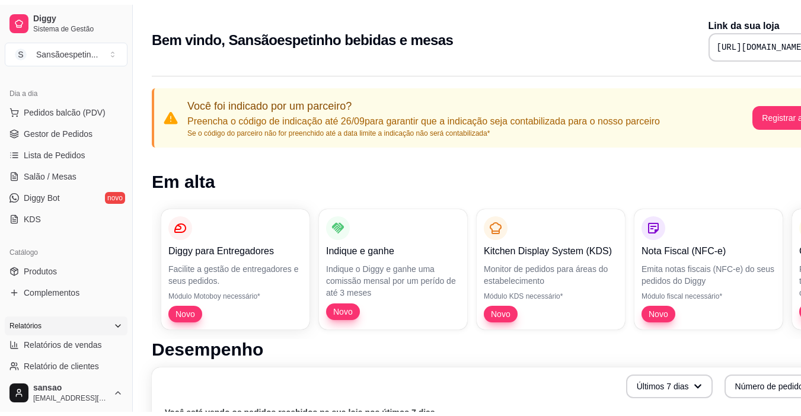
scroll to position [178, 0]
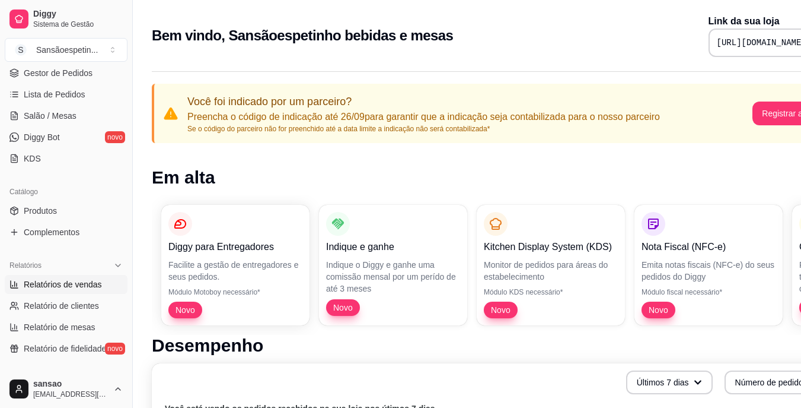
click at [74, 279] on span "Relatórios de vendas" at bounding box center [63, 284] width 78 height 12
select select "ALL"
select select "0"
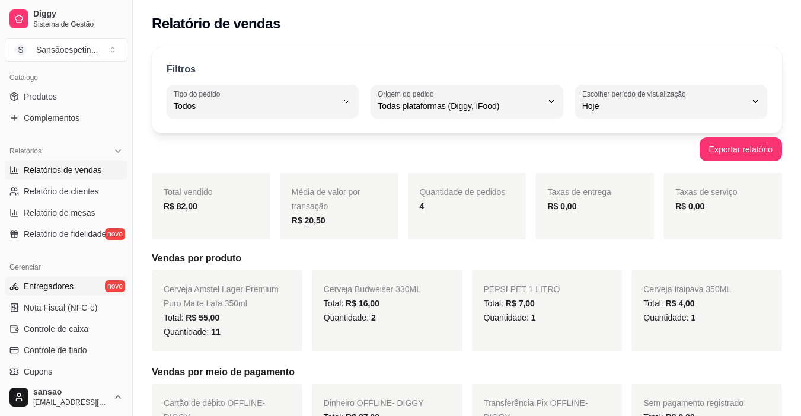
scroll to position [297, 0]
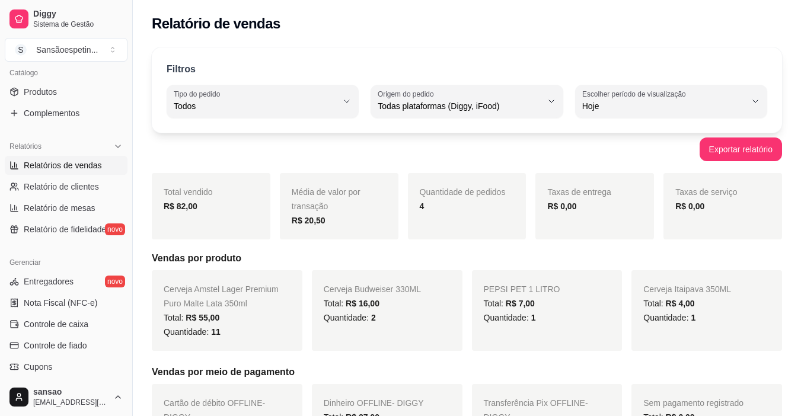
click at [84, 164] on span "Relatórios de vendas" at bounding box center [63, 166] width 78 height 12
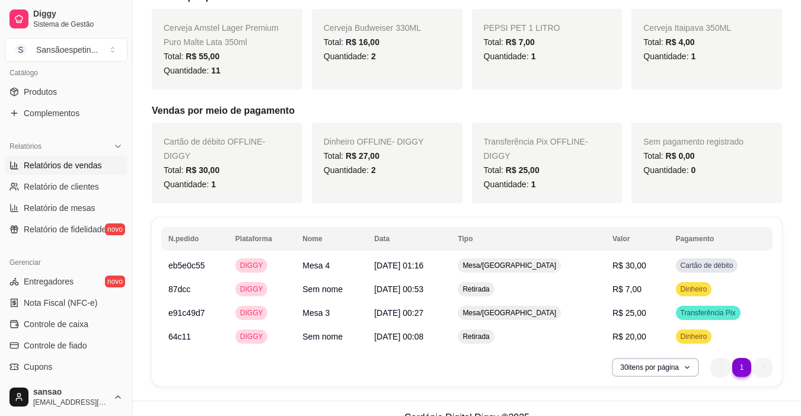
scroll to position [280, 0]
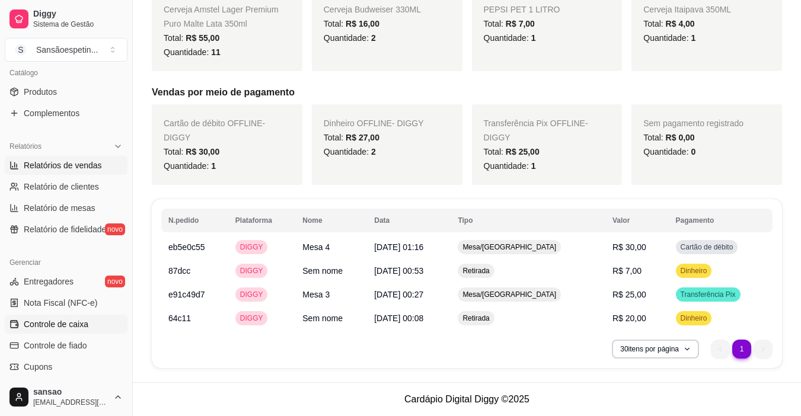
click at [87, 327] on span "Controle de caixa" at bounding box center [56, 325] width 65 height 12
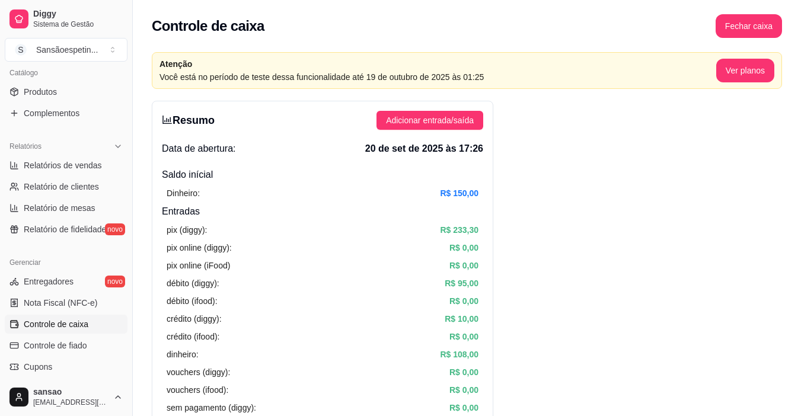
click at [168, 123] on icon "bar-chart" at bounding box center [167, 119] width 11 height 11
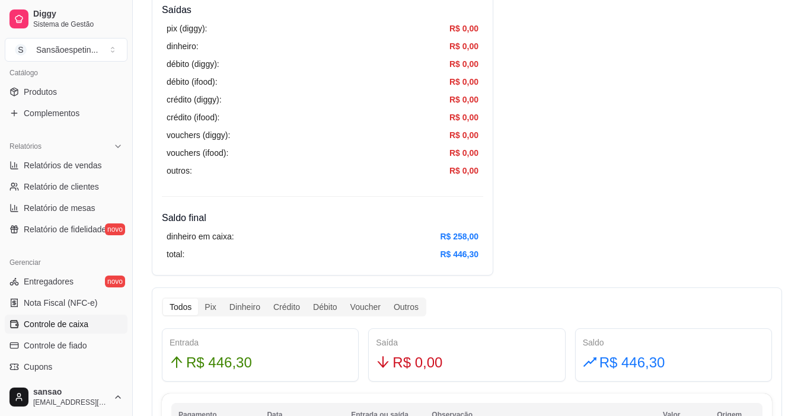
scroll to position [593, 0]
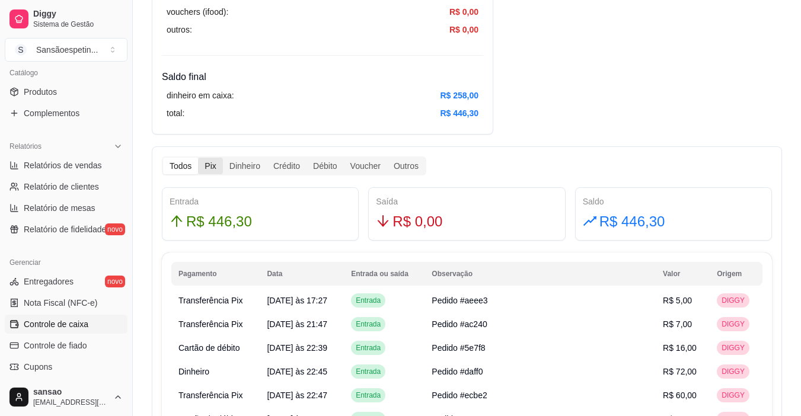
click at [215, 170] on div "Pix" at bounding box center [210, 166] width 24 height 17
click at [198, 158] on input "Pix" at bounding box center [198, 158] width 0 height 0
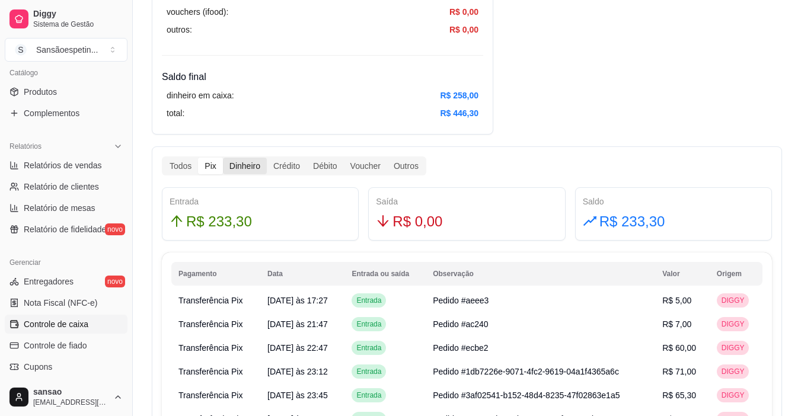
click at [247, 171] on div "Dinheiro" at bounding box center [245, 166] width 44 height 17
click at [223, 158] on input "Dinheiro" at bounding box center [223, 158] width 0 height 0
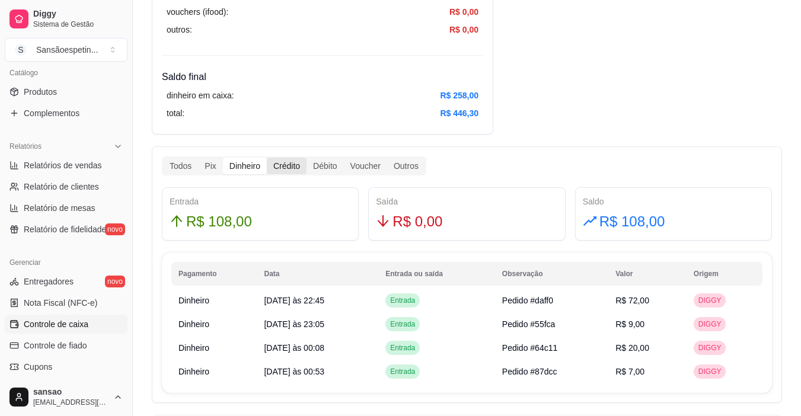
click at [289, 173] on div "Crédito" at bounding box center [287, 166] width 40 height 17
click at [267, 158] on input "Crédito" at bounding box center [267, 158] width 0 height 0
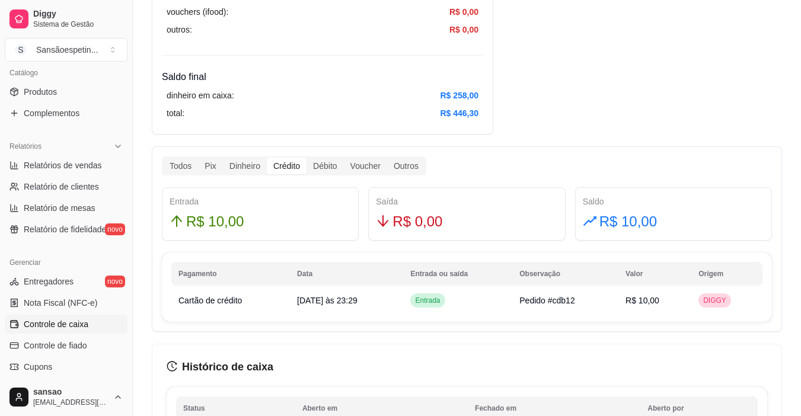
click at [329, 175] on div "Todos Pix Dinheiro Crédito Débito Voucher Outros" at bounding box center [294, 166] width 265 height 19
click at [365, 173] on div "Voucher" at bounding box center [365, 166] width 43 height 17
click at [344, 158] on input "Voucher" at bounding box center [344, 158] width 0 height 0
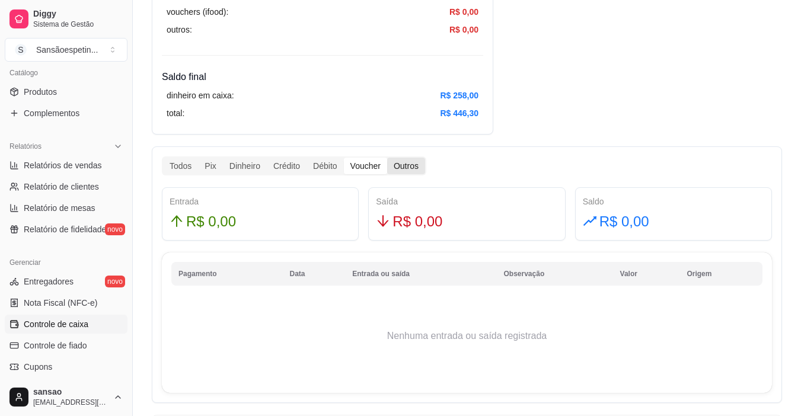
click at [402, 168] on div "Outros" at bounding box center [406, 166] width 38 height 17
click at [387, 158] on input "Outros" at bounding box center [387, 158] width 0 height 0
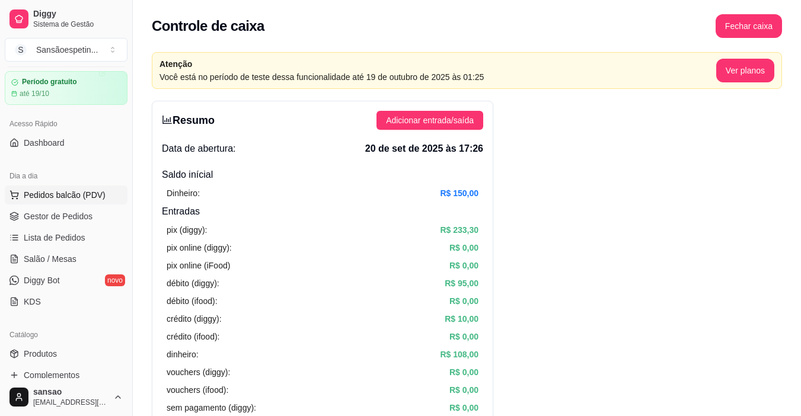
scroll to position [0, 0]
